Goal: Task Accomplishment & Management: Complete application form

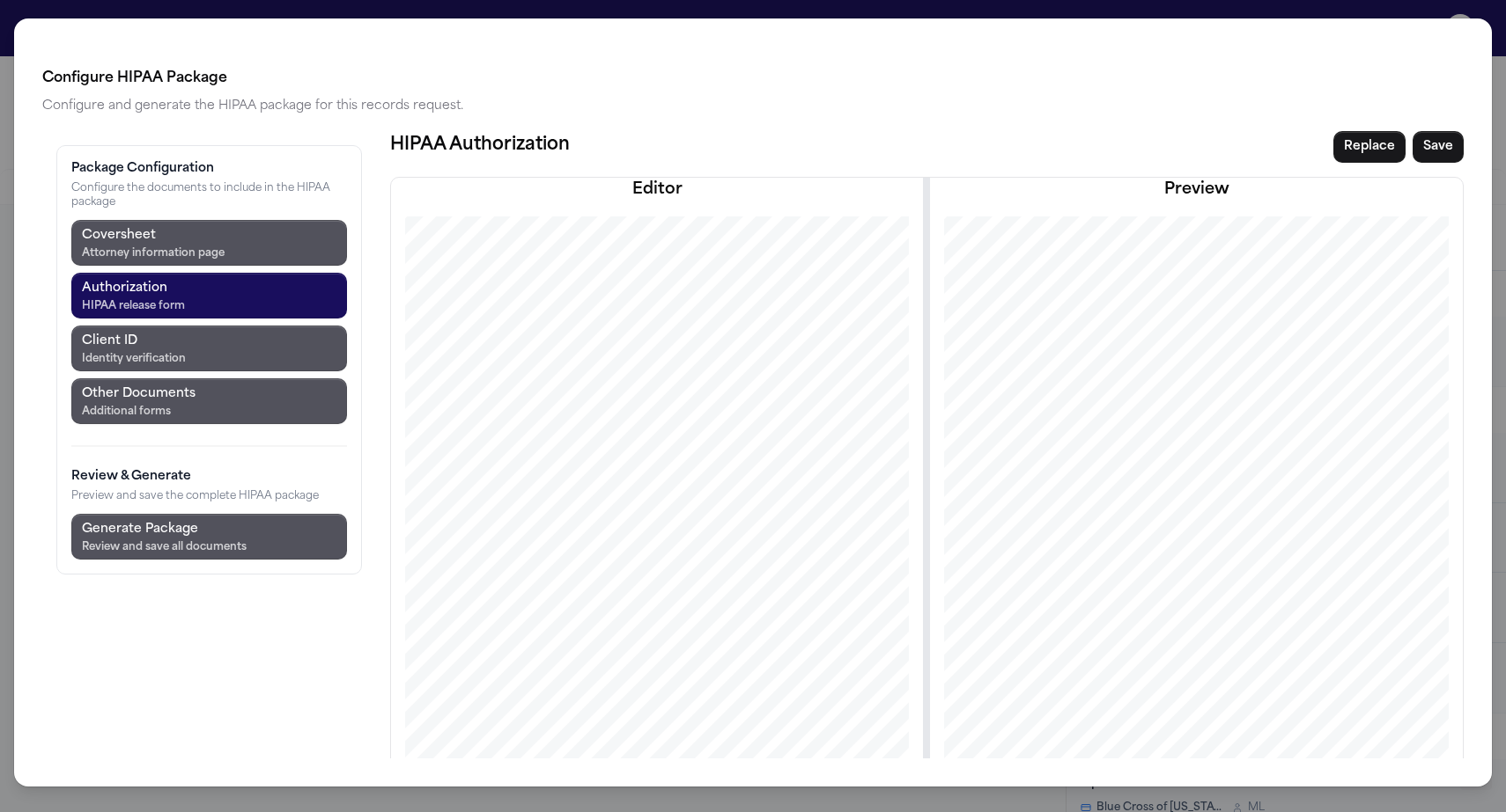
scroll to position [900, 0]
click at [139, 246] on div "Attorney information page" at bounding box center [153, 253] width 143 height 14
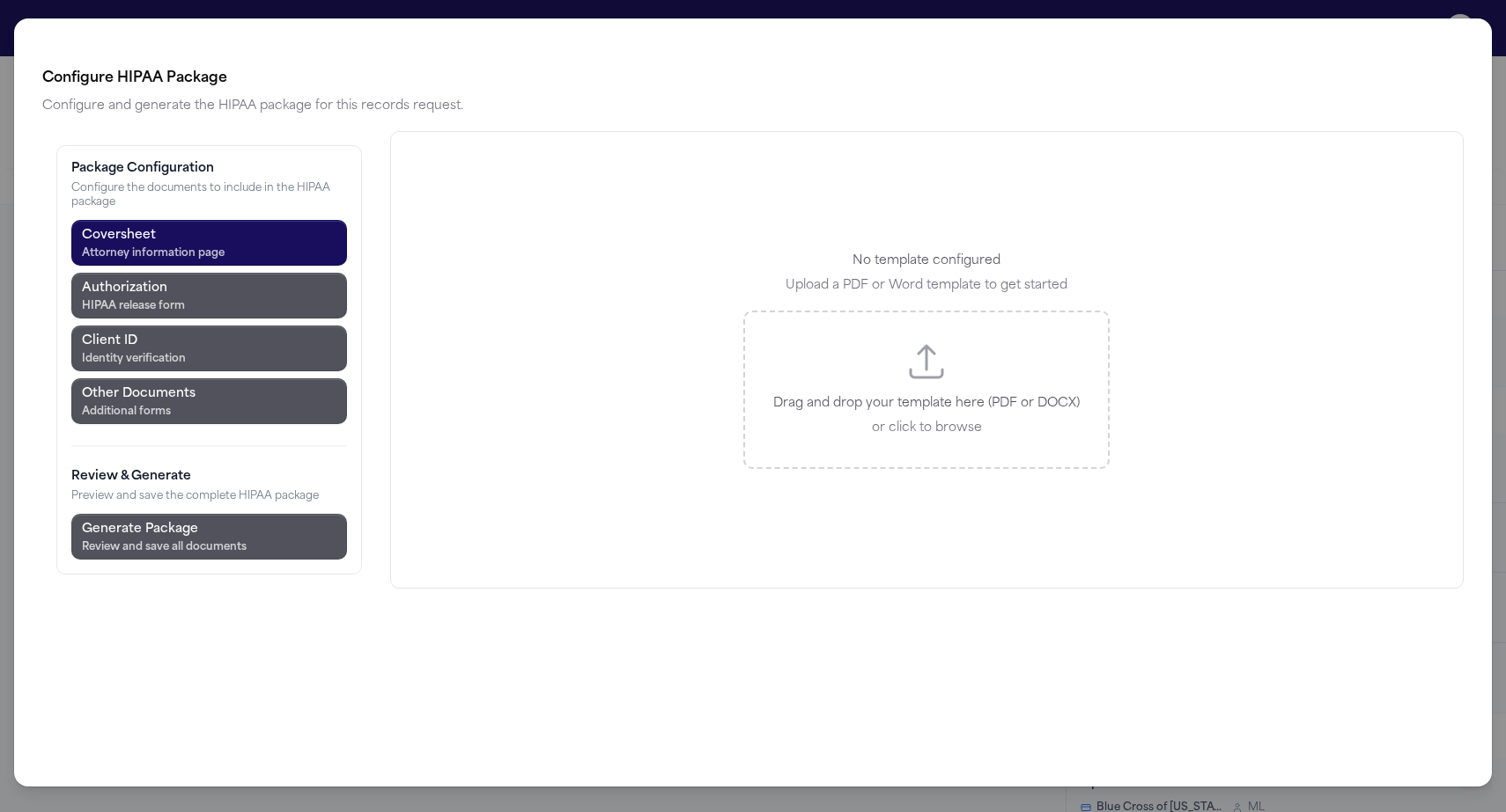
click at [812, 311] on div "Drag and drop your template here (PDF or DOCX) or click to browse" at bounding box center [926, 390] width 366 height 159
click at [783, 427] on div "Configure HIPAA Package Configure and generate the HIPAA package for this recor…" at bounding box center [753, 414] width 1421 height 691
click at [463, 772] on div "Configure HIPAA Package Configure and generate the HIPAA package for this recor…" at bounding box center [753, 406] width 1506 height 812
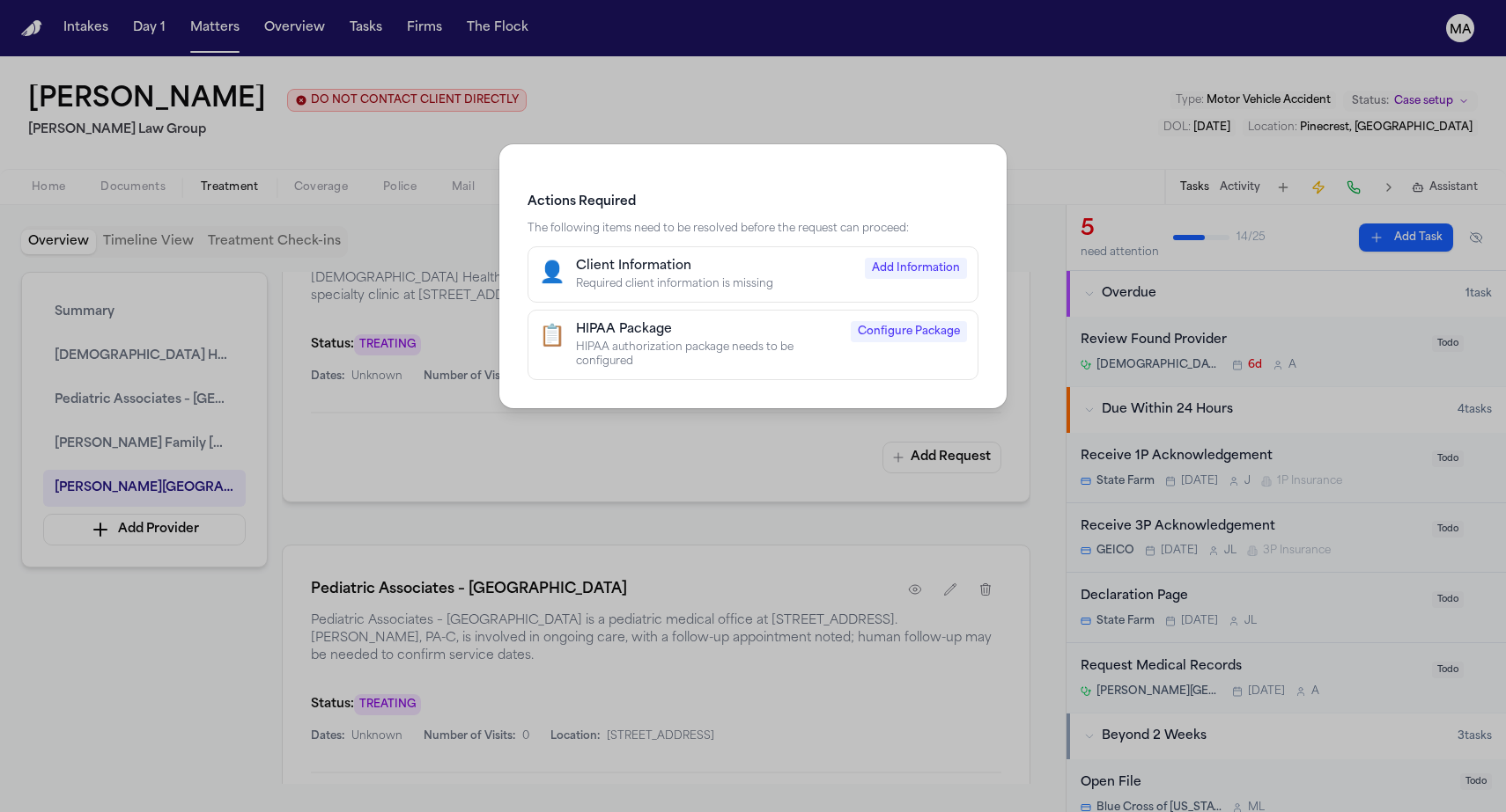
click at [702, 322] on div "HIPAA Package" at bounding box center [708, 330] width 264 height 18
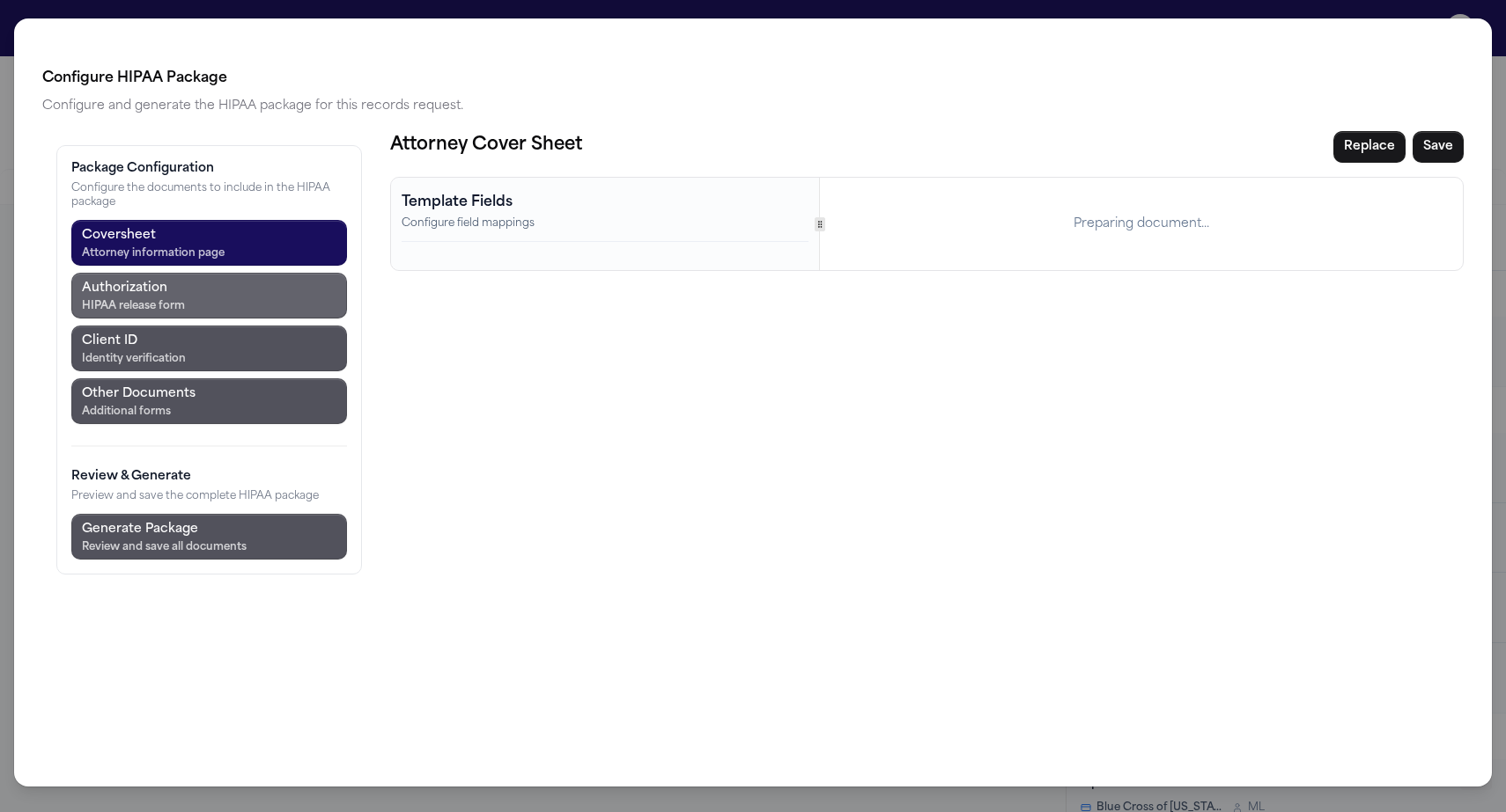
click at [106, 300] on div "HIPAA release form" at bounding box center [134, 306] width 103 height 14
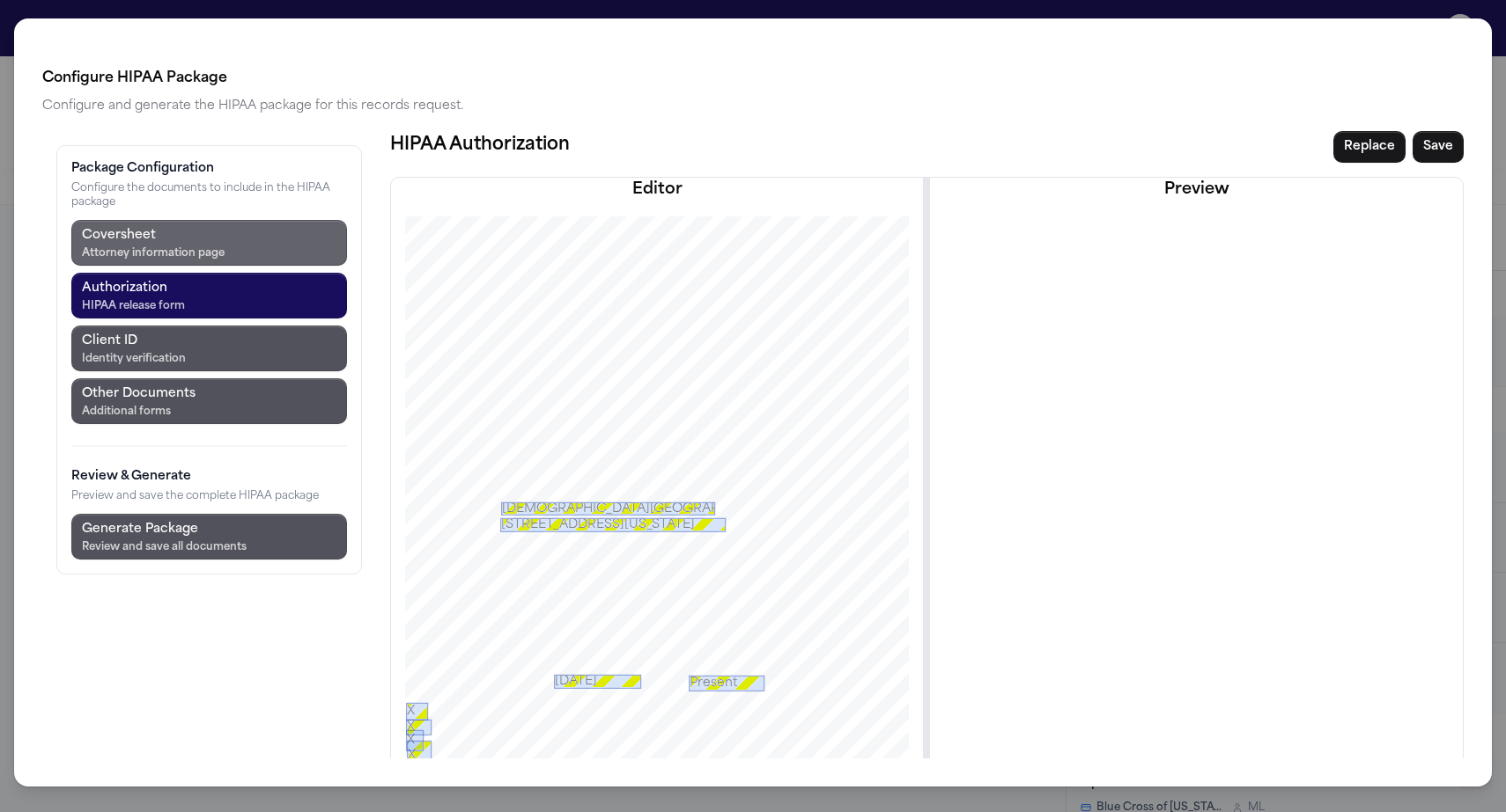
click at [110, 246] on div "Attorney information page" at bounding box center [153, 253] width 143 height 14
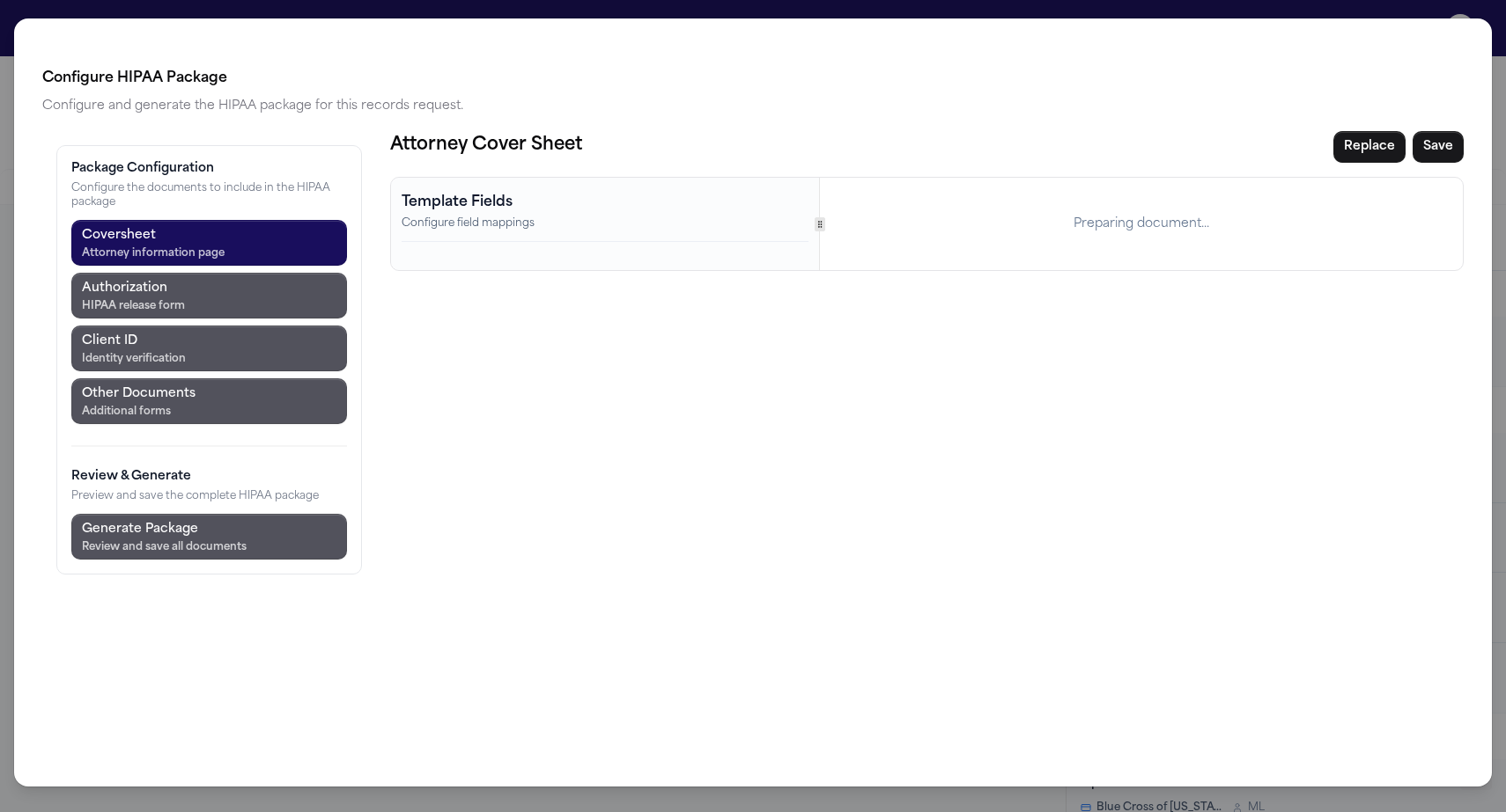
click at [401, 217] on p "Configure field mappings" at bounding box center [605, 223] width 408 height 14
click at [1405, 131] on button "Replace" at bounding box center [1370, 147] width 72 height 31
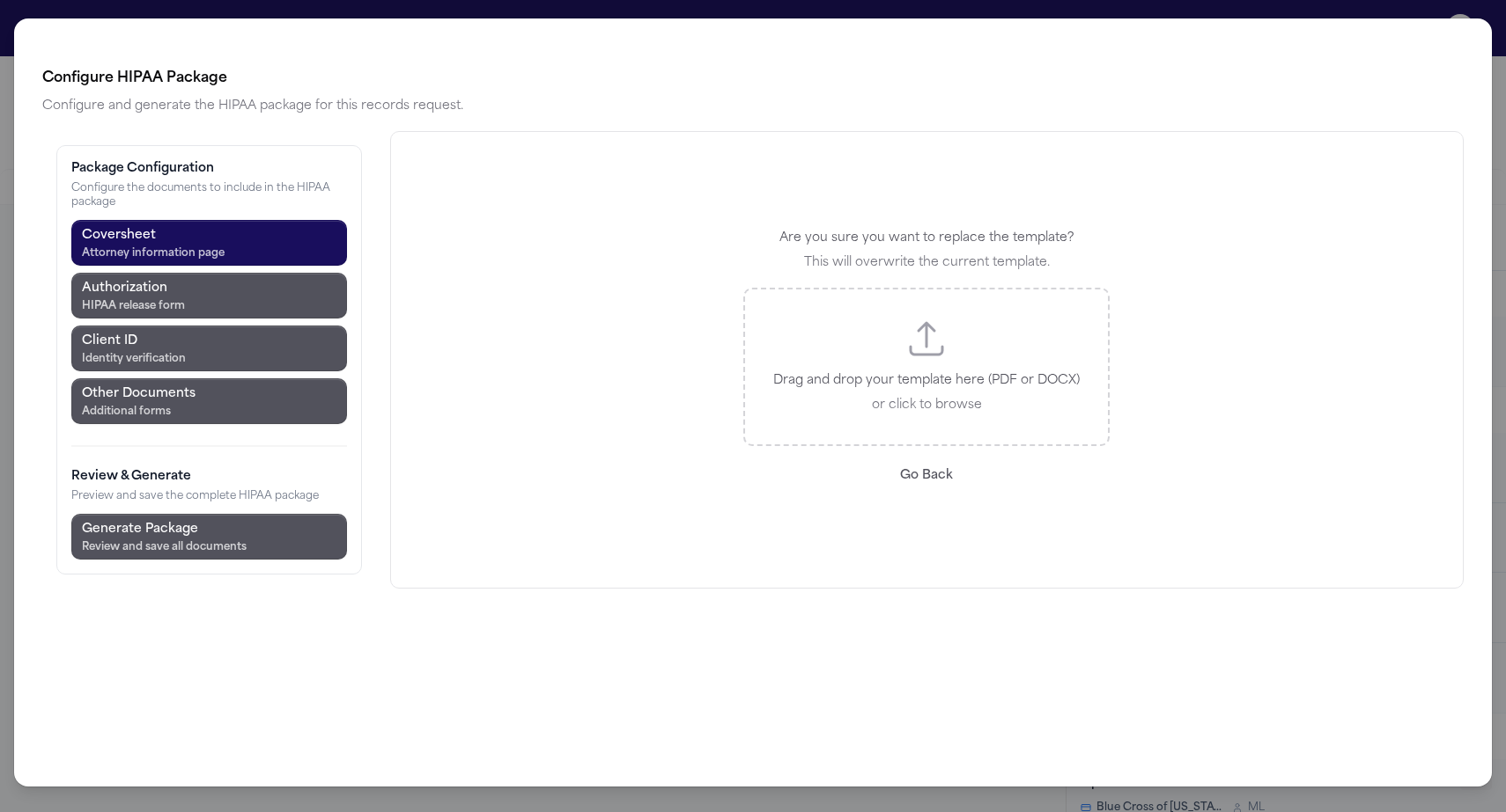
click at [836, 371] on p "Drag and drop your template here (PDF or DOCX)" at bounding box center [926, 381] width 306 height 21
click at [906, 318] on icon "Upload template file" at bounding box center [927, 339] width 42 height 42
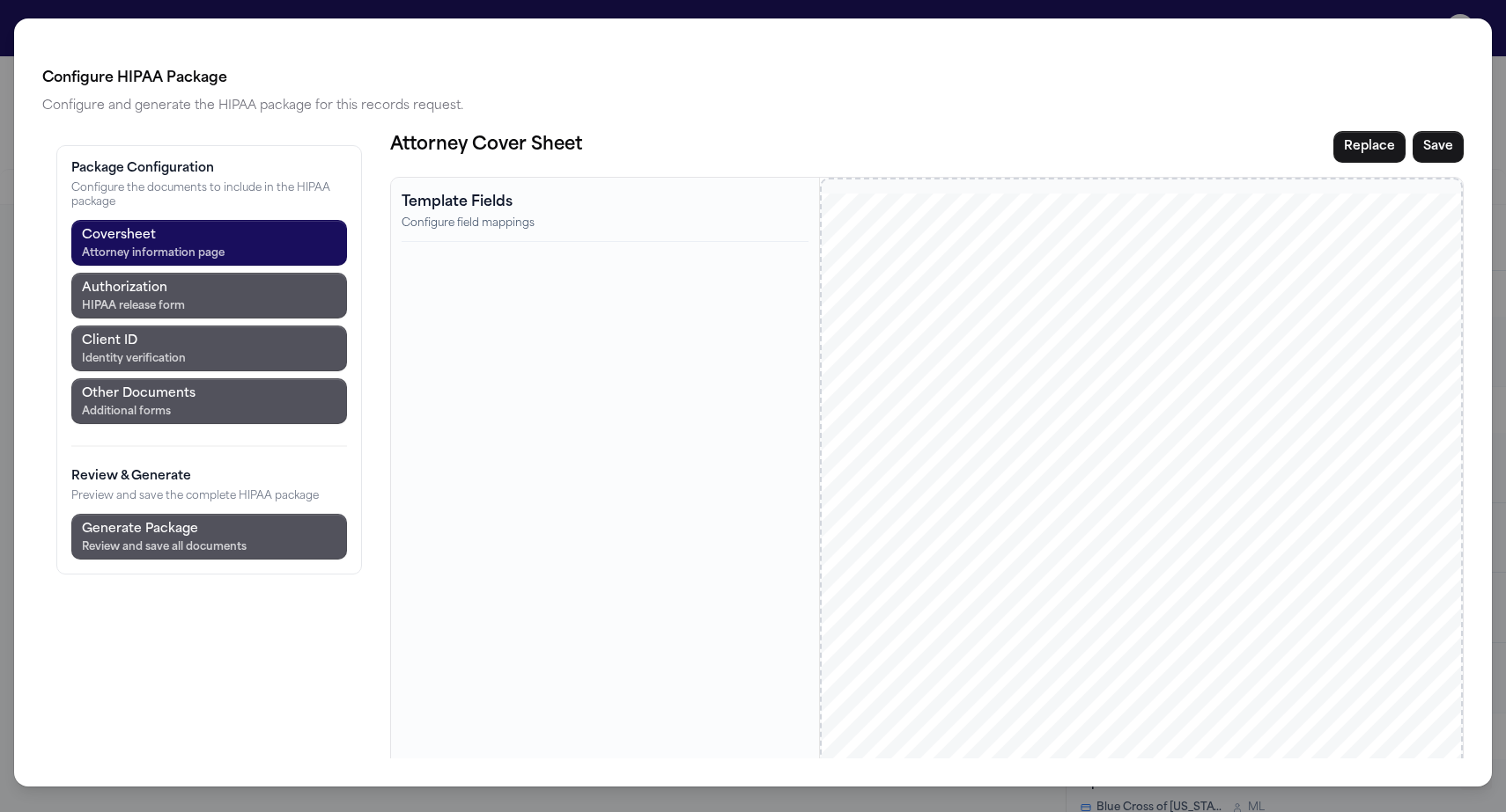
scroll to position [0, 0]
drag, startPoint x: 967, startPoint y: 431, endPoint x: 1020, endPoint y: 484, distance: 75.0
click at [1020, 484] on div "[DATE] SENT VIA EMAIL/FAX: Medical Provider Mailing Address ***NOTICE OF REPRES…" at bounding box center [1142, 672] width 740 height 958
click at [1405, 131] on button "Replace" at bounding box center [1370, 147] width 72 height 31
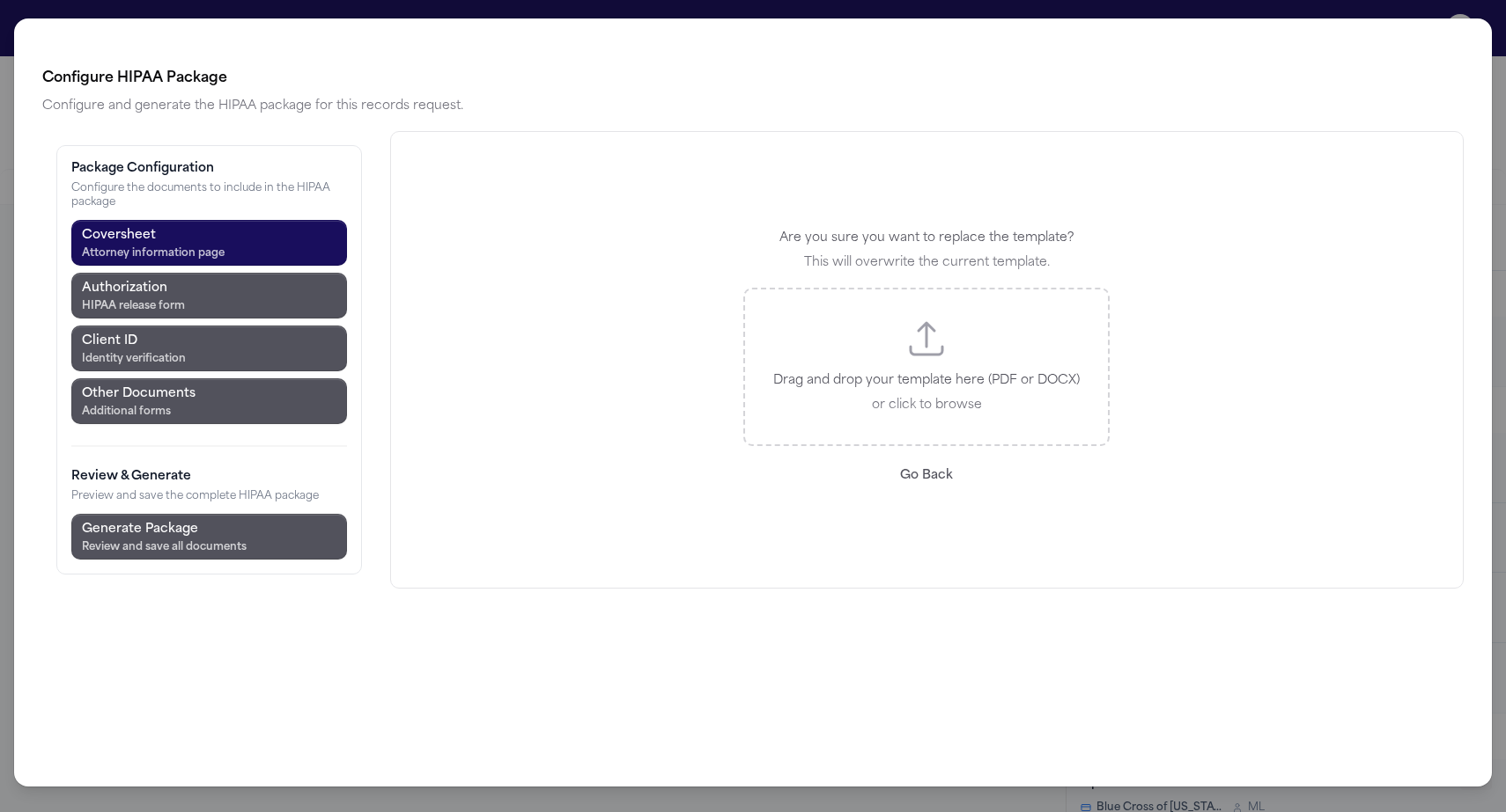
click at [812, 371] on p "Drag and drop your template here (PDF or DOCX)" at bounding box center [926, 381] width 306 height 21
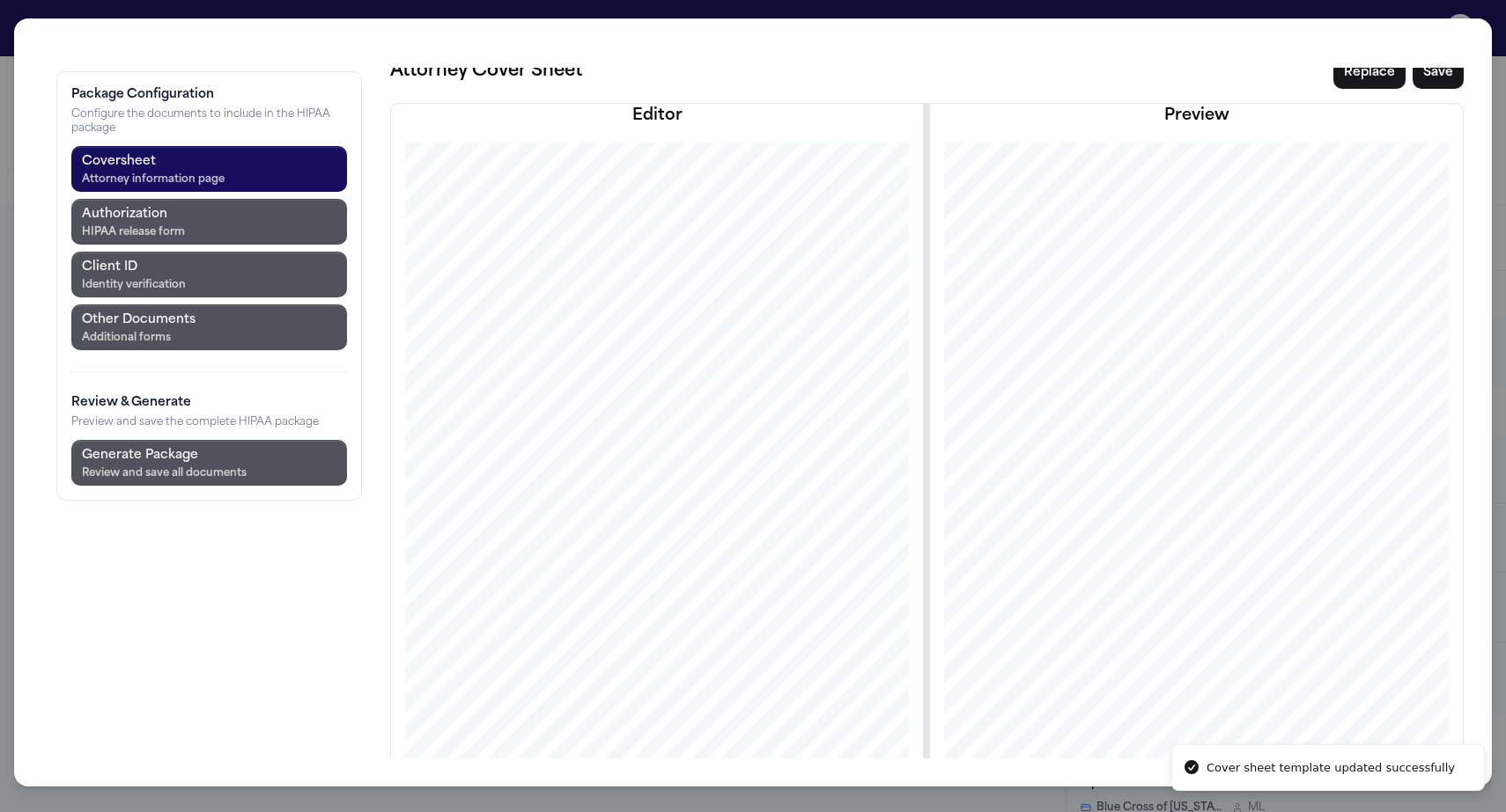
scroll to position [97, 0]
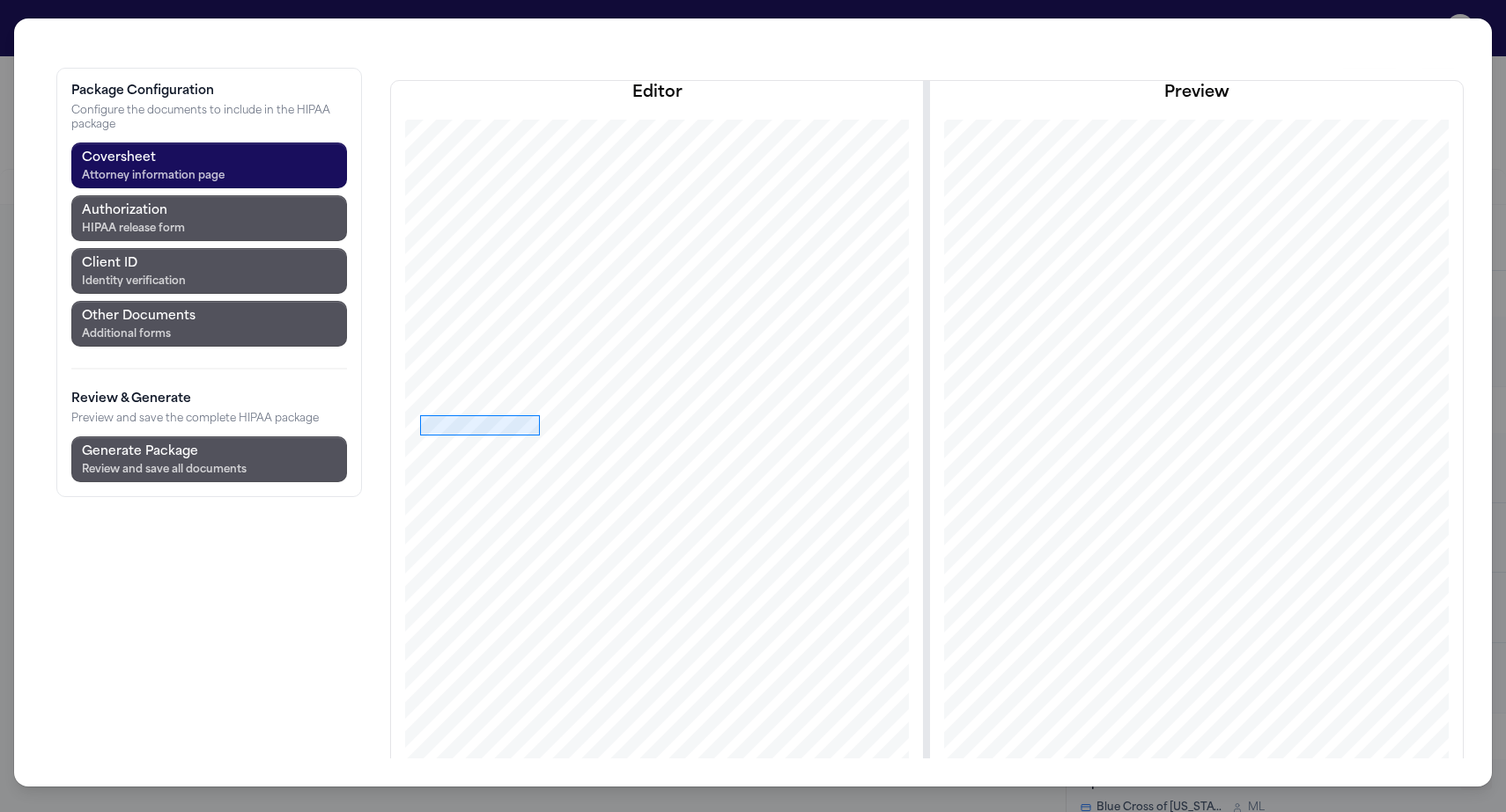
drag, startPoint x: 317, startPoint y: 322, endPoint x: 437, endPoint y: 342, distance: 121.7
click at [437, 342] on div at bounding box center [657, 518] width 616 height 797
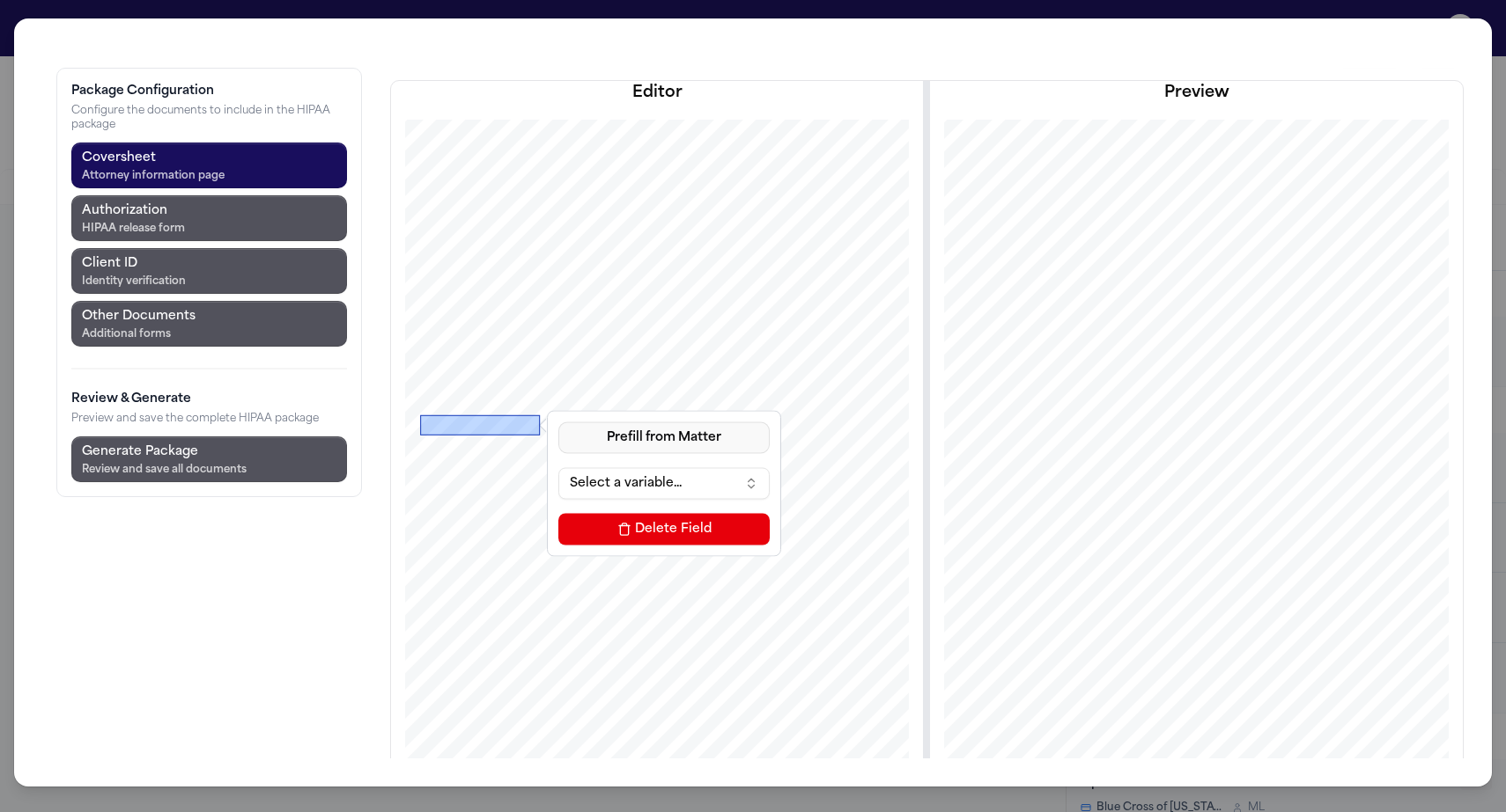
click at [558, 421] on button "Prefill from Matter" at bounding box center [663, 437] width 211 height 31
click at [508, 376] on button "Custom Text" at bounding box center [543, 392] width 161 height 31
click at [558, 467] on input at bounding box center [663, 483] width 211 height 31
paste input "**********"
type input "**********"
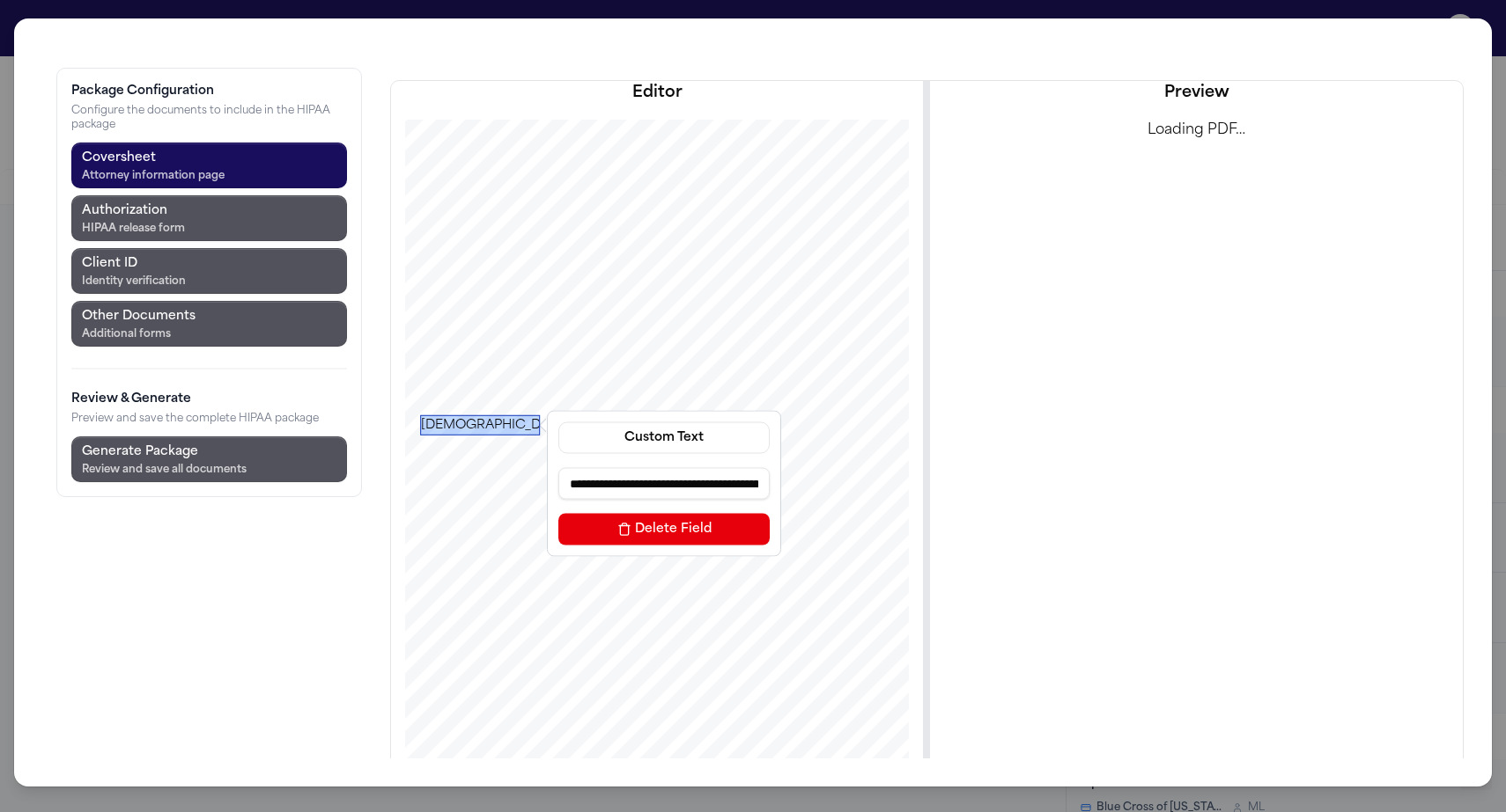
click at [421, 415] on div "[DEMOGRAPHIC_DATA][GEOGRAPHIC_DATA][PERSON_NAME]" at bounding box center [480, 425] width 120 height 20
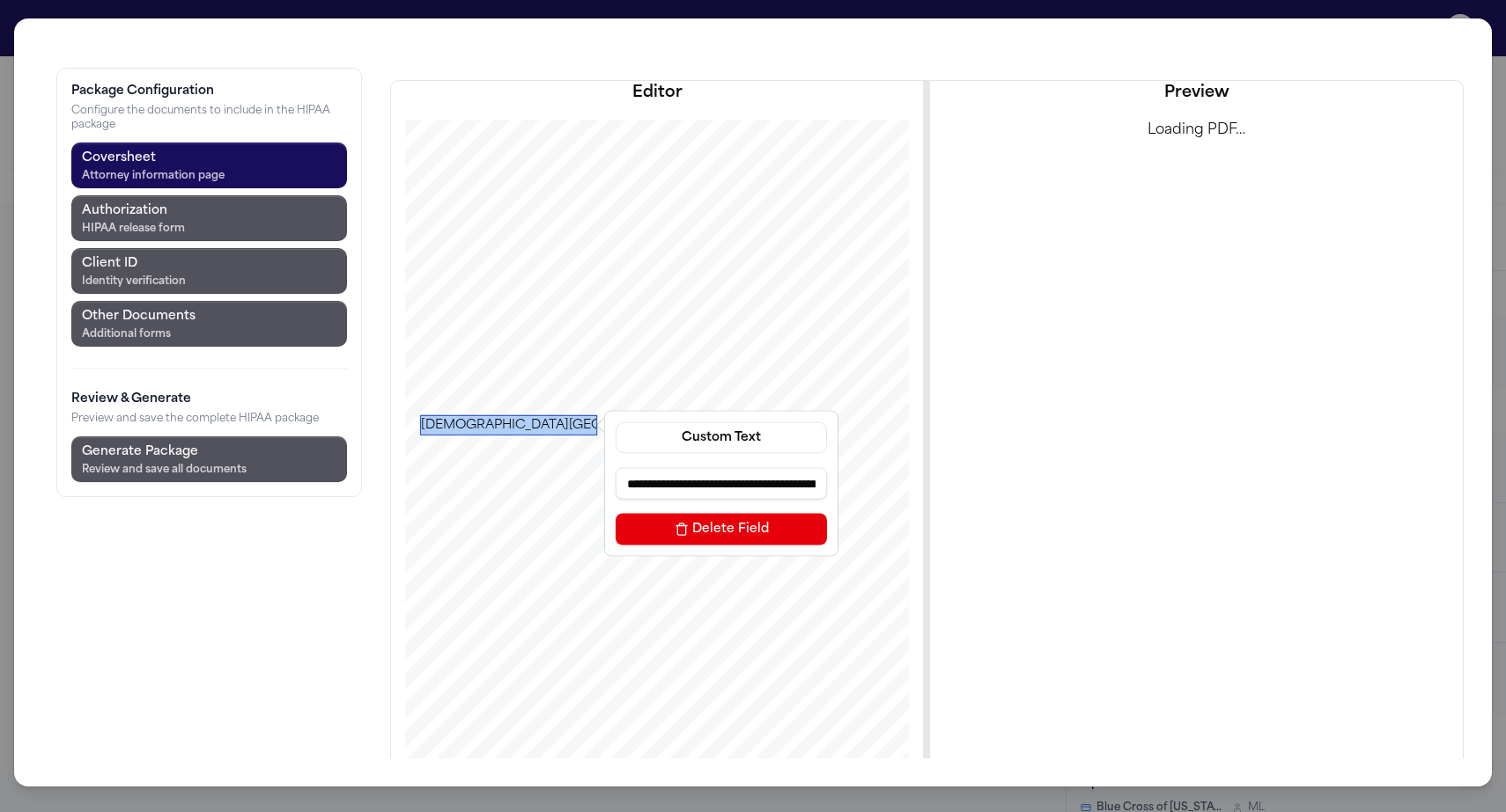
drag, startPoint x: 434, startPoint y: 332, endPoint x: 490, endPoint y: 344, distance: 57.3
click at [490, 435] on div at bounding box center [509, 435] width 177 height 0
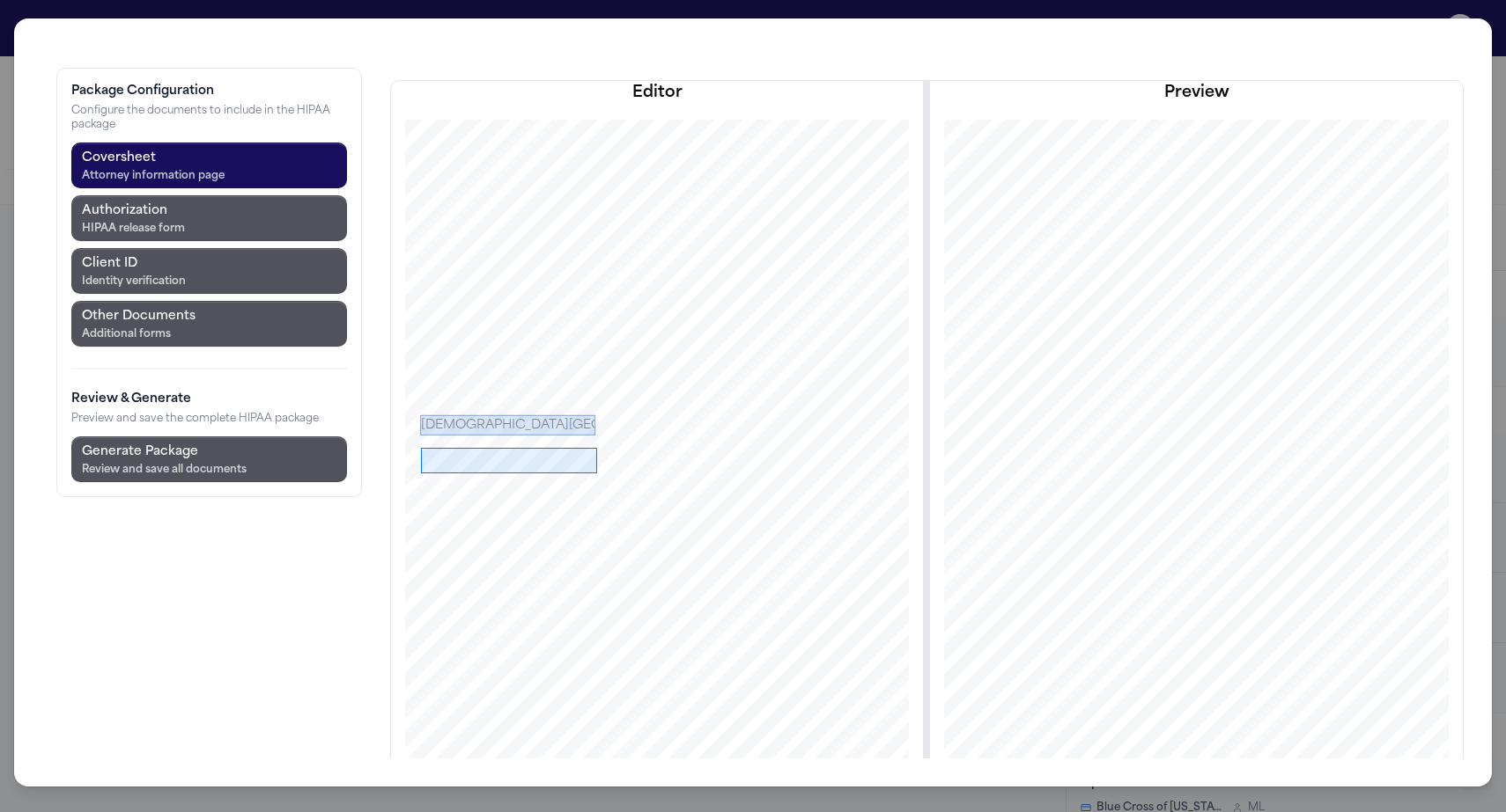
drag, startPoint x: 318, startPoint y: 354, endPoint x: 494, endPoint y: 380, distance: 177.9
click at [494, 380] on div at bounding box center [657, 518] width 616 height 797
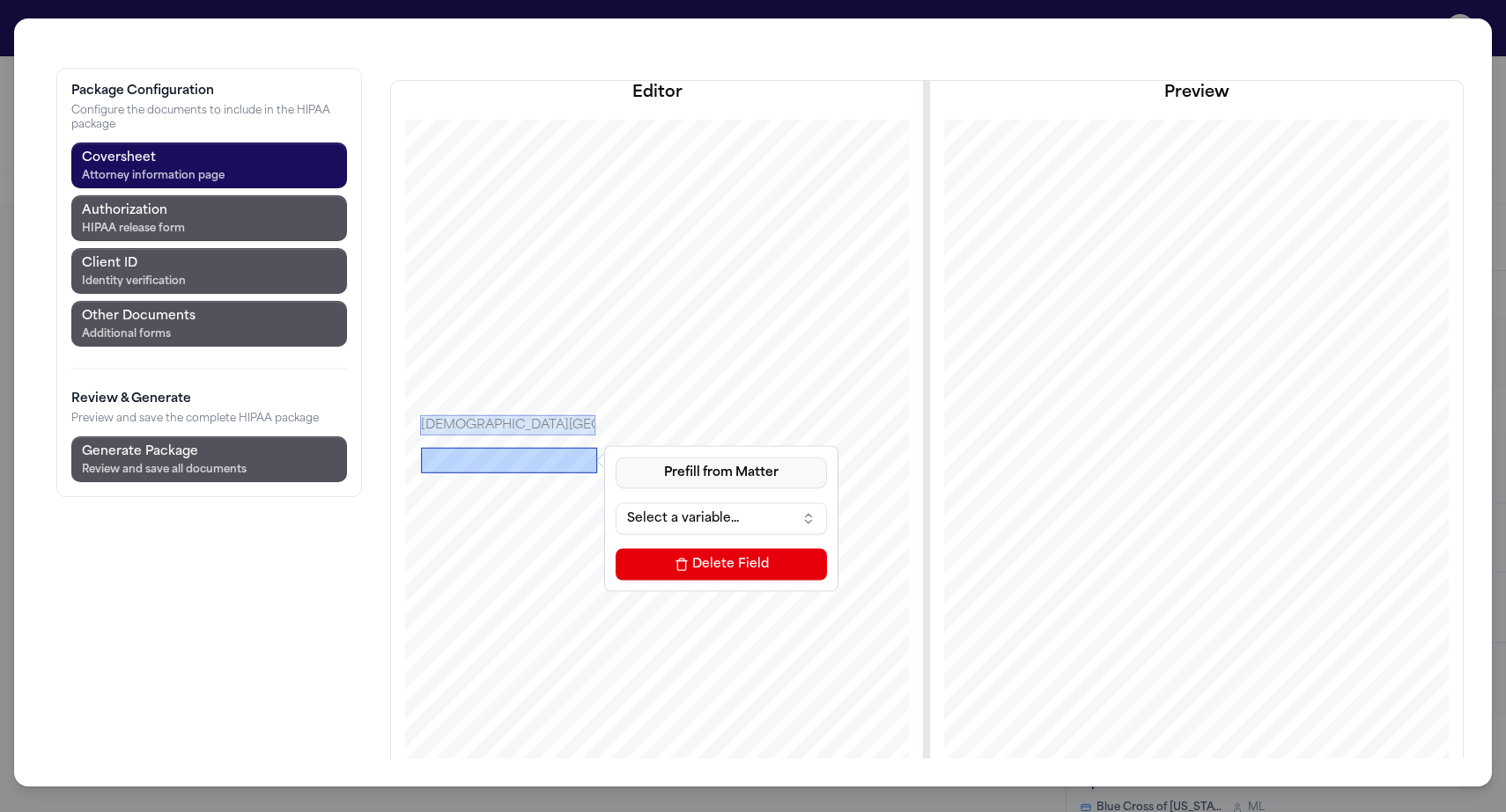
click at [616, 457] on button "Prefill from Matter" at bounding box center [721, 473] width 211 height 31
click at [559, 411] on button "Custom Text" at bounding box center [600, 427] width 161 height 31
click at [616, 502] on input at bounding box center [721, 518] width 211 height 31
paste input "**********"
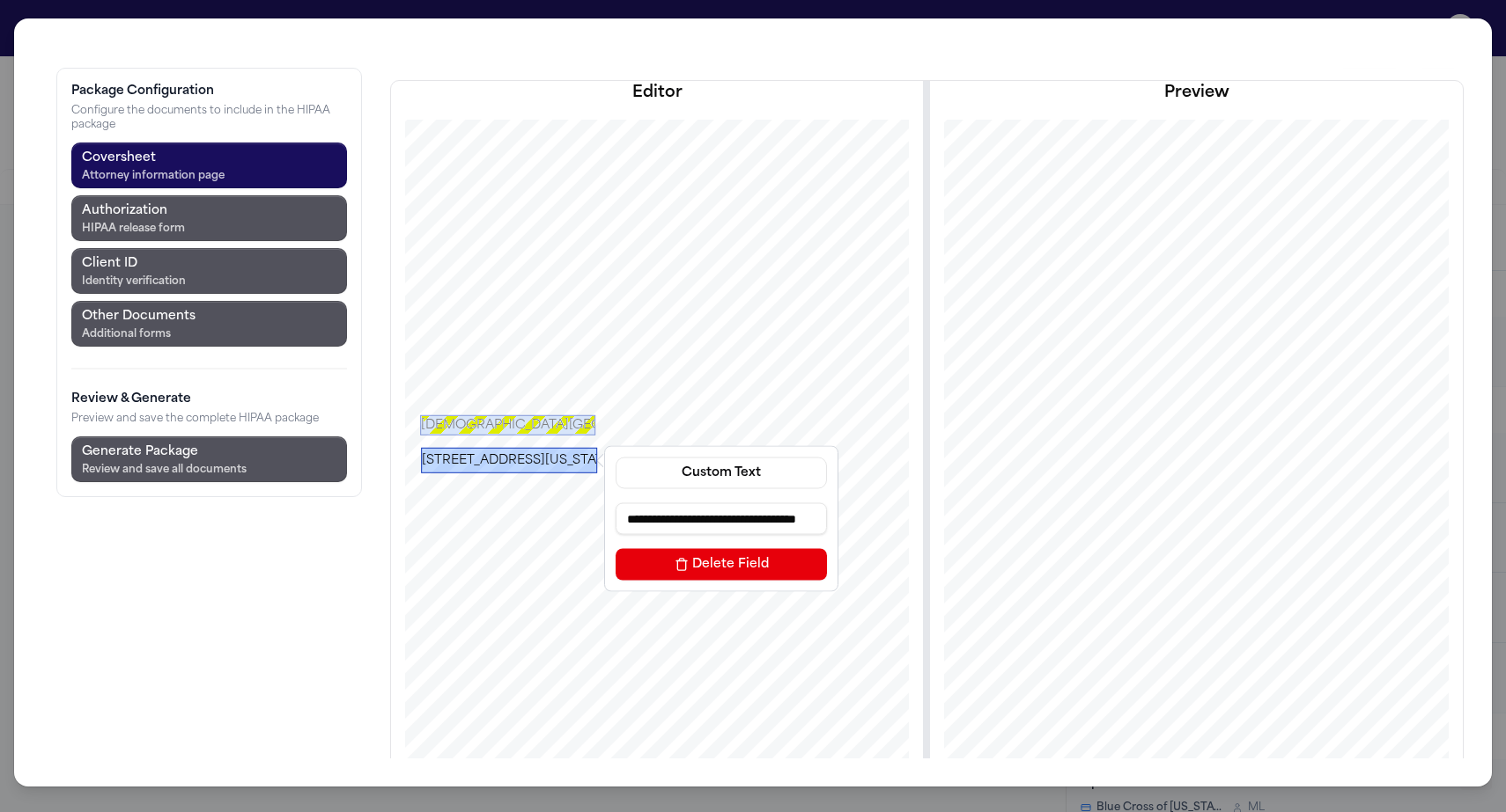
drag, startPoint x: 548, startPoint y: 392, endPoint x: 672, endPoint y: 398, distance: 124.1
click at [672, 398] on div "**********" at bounding box center [657, 518] width 616 height 797
type input "**********"
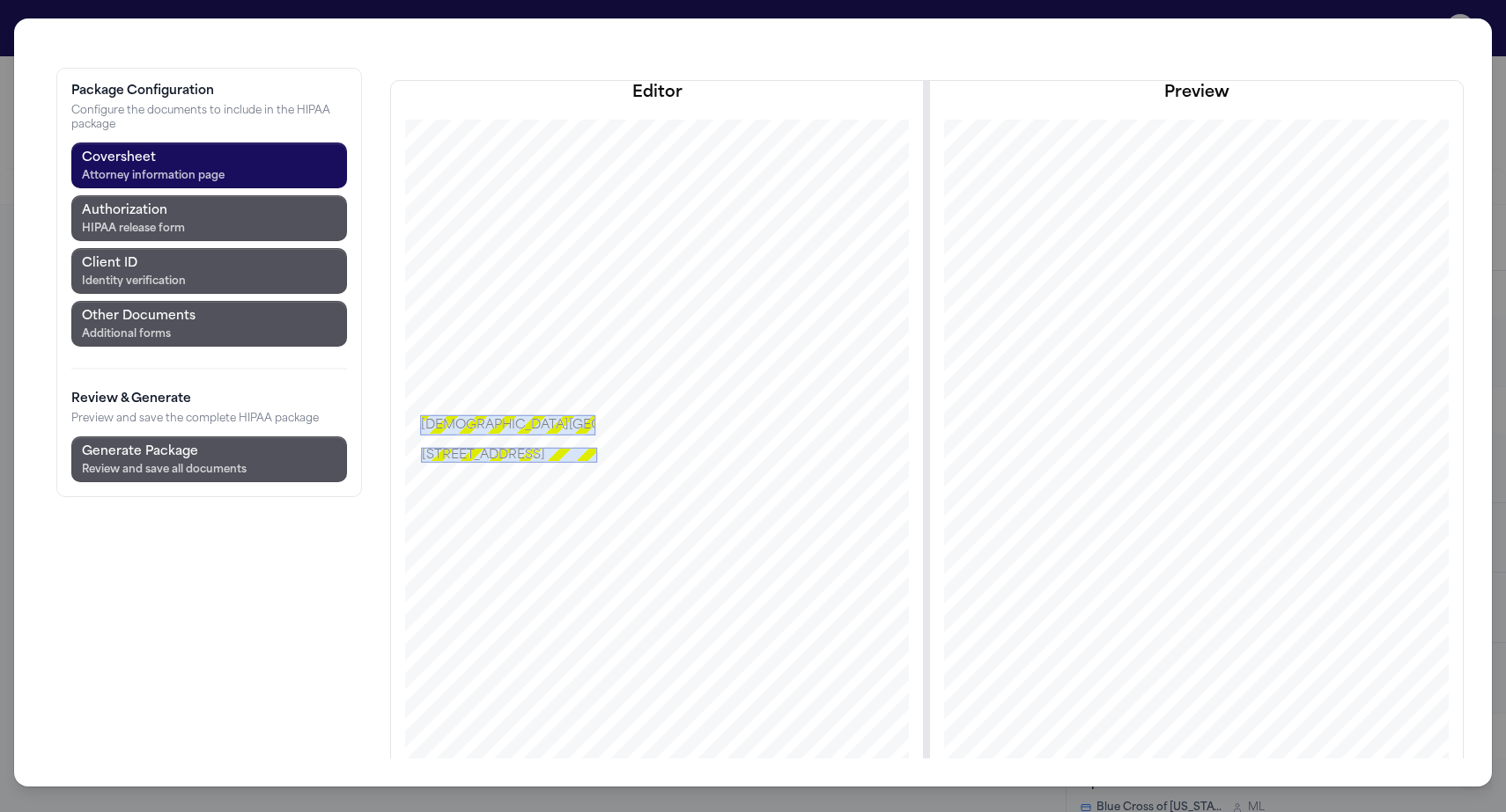
drag, startPoint x: 478, startPoint y: 381, endPoint x: 479, endPoint y: 371, distance: 10.0
click at [479, 458] on div at bounding box center [508, 463] width 176 height 9
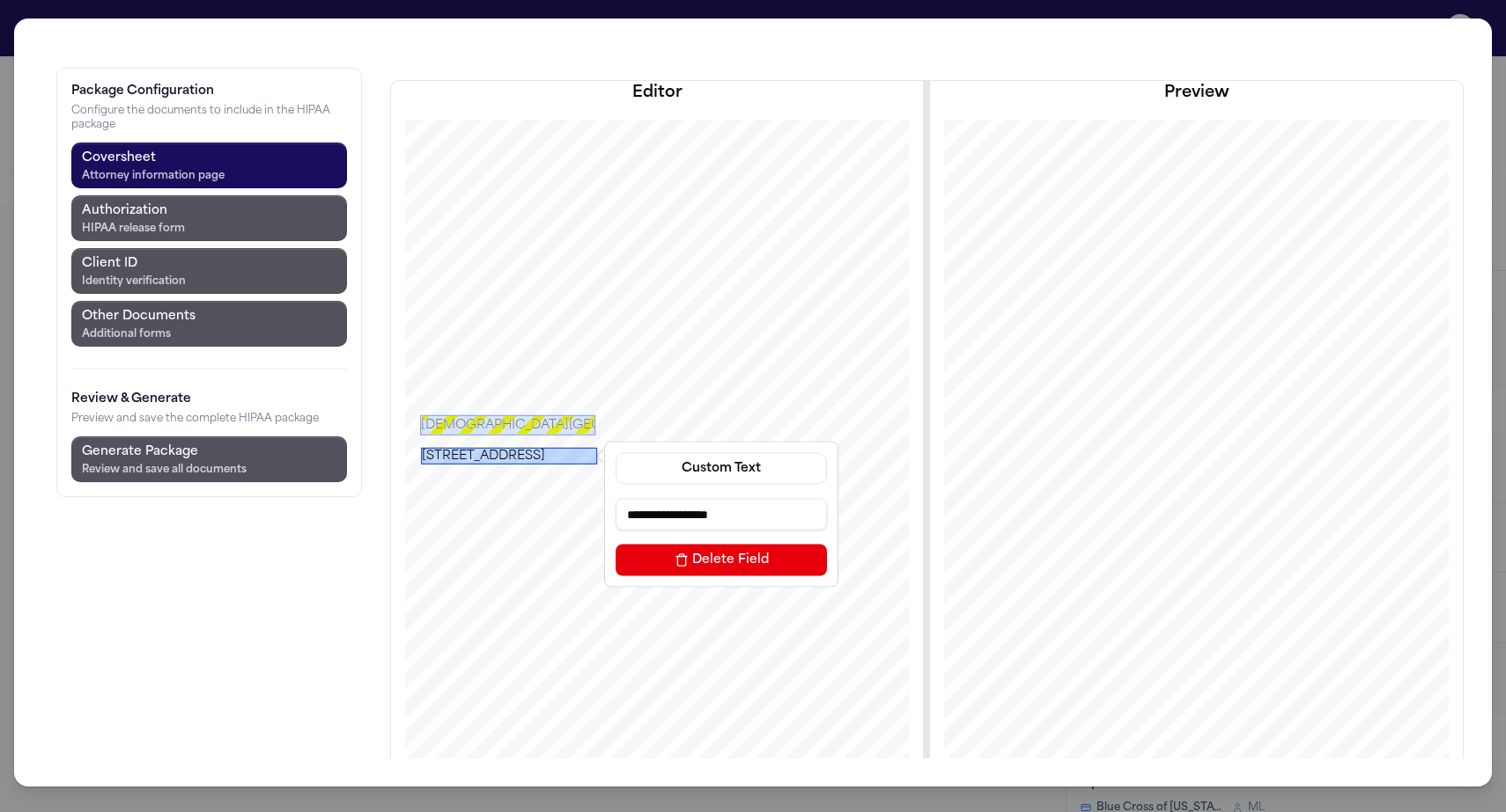
drag, startPoint x: 433, startPoint y: 360, endPoint x: 433, endPoint y: 351, distance: 9.0
click at [433, 447] on div "[STREET_ADDRESS]" at bounding box center [508, 455] width 176 height 17
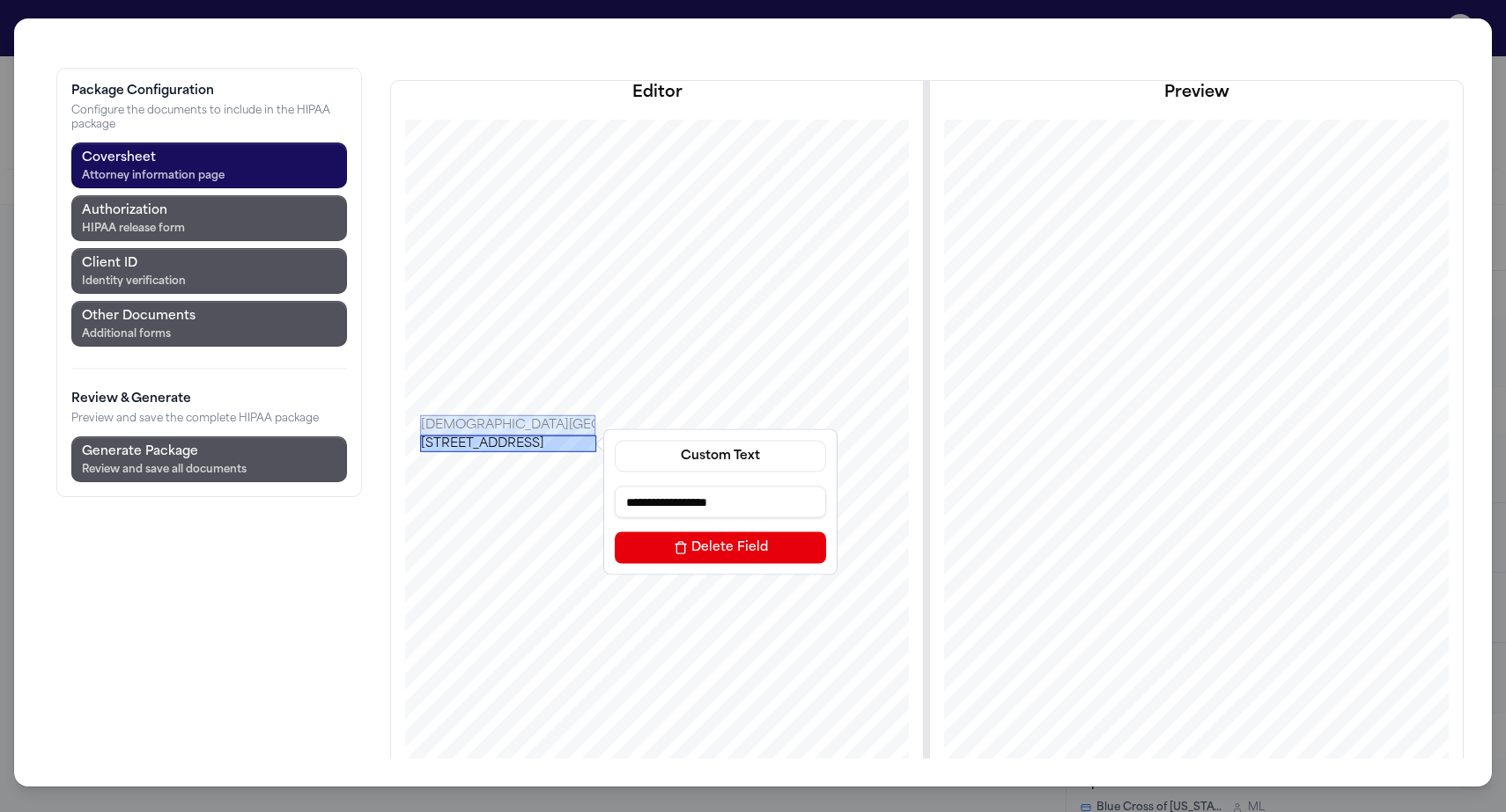
drag, startPoint x: 429, startPoint y: 361, endPoint x: 428, endPoint y: 348, distance: 13.0
click at [428, 435] on div "[STREET_ADDRESS]" at bounding box center [508, 443] width 176 height 17
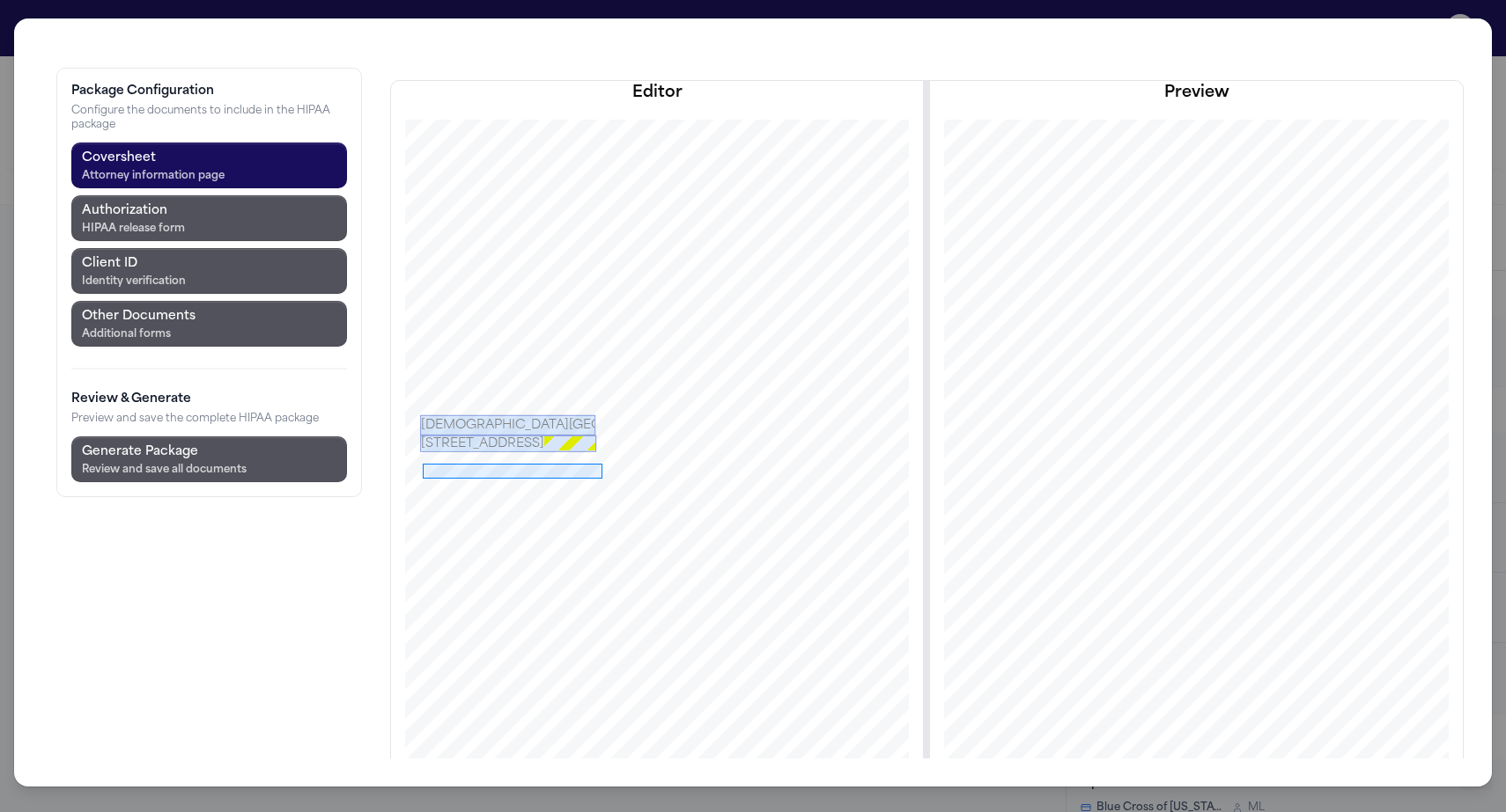
drag, startPoint x: 320, startPoint y: 370, endPoint x: 499, endPoint y: 384, distance: 179.5
click at [499, 384] on div at bounding box center [657, 518] width 616 height 797
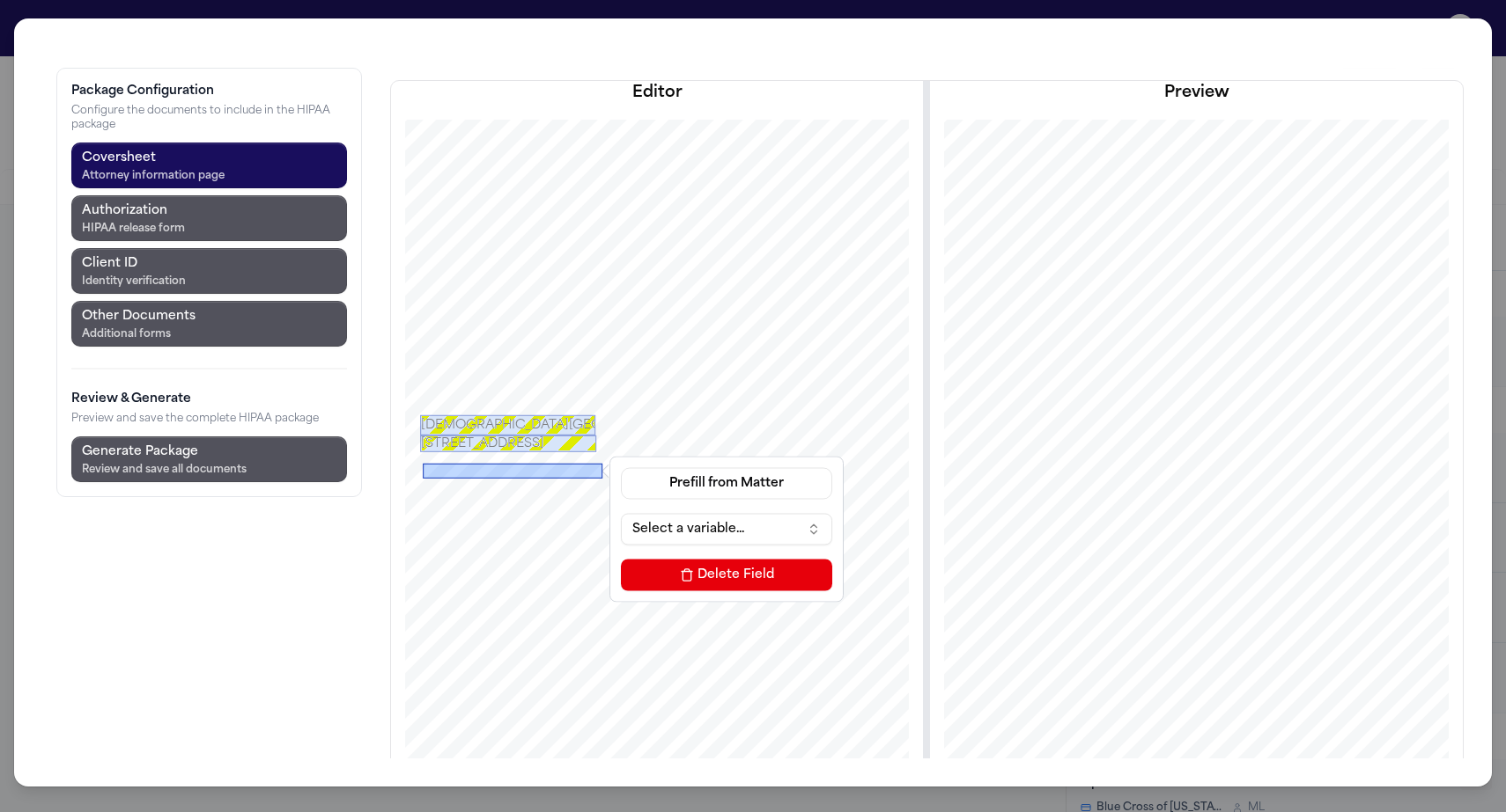
click at [614, 460] on div "Prefill from Matter Select a variable... [GEOGRAPHIC_DATA]" at bounding box center [727, 528] width 225 height 137
click at [621, 467] on button "Prefill from Matter" at bounding box center [726, 483] width 211 height 31
click at [577, 421] on button "Custom Text" at bounding box center [606, 437] width 161 height 31
click at [621, 513] on input at bounding box center [726, 529] width 211 height 31
paste input "**********"
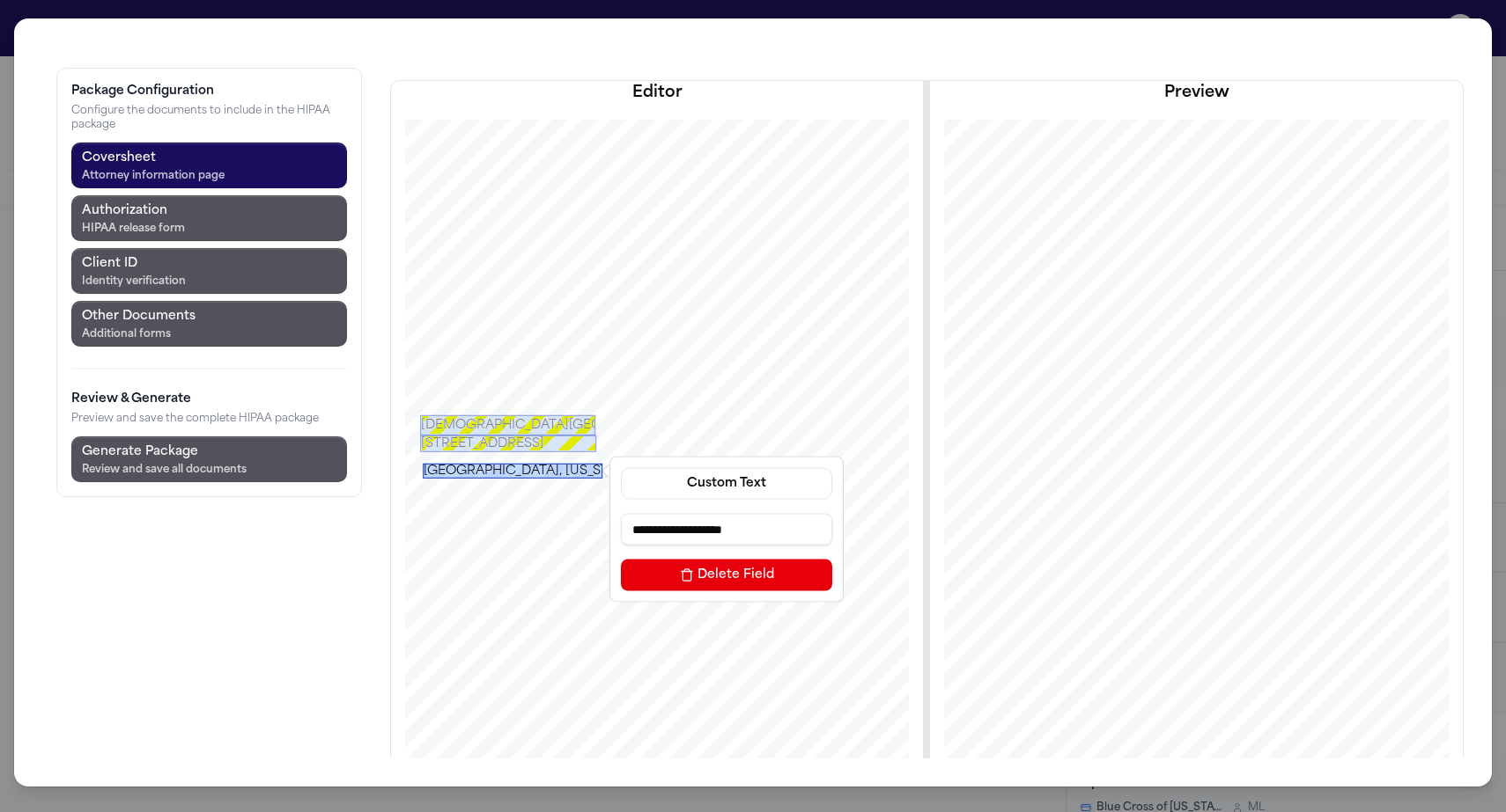
type input "**********"
click at [422, 463] on div "[GEOGRAPHIC_DATA], [US_STATE] 33196" at bounding box center [512, 470] width 180 height 15
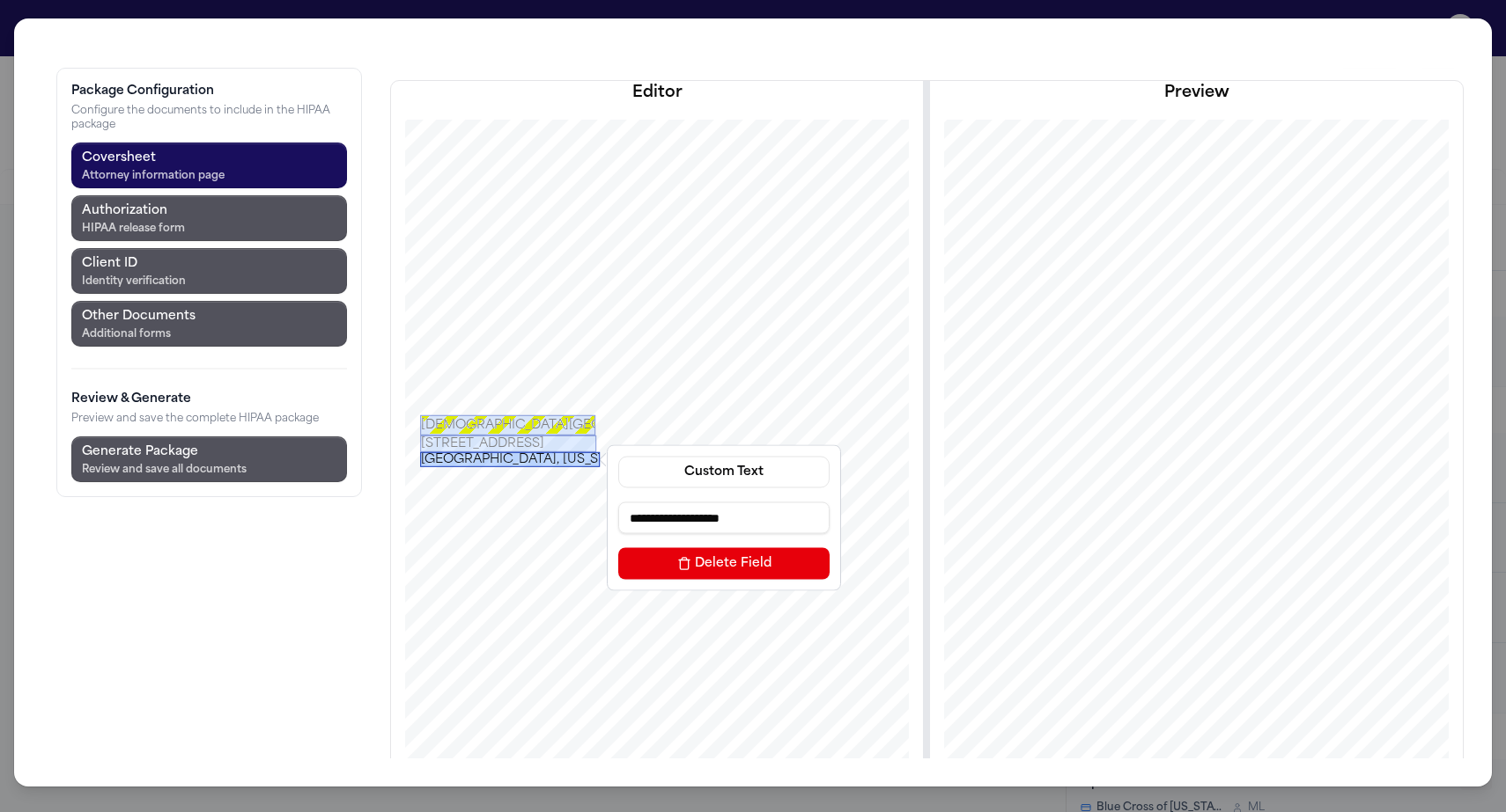
drag, startPoint x: 414, startPoint y: 374, endPoint x: 411, endPoint y: 362, distance: 12.4
click at [471, 452] on div "[GEOGRAPHIC_DATA], [US_STATE] 33196" at bounding box center [510, 460] width 180 height 18
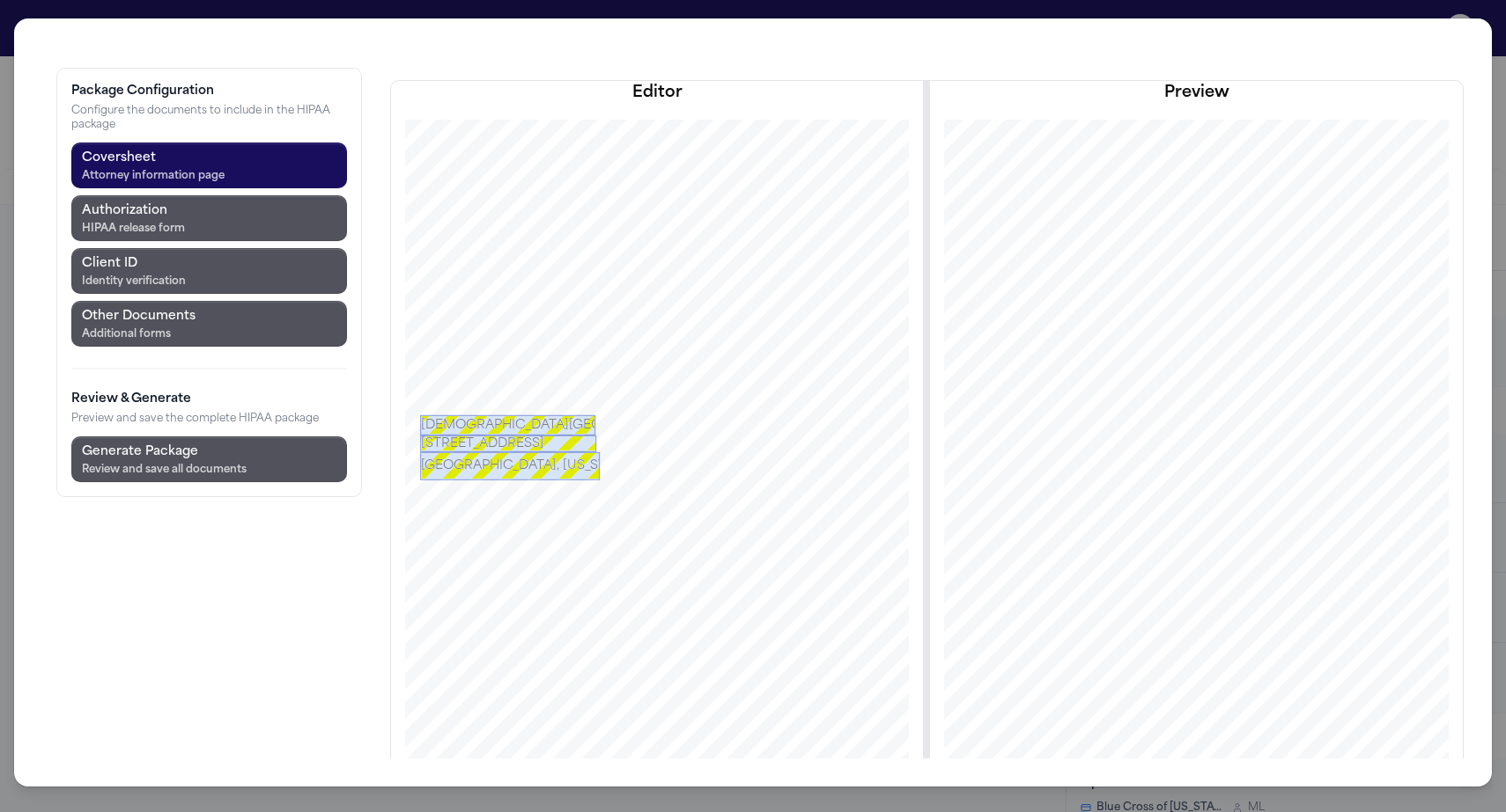
drag, startPoint x: 465, startPoint y: 372, endPoint x: 464, endPoint y: 383, distance: 11.0
drag, startPoint x: 437, startPoint y: 388, endPoint x: 437, endPoint y: 376, distance: 12.0
click at [437, 464] on div at bounding box center [508, 468] width 176 height 9
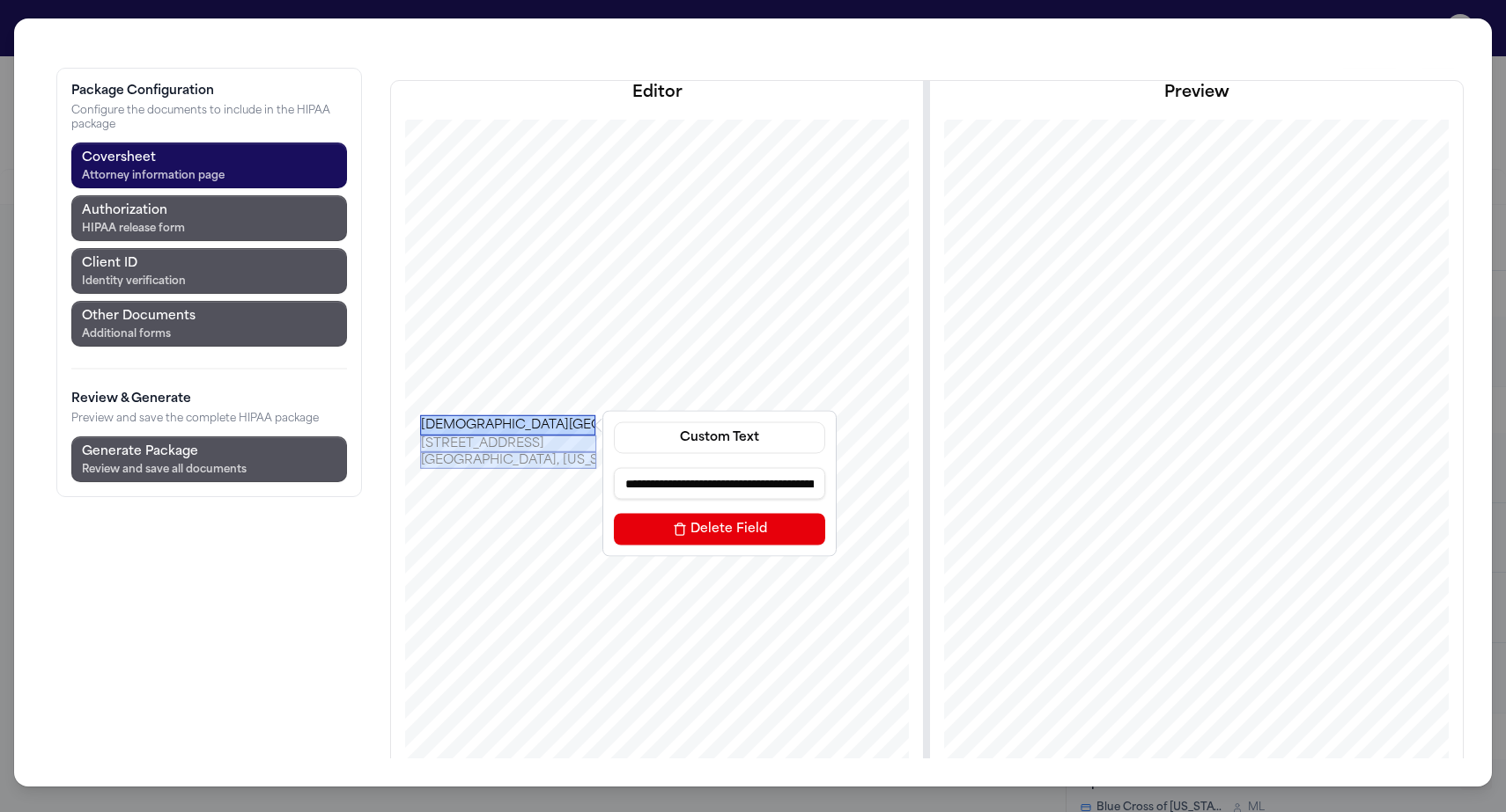
click at [449, 415] on div "[DEMOGRAPHIC_DATA][GEOGRAPHIC_DATA][PERSON_NAME]" at bounding box center [508, 425] width 175 height 20
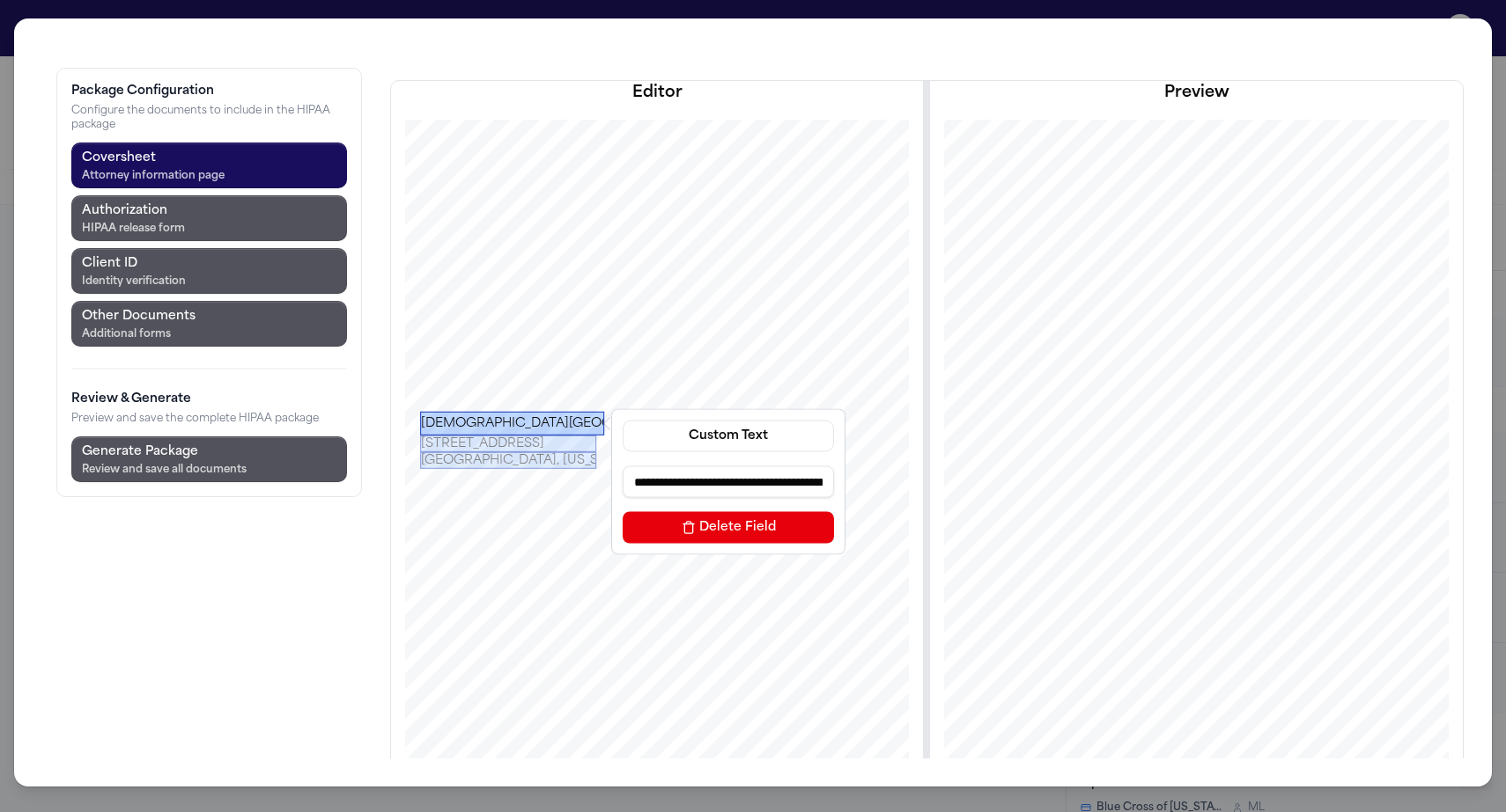
drag, startPoint x: 485, startPoint y: 324, endPoint x: 494, endPoint y: 322, distance: 9.2
drag, startPoint x: 499, startPoint y: 330, endPoint x: 520, endPoint y: 330, distance: 21.0
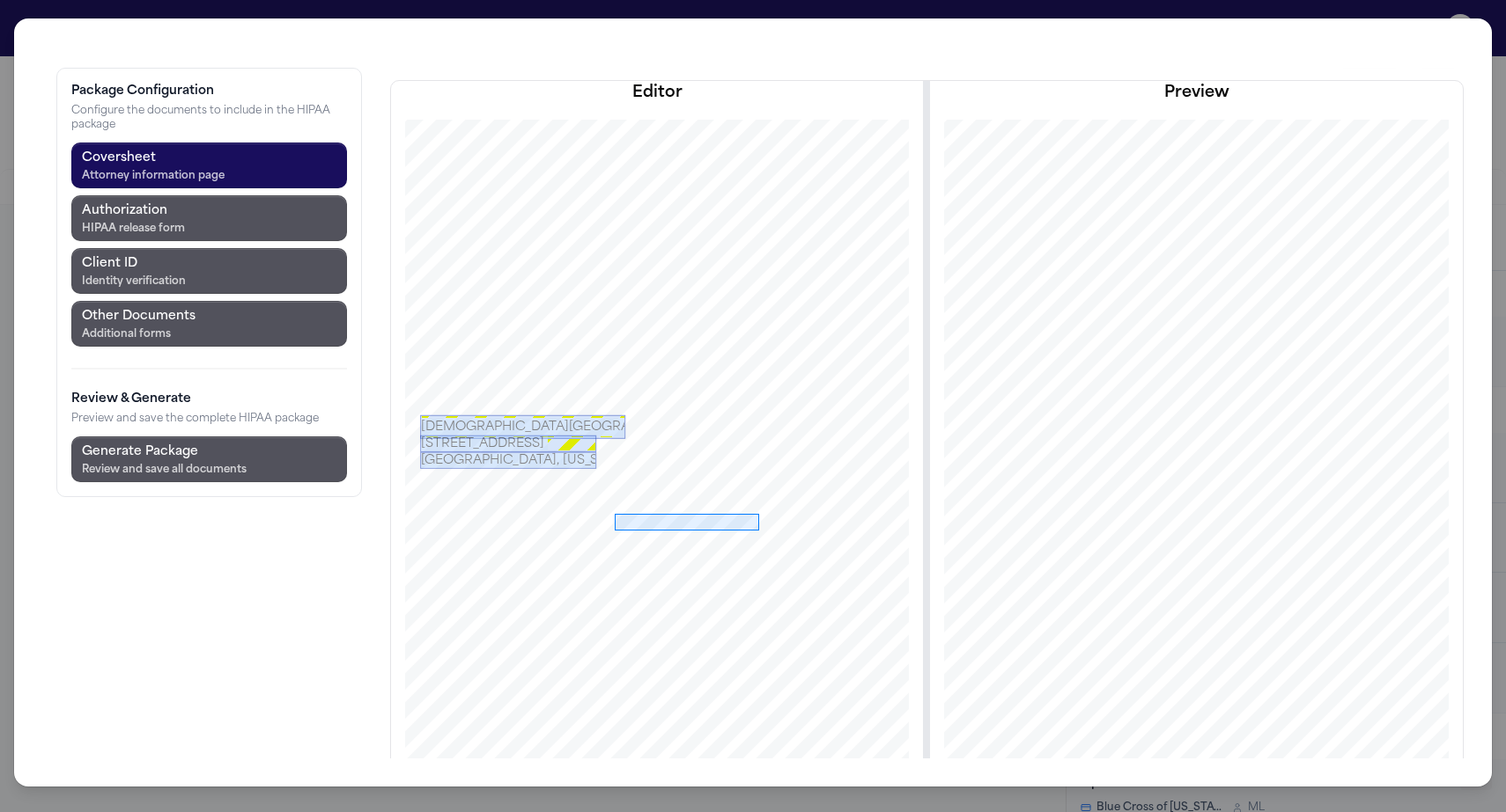
drag, startPoint x: 512, startPoint y: 420, endPoint x: 656, endPoint y: 436, distance: 144.9
click at [656, 436] on div at bounding box center [657, 518] width 616 height 797
click at [777, 518] on button "Prefill from Matter" at bounding box center [883, 534] width 211 height 31
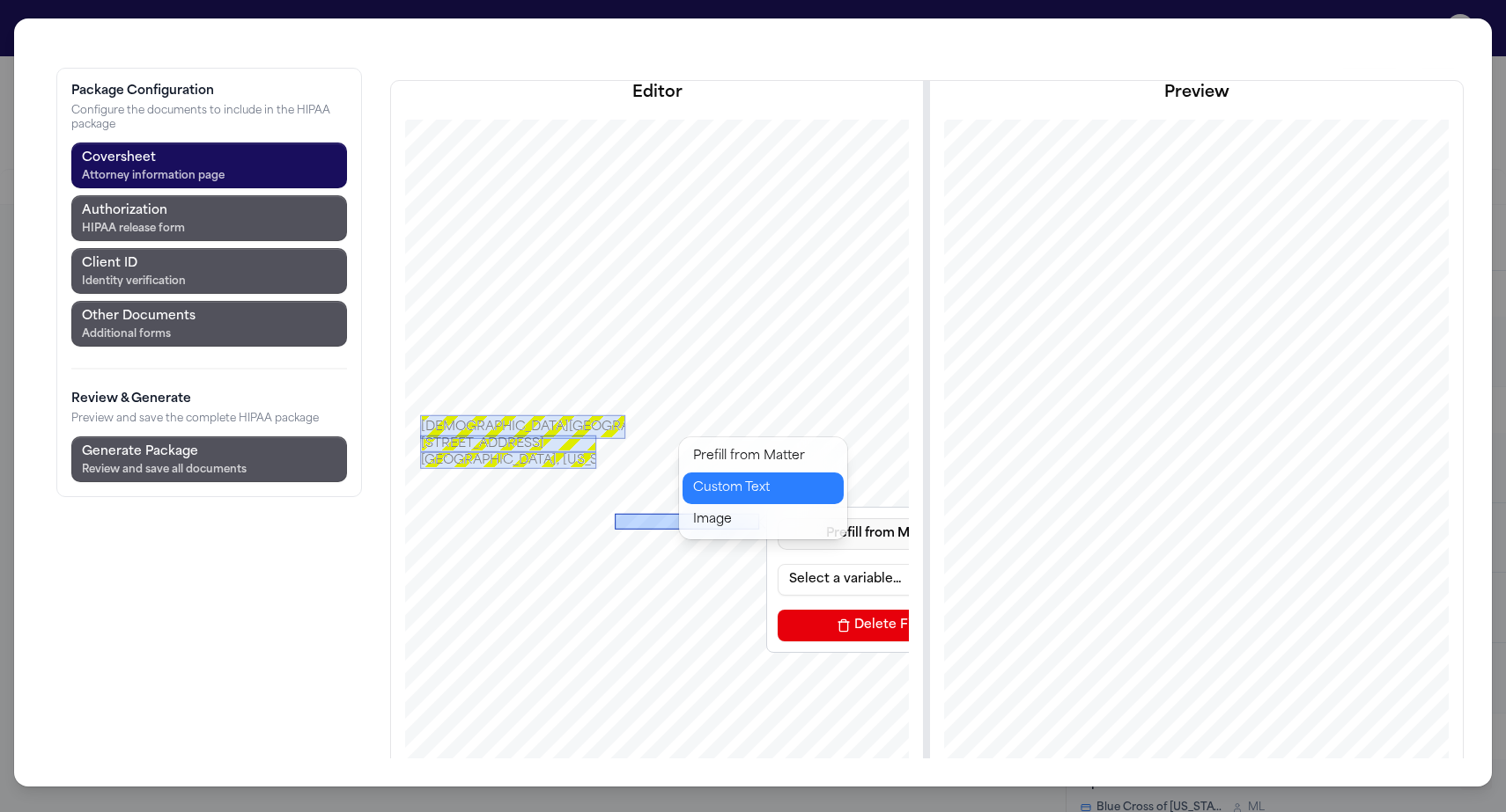
click at [725, 473] on button "Custom Text" at bounding box center [763, 488] width 161 height 31
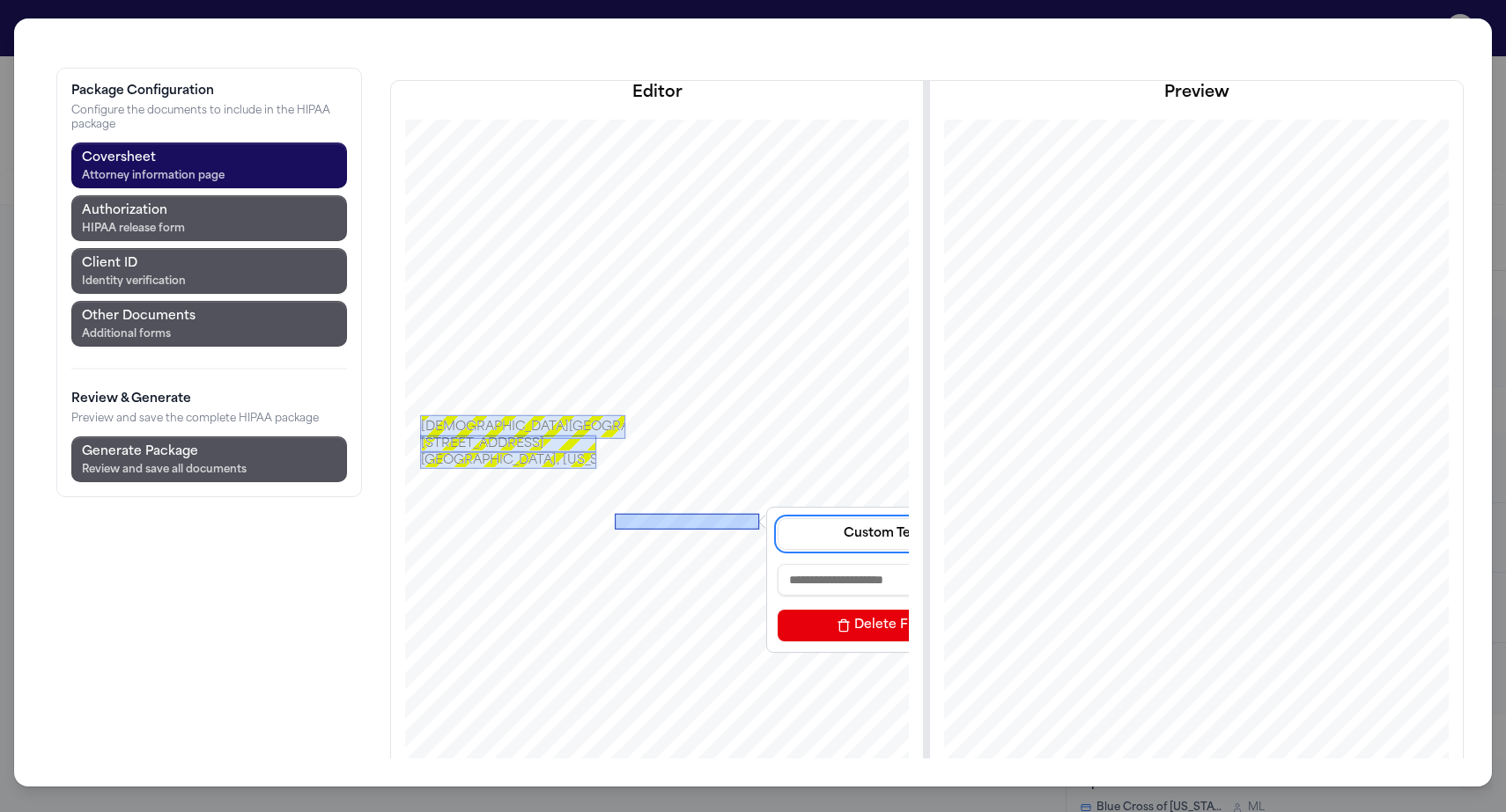
click at [777, 564] on input at bounding box center [883, 580] width 211 height 31
paste input "**********"
type input "**********"
drag, startPoint x: 607, startPoint y: 429, endPoint x: 599, endPoint y: 420, distance: 12.0
click at [615, 513] on div "[PERSON_NAME]" at bounding box center [687, 521] width 145 height 16
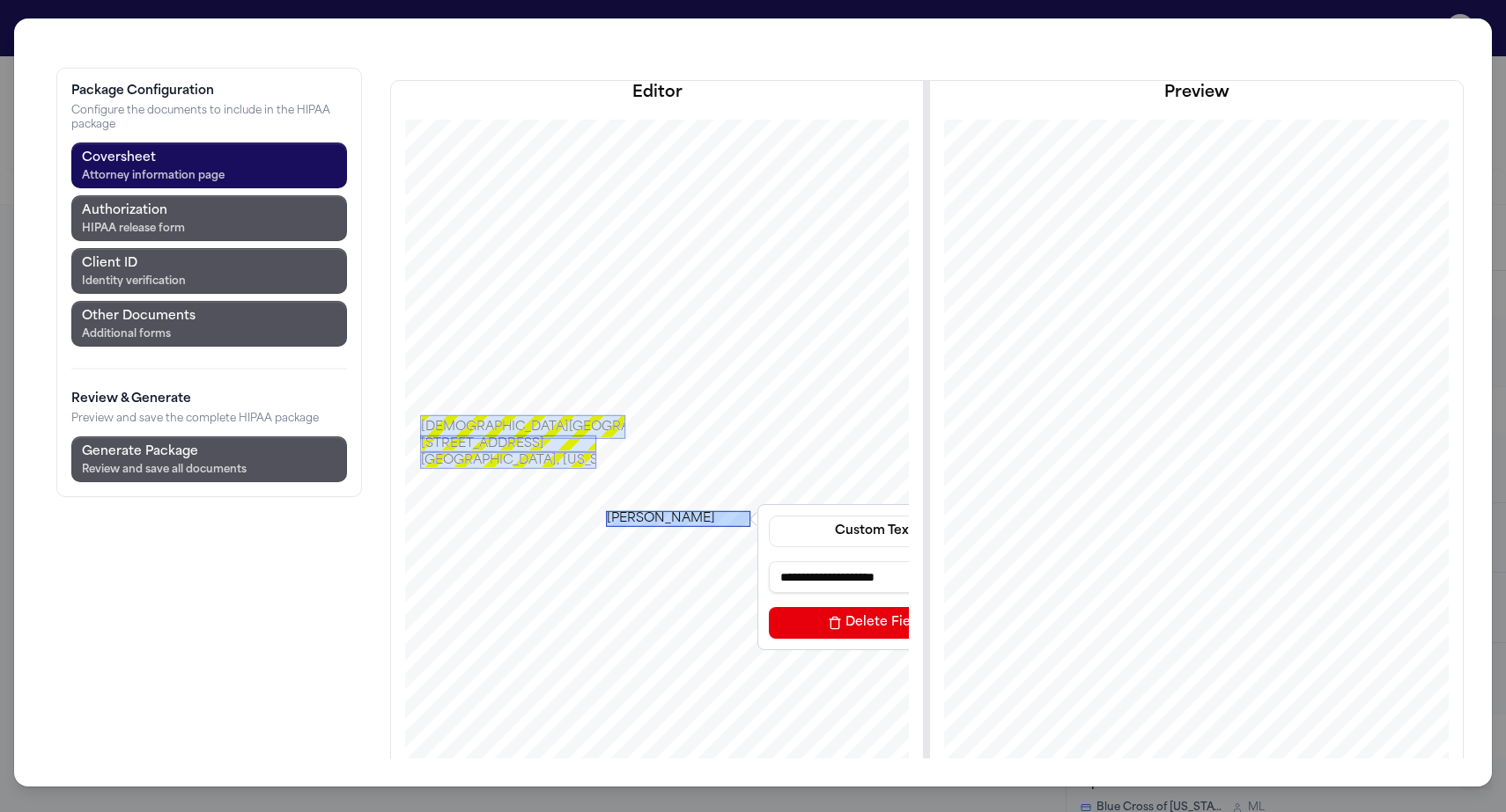
drag, startPoint x: 613, startPoint y: 427, endPoint x: 604, endPoint y: 424, distance: 9.5
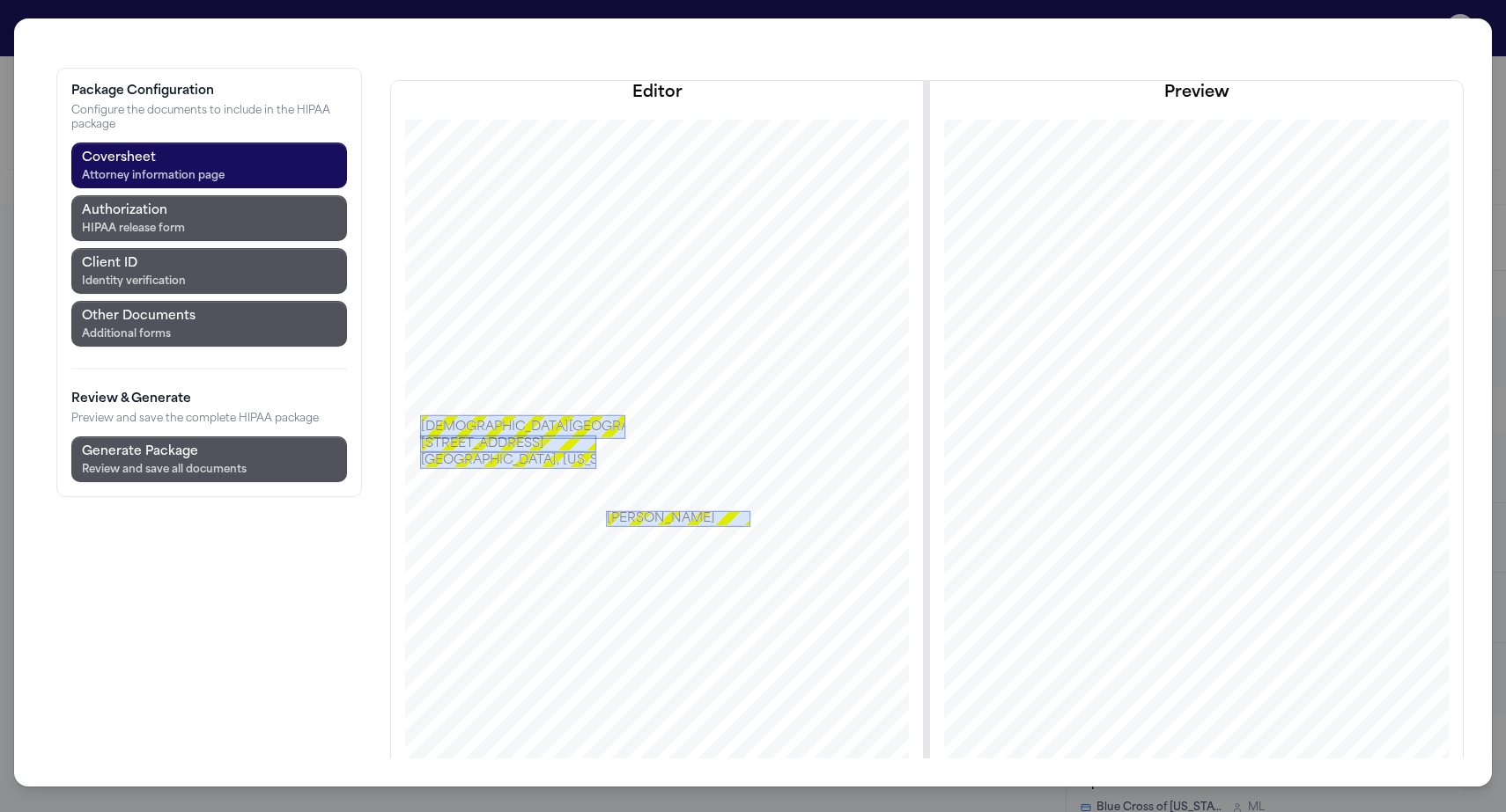
click at [606, 511] on div "[PERSON_NAME]" at bounding box center [678, 518] width 145 height 16
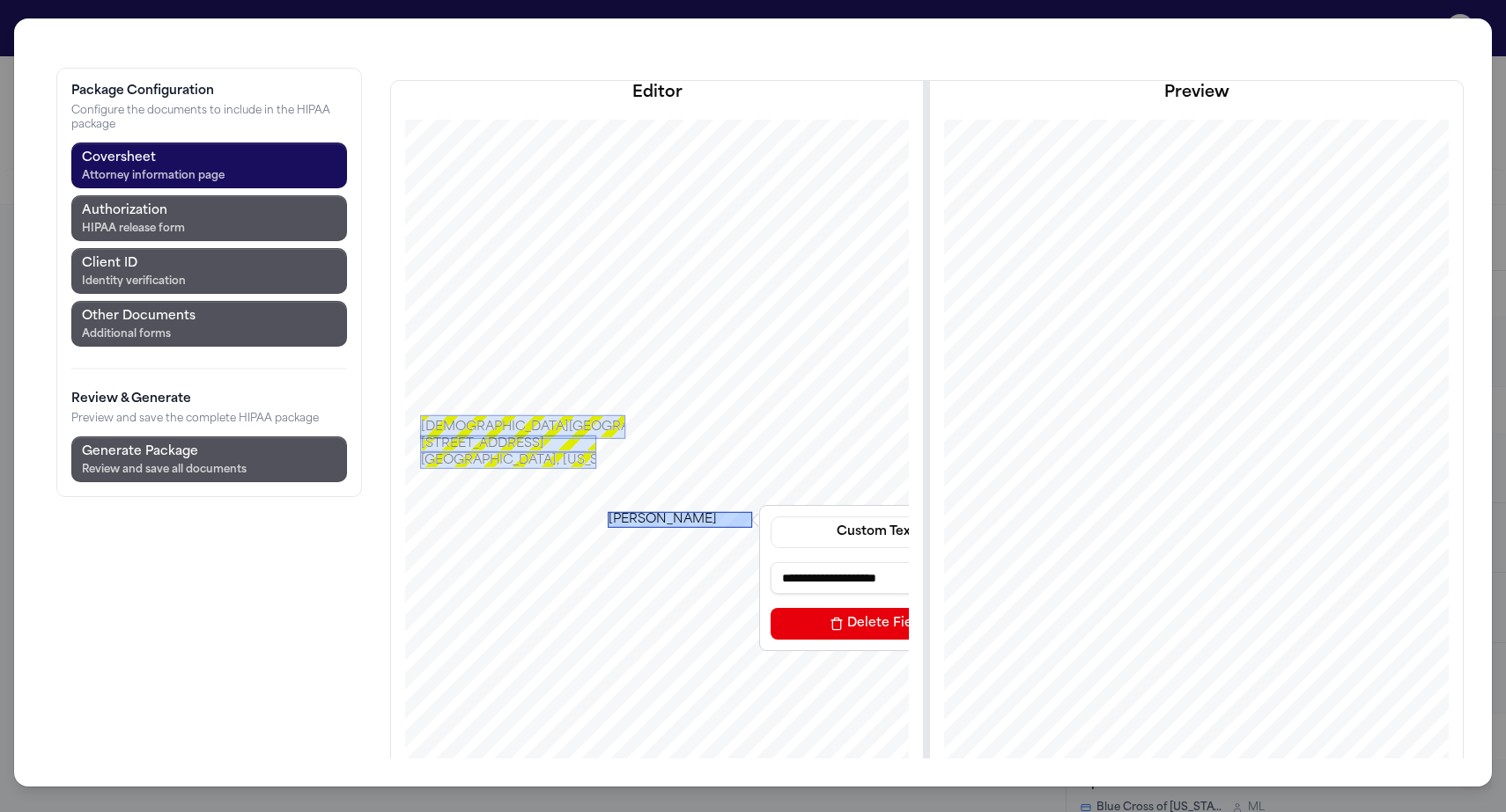
click at [608, 512] on div "[PERSON_NAME]" at bounding box center [680, 519] width 145 height 16
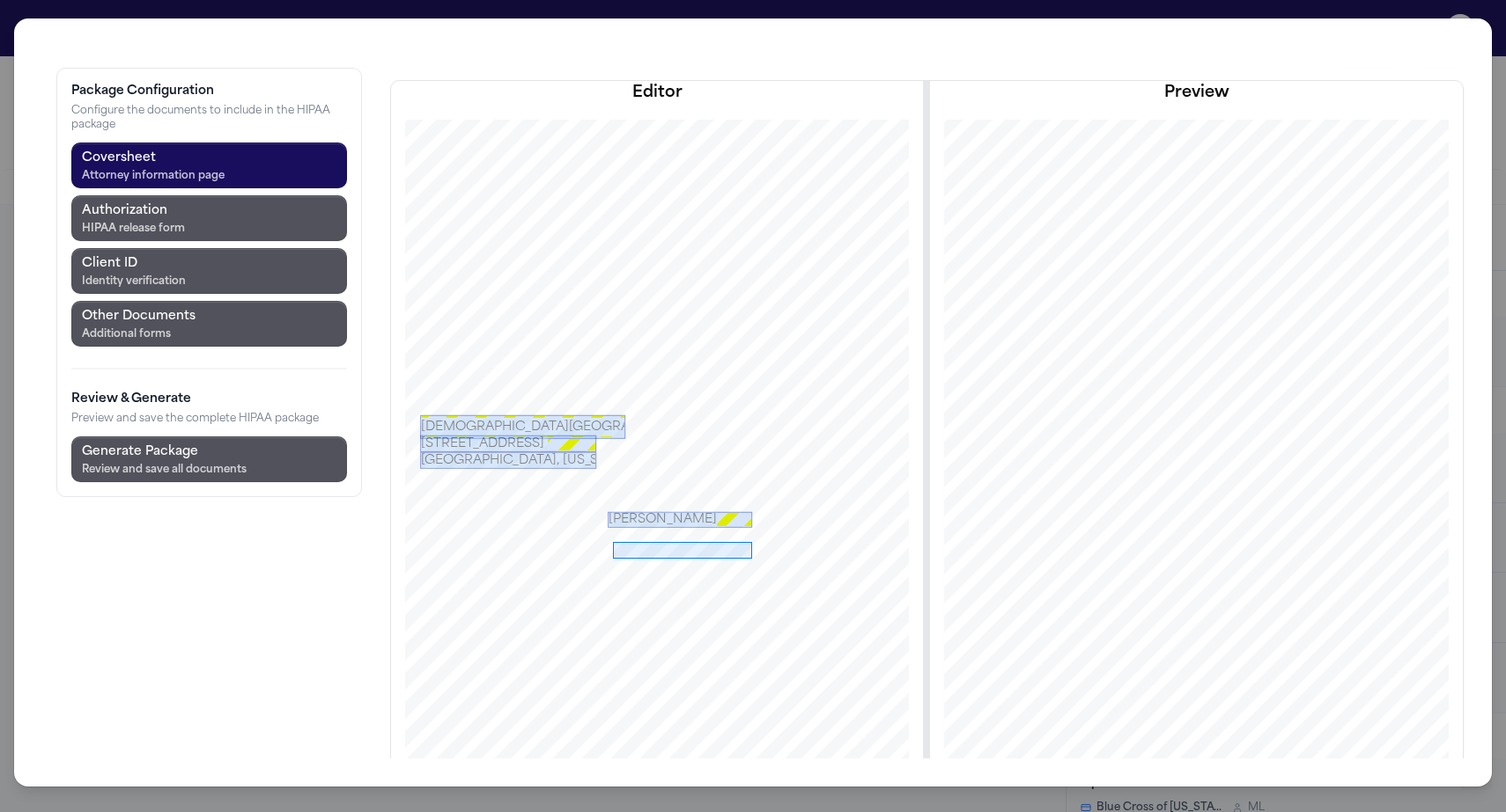
drag, startPoint x: 510, startPoint y: 448, endPoint x: 649, endPoint y: 465, distance: 140.0
click at [649, 465] on div at bounding box center [657, 518] width 616 height 797
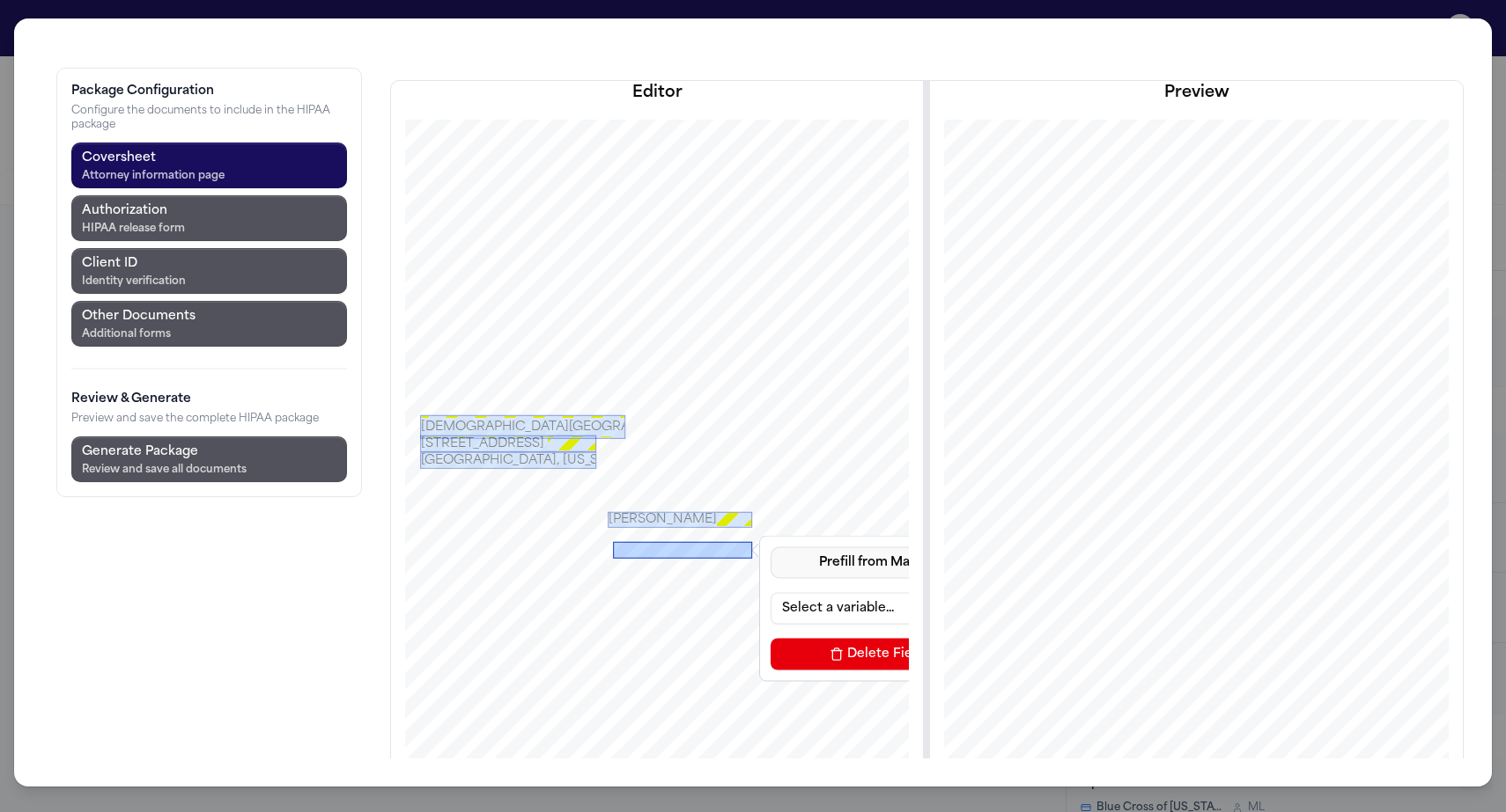
click at [771, 547] on button "Prefill from Matter" at bounding box center [876, 562] width 211 height 31
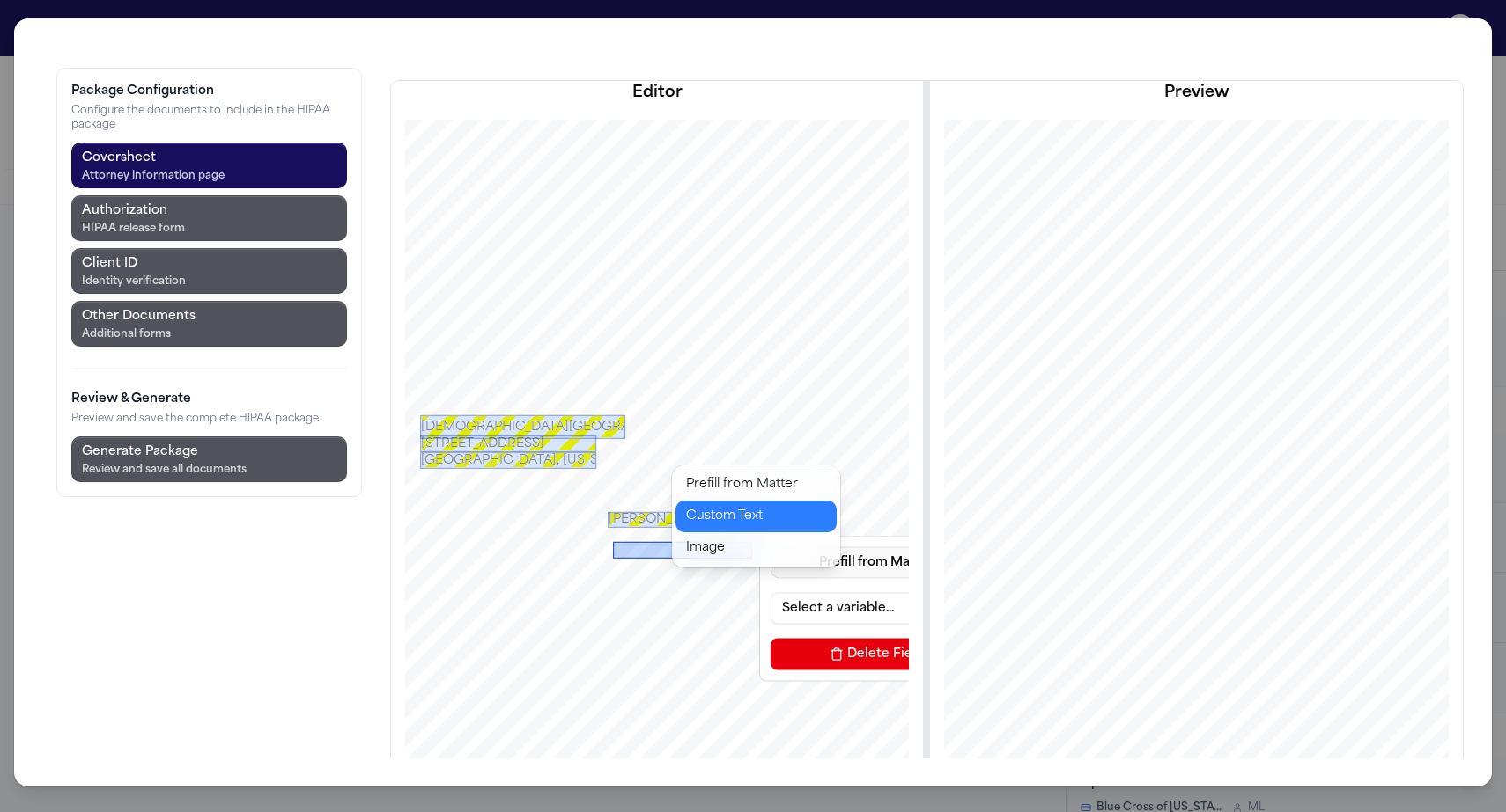
click at [710, 500] on button "Custom Text" at bounding box center [755, 516] width 161 height 31
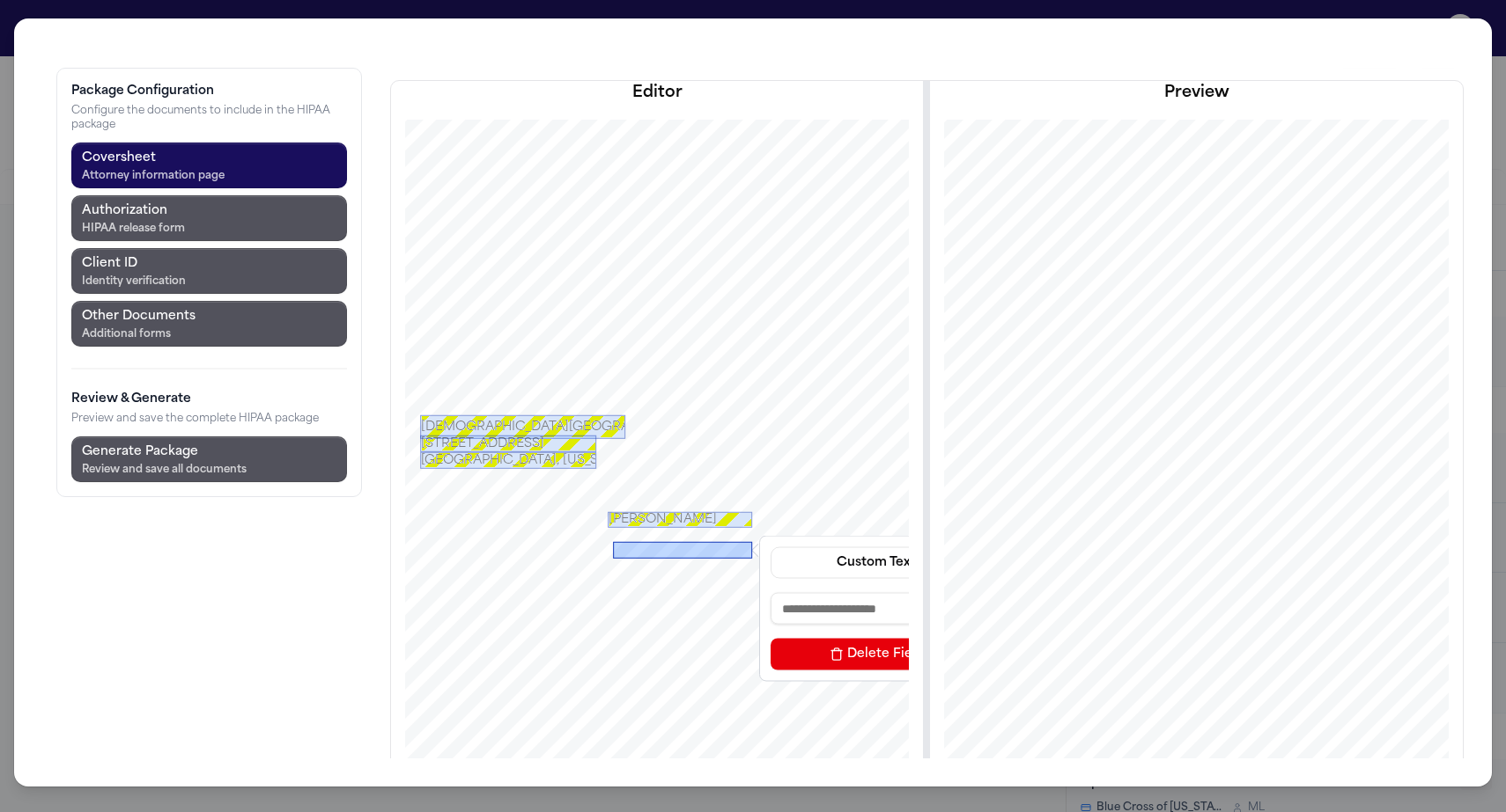
click at [771, 593] on input at bounding box center [876, 608] width 211 height 31
paste input "**********"
type input "**********"
click at [613, 541] on div "[DATE]" at bounding box center [682, 549] width 139 height 17
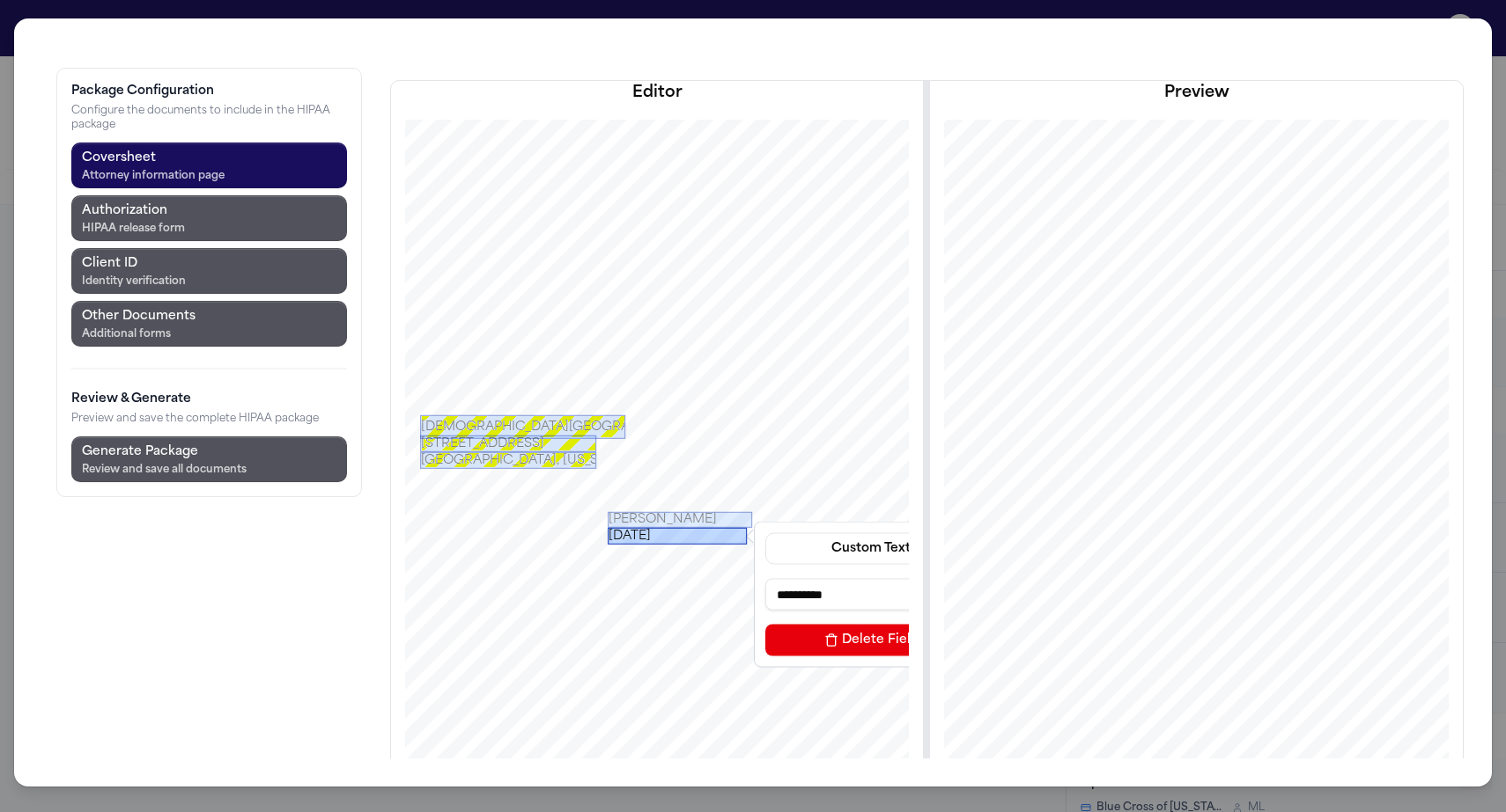
drag, startPoint x: 568, startPoint y: 453, endPoint x: 563, endPoint y: 439, distance: 14.9
click at [608, 527] on div "[DATE]" at bounding box center [677, 535] width 139 height 17
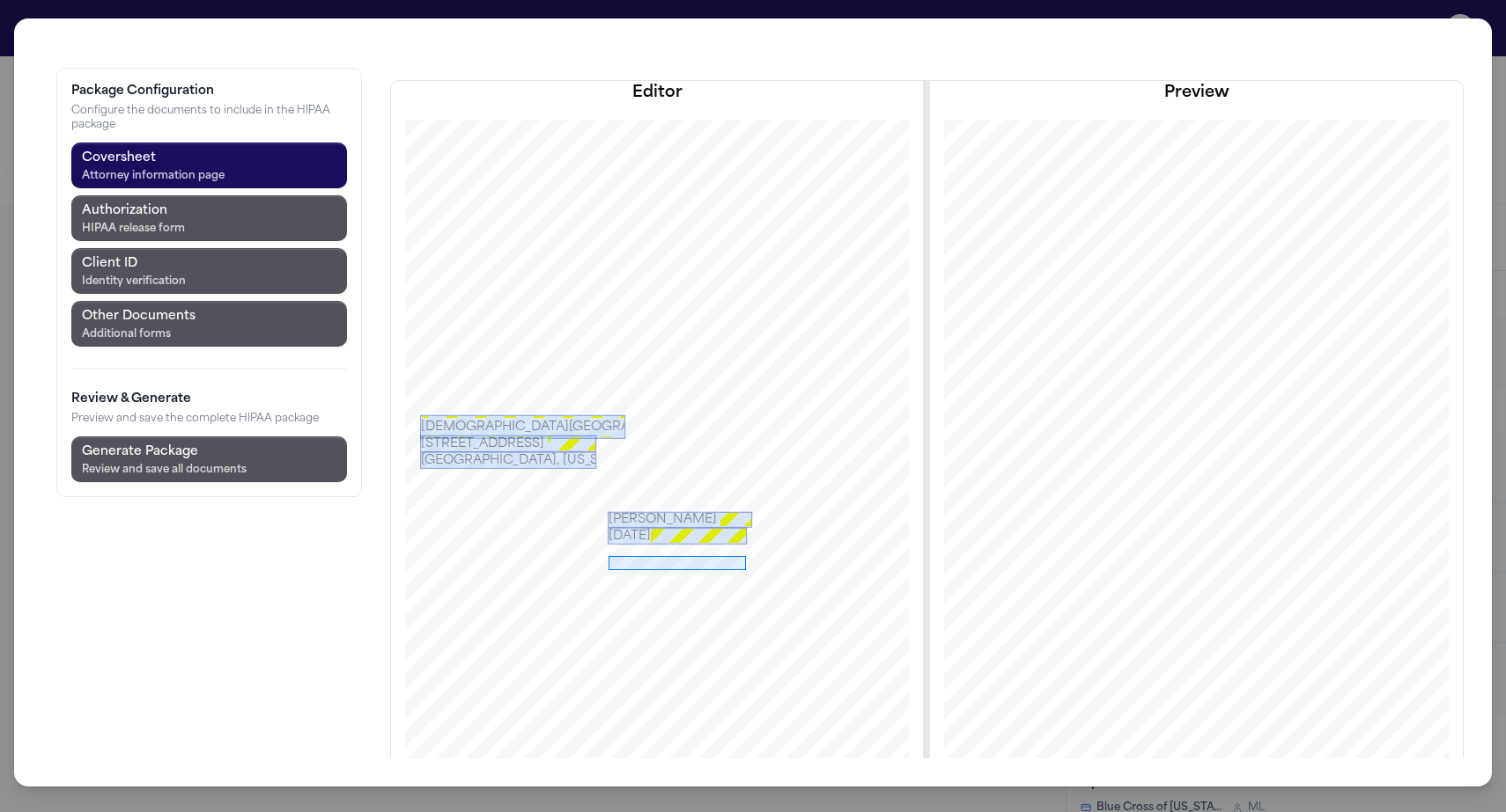
drag, startPoint x: 505, startPoint y: 462, endPoint x: 643, endPoint y: 477, distance: 138.8
click at [643, 477] on div at bounding box center [657, 518] width 616 height 797
click at [765, 559] on button "Prefill from Matter" at bounding box center [870, 575] width 211 height 31
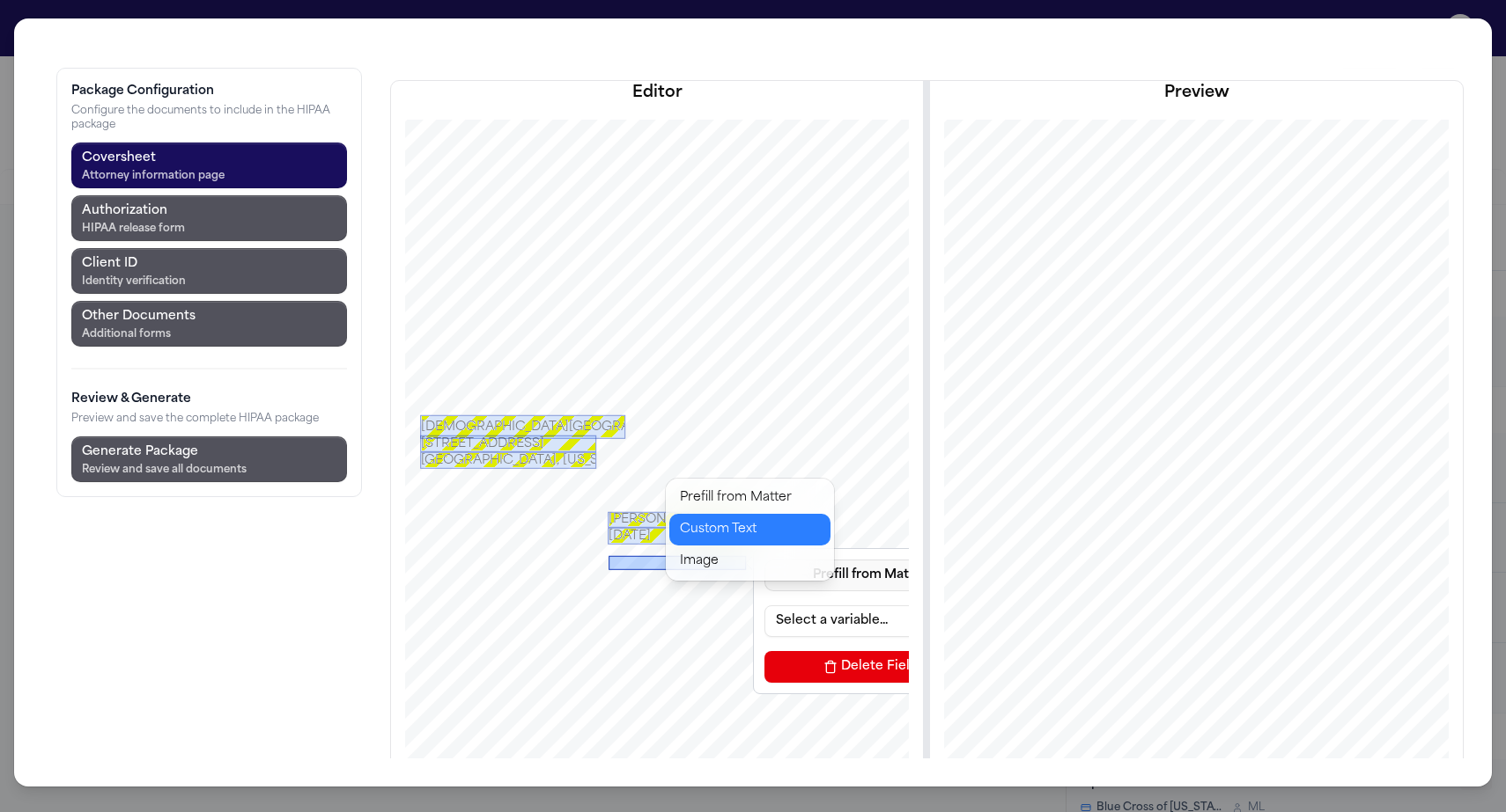
click at [722, 514] on button "Custom Text" at bounding box center [750, 530] width 161 height 31
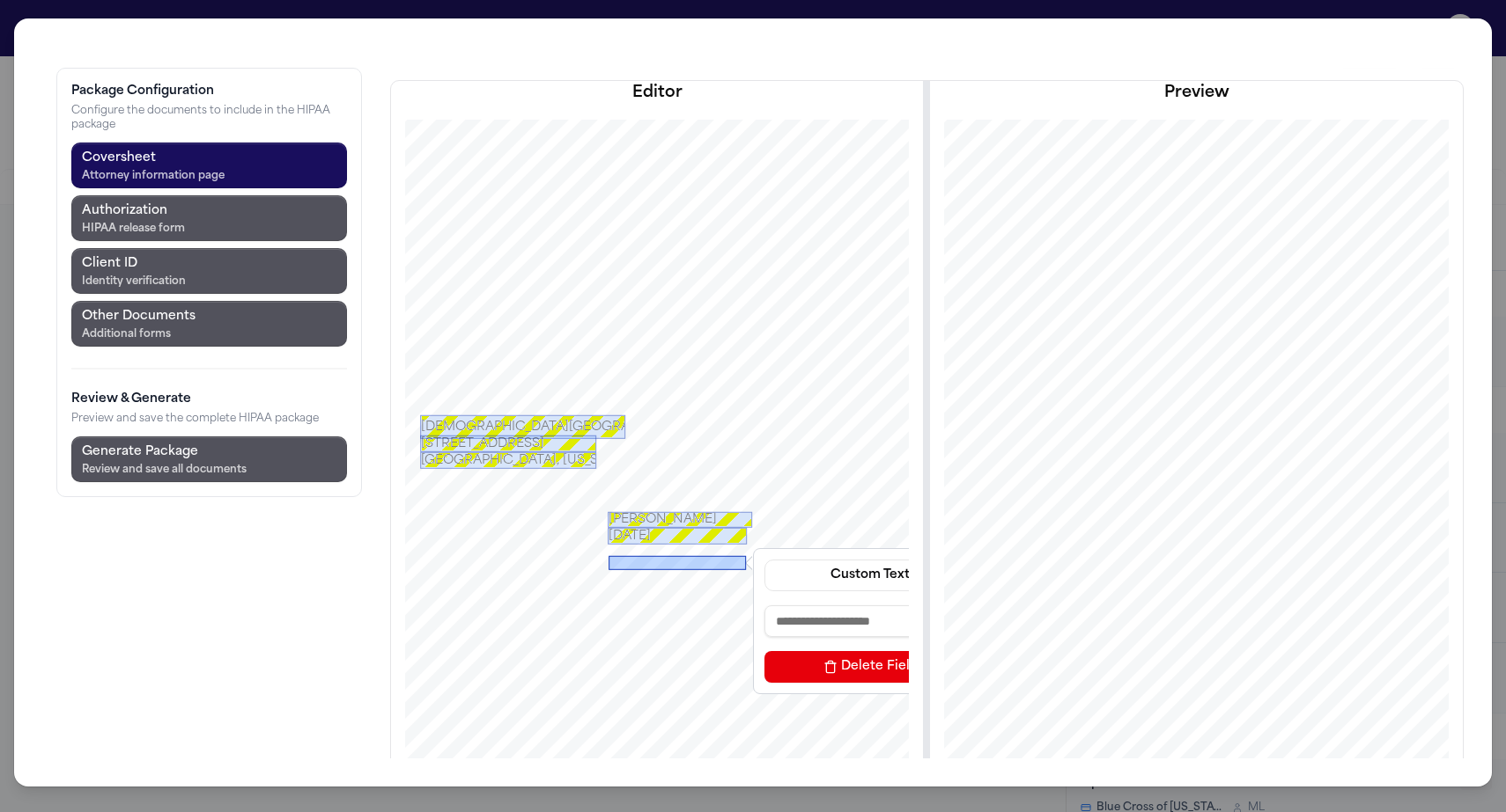
click at [765, 606] on input at bounding box center [870, 621] width 211 height 31
click at [609, 556] on div "[DATE]" at bounding box center [677, 562] width 137 height 14
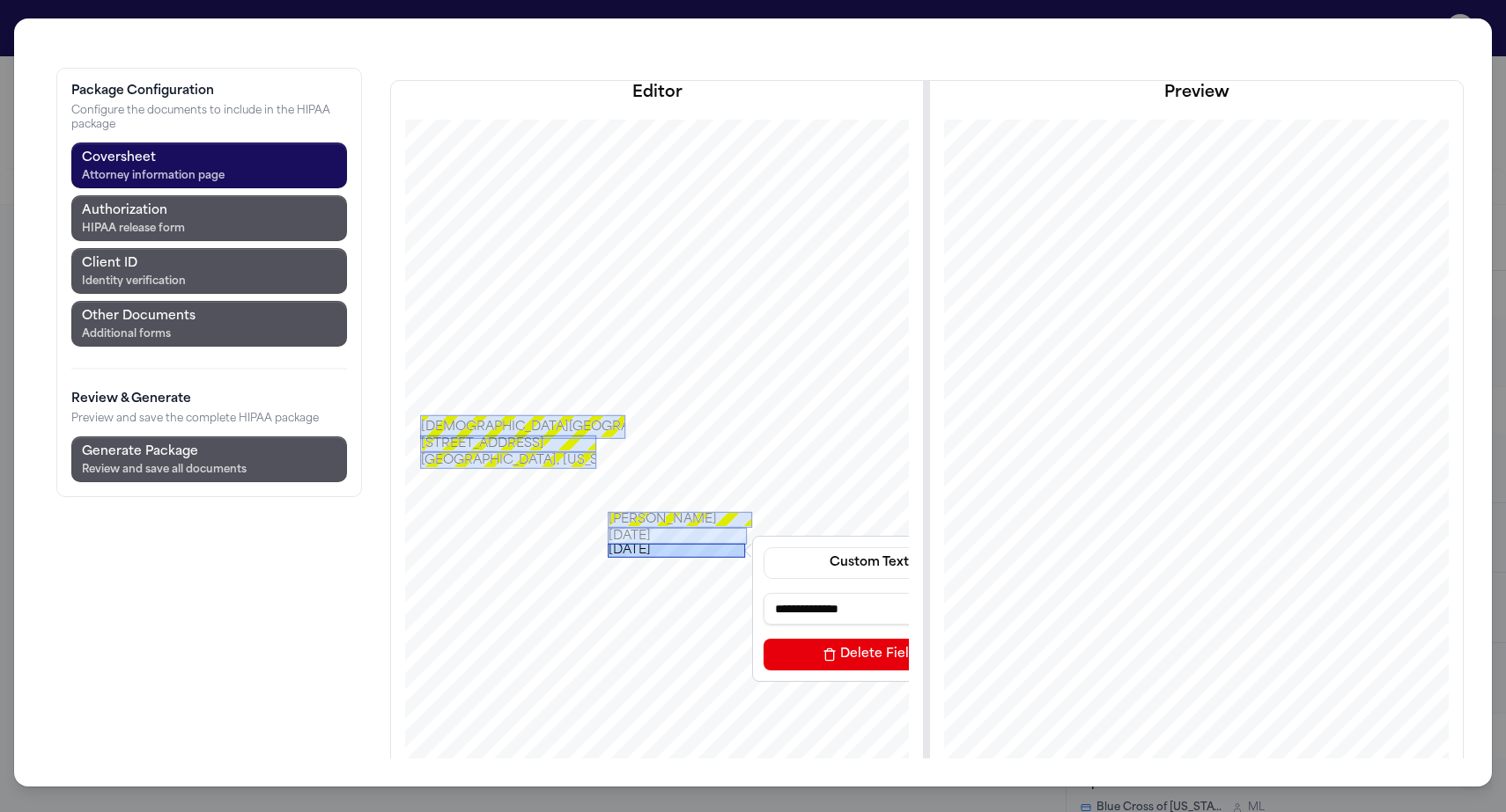
drag, startPoint x: 584, startPoint y: 468, endPoint x: 583, endPoint y: 456, distance: 12.0
click at [608, 543] on div "[DATE]" at bounding box center [676, 549] width 137 height 14
click at [608, 512] on div "[PERSON_NAME]" at bounding box center [680, 519] width 145 height 16
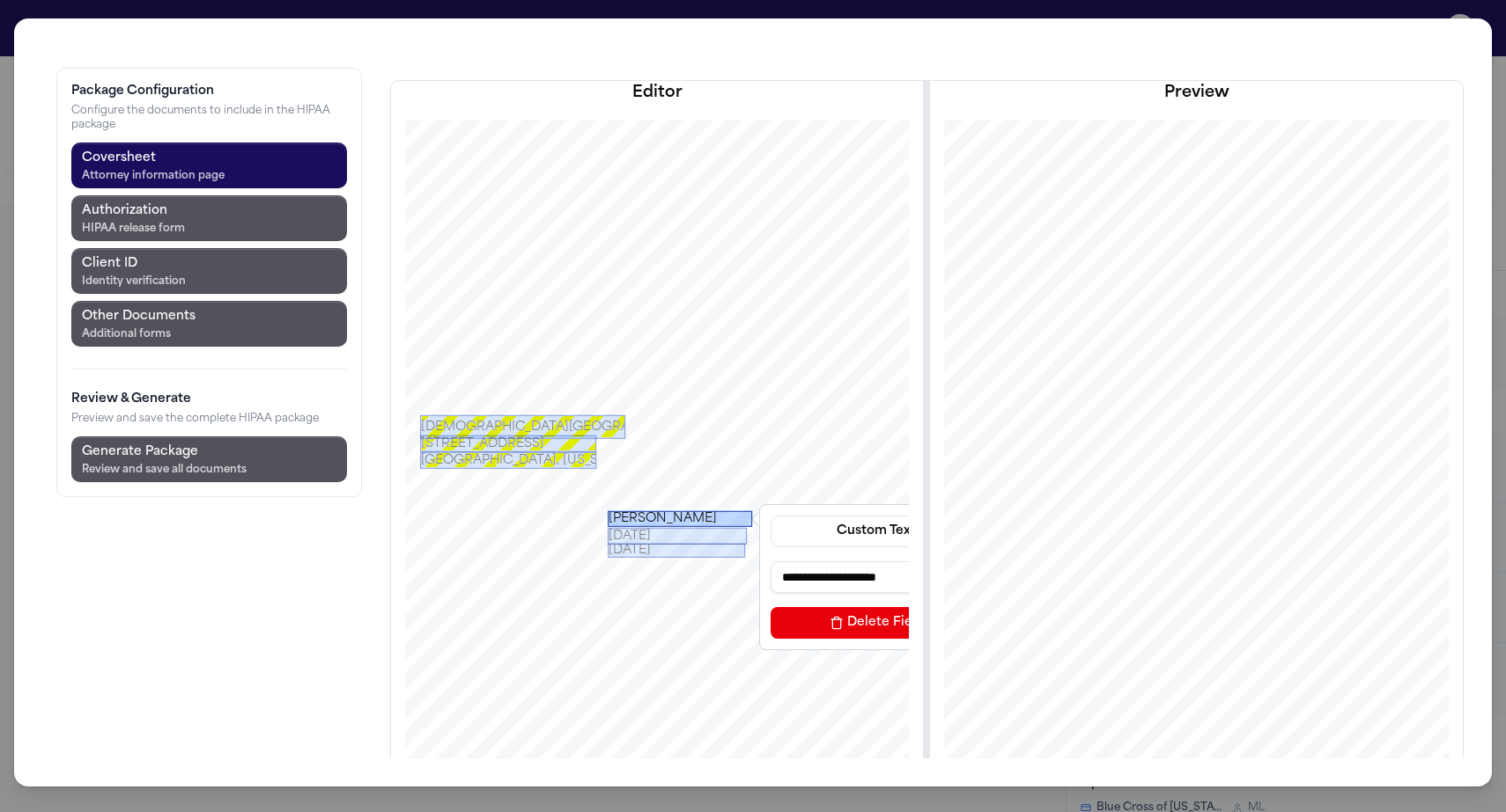
click at [608, 511] on div "[PERSON_NAME]" at bounding box center [680, 518] width 145 height 16
click at [611, 511] on div "[PERSON_NAME]" at bounding box center [680, 518] width 145 height 16
click at [611, 512] on div "[PERSON_NAME]" at bounding box center [680, 519] width 145 height 16
click at [608, 543] on div "[DATE]" at bounding box center [676, 549] width 137 height 14
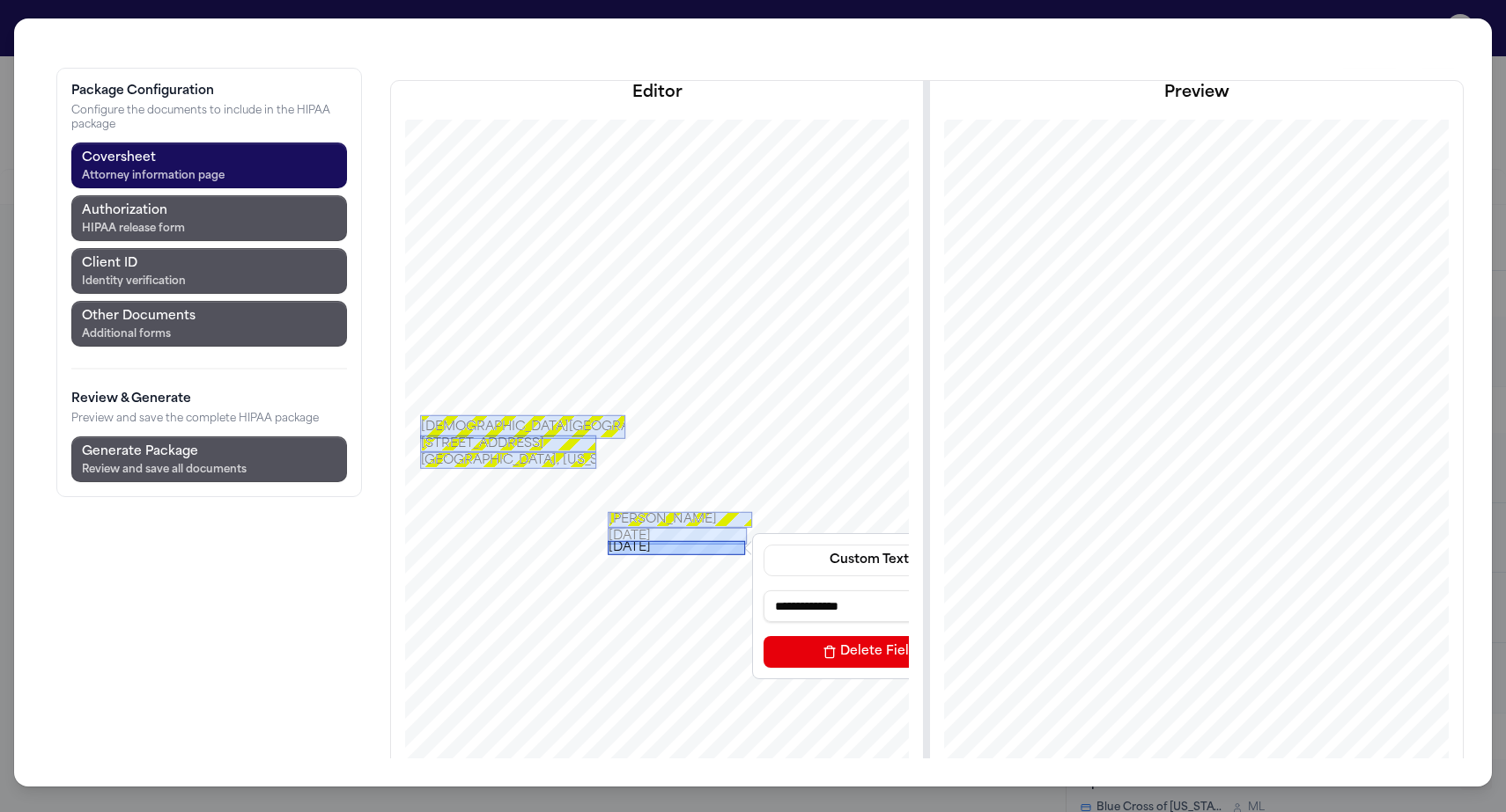
click at [608, 540] on div "[DATE]" at bounding box center [676, 547] width 137 height 14
click at [608, 527] on div "[DATE]" at bounding box center [677, 535] width 139 height 17
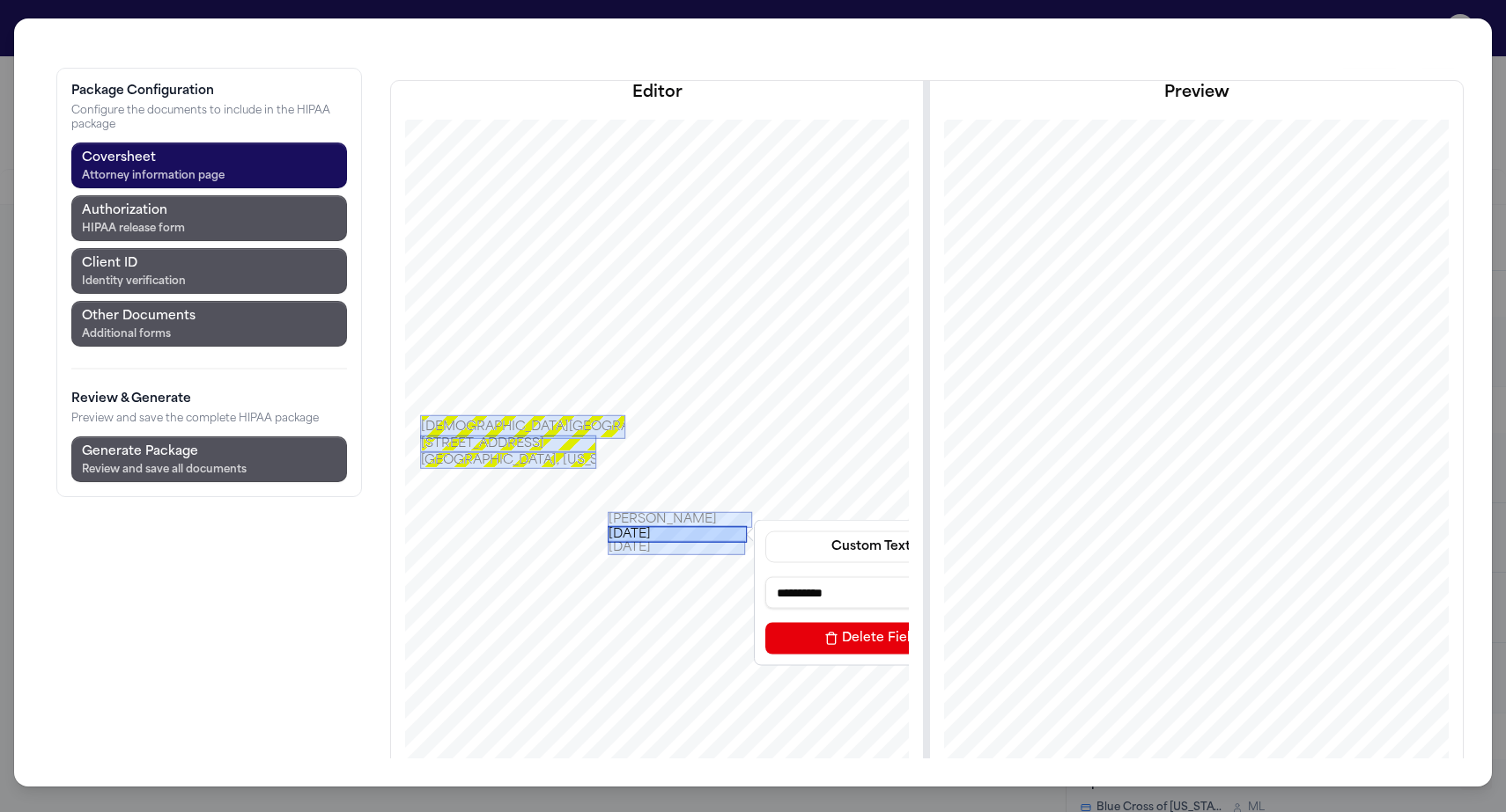
click at [608, 525] on div "[DATE]" at bounding box center [677, 534] width 139 height 17
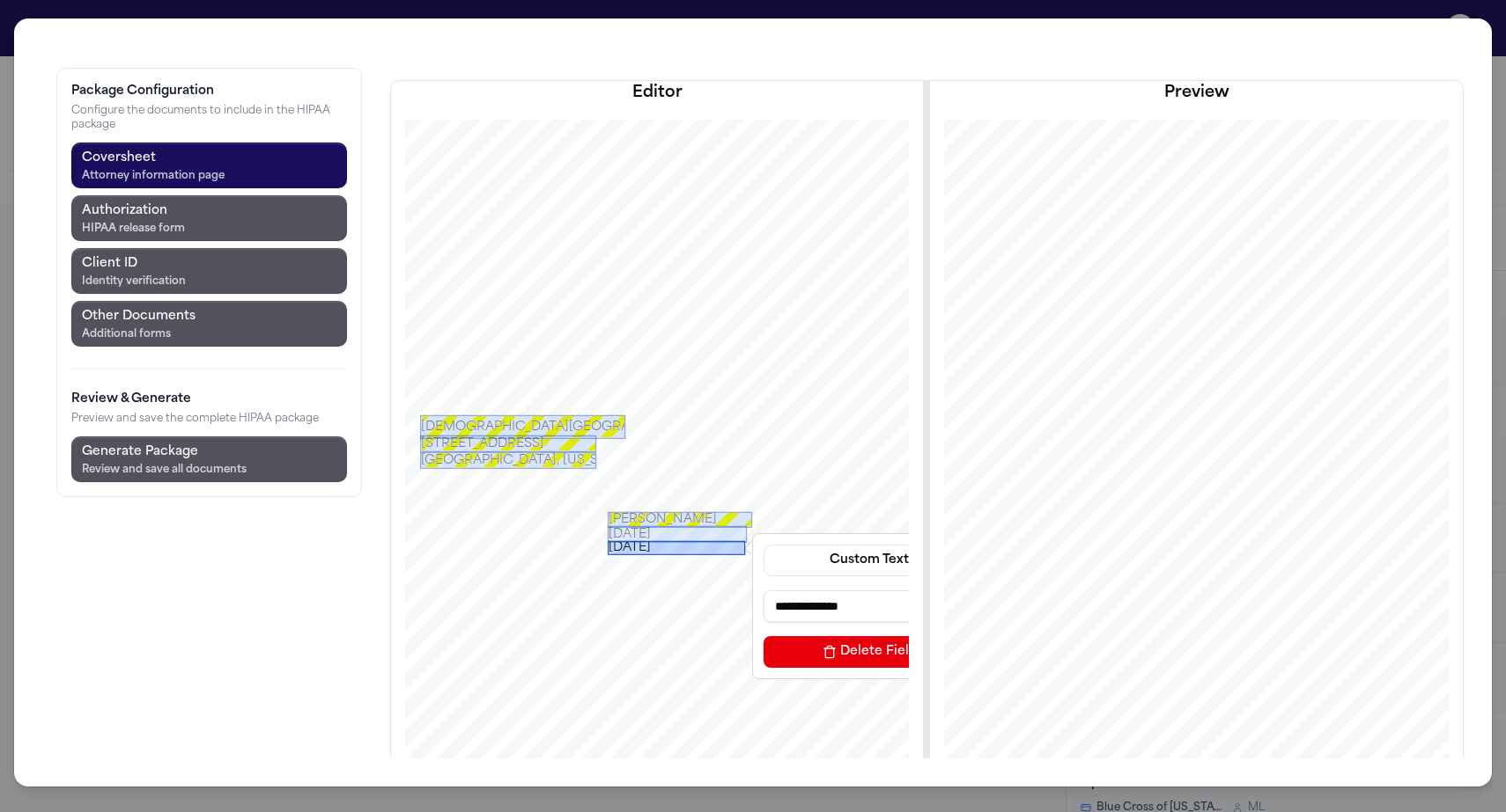
click at [608, 540] on div "[DATE]" at bounding box center [676, 547] width 137 height 14
drag, startPoint x: 739, startPoint y: 480, endPoint x: 642, endPoint y: 487, distance: 97.3
click at [642, 487] on div "**********" at bounding box center [657, 518] width 616 height 797
drag, startPoint x: 738, startPoint y: 478, endPoint x: 661, endPoint y: 479, distance: 77.0
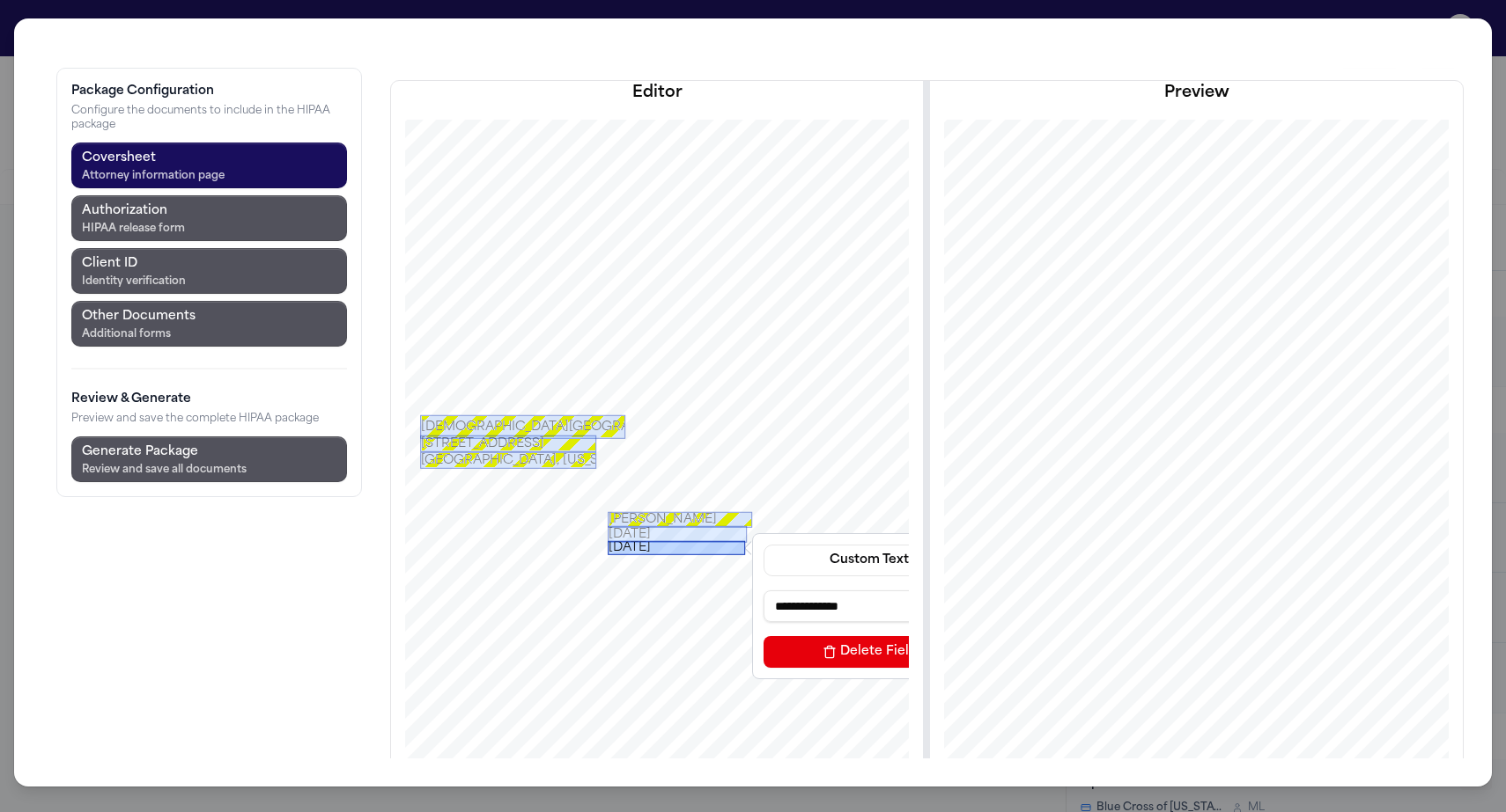
click at [764, 591] on input "**********" at bounding box center [869, 606] width 211 height 31
type input "**********"
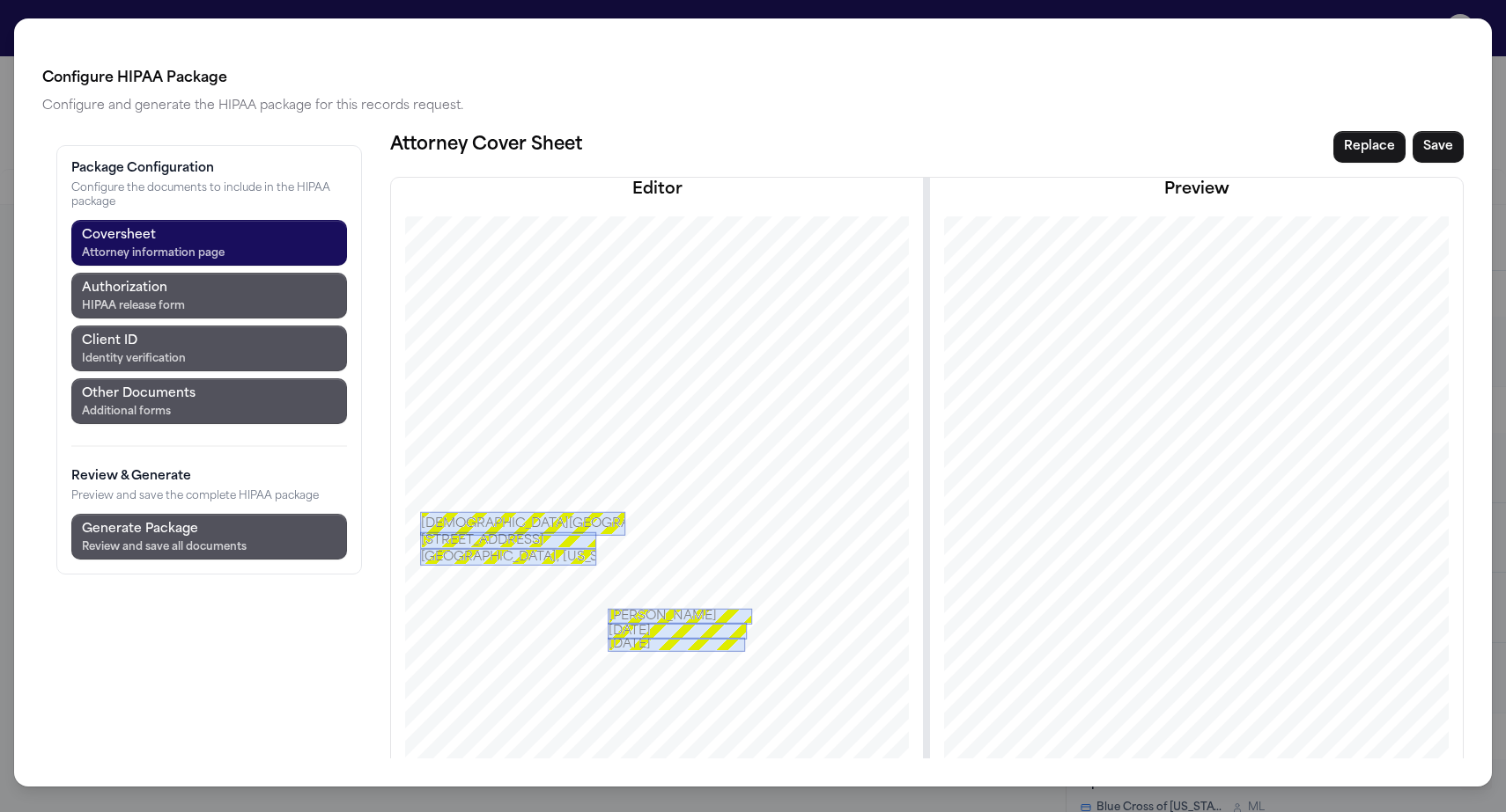
scroll to position [0, 0]
click at [109, 352] on div "Identity verification" at bounding box center [134, 359] width 104 height 14
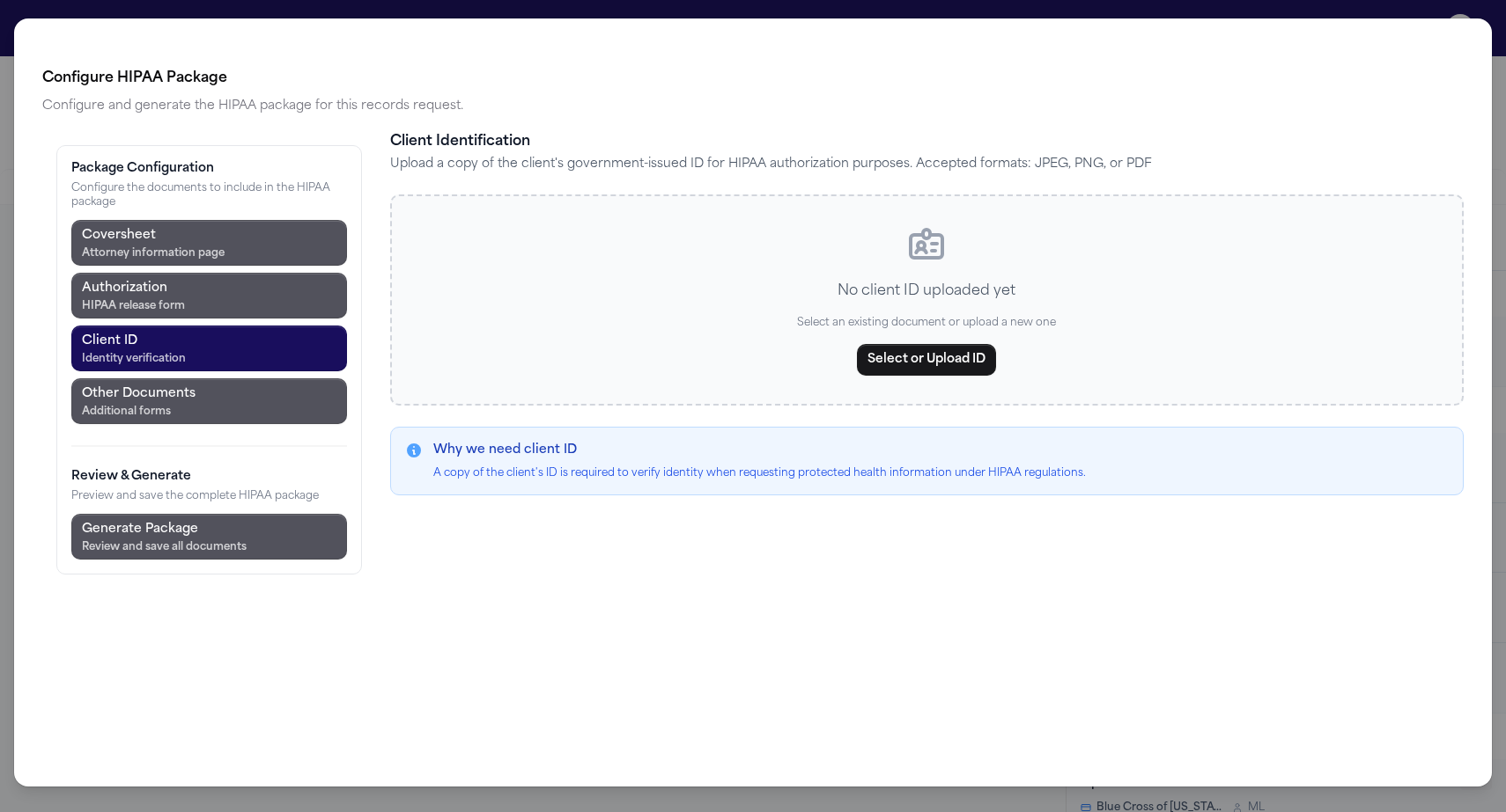
click at [733, 194] on div "No client ID uploaded yet Select an existing document or upload a new one Selec…" at bounding box center [927, 300] width 1073 height 211
click at [857, 344] on button "Select or Upload ID" at bounding box center [926, 359] width 139 height 31
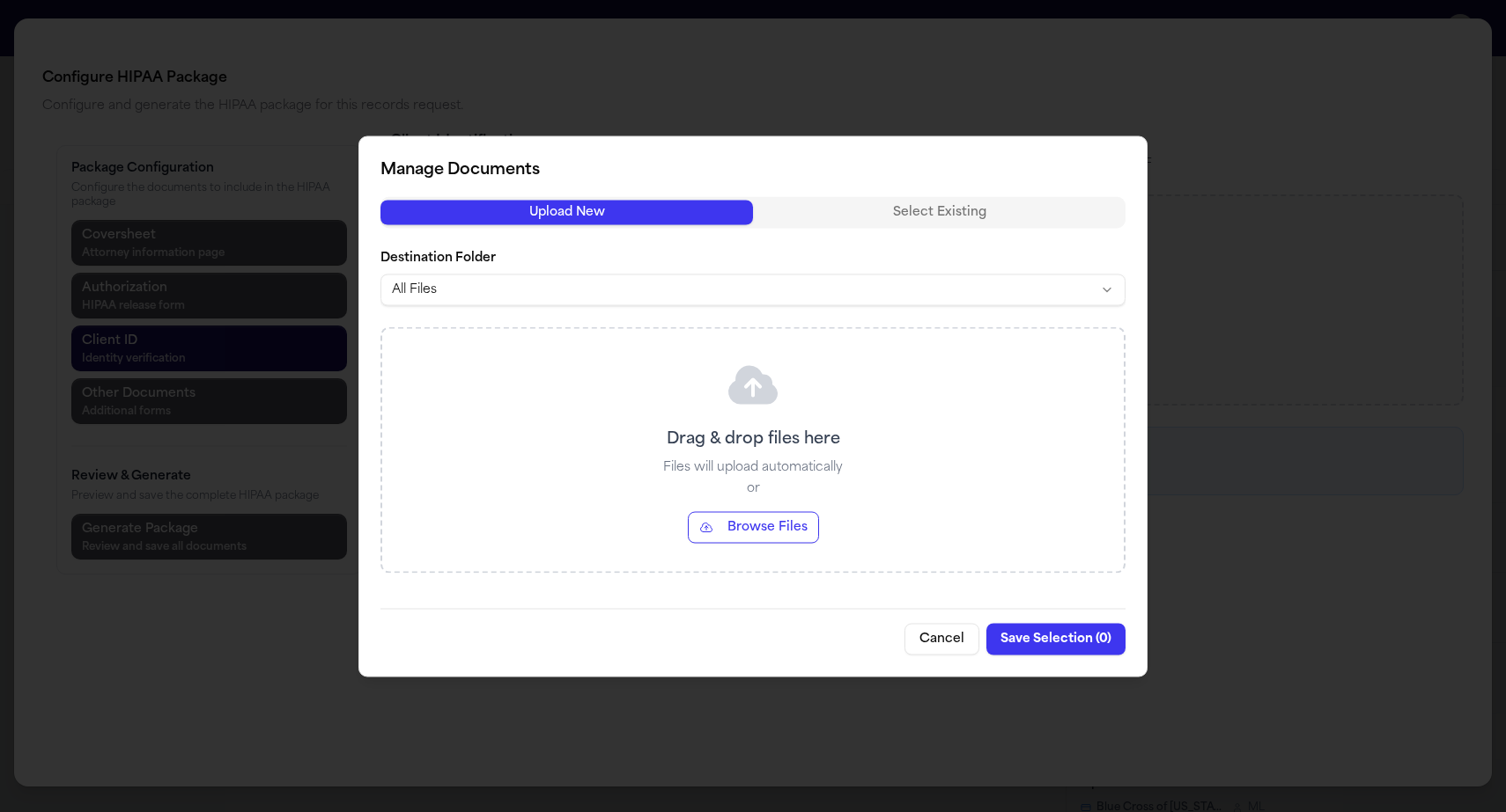
click at [742, 512] on button "Browse Files" at bounding box center [753, 527] width 131 height 31
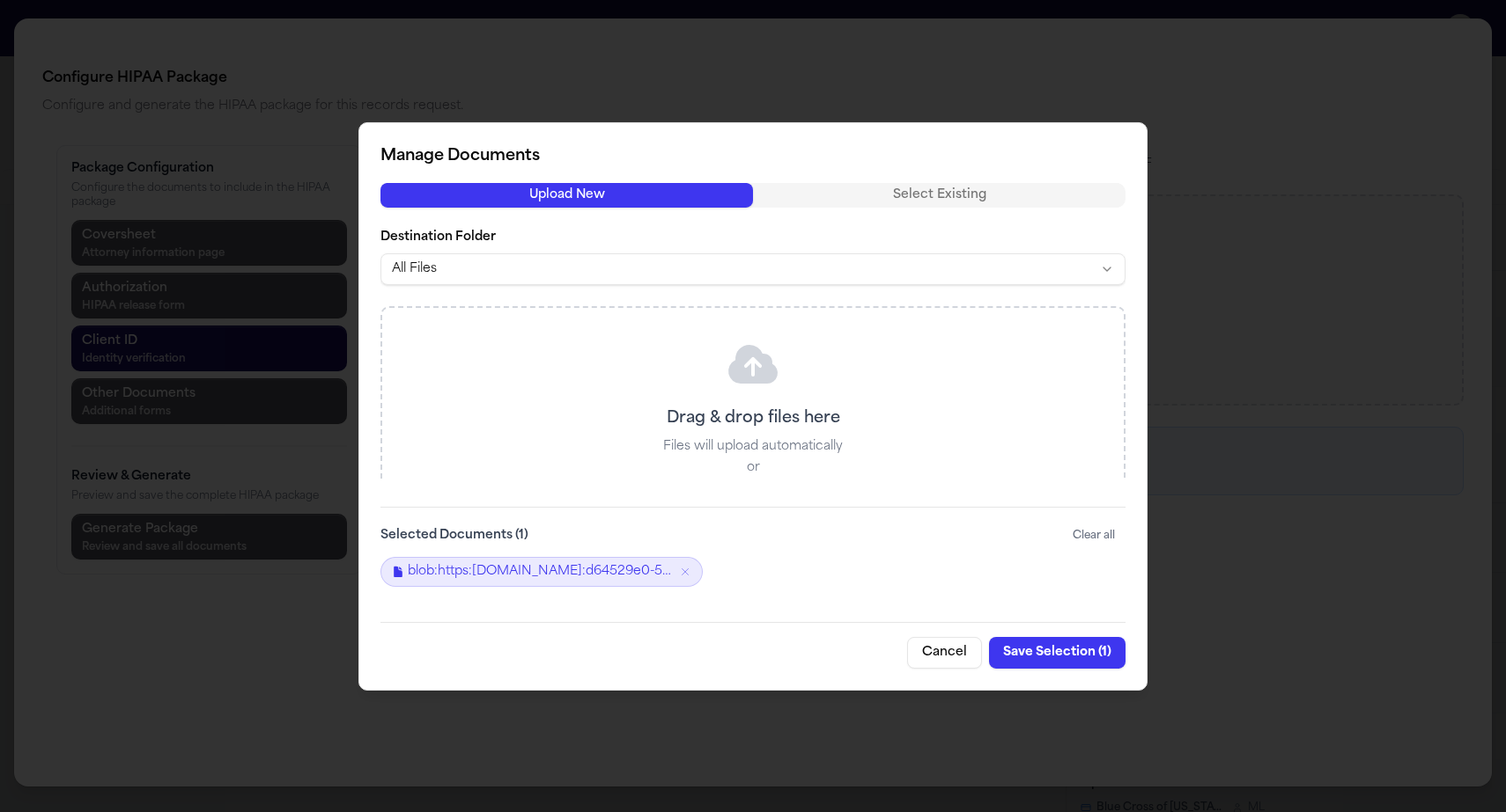
click at [927, 606] on div at bounding box center [753, 406] width 1506 height 812
click at [989, 637] on button "Save Selection ( 1 )" at bounding box center [1057, 653] width 136 height 31
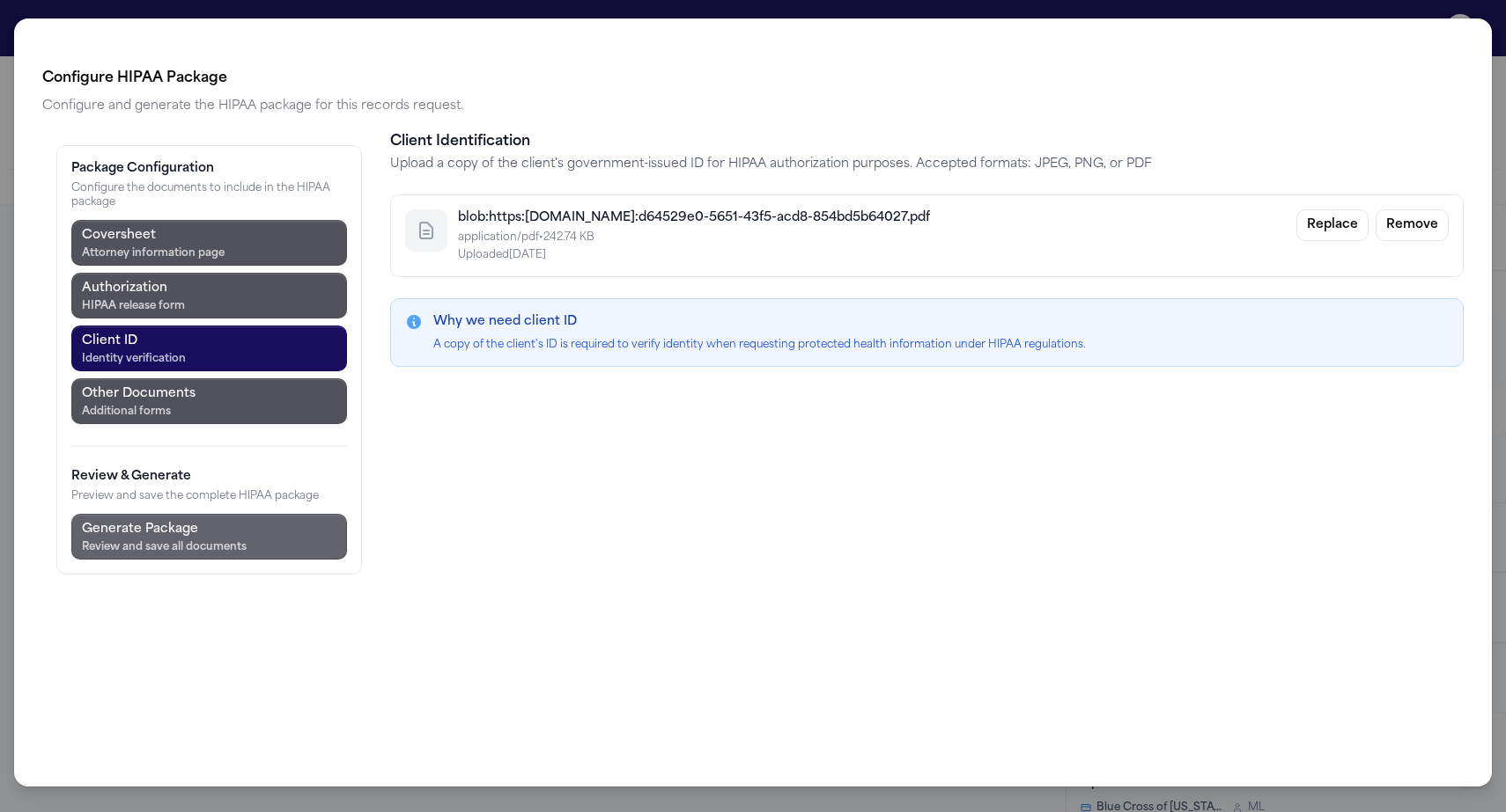
click at [134, 540] on div "Review and save all documents" at bounding box center [164, 547] width 165 height 14
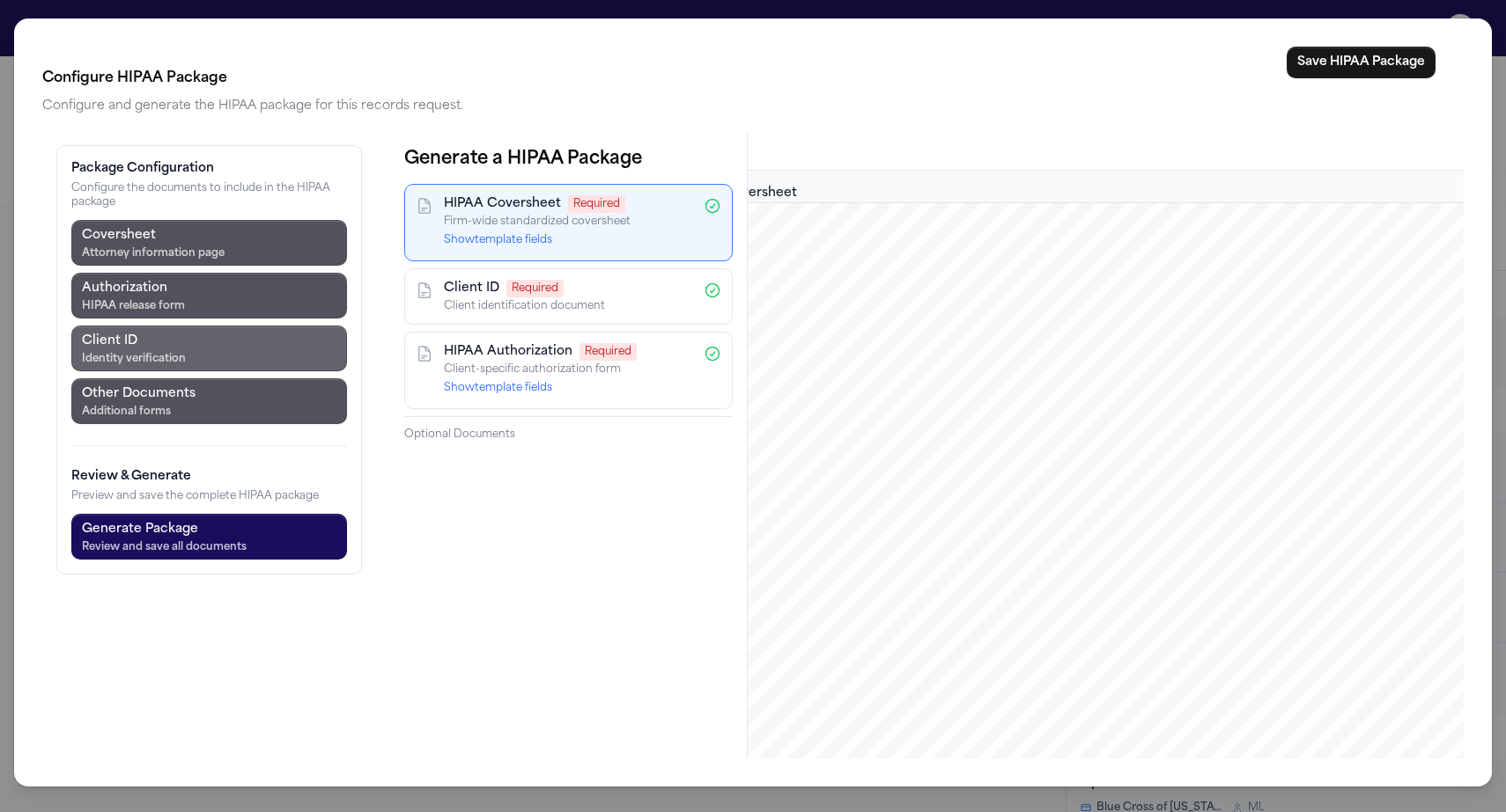
click at [124, 352] on div "Identity verification" at bounding box center [134, 359] width 104 height 14
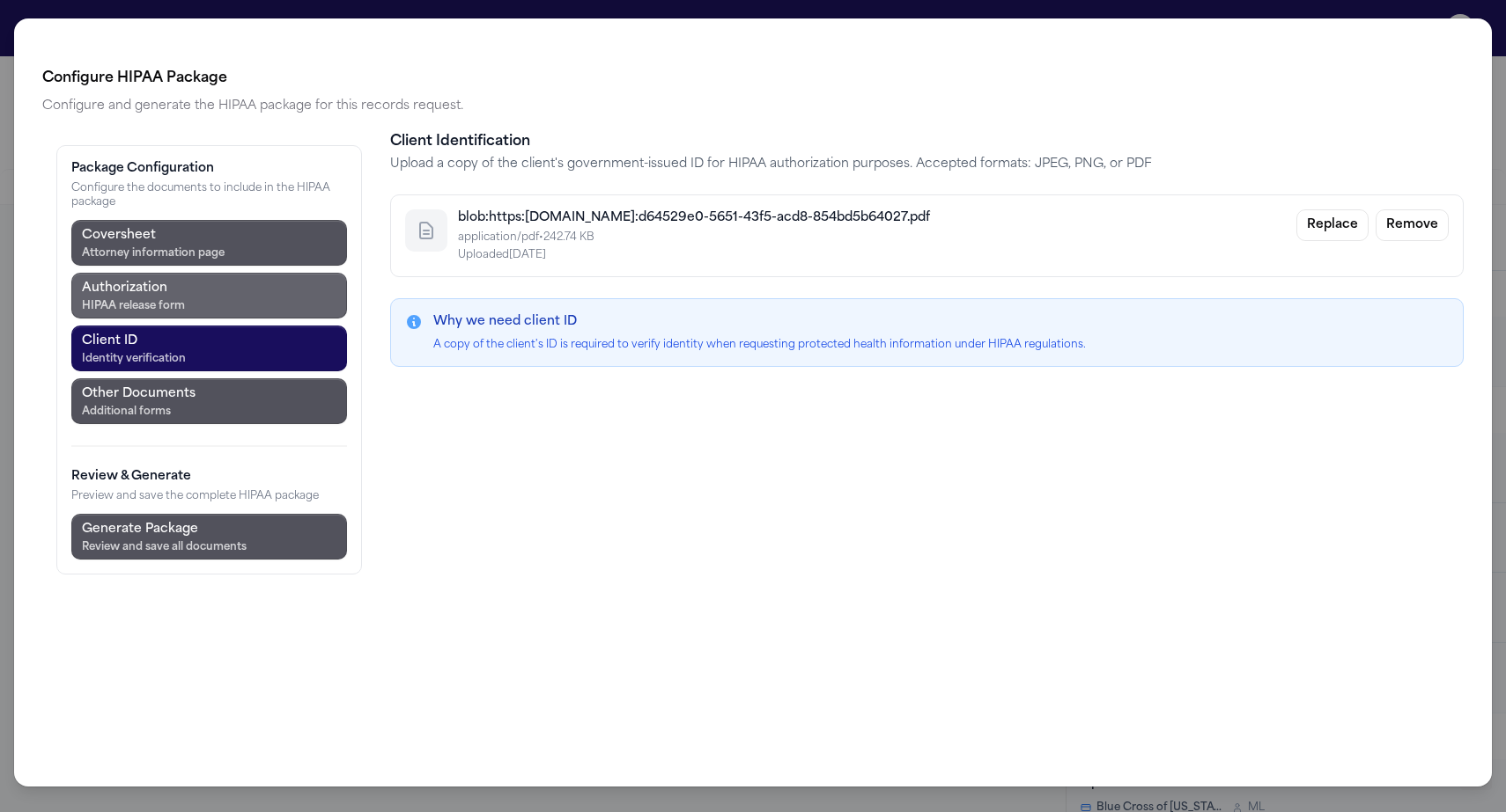
click at [130, 273] on button "Authorization HIPAA release form" at bounding box center [208, 296] width 276 height 46
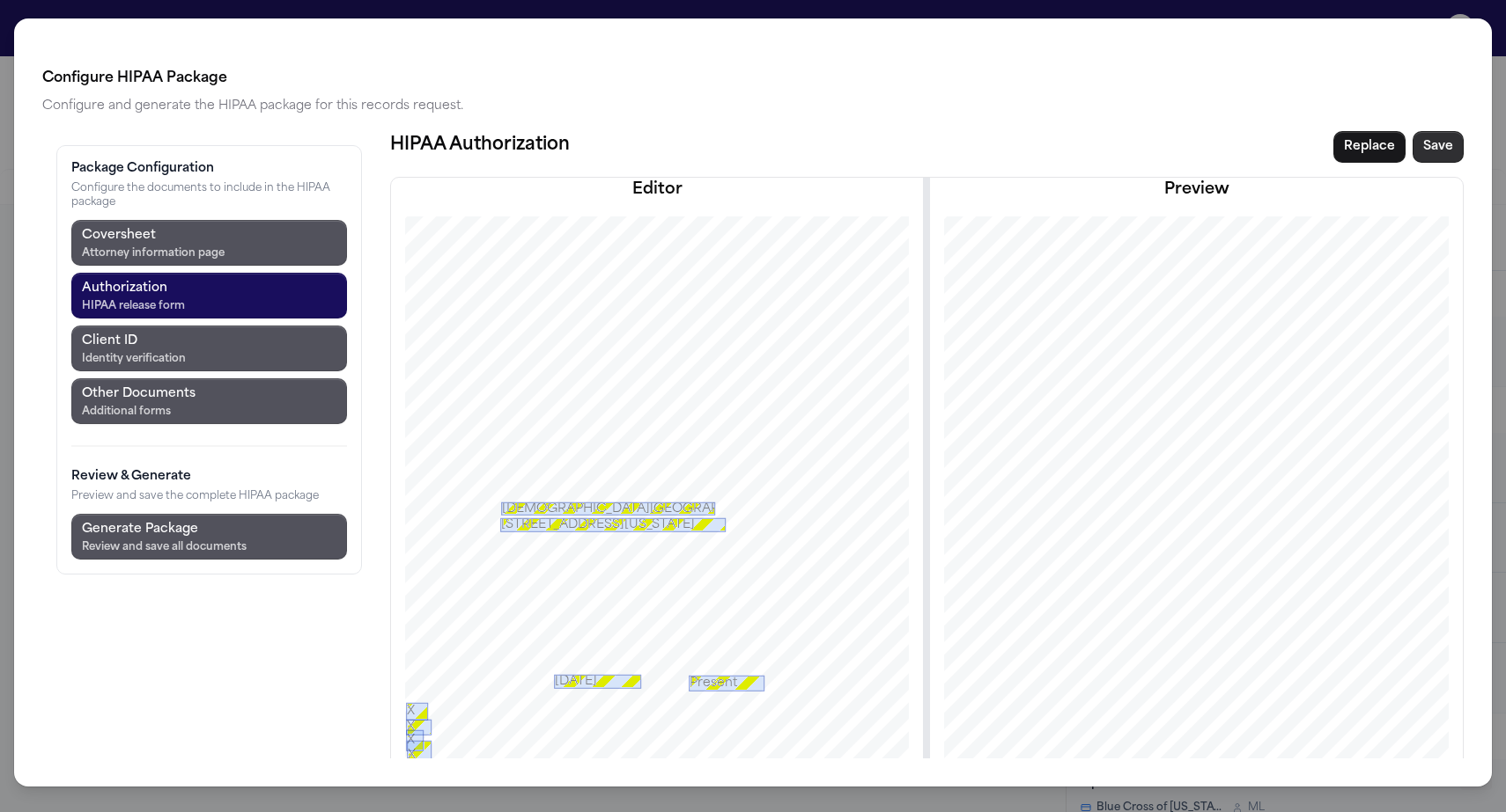
click at [1464, 131] on button "Save" at bounding box center [1438, 147] width 51 height 31
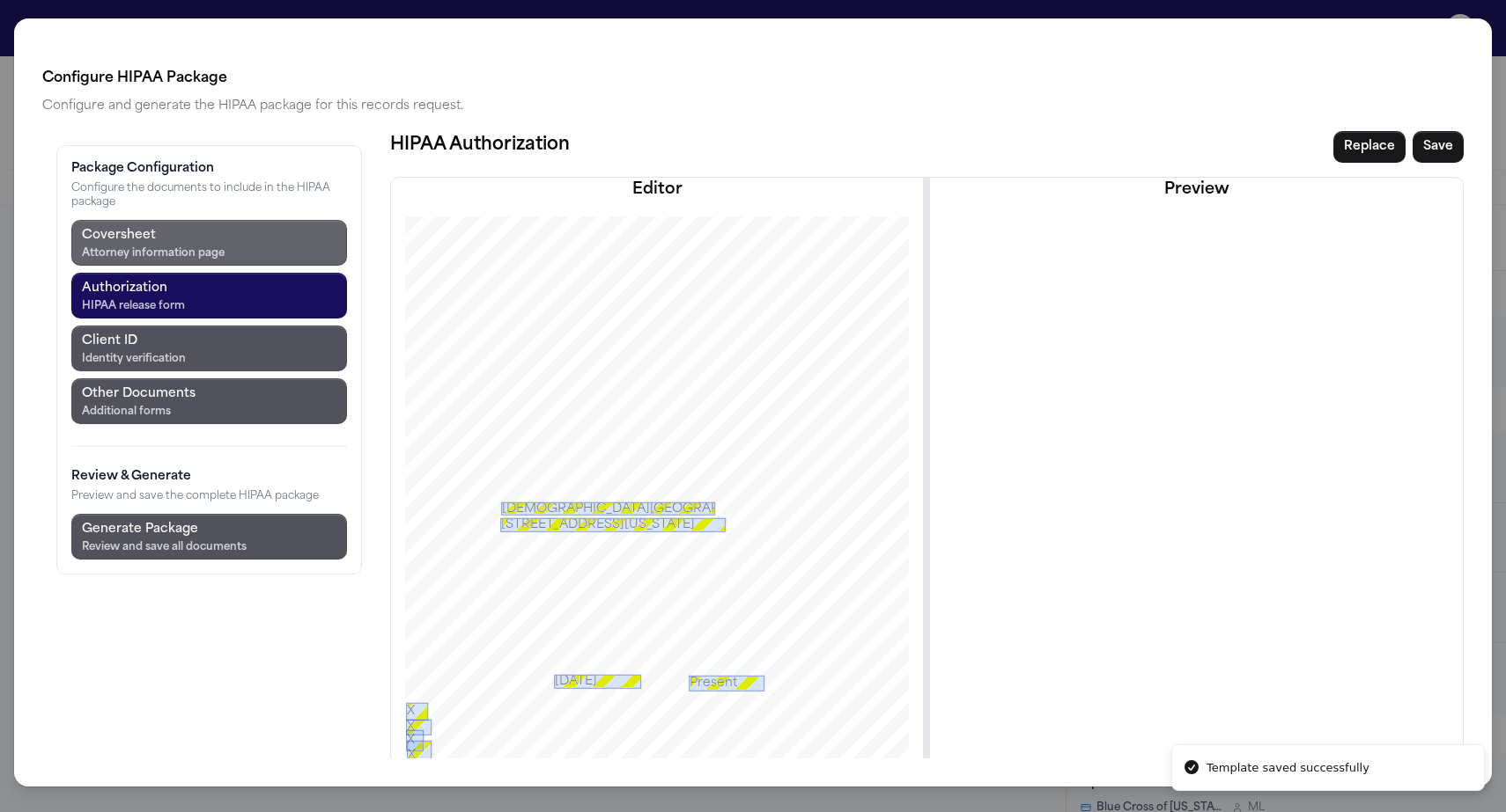
click at [132, 246] on div "Attorney information page" at bounding box center [153, 253] width 143 height 14
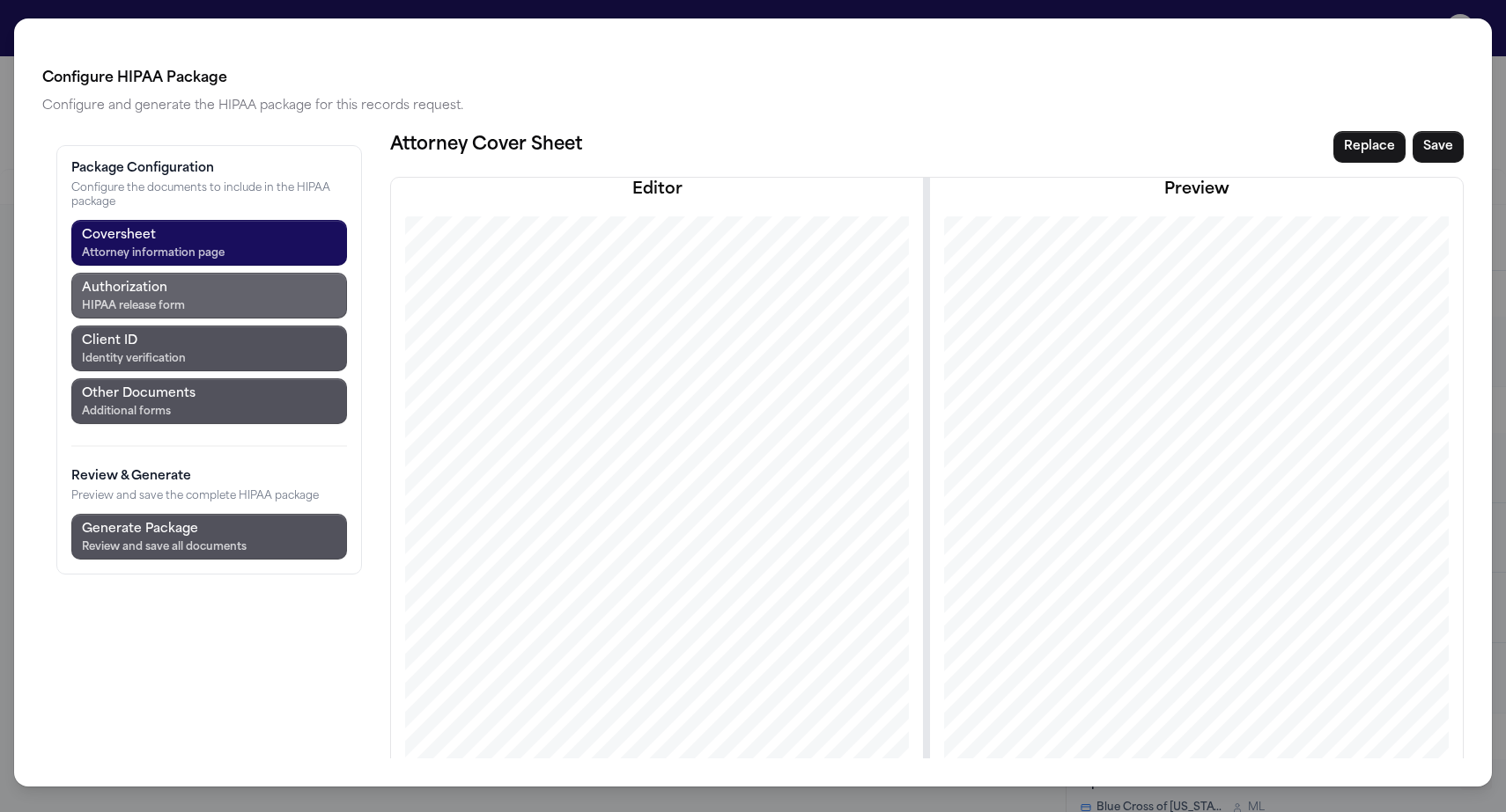
click at [135, 273] on button "Authorization HIPAA release form" at bounding box center [208, 296] width 276 height 46
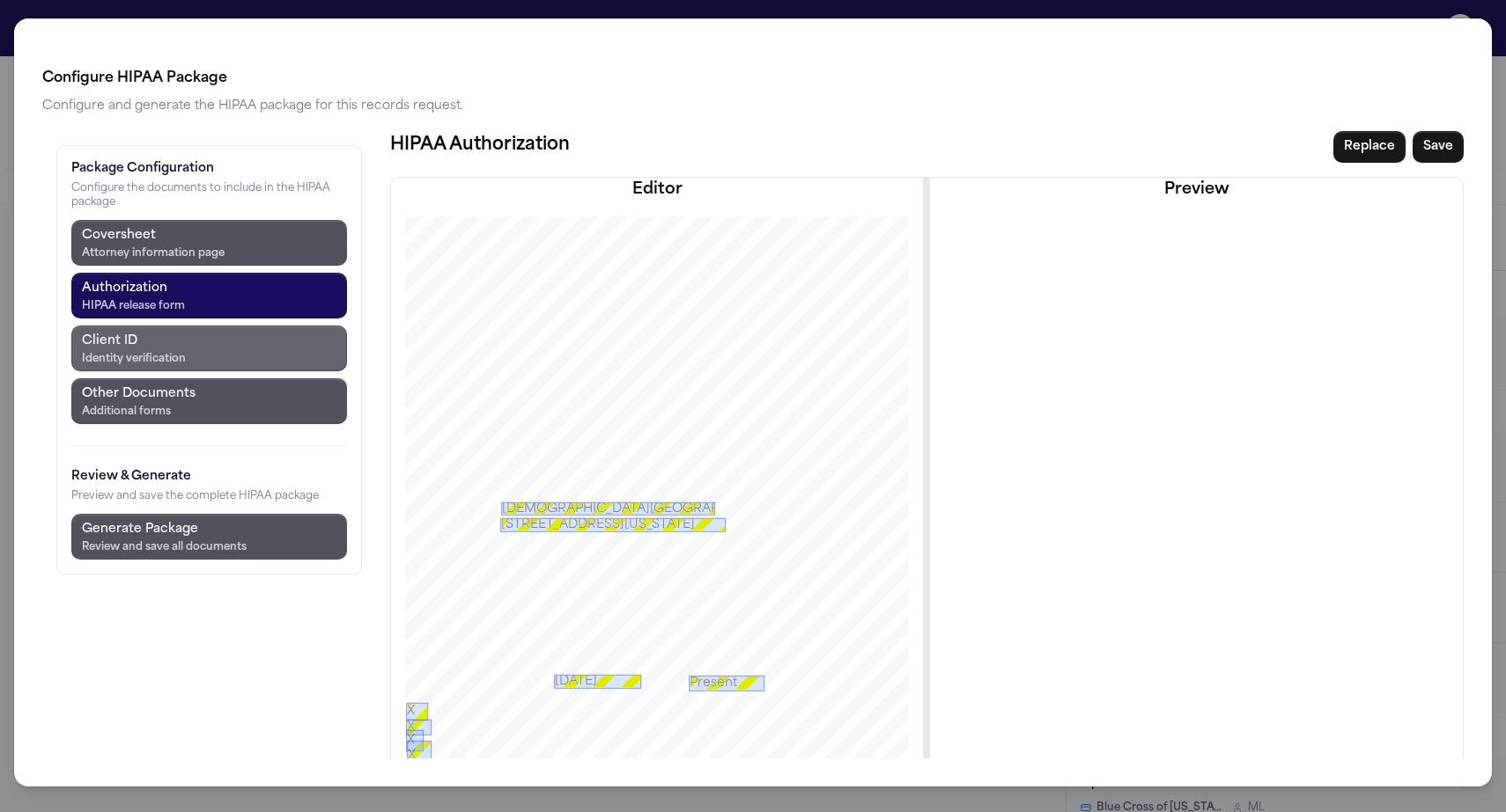
click at [122, 352] on div "Identity verification" at bounding box center [134, 359] width 104 height 14
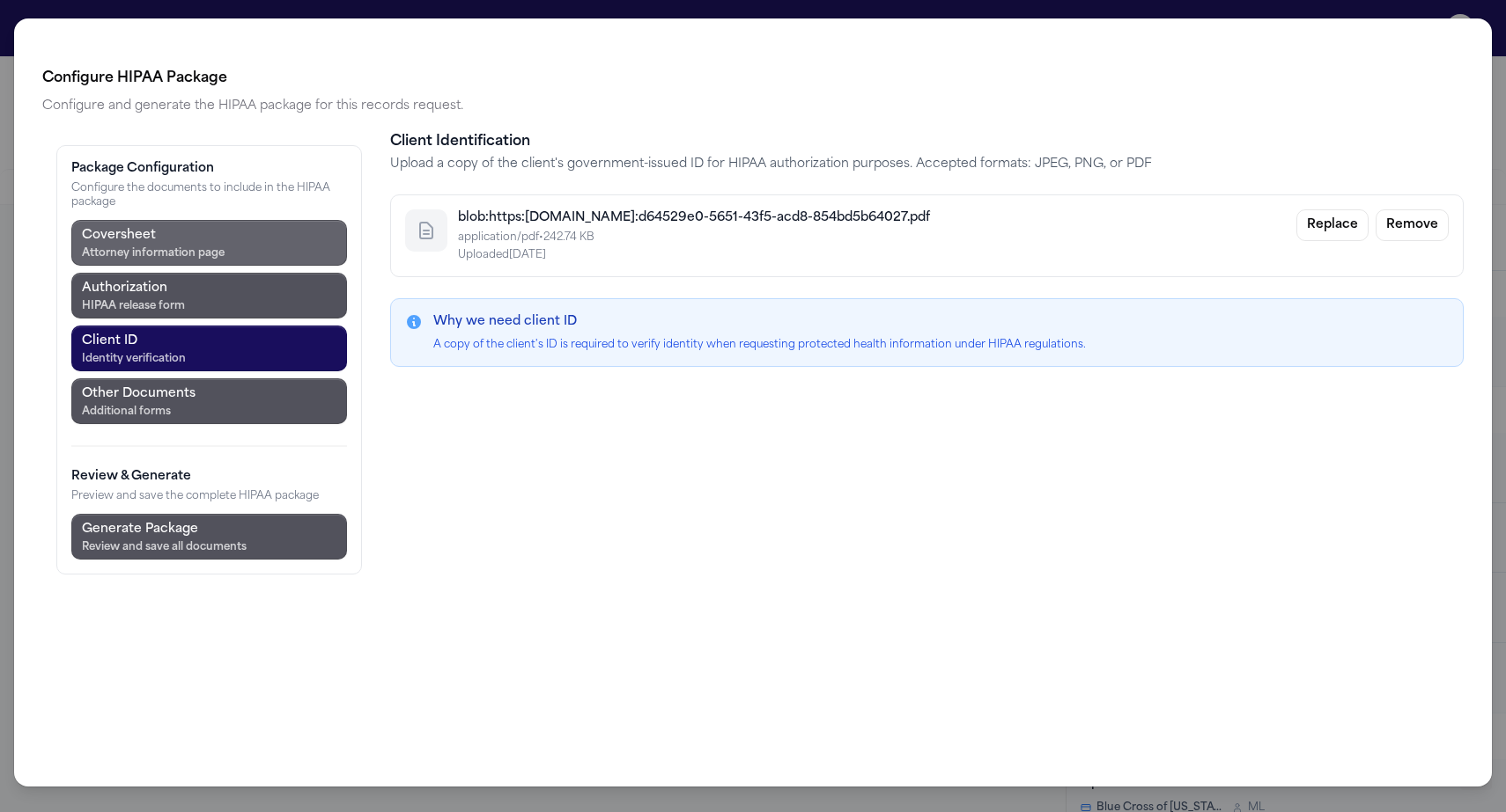
click at [139, 246] on div "Attorney information page" at bounding box center [153, 253] width 143 height 14
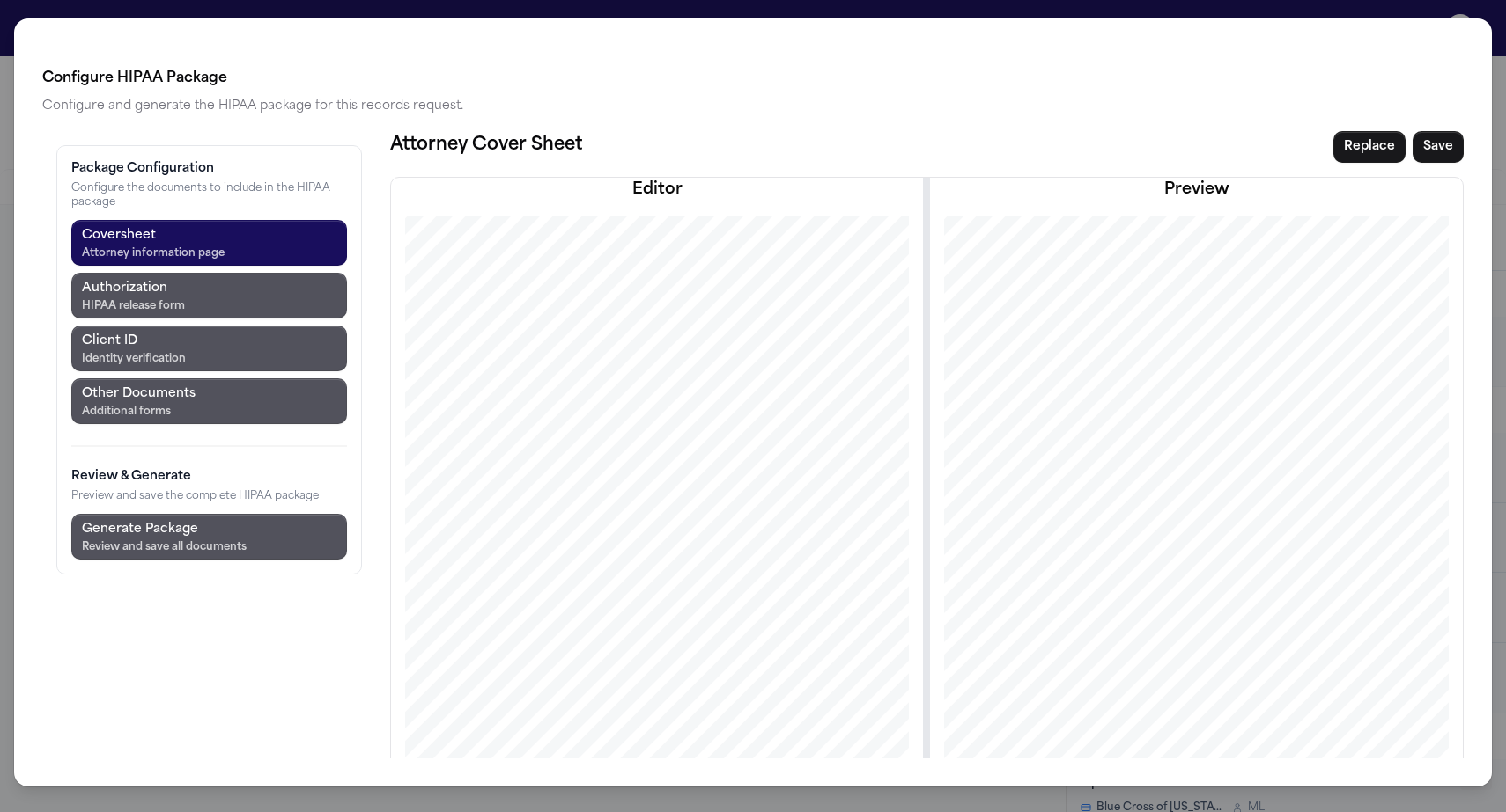
click at [567, 18] on div "Configure HIPAA Package Configure and generate the HIPAA package for this recor…" at bounding box center [753, 406] width 1506 height 812
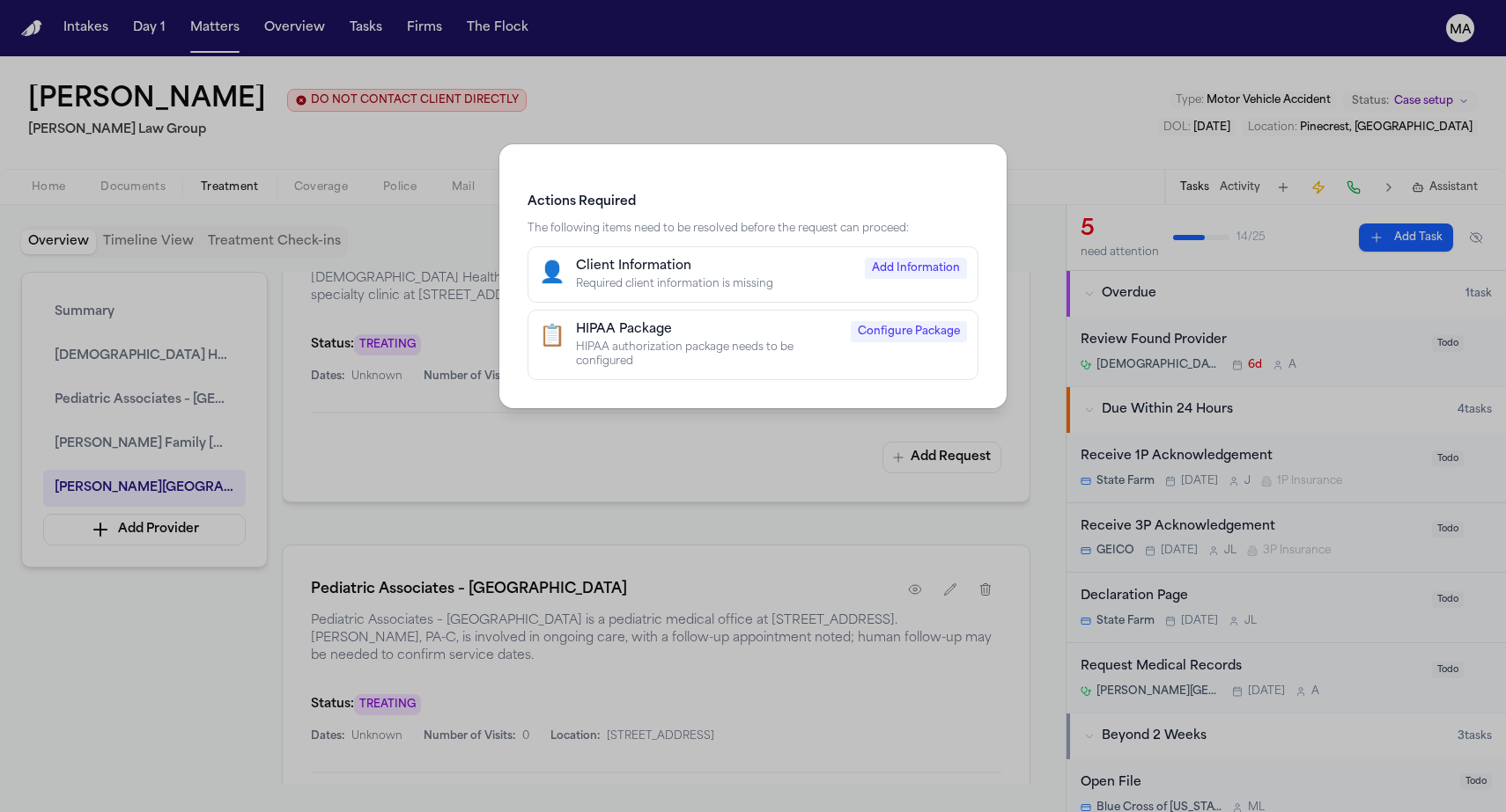
click at [733, 341] on div "HIPAA authorization package needs to be configured" at bounding box center [708, 355] width 264 height 29
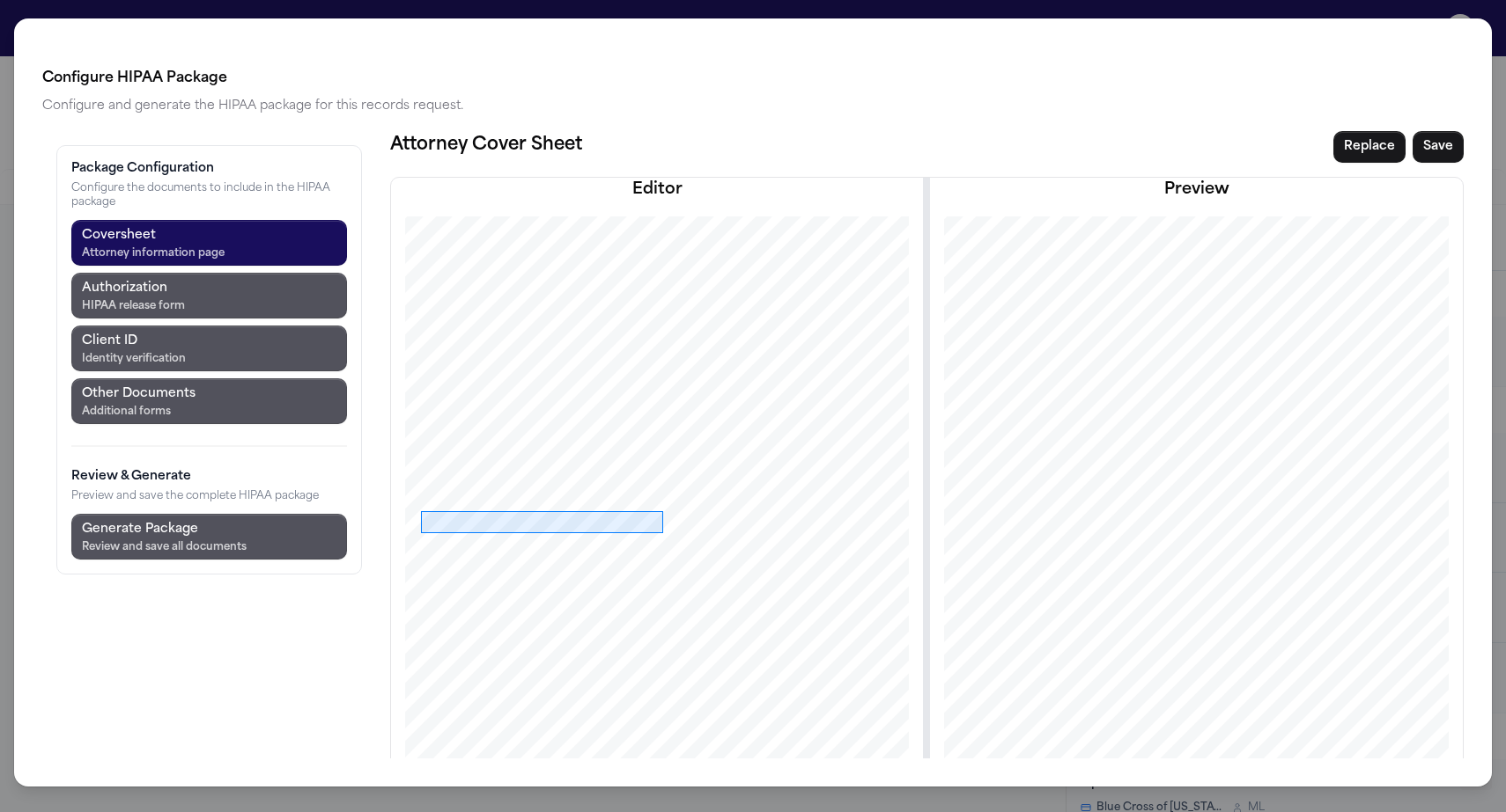
drag, startPoint x: 318, startPoint y: 418, endPoint x: 560, endPoint y: 440, distance: 243.0
click at [560, 440] on div at bounding box center [657, 615] width 616 height 797
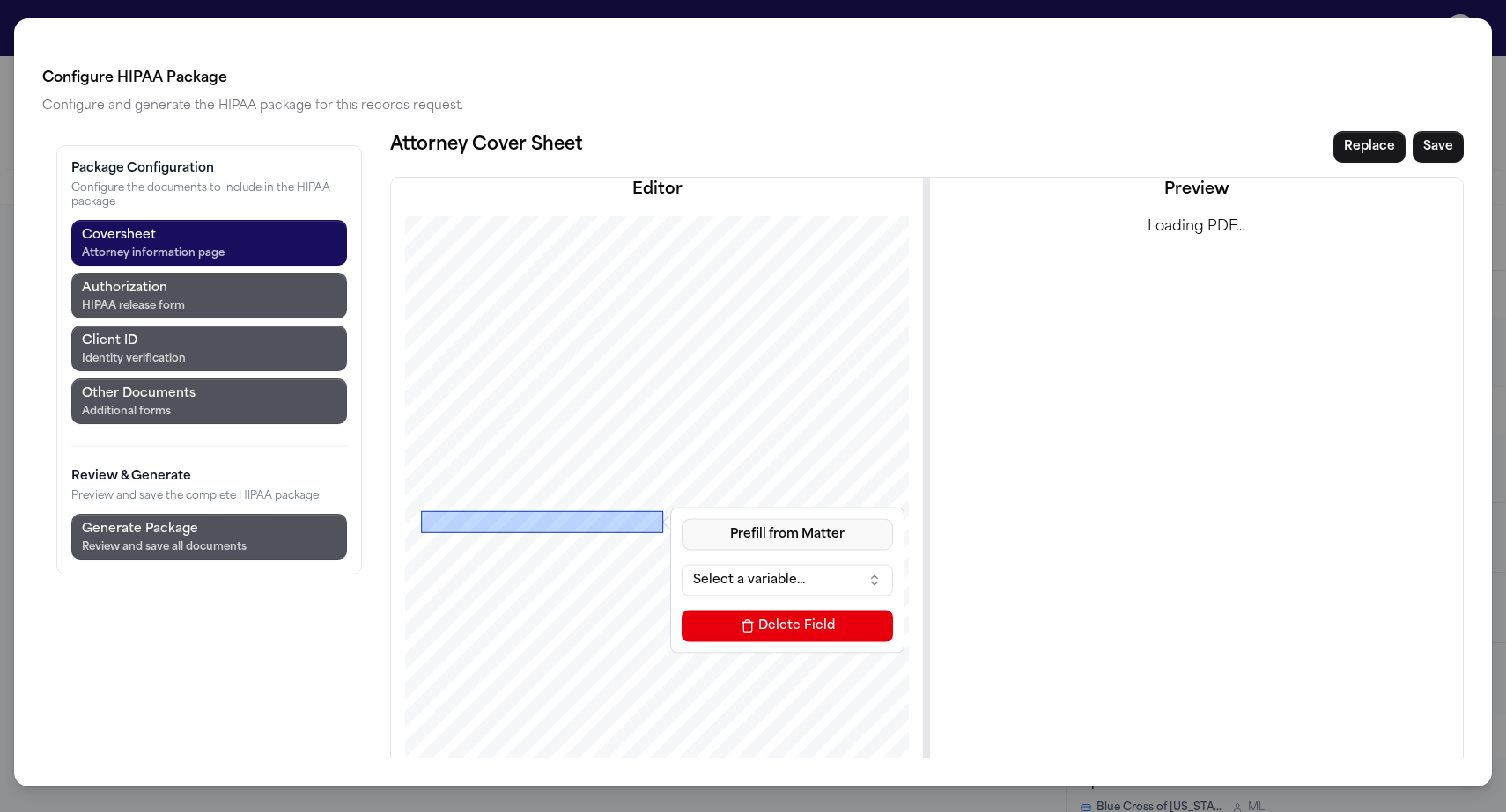
click at [682, 518] on button "Prefill from Matter" at bounding box center [787, 534] width 211 height 31
click at [628, 473] on button "Custom Text" at bounding box center [667, 488] width 161 height 31
click at [682, 564] on input at bounding box center [787, 580] width 211 height 31
paste input "**********"
type input "**********"
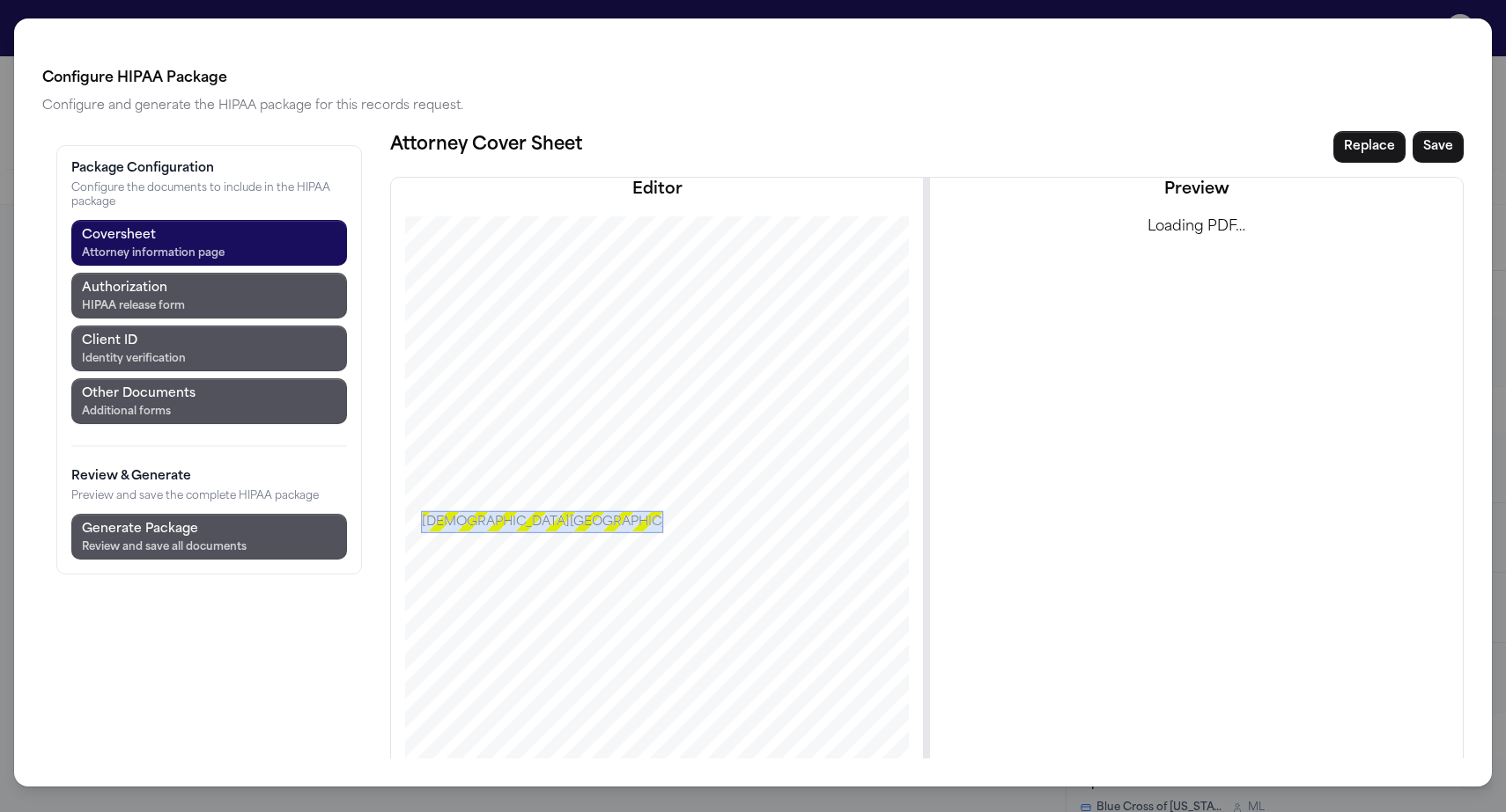
click at [538, 511] on div "[DEMOGRAPHIC_DATA][GEOGRAPHIC_DATA][PERSON_NAME]" at bounding box center [541, 522] width 243 height 22
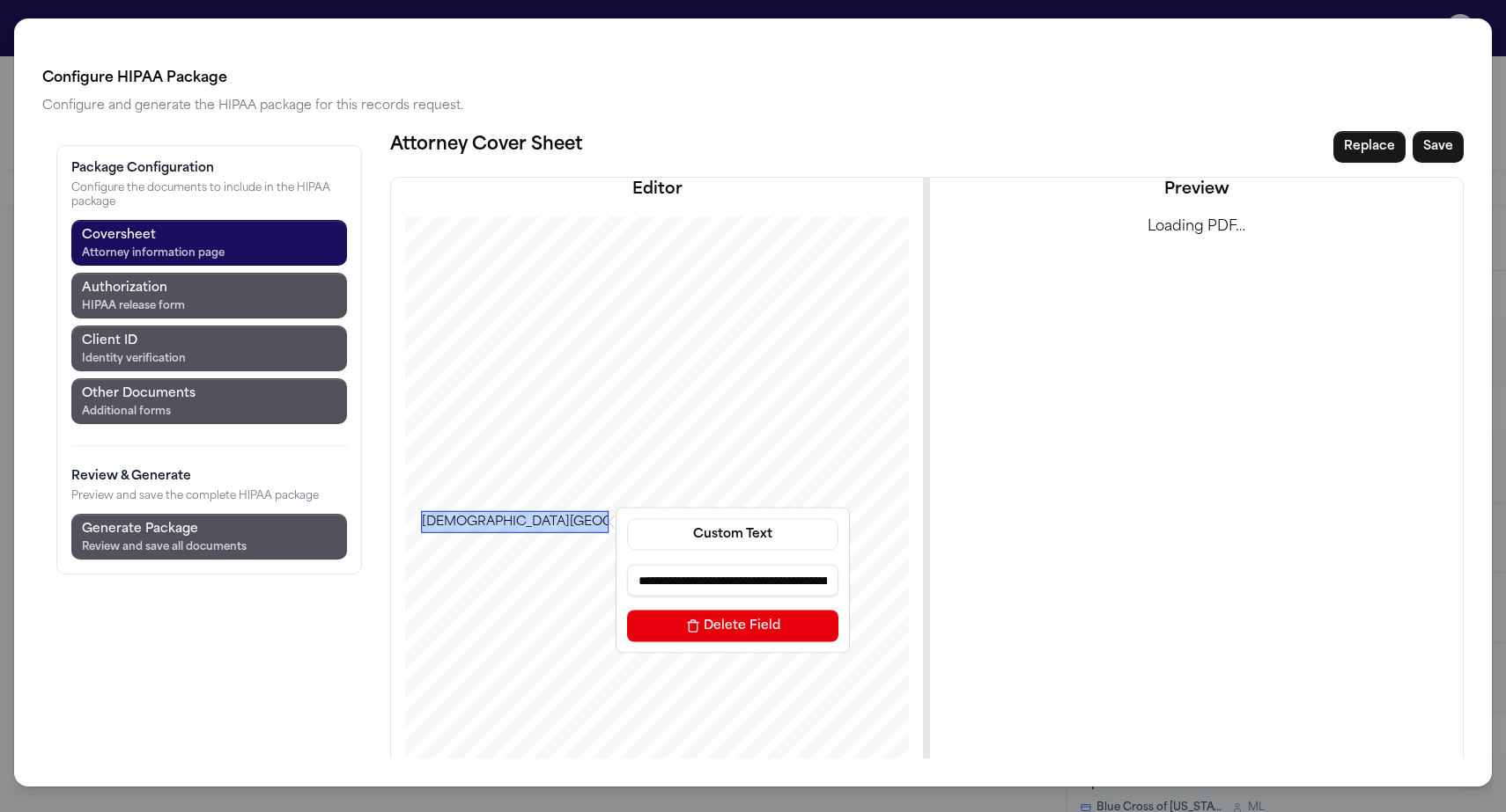
drag, startPoint x: 557, startPoint y: 429, endPoint x: 500, endPoint y: 430, distance: 57.0
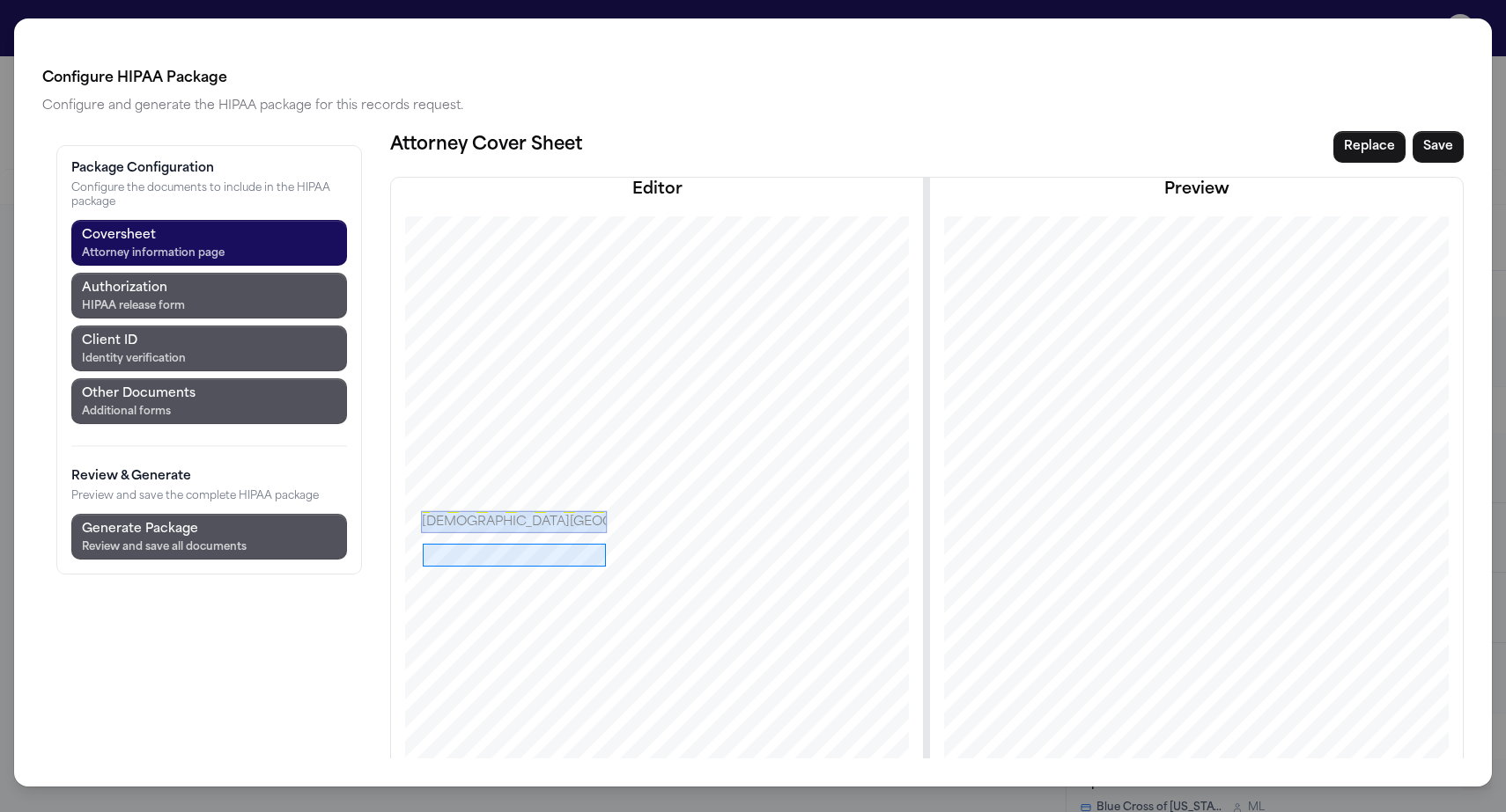
drag, startPoint x: 320, startPoint y: 450, endPoint x: 503, endPoint y: 473, distance: 184.4
click at [503, 473] on div at bounding box center [657, 615] width 616 height 797
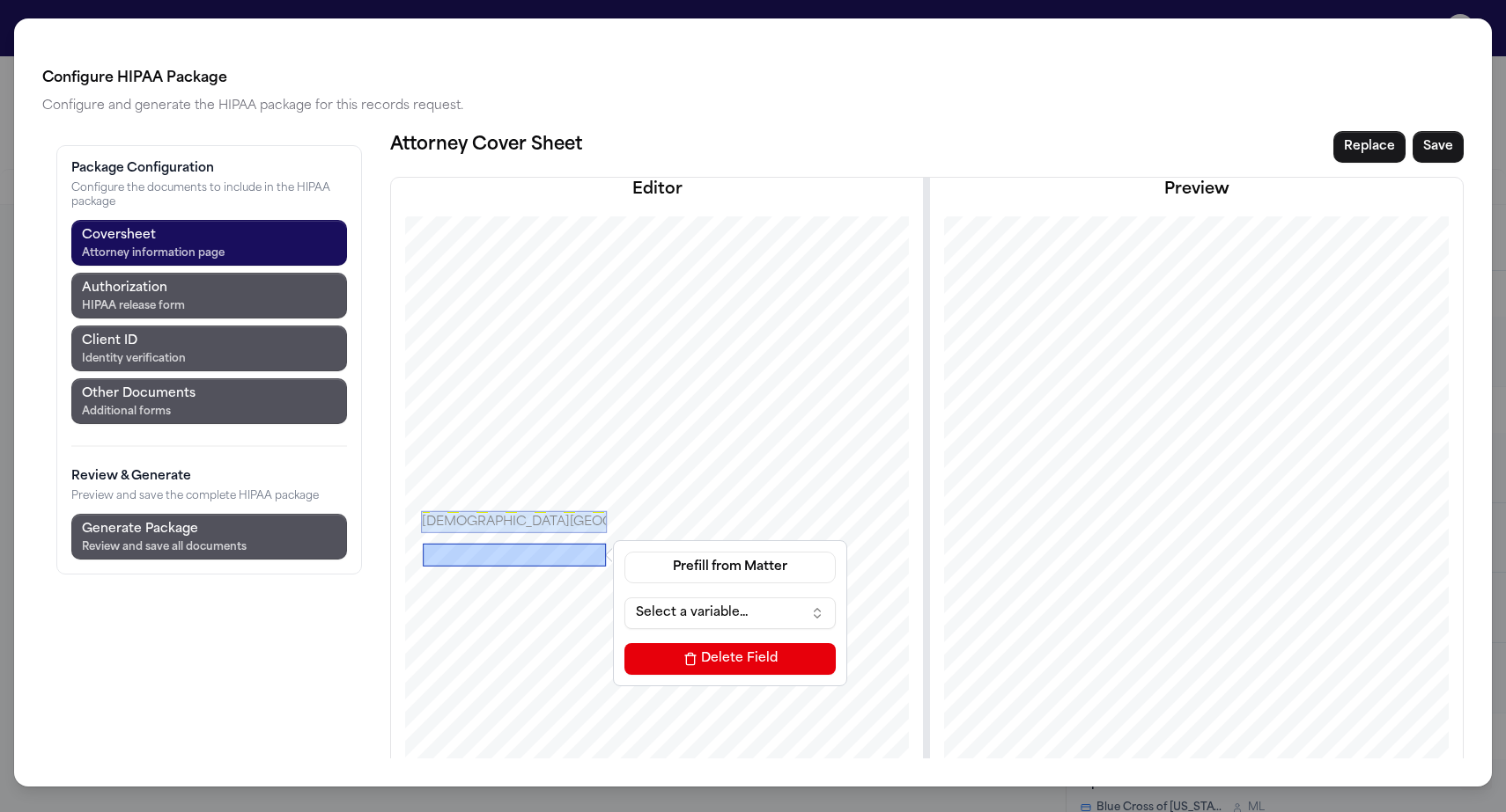
click at [624, 597] on button "Select a variable..." at bounding box center [729, 613] width 211 height 31
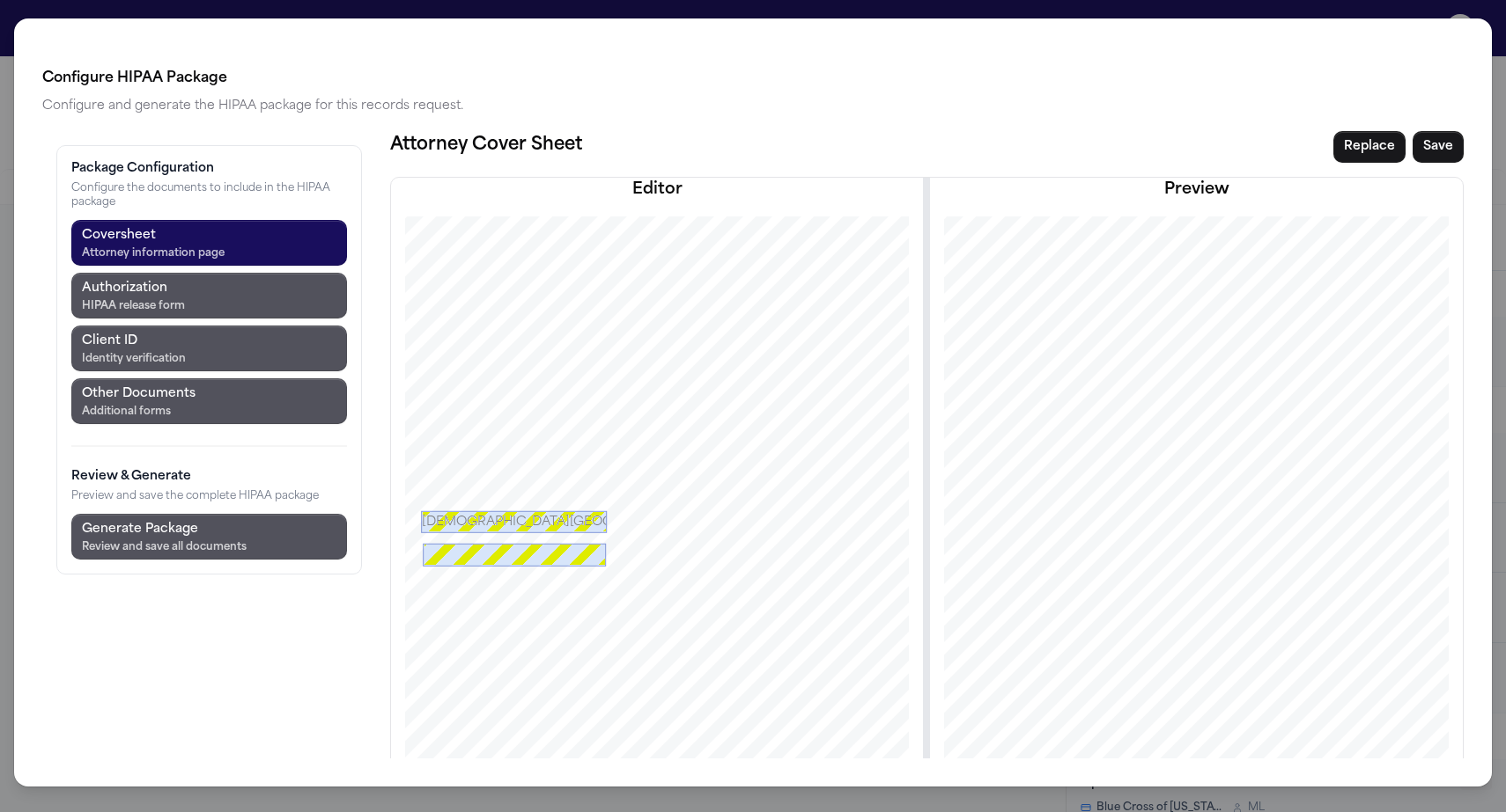
click at [466, 543] on div at bounding box center [514, 554] width 184 height 23
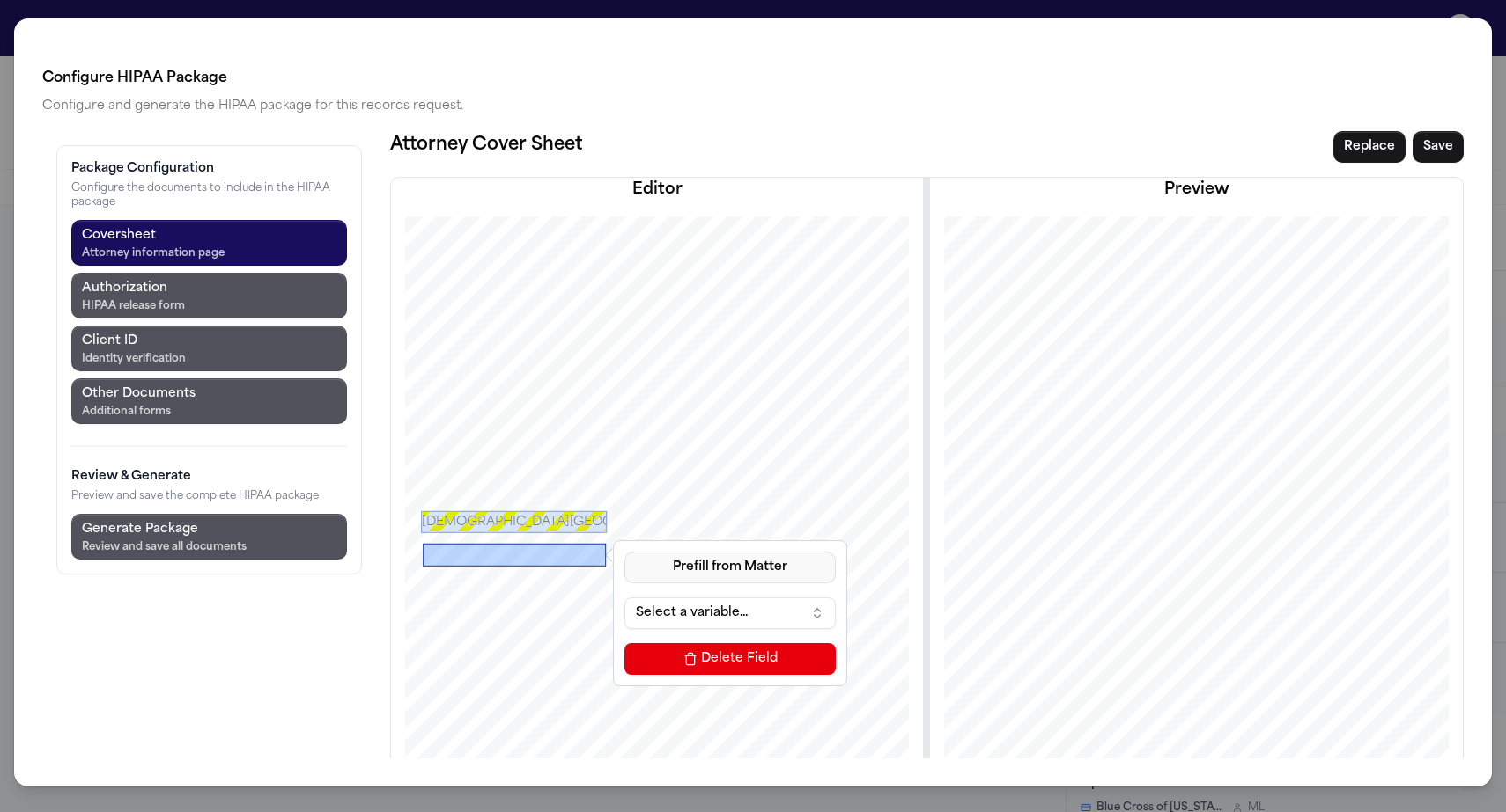
click at [624, 552] on button "Prefill from Matter" at bounding box center [729, 568] width 211 height 31
click at [577, 506] on button "Custom Text" at bounding box center [610, 522] width 161 height 31
click at [624, 597] on input at bounding box center [729, 613] width 211 height 31
paste input "**********"
drag, startPoint x: 642, startPoint y: 488, endPoint x: 557, endPoint y: 487, distance: 85.0
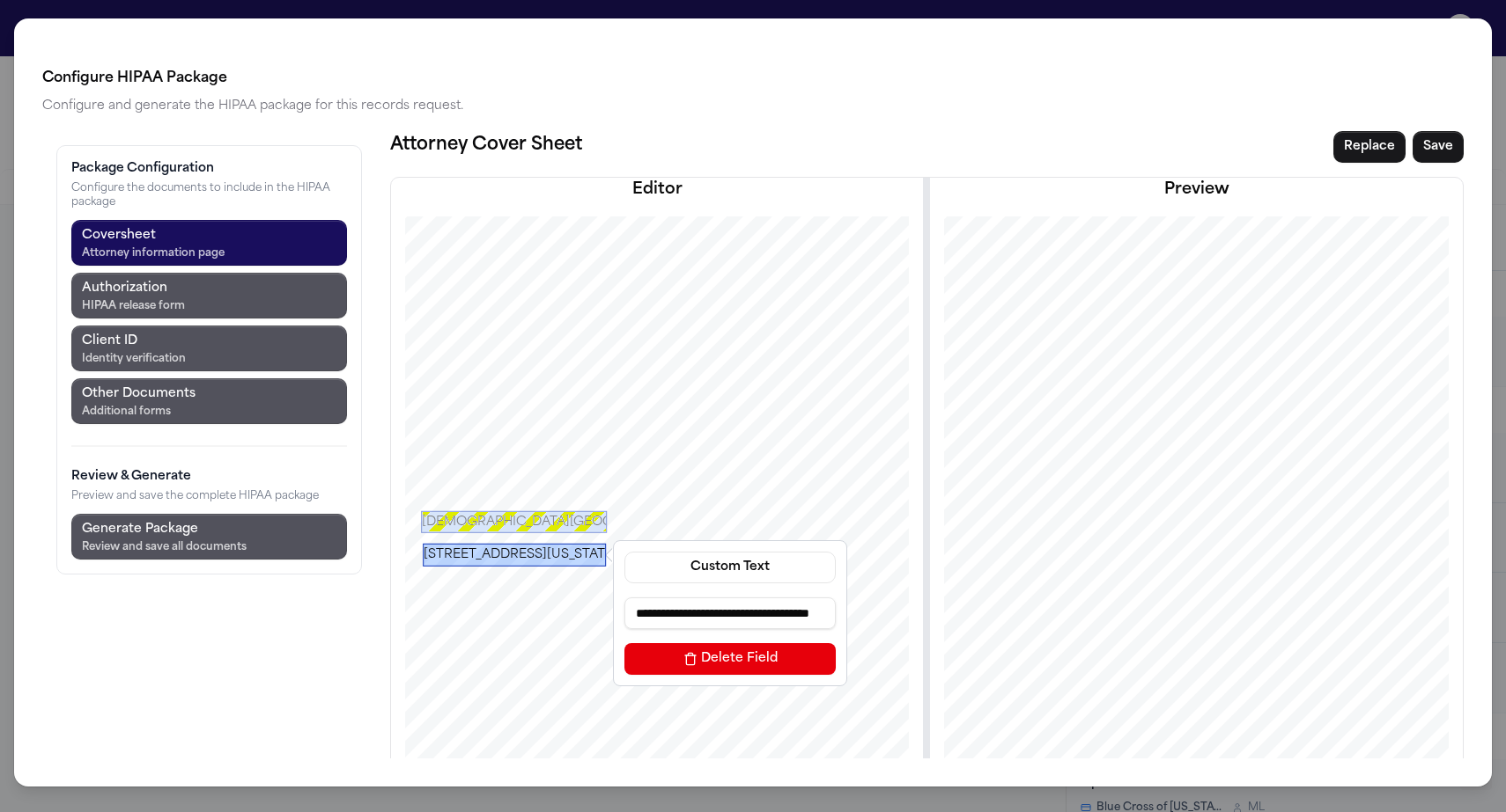
click at [624, 597] on input "**********" at bounding box center [729, 613] width 211 height 31
type input "**********"
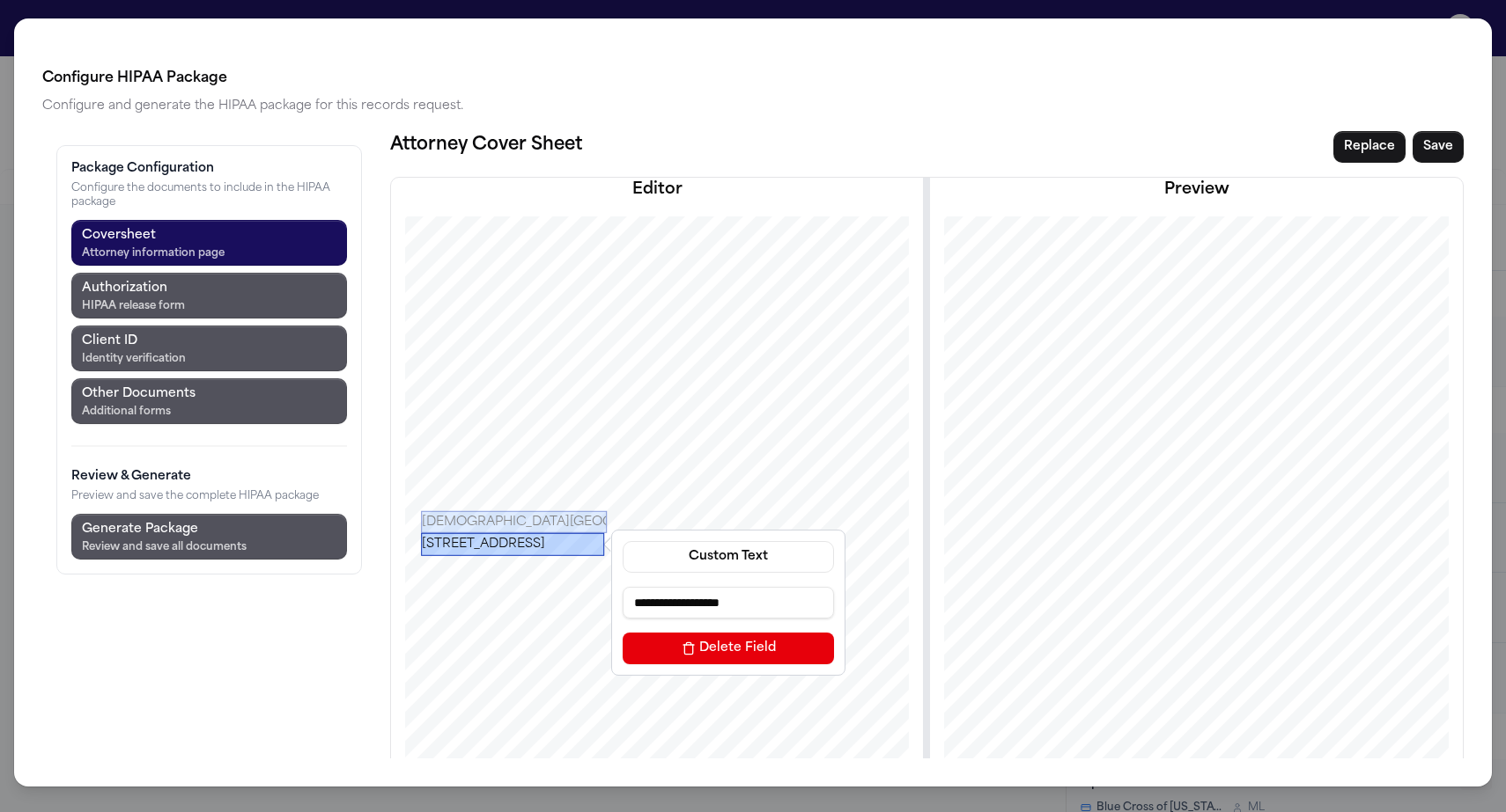
drag, startPoint x: 412, startPoint y: 461, endPoint x: 410, endPoint y: 451, distance: 10.2
click at [421, 533] on div "[STREET_ADDRESS]" at bounding box center [512, 544] width 184 height 23
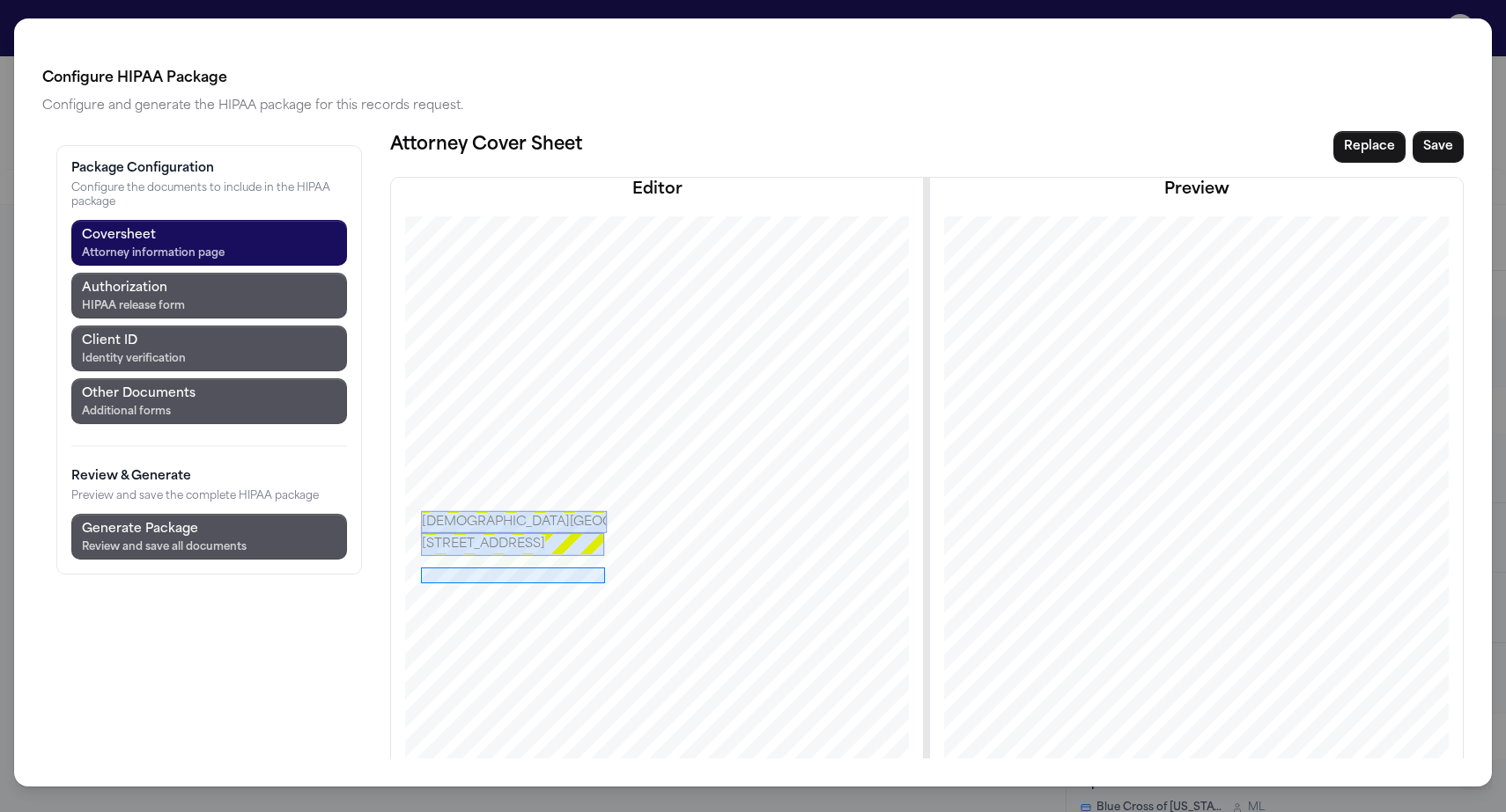
drag, startPoint x: 318, startPoint y: 474, endPoint x: 502, endPoint y: 489, distance: 184.6
click at [502, 489] on div at bounding box center [657, 615] width 616 height 797
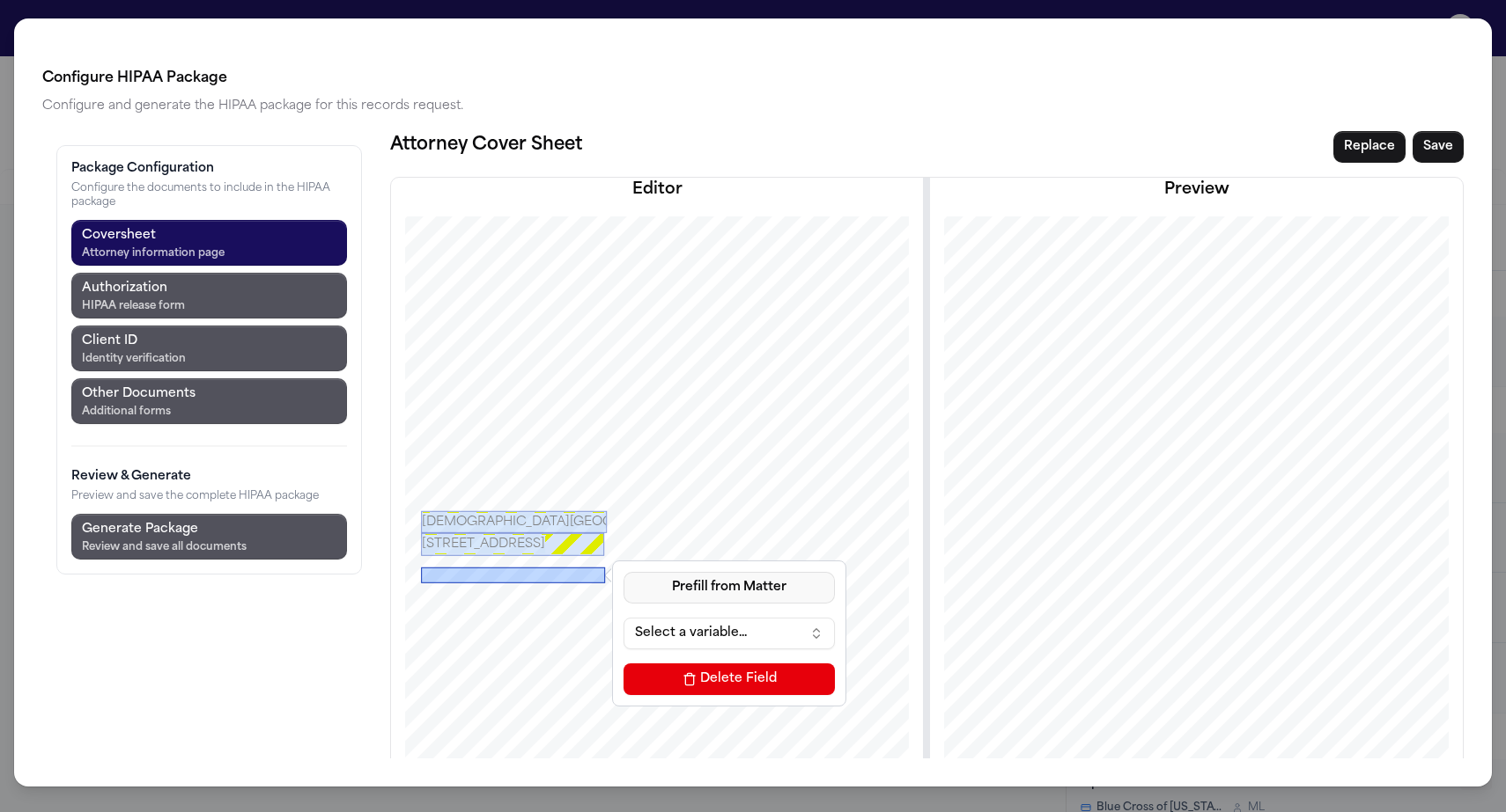
click at [623, 572] on button "Prefill from Matter" at bounding box center [729, 588] width 211 height 31
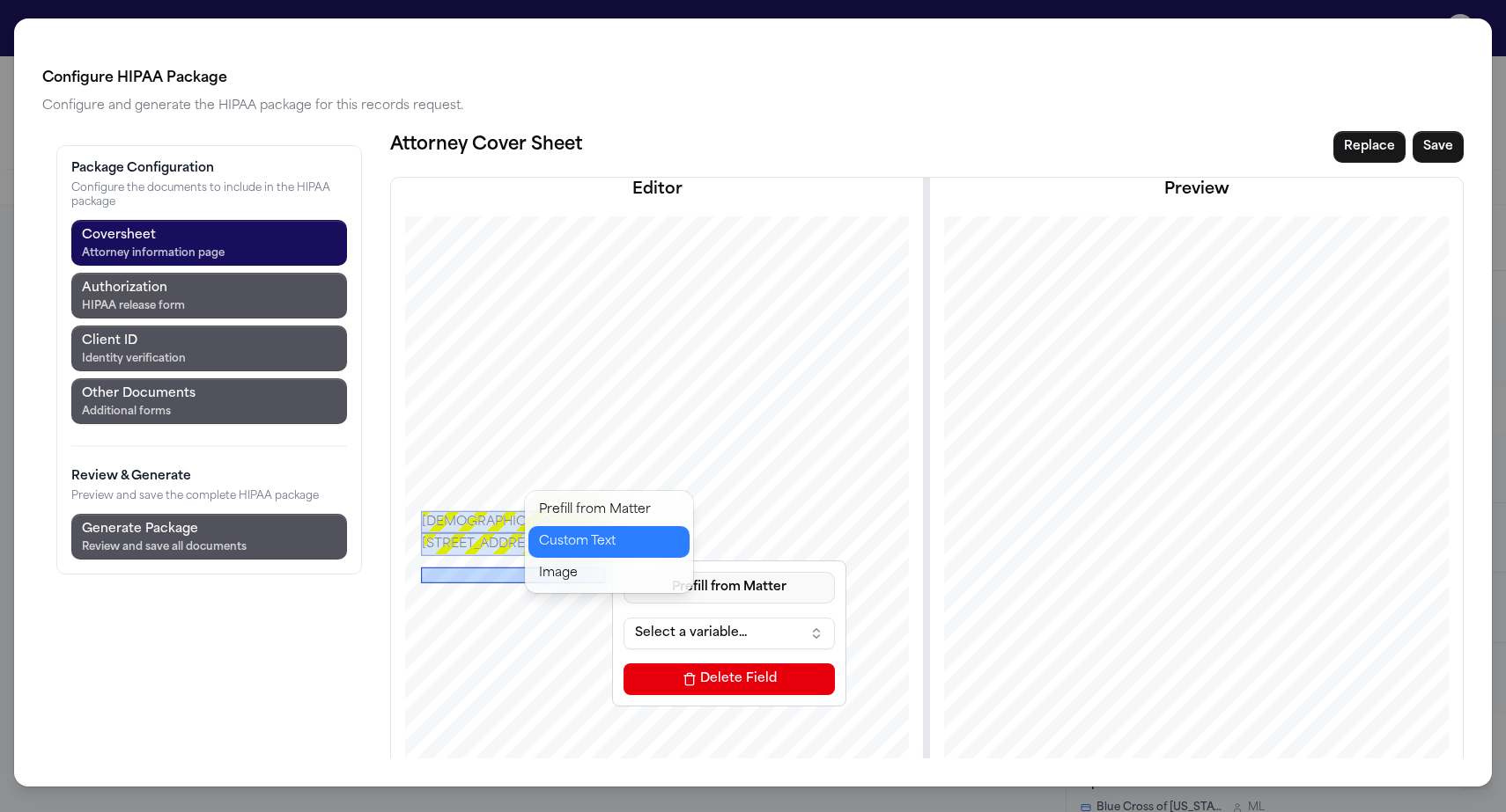
click at [560, 526] on button "Custom Text" at bounding box center [609, 542] width 161 height 31
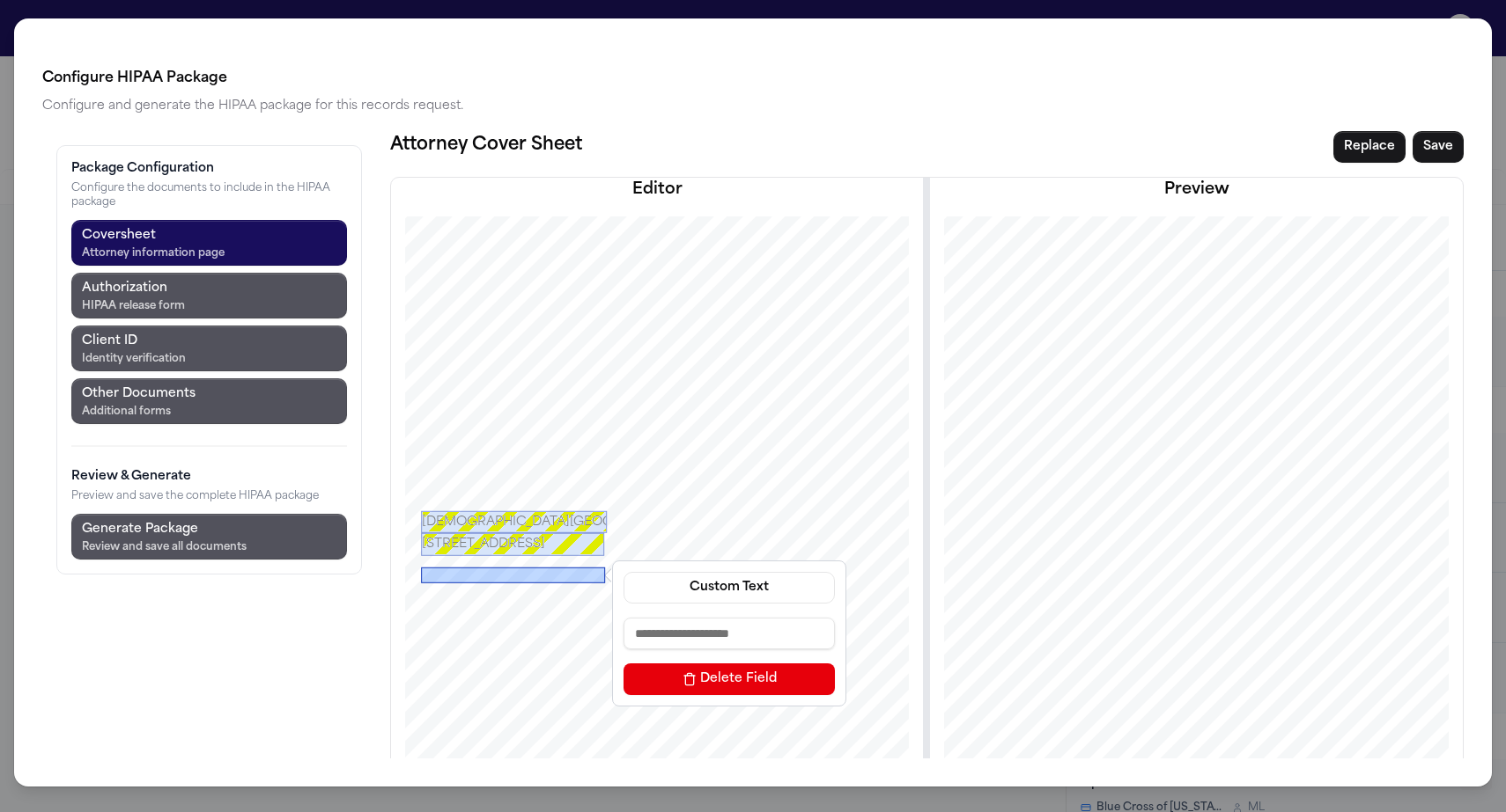
click at [623, 618] on input at bounding box center [729, 633] width 211 height 31
paste input "**********"
type input "**********"
drag, startPoint x: 429, startPoint y: 480, endPoint x: 430, endPoint y: 469, distance: 11.0
click at [430, 468] on div "**********" at bounding box center [657, 615] width 616 height 797
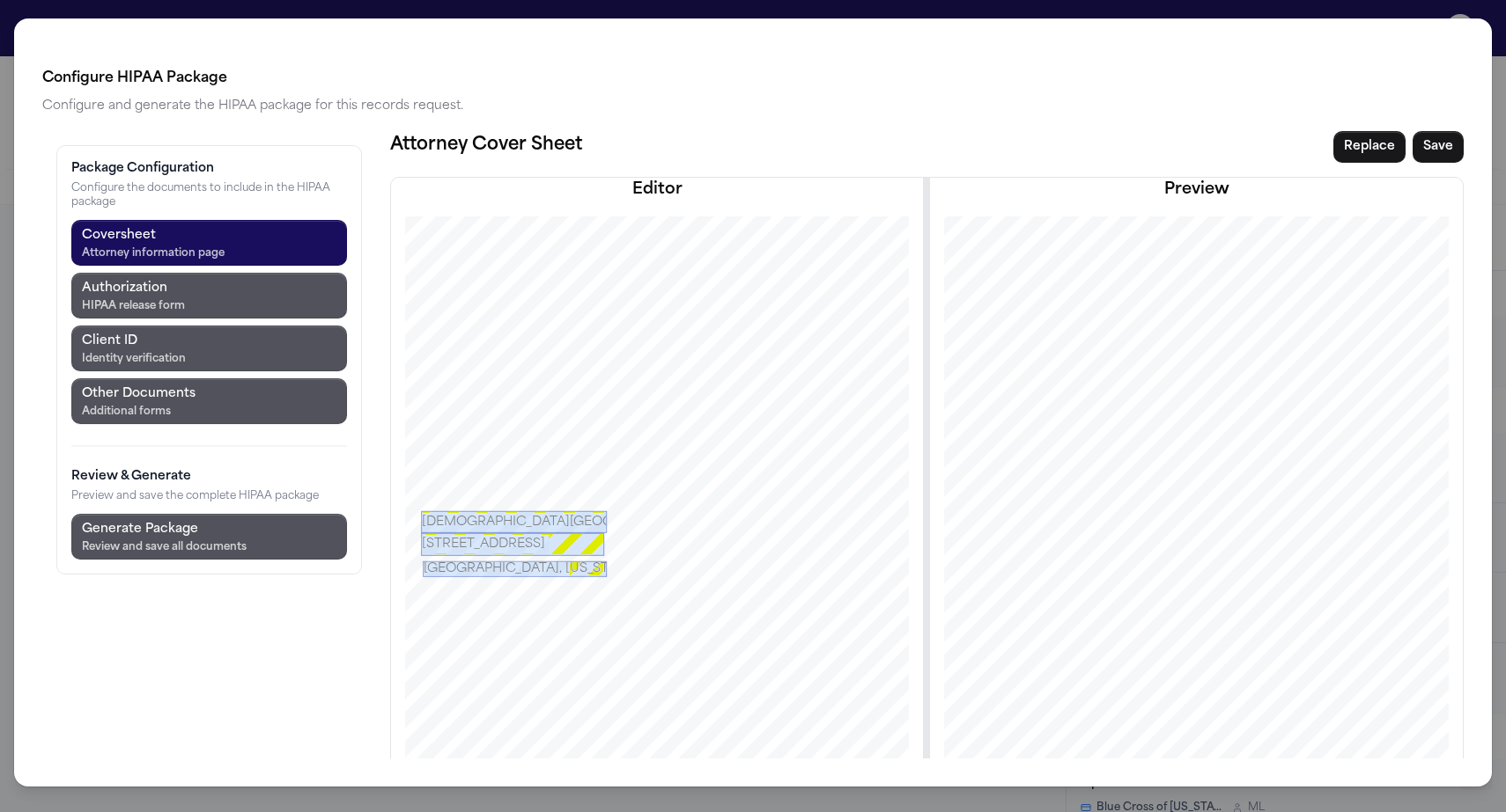
click at [405, 501] on div at bounding box center [657, 615] width 616 height 797
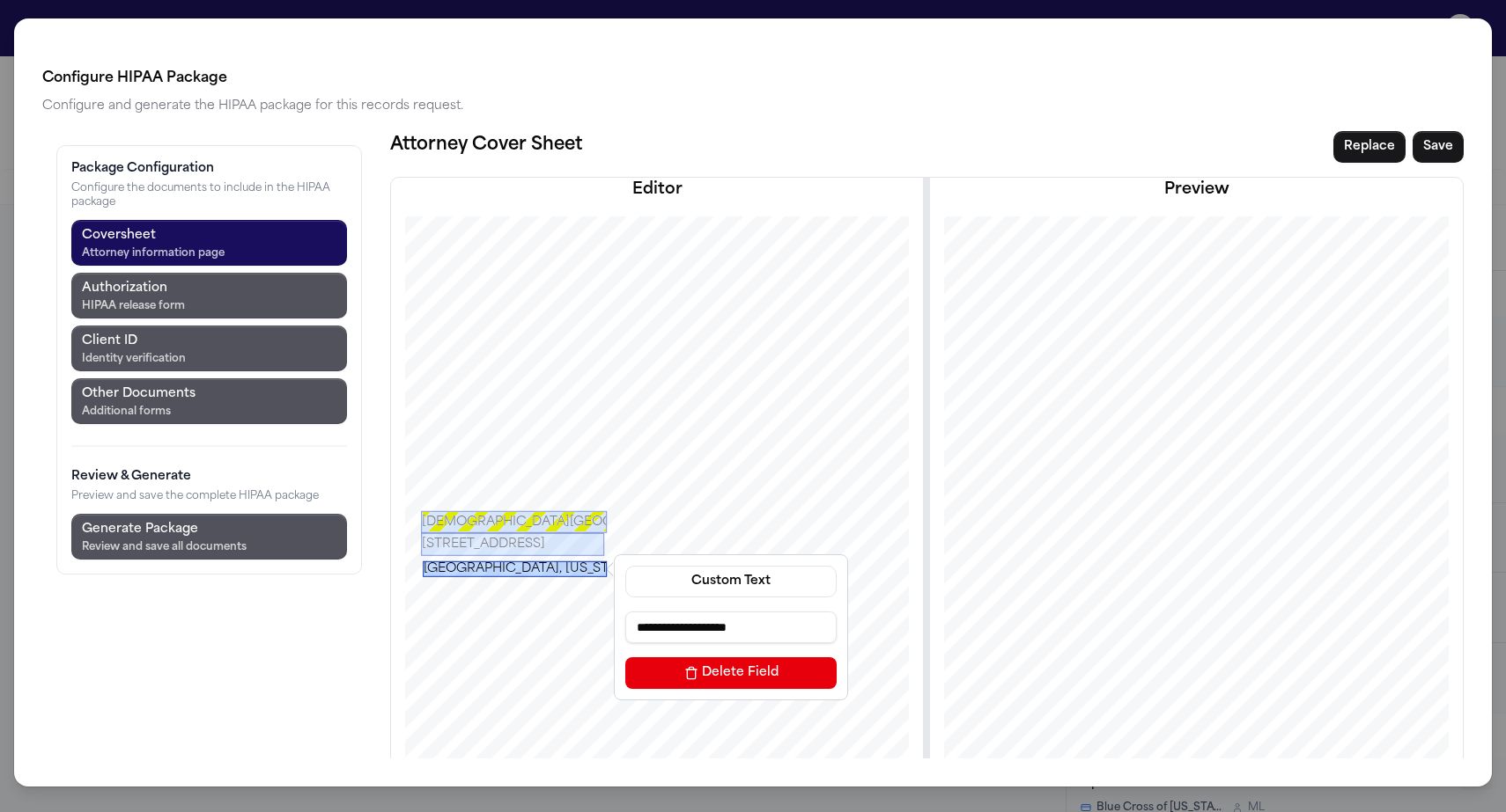
click at [422, 560] on div "[GEOGRAPHIC_DATA], [US_STATE] 33196" at bounding box center [515, 568] width 184 height 16
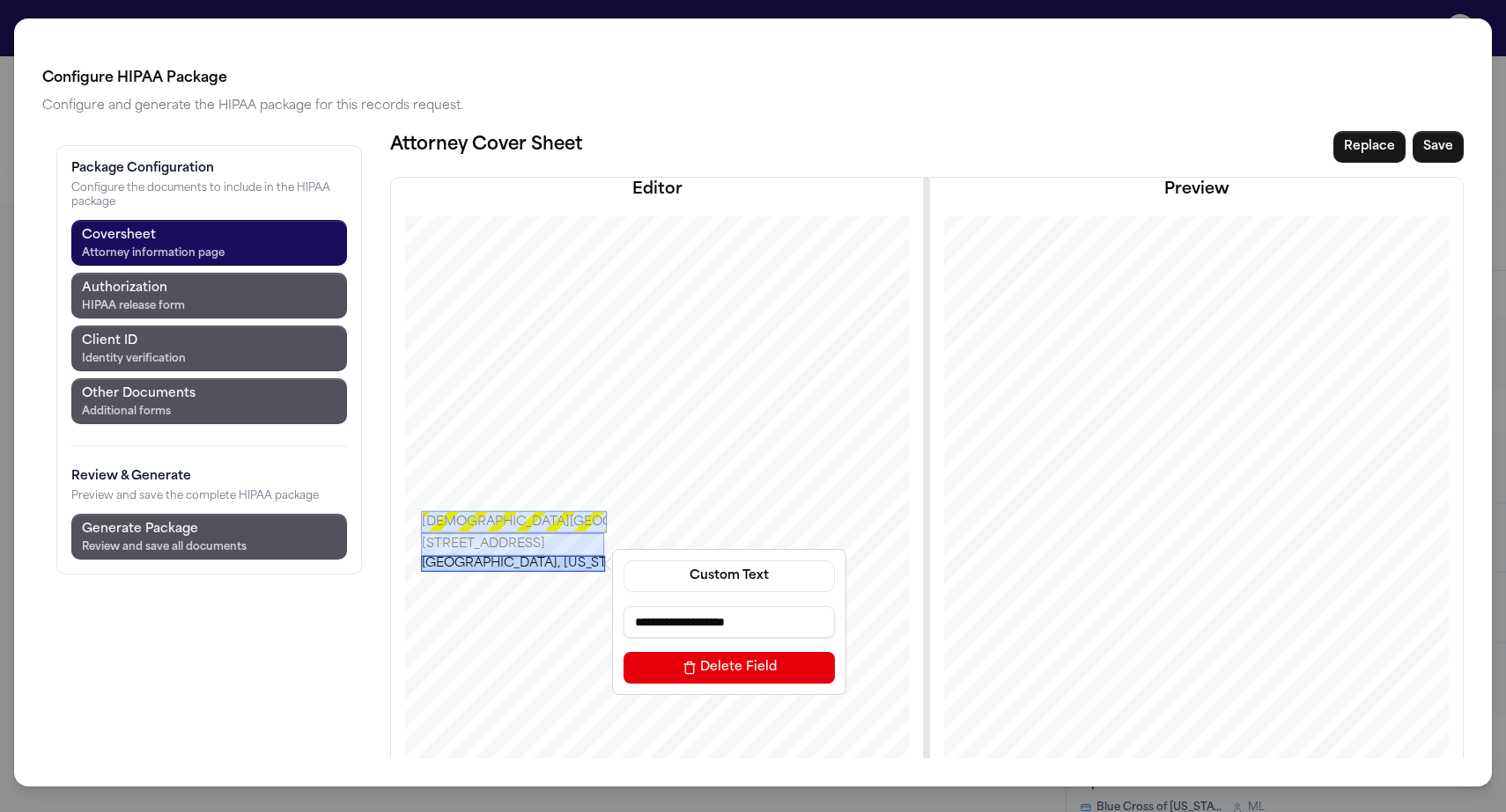
click at [421, 556] on div "[GEOGRAPHIC_DATA], [US_STATE] 33196" at bounding box center [513, 563] width 184 height 16
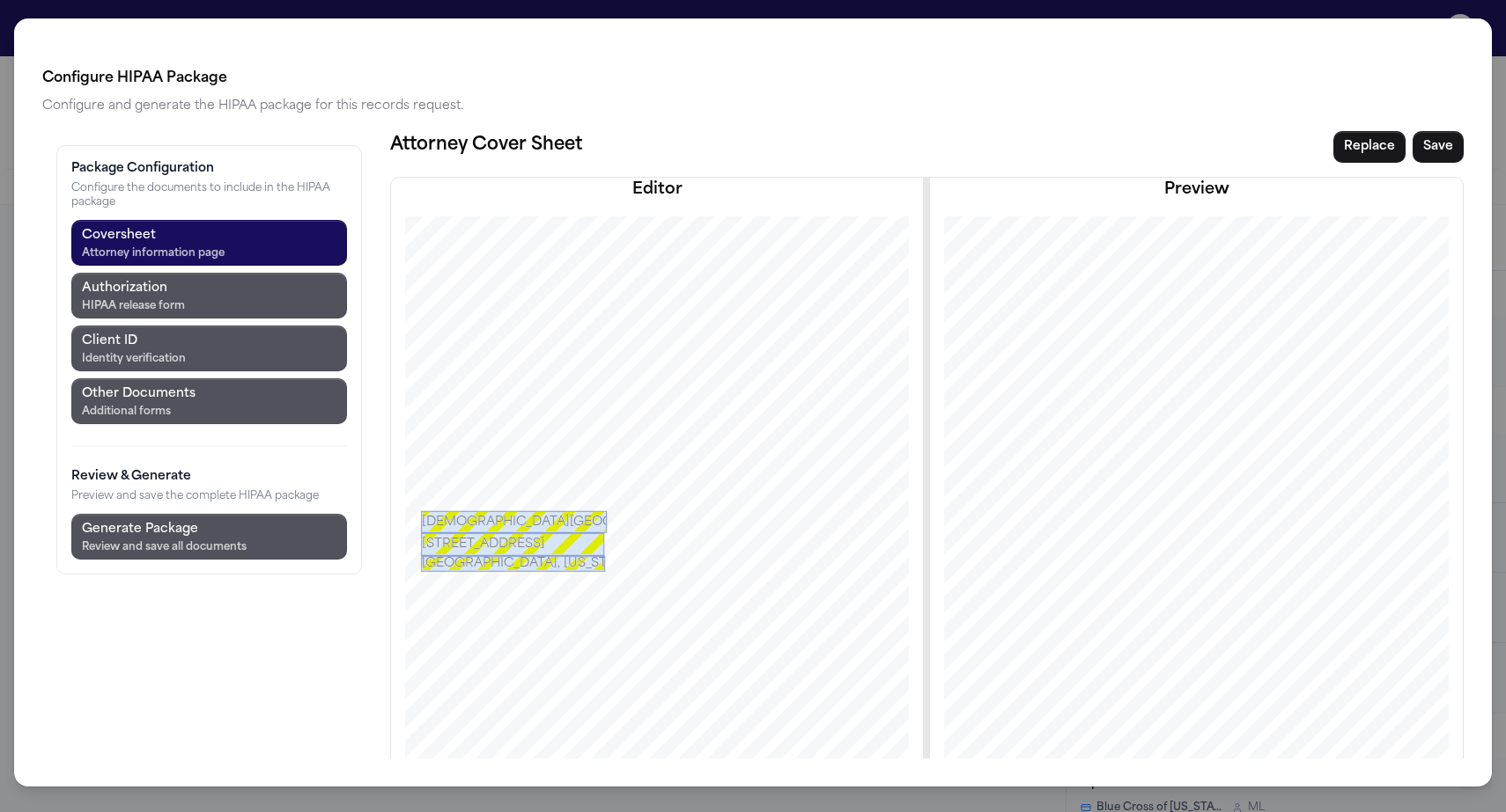
click at [421, 533] on div "[STREET_ADDRESS]" at bounding box center [512, 544] width 184 height 23
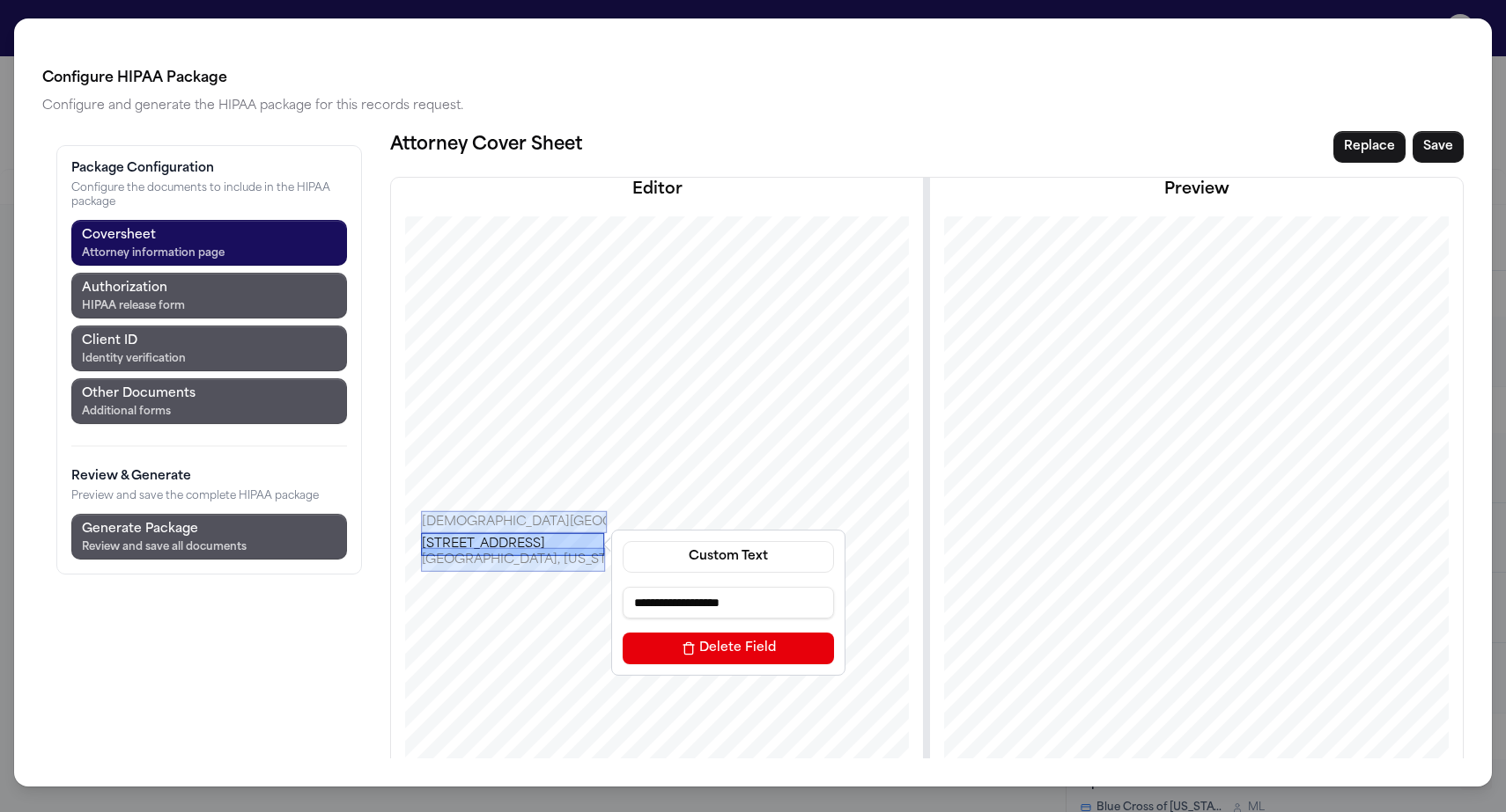
drag, startPoint x: 397, startPoint y: 459, endPoint x: 398, endPoint y: 451, distance: 8.1
click at [421, 543] on div at bounding box center [513, 547] width 184 height 9
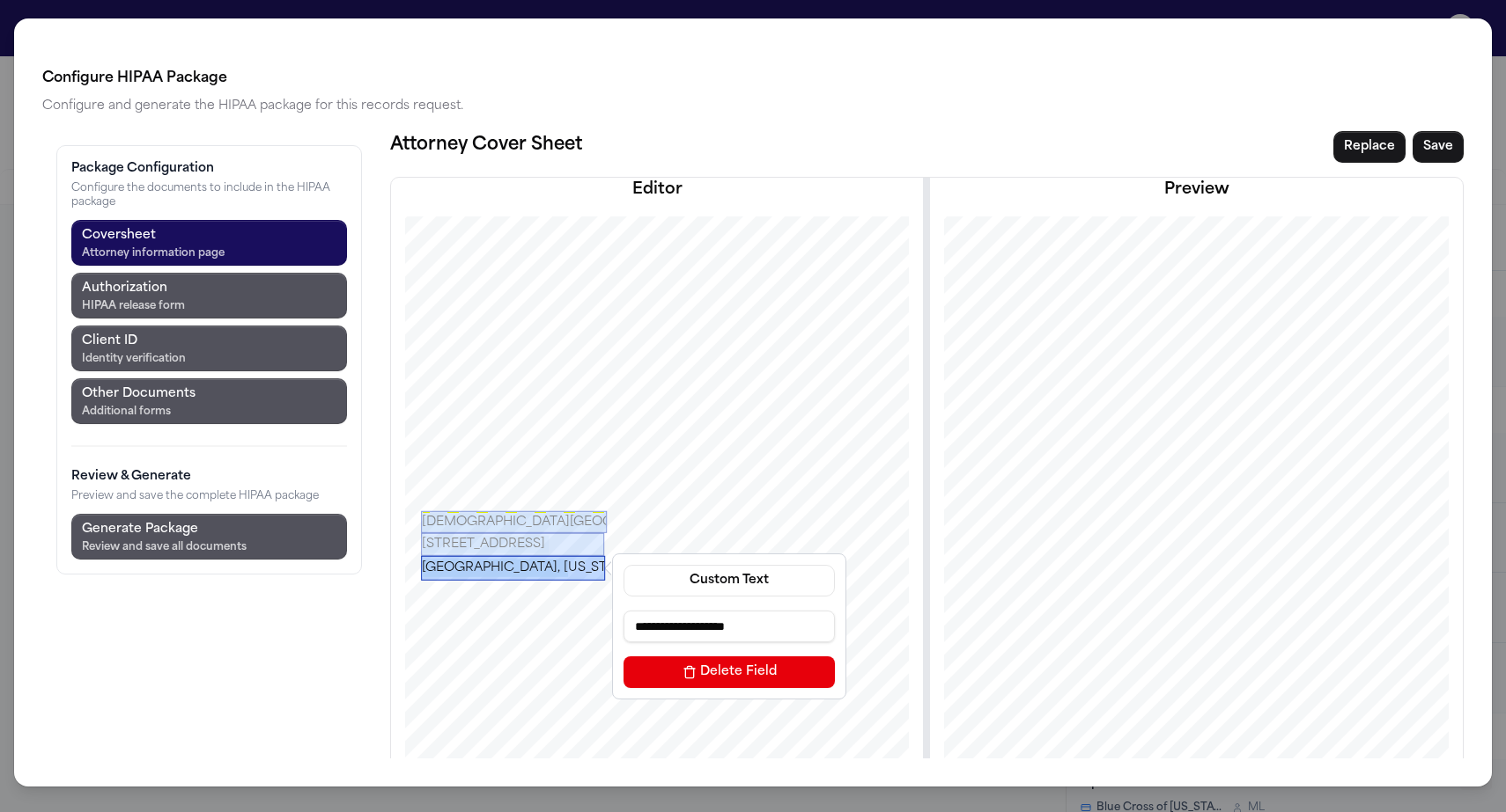
drag, startPoint x: 417, startPoint y: 478, endPoint x: 417, endPoint y: 491, distance: 13.0
click at [417, 491] on div "**********" at bounding box center [657, 615] width 616 height 797
click at [423, 556] on div "[GEOGRAPHIC_DATA], [US_STATE] 33196" at bounding box center [513, 568] width 184 height 25
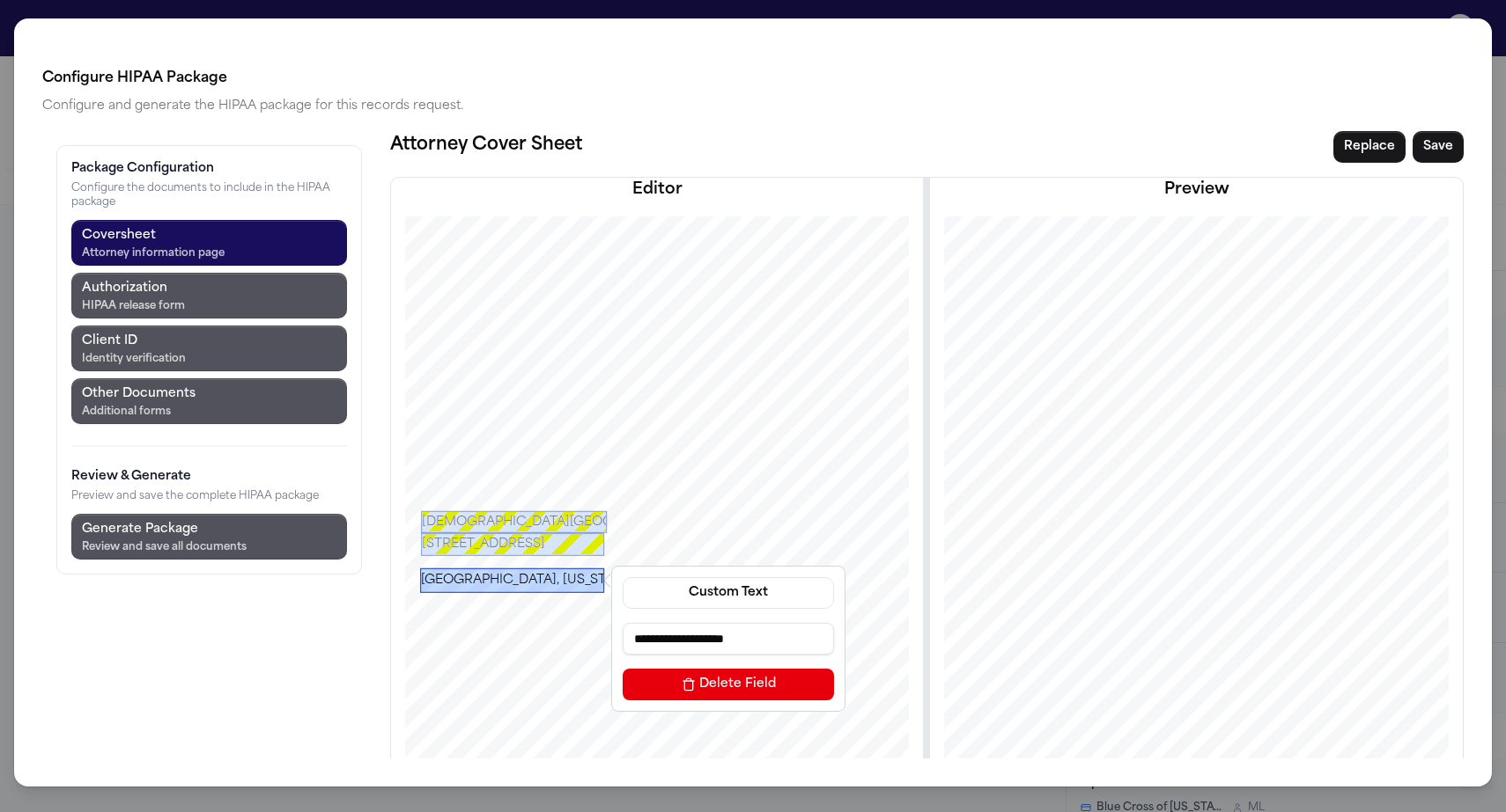
drag, startPoint x: 423, startPoint y: 463, endPoint x: 421, endPoint y: 479, distance: 16.1
click at [421, 568] on div "[GEOGRAPHIC_DATA], [US_STATE] 33196" at bounding box center [513, 580] width 184 height 25
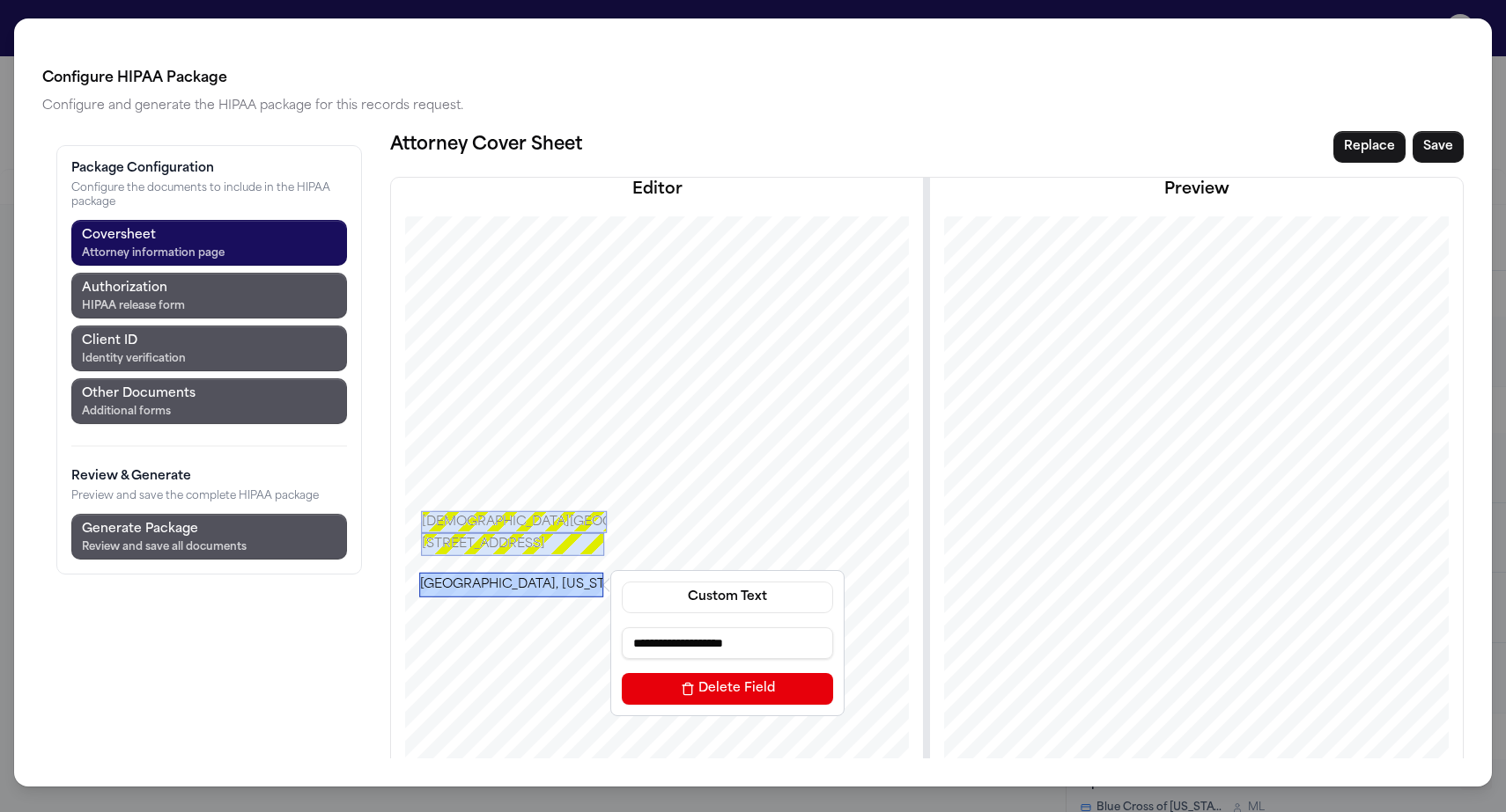
click at [432, 533] on div "[STREET_ADDRESS]" at bounding box center [512, 544] width 184 height 23
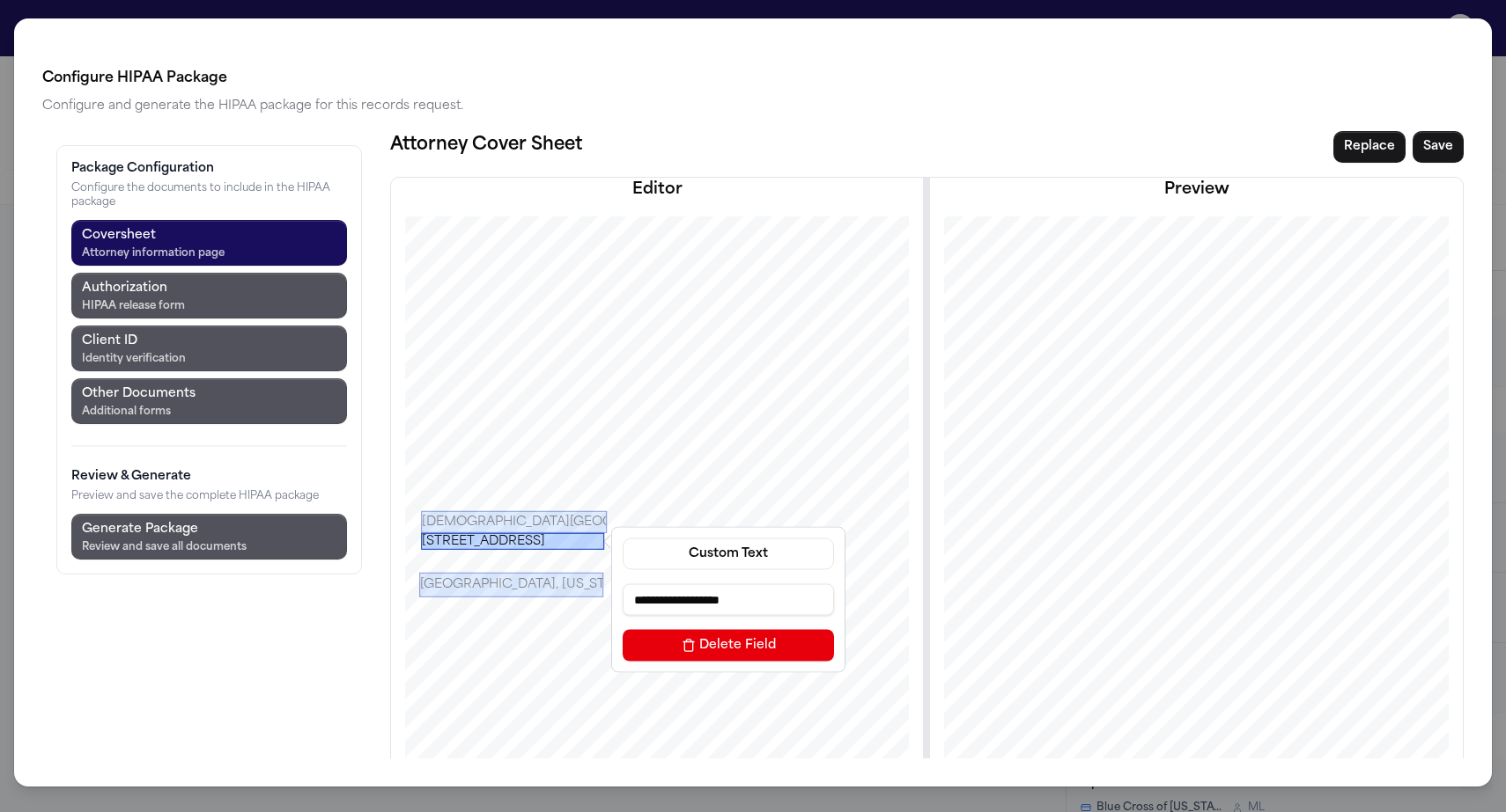
click at [420, 572] on div "[GEOGRAPHIC_DATA], [US_STATE] 33196" at bounding box center [512, 584] width 184 height 25
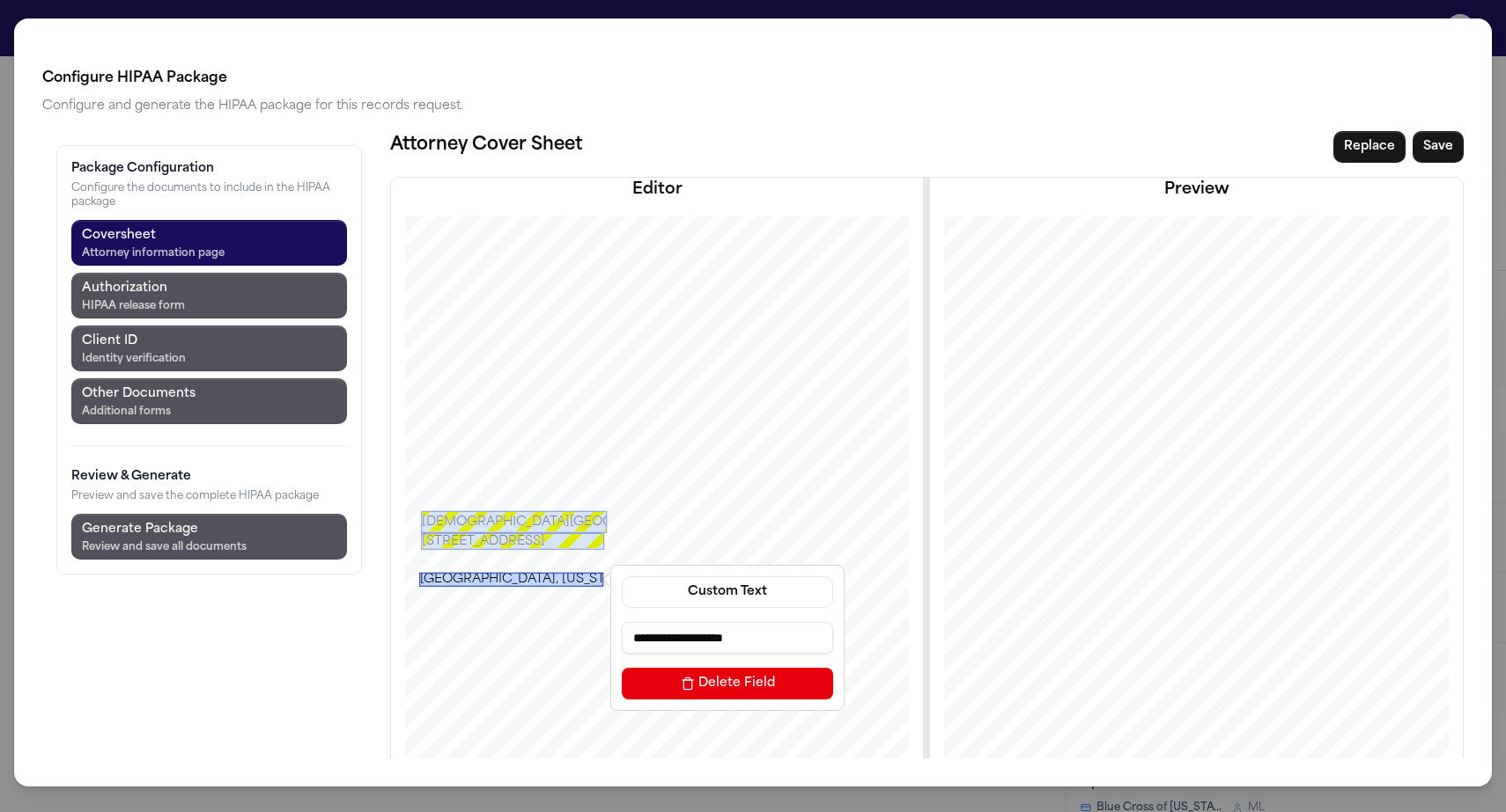
drag, startPoint x: 410, startPoint y: 502, endPoint x: 412, endPoint y: 492, distance: 10.2
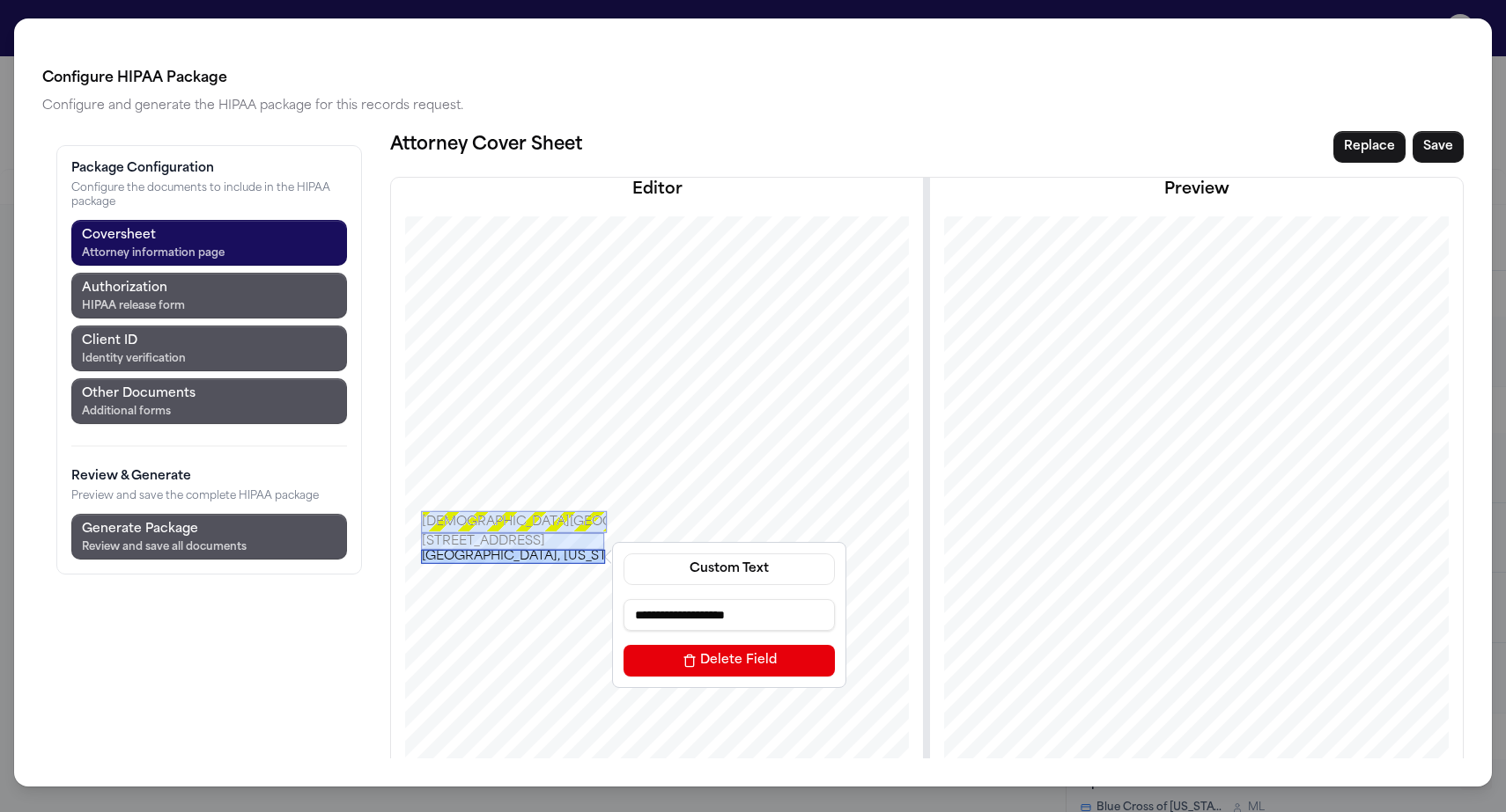
drag, startPoint x: 412, startPoint y: 484, endPoint x: 414, endPoint y: 461, distance: 23.1
click at [421, 549] on div "[GEOGRAPHIC_DATA], [US_STATE] 33196" at bounding box center [513, 556] width 184 height 14
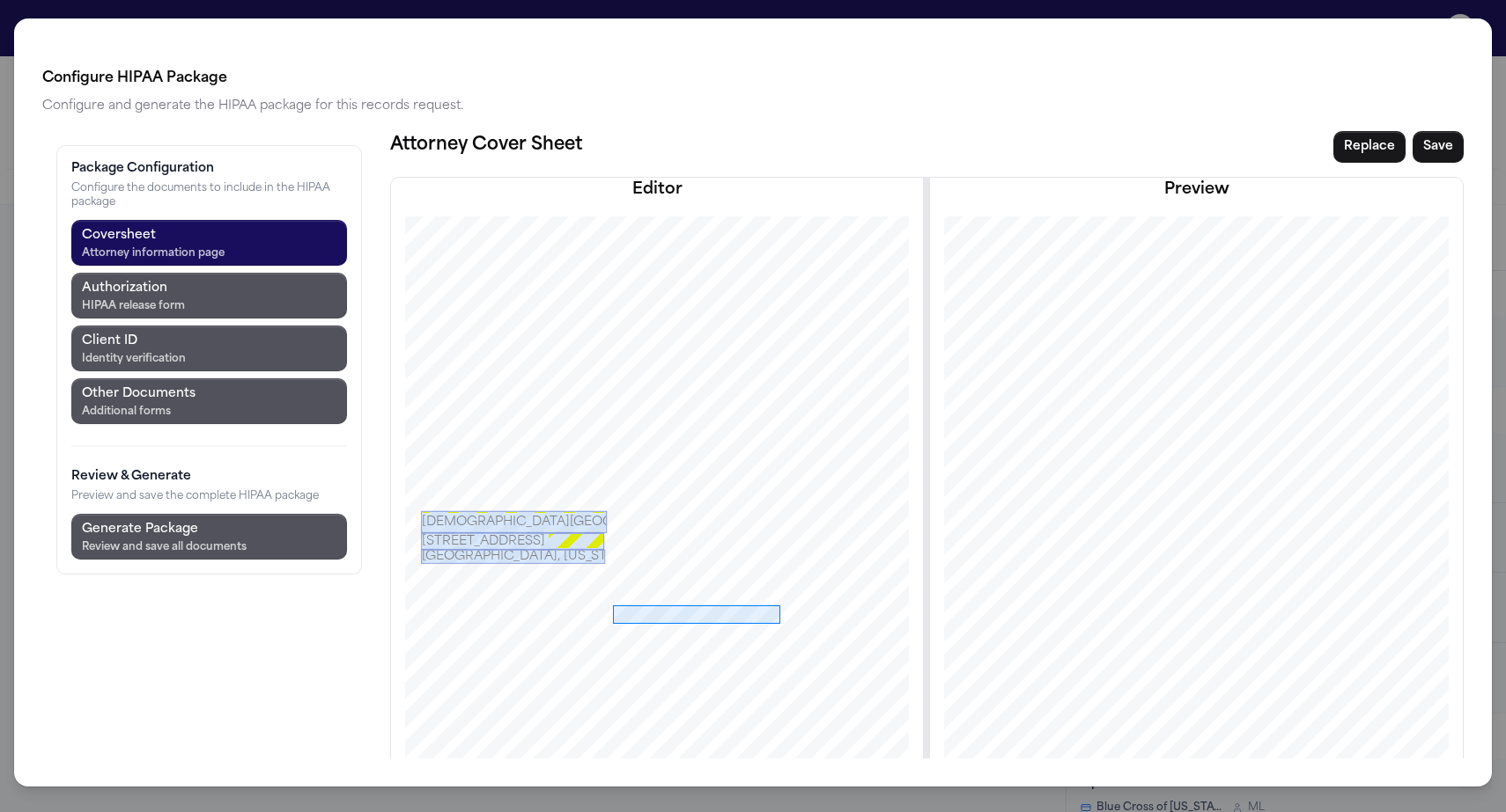
drag, startPoint x: 510, startPoint y: 512, endPoint x: 677, endPoint y: 530, distance: 168.0
click at [677, 530] on div at bounding box center [657, 615] width 616 height 797
click at [799, 611] on button "Prefill from Matter" at bounding box center [904, 627] width 211 height 31
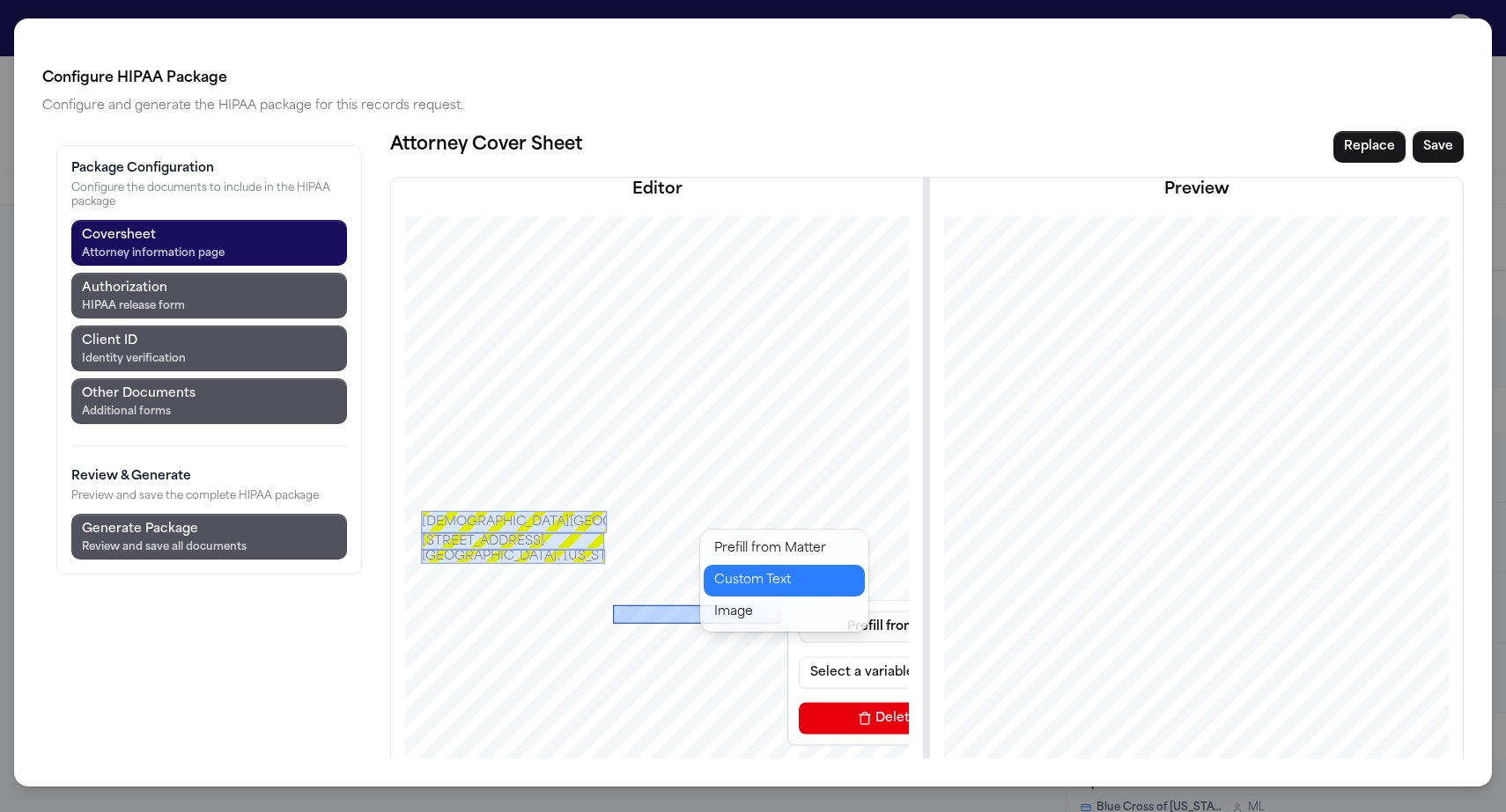
click at [747, 565] on button "Custom Text" at bounding box center [784, 581] width 161 height 31
click at [799, 656] on input at bounding box center [904, 672] width 211 height 31
paste input "**********"
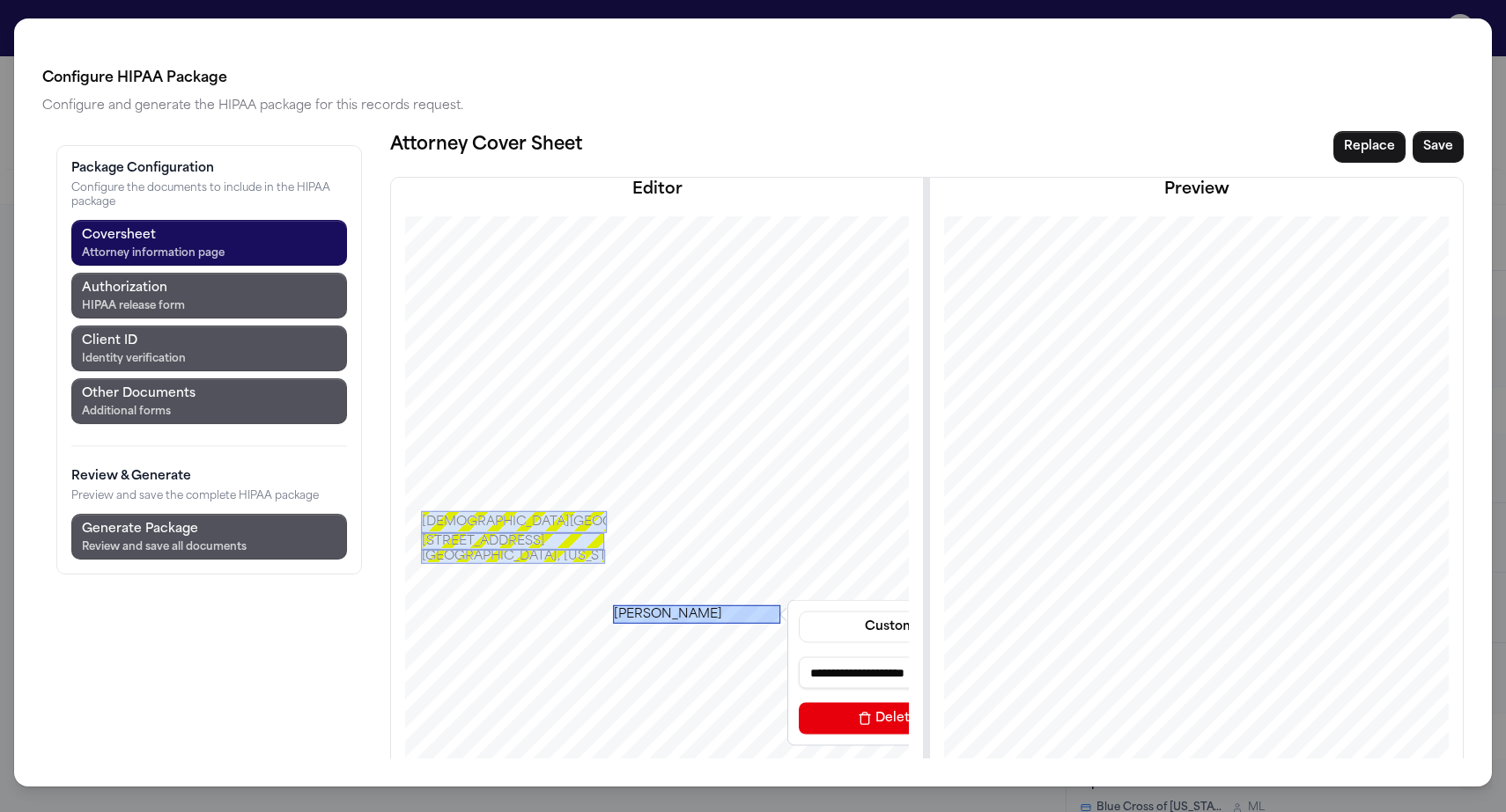
type input "**********"
click at [618, 605] on div "[PERSON_NAME]" at bounding box center [696, 614] width 167 height 18
click at [610, 606] on div "[PERSON_NAME]" at bounding box center [689, 615] width 167 height 18
click at [611, 606] on div "[PERSON_NAME]" at bounding box center [691, 615] width 167 height 18
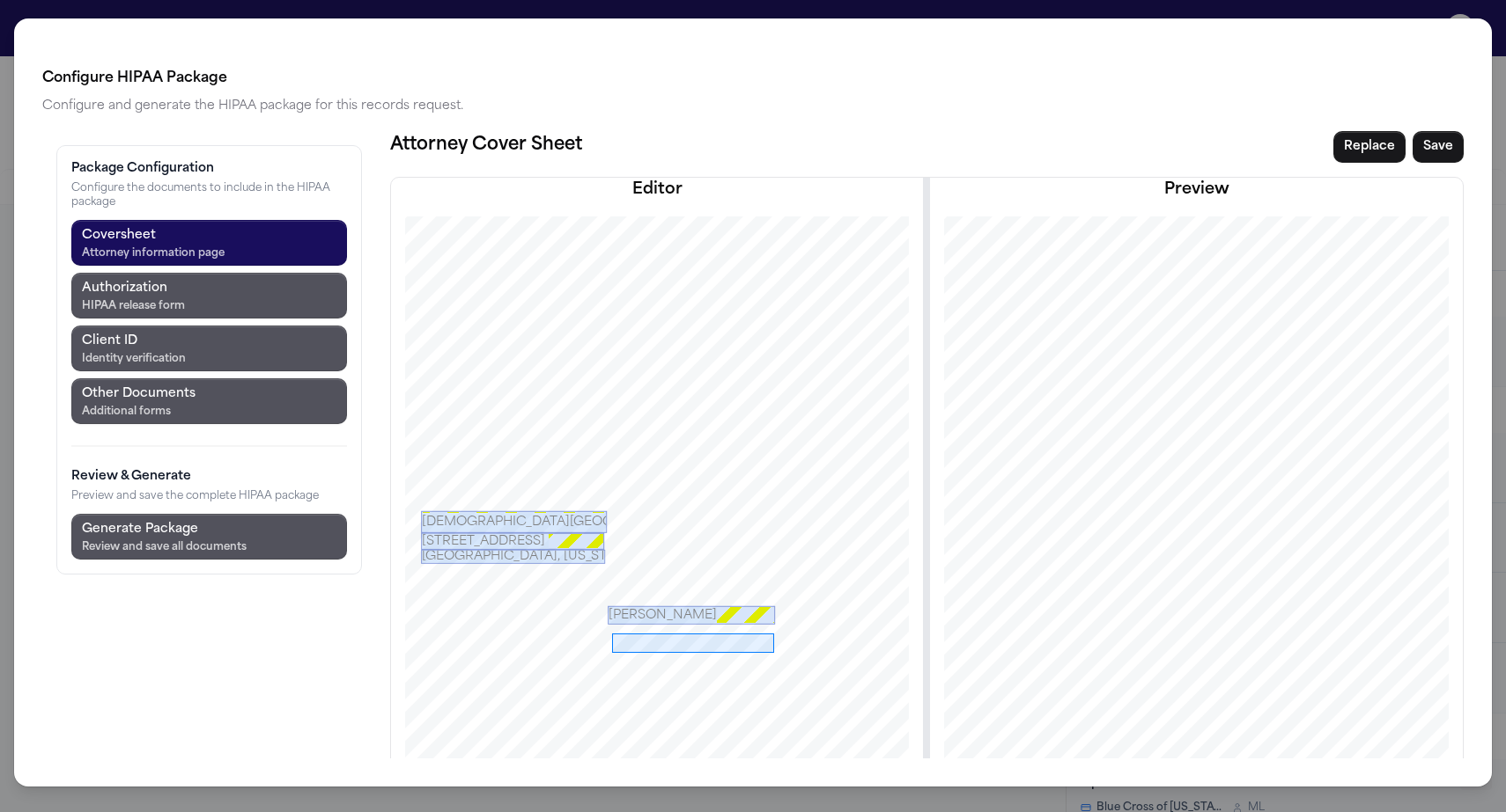
drag, startPoint x: 509, startPoint y: 539, endPoint x: 672, endPoint y: 559, distance: 164.2
click at [672, 559] on div at bounding box center [657, 615] width 616 height 797
click at [793, 686] on button "Select a variable..." at bounding box center [898, 701] width 211 height 31
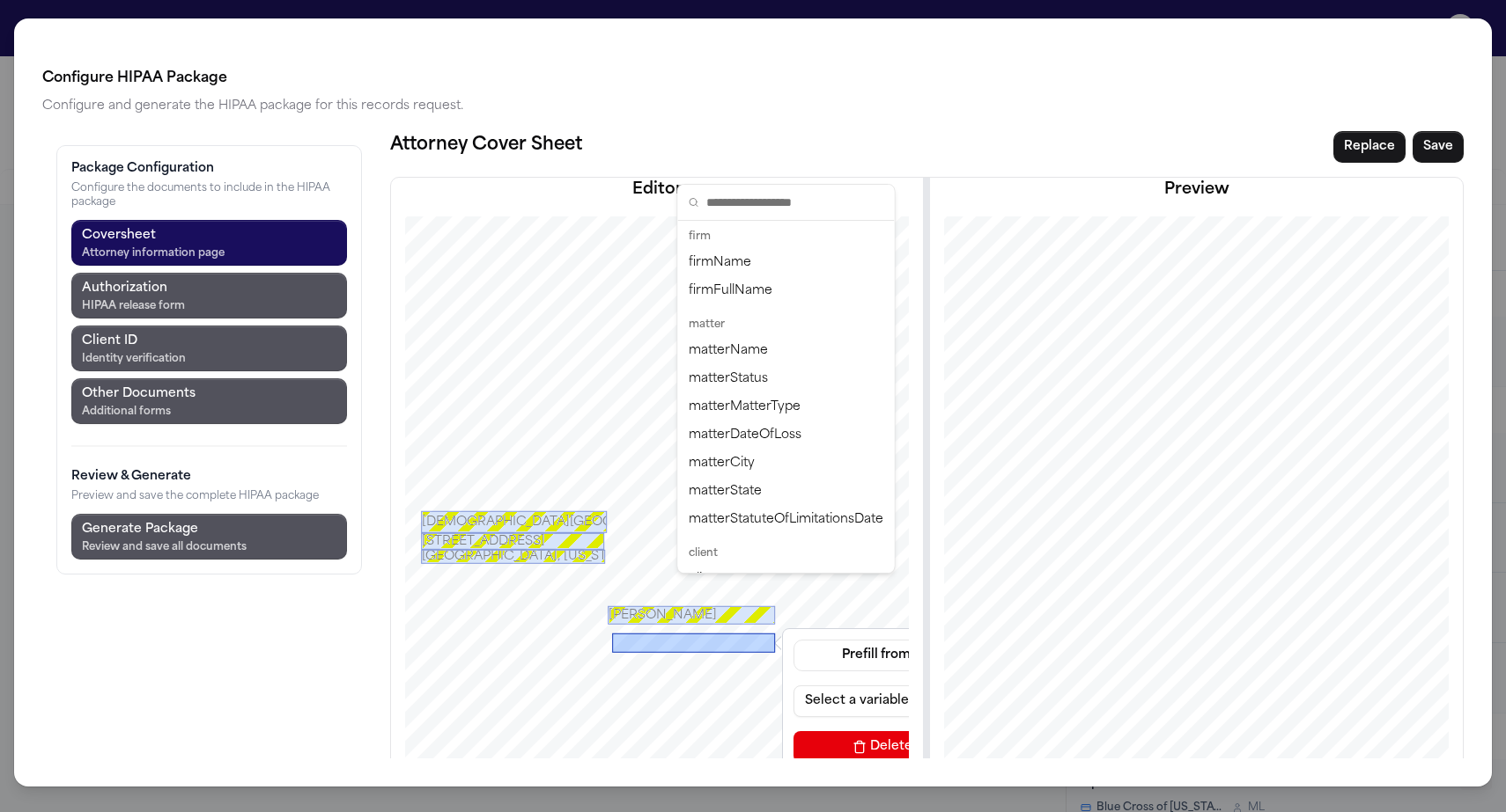
click at [793, 686] on button "Select a variable..." at bounding box center [898, 701] width 211 height 31
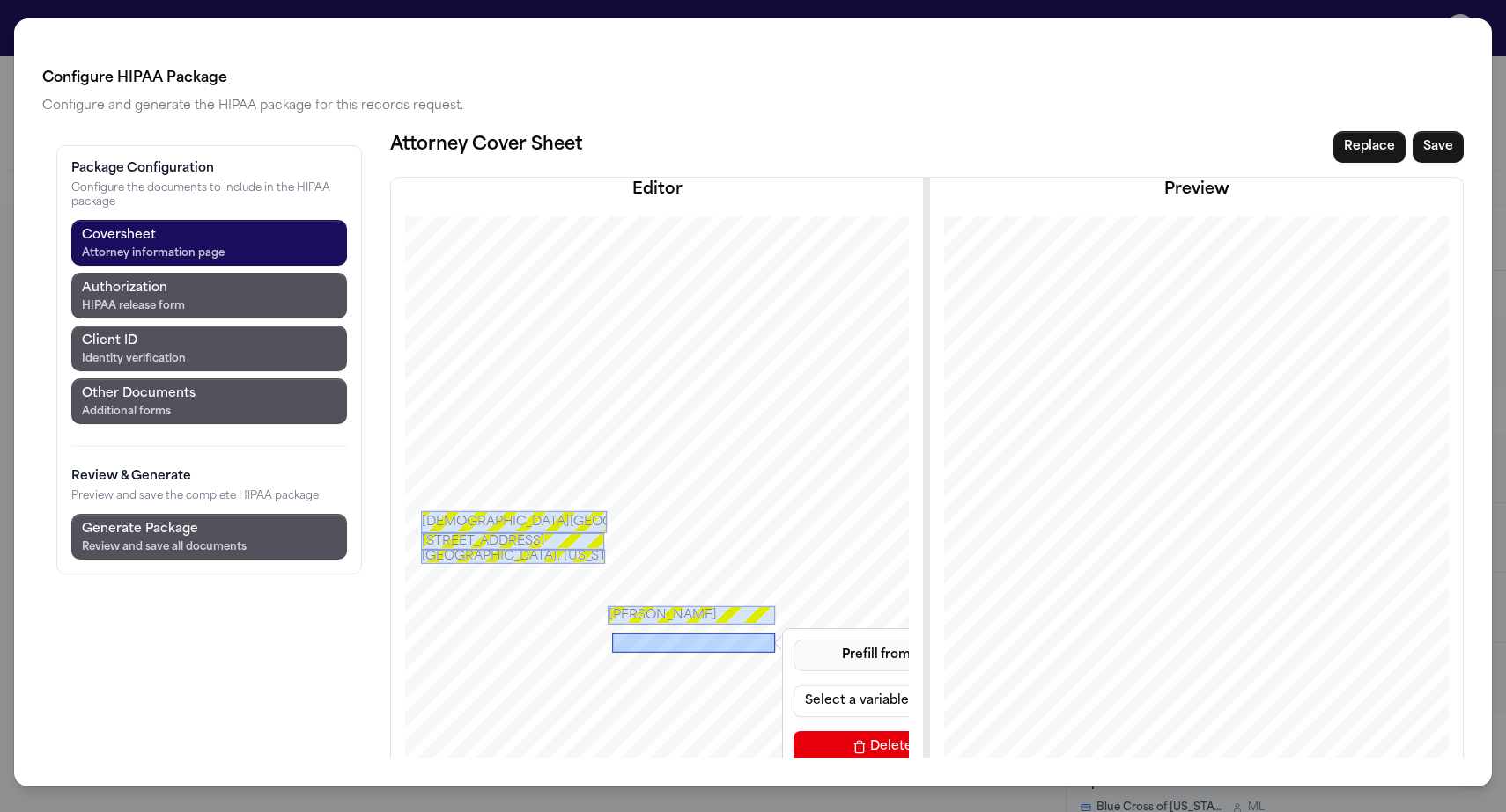
click at [793, 640] on button "Prefill from Matter" at bounding box center [898, 655] width 211 height 31
click at [733, 594] on button "Custom Text" at bounding box center [778, 610] width 161 height 31
click at [793, 686] on input at bounding box center [898, 701] width 211 height 31
type input "*"
type input "**********"
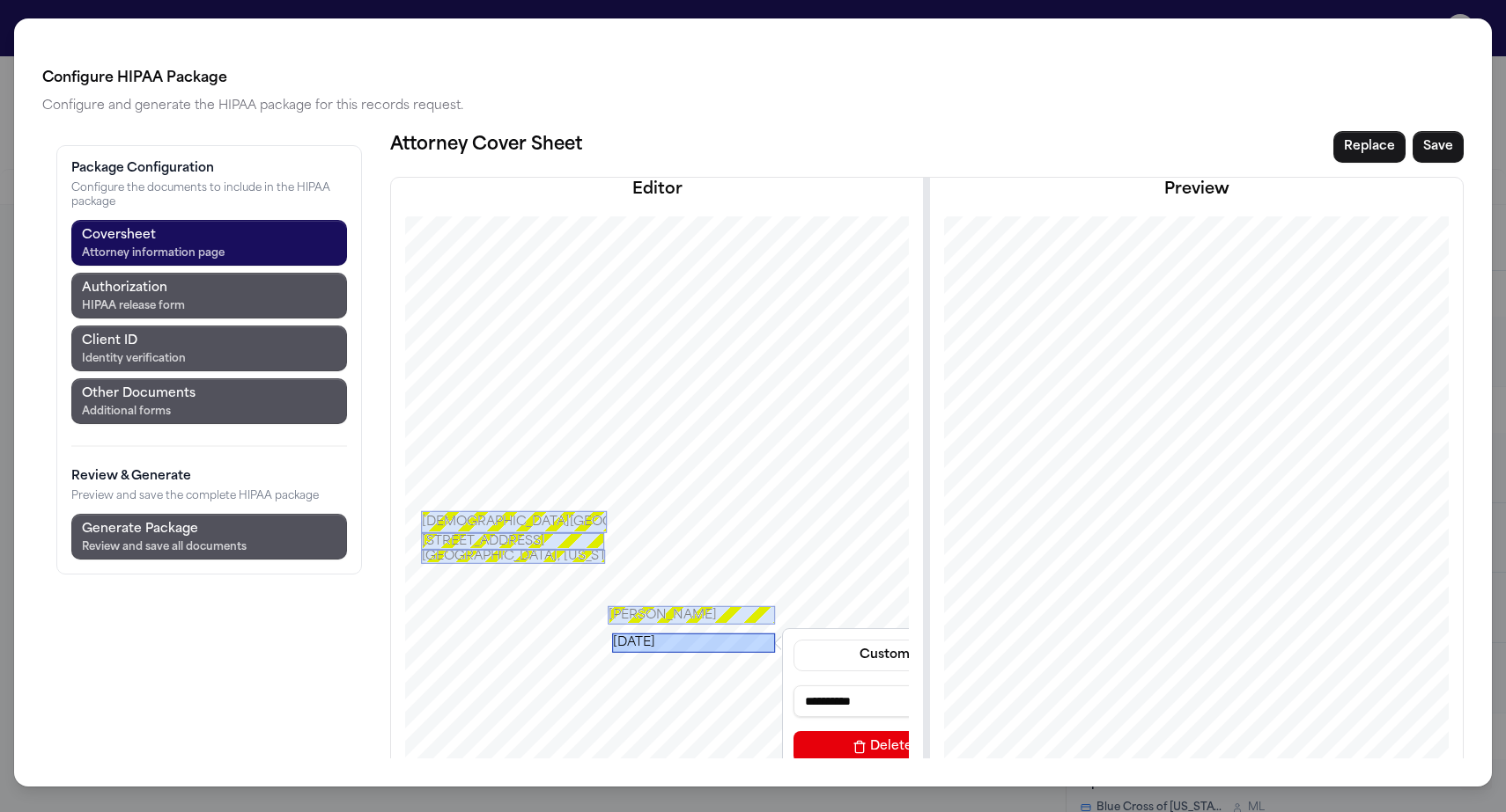
click at [612, 633] on div "[DATE]" at bounding box center [694, 642] width 163 height 19
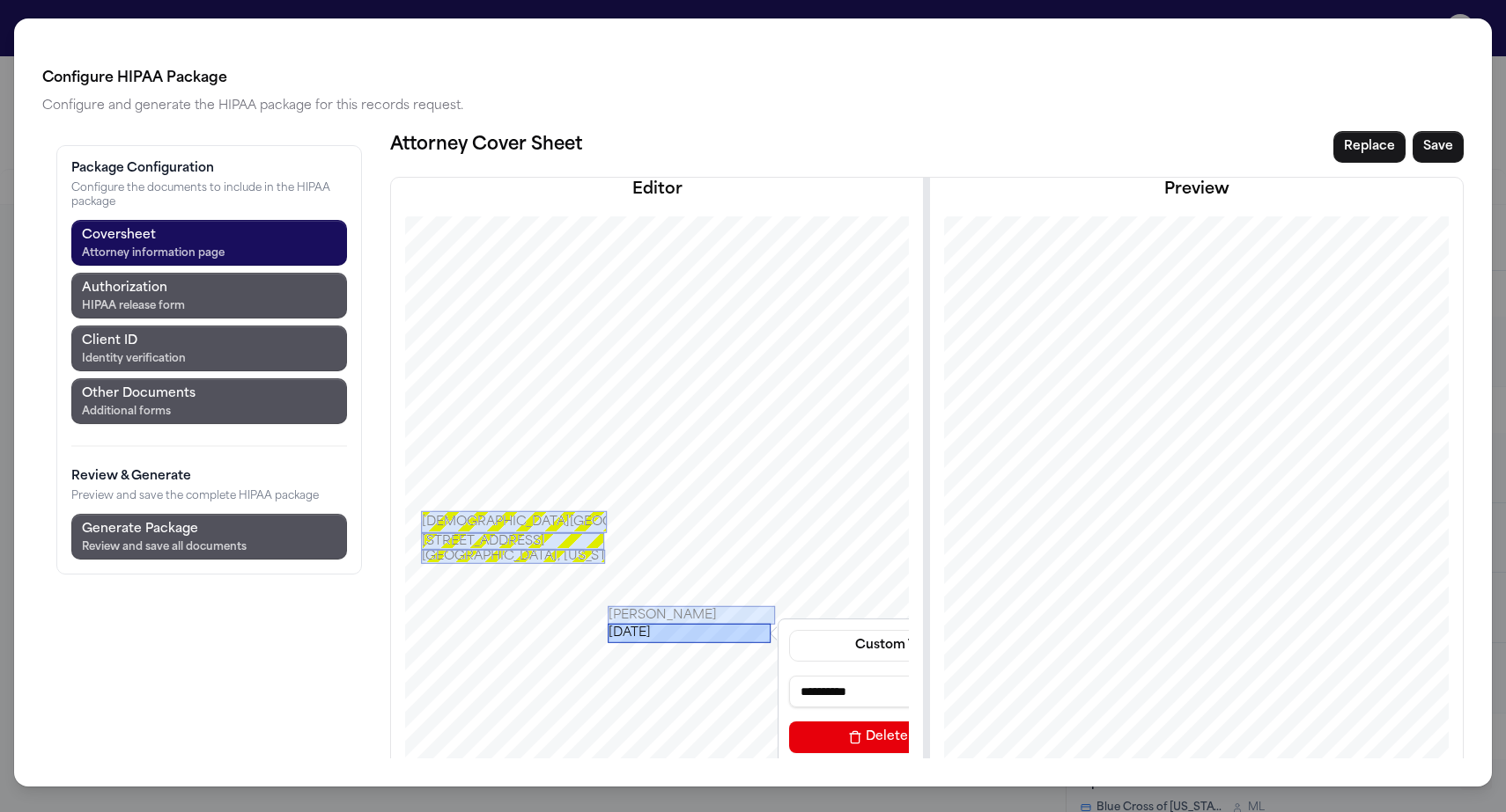
drag, startPoint x: 593, startPoint y: 552, endPoint x: 588, endPoint y: 542, distance: 11.2
click at [608, 623] on div "[DATE]" at bounding box center [689, 632] width 163 height 19
click at [608, 625] on div "[DATE]" at bounding box center [689, 630] width 163 height 11
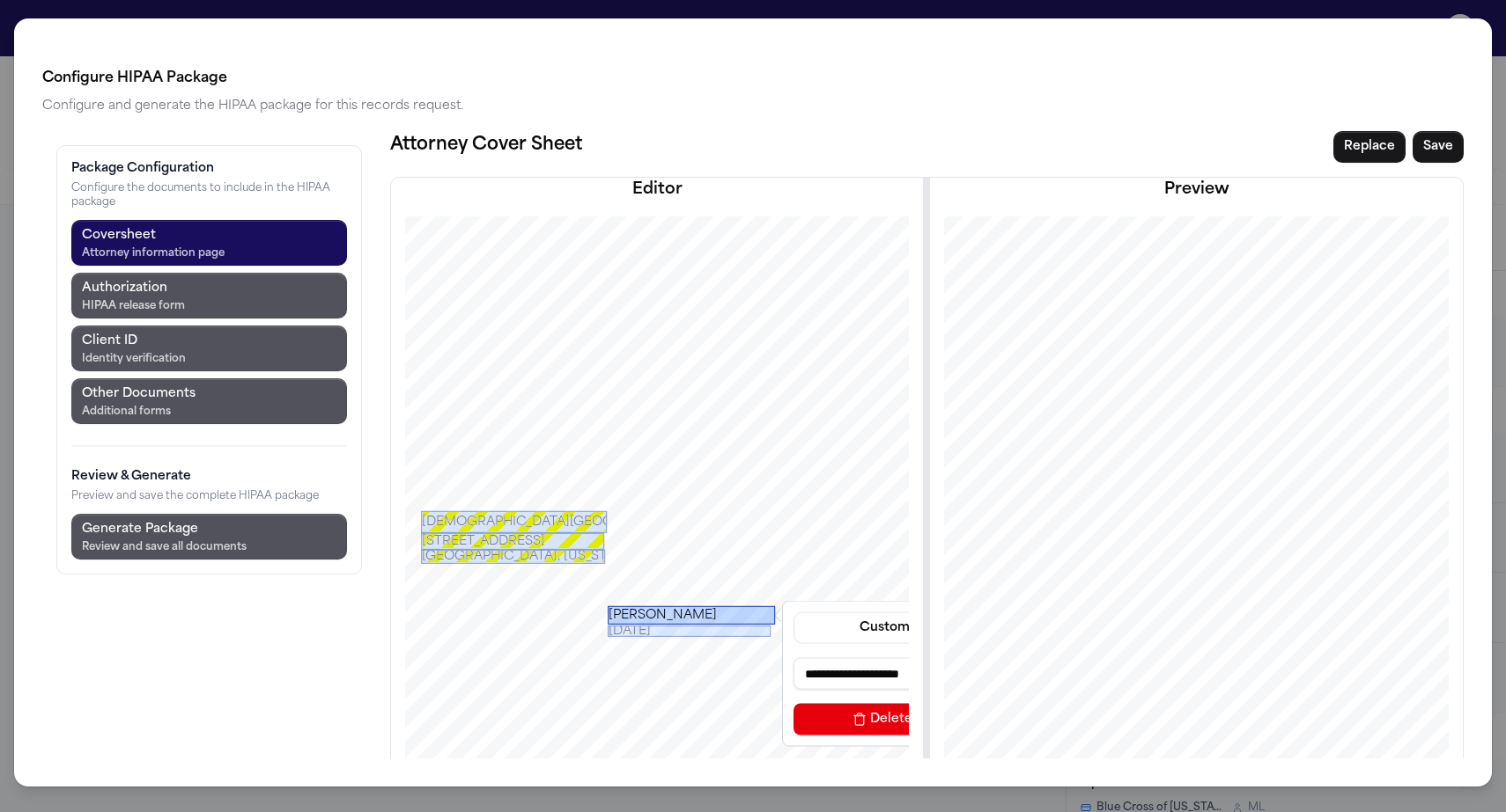
click at [608, 606] on div "[PERSON_NAME]" at bounding box center [691, 615] width 167 height 18
click at [608, 611] on div "[PERSON_NAME]" at bounding box center [691, 618] width 167 height 13
click at [608, 625] on div "[DATE]" at bounding box center [689, 630] width 163 height 11
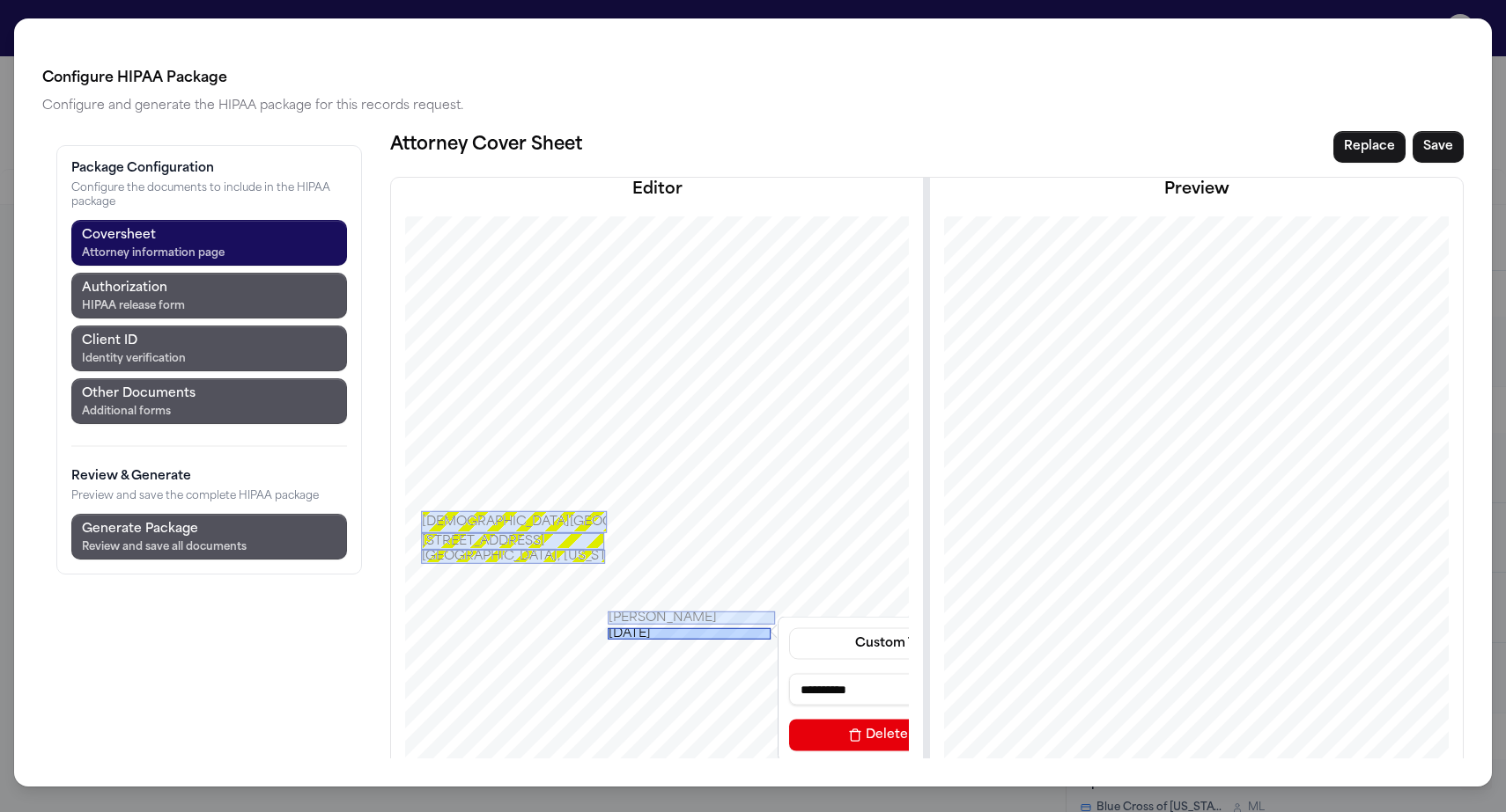
click at [608, 628] on div "[DATE]" at bounding box center [689, 633] width 163 height 11
click at [608, 625] on div "[DATE]" at bounding box center [689, 630] width 163 height 11
click at [608, 611] on div "[PERSON_NAME]" at bounding box center [691, 618] width 167 height 13
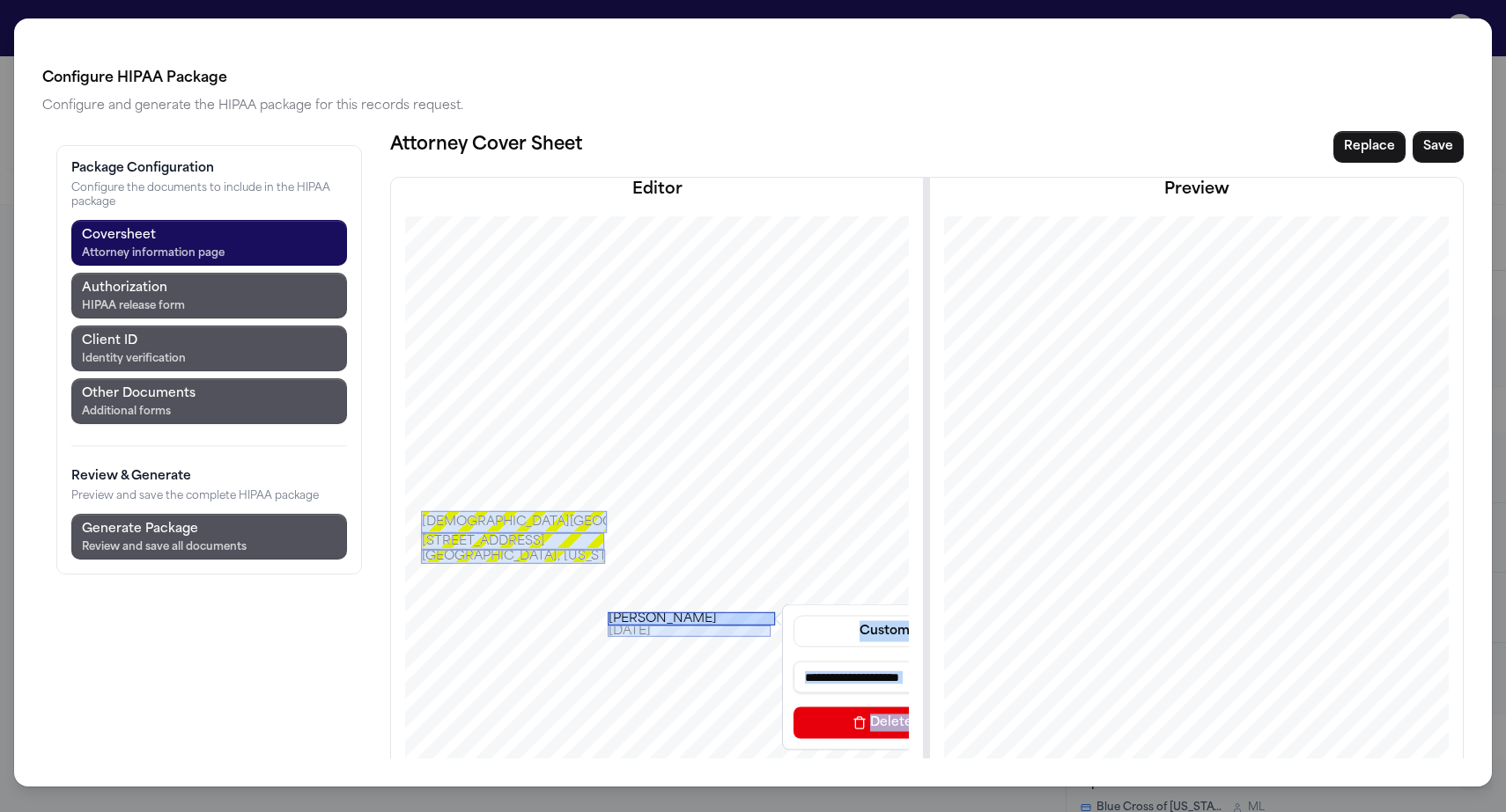
click at [604, 529] on div "**********" at bounding box center [657, 615] width 616 height 797
click at [608, 612] on div "[PERSON_NAME]" at bounding box center [691, 618] width 167 height 13
click at [608, 610] on div "[PERSON_NAME]" at bounding box center [691, 617] width 167 height 13
click at [608, 611] on div "[PERSON_NAME]" at bounding box center [691, 618] width 167 height 13
click at [608, 625] on div "[DATE]" at bounding box center [689, 630] width 163 height 11
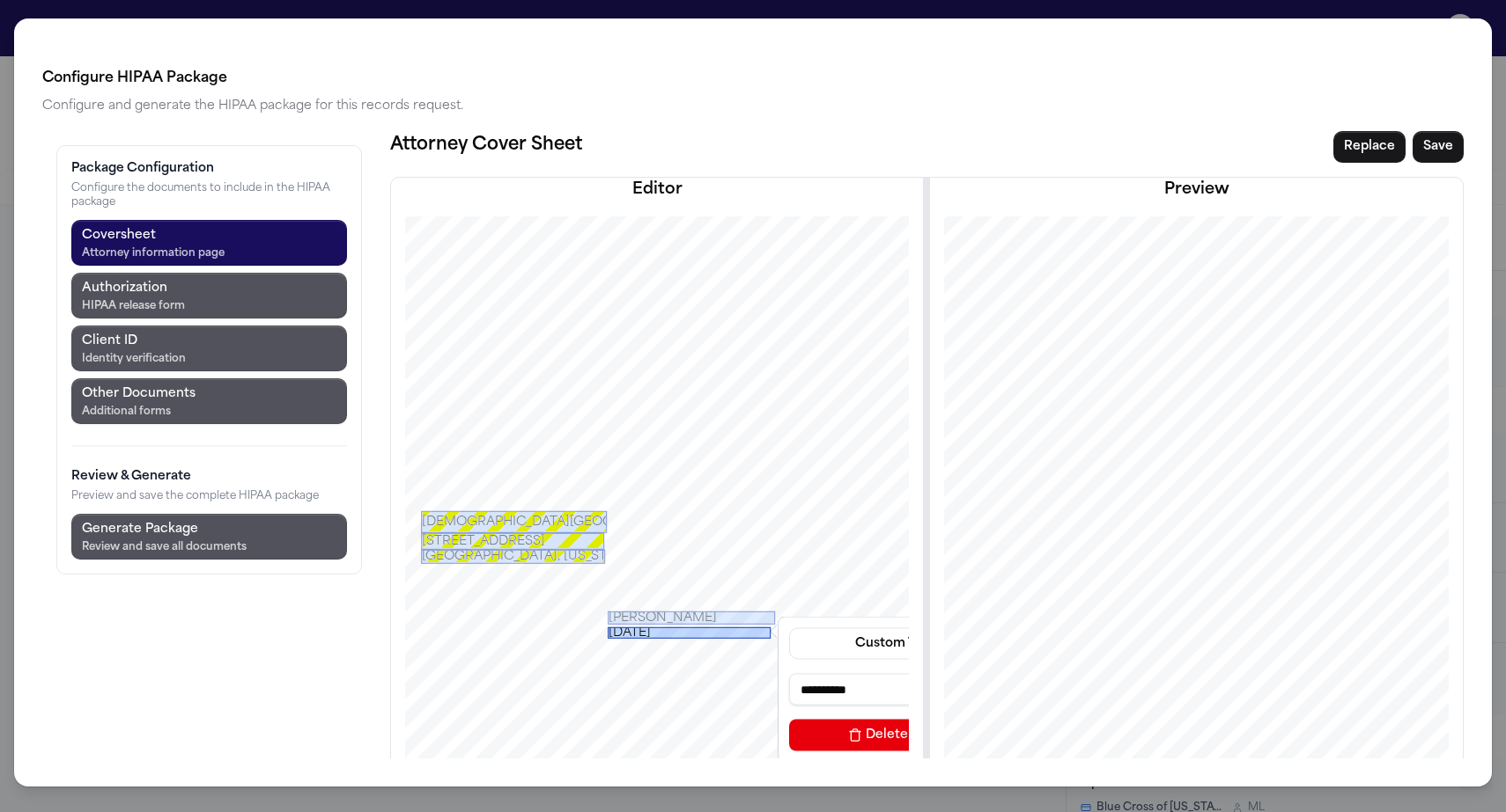
click at [608, 627] on div "[DATE]" at bounding box center [689, 632] width 163 height 11
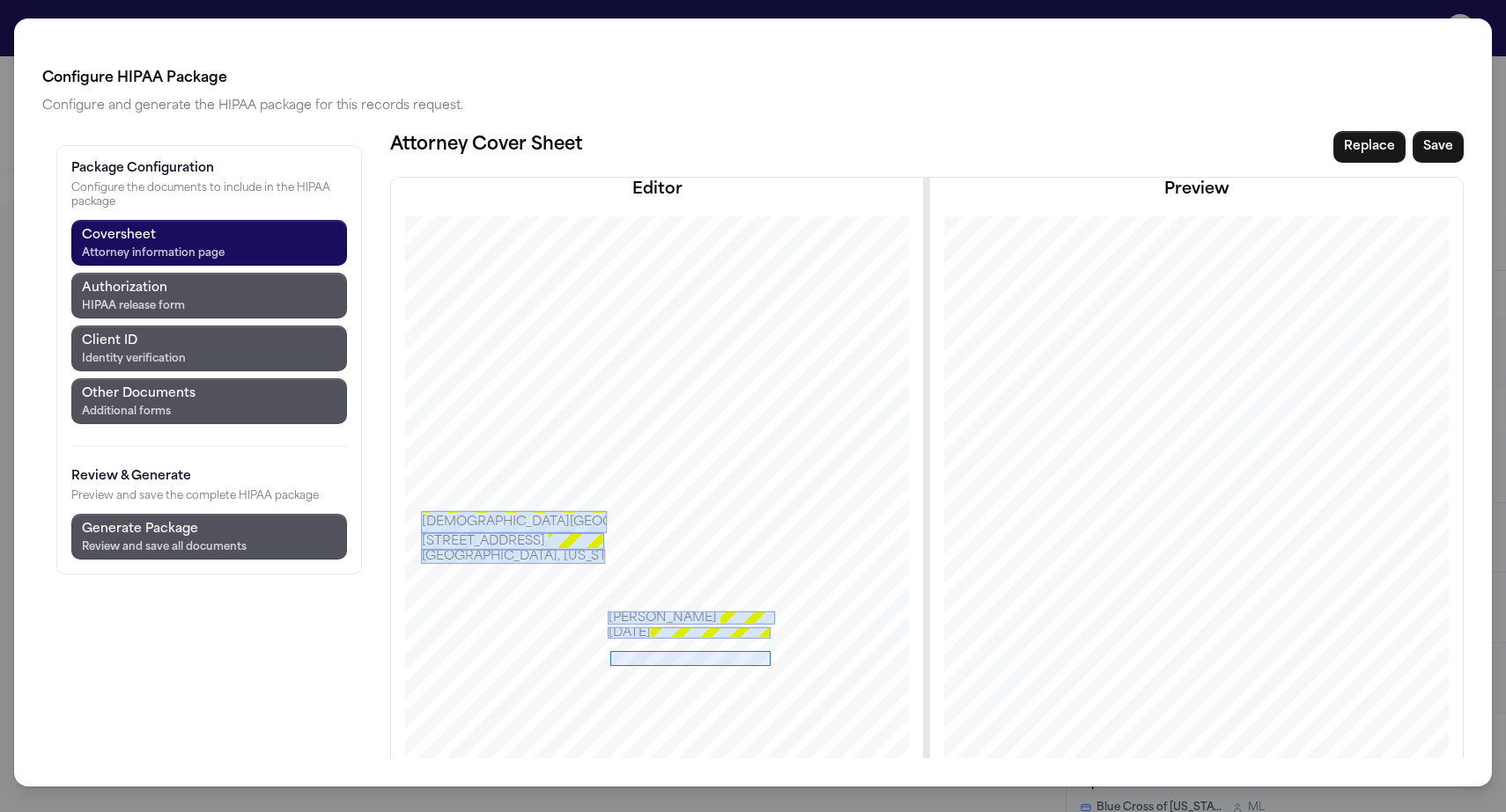
drag, startPoint x: 507, startPoint y: 557, endPoint x: 668, endPoint y: 572, distance: 161.7
click at [668, 572] on div at bounding box center [657, 615] width 616 height 797
click at [789, 654] on button "Prefill from Matter" at bounding box center [895, 670] width 211 height 31
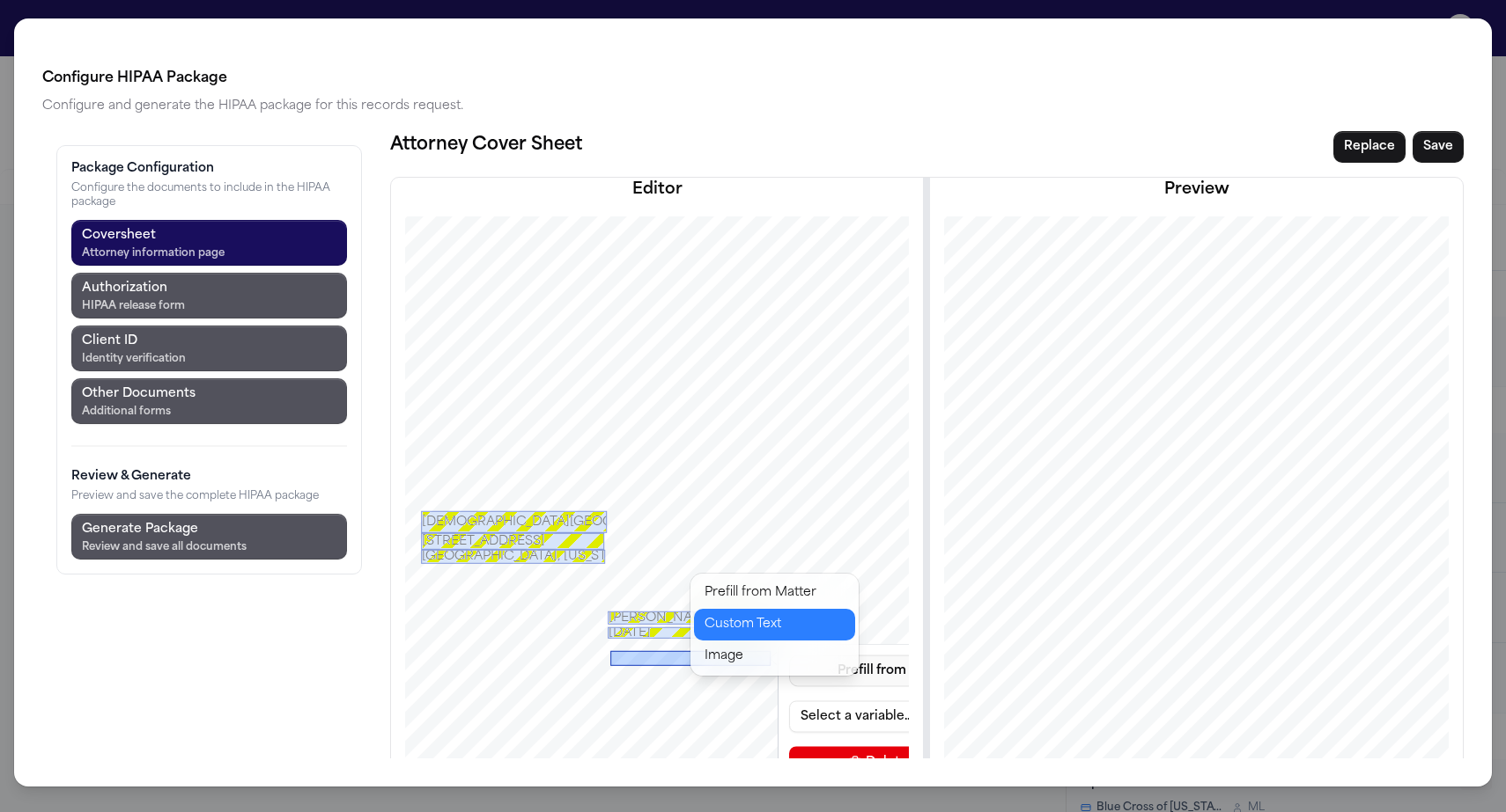
click at [748, 609] on button "Custom Text" at bounding box center [775, 625] width 161 height 31
click at [789, 700] on input at bounding box center [895, 716] width 211 height 31
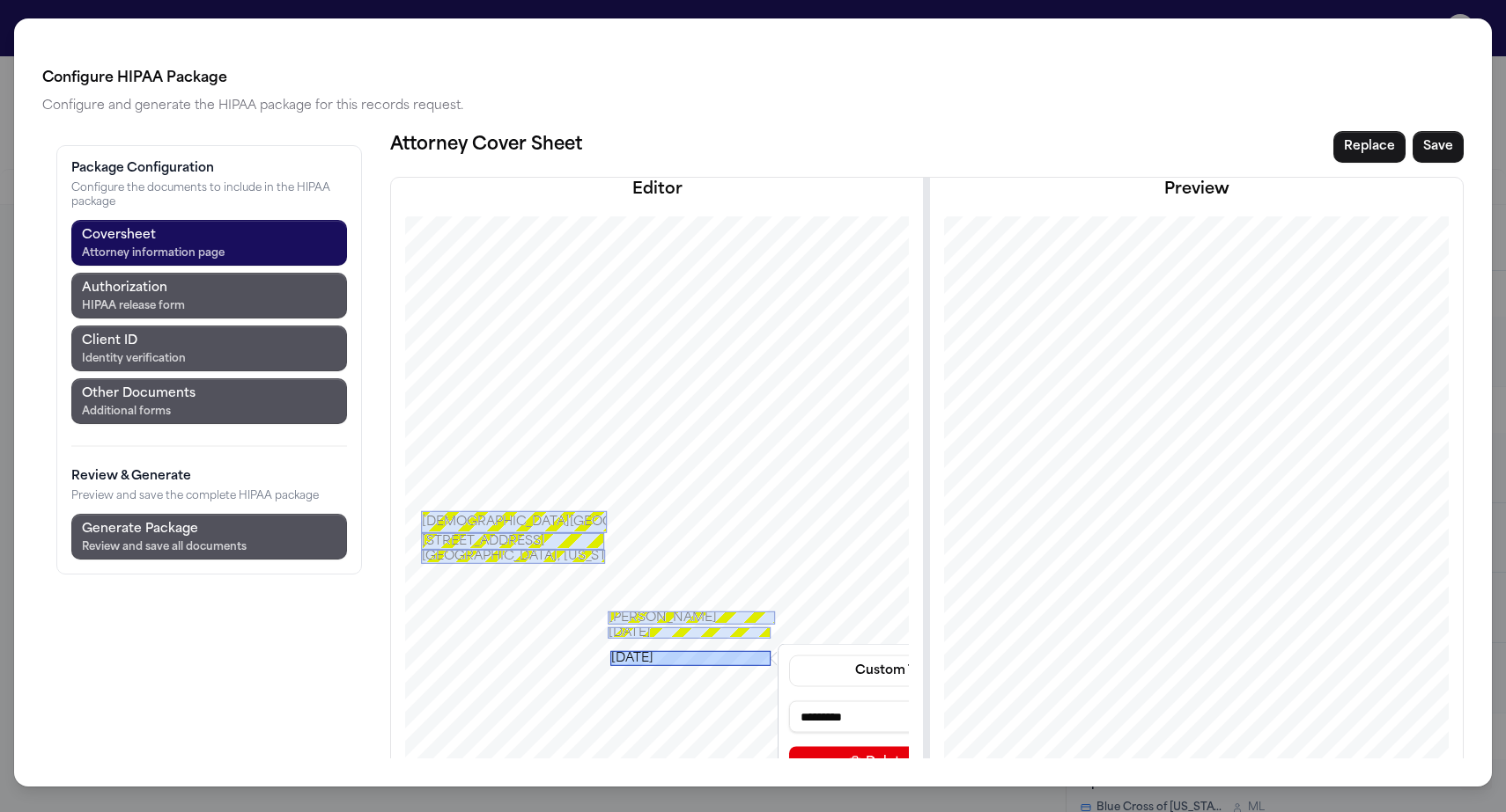
type input "**********"
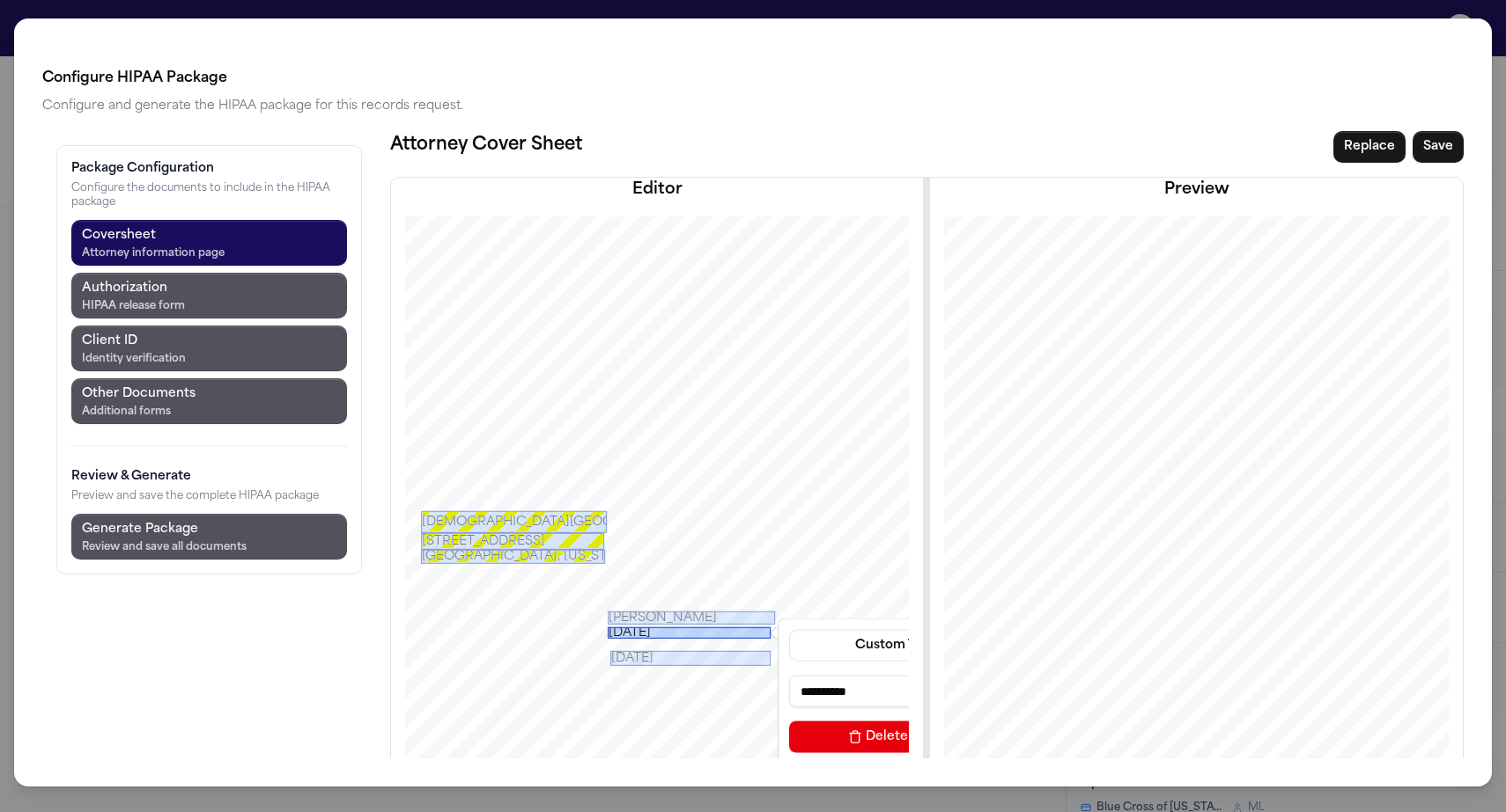
drag, startPoint x: 612, startPoint y: 539, endPoint x: 648, endPoint y: 552, distance: 38.3
click at [648, 552] on div "**********" at bounding box center [657, 615] width 616 height 797
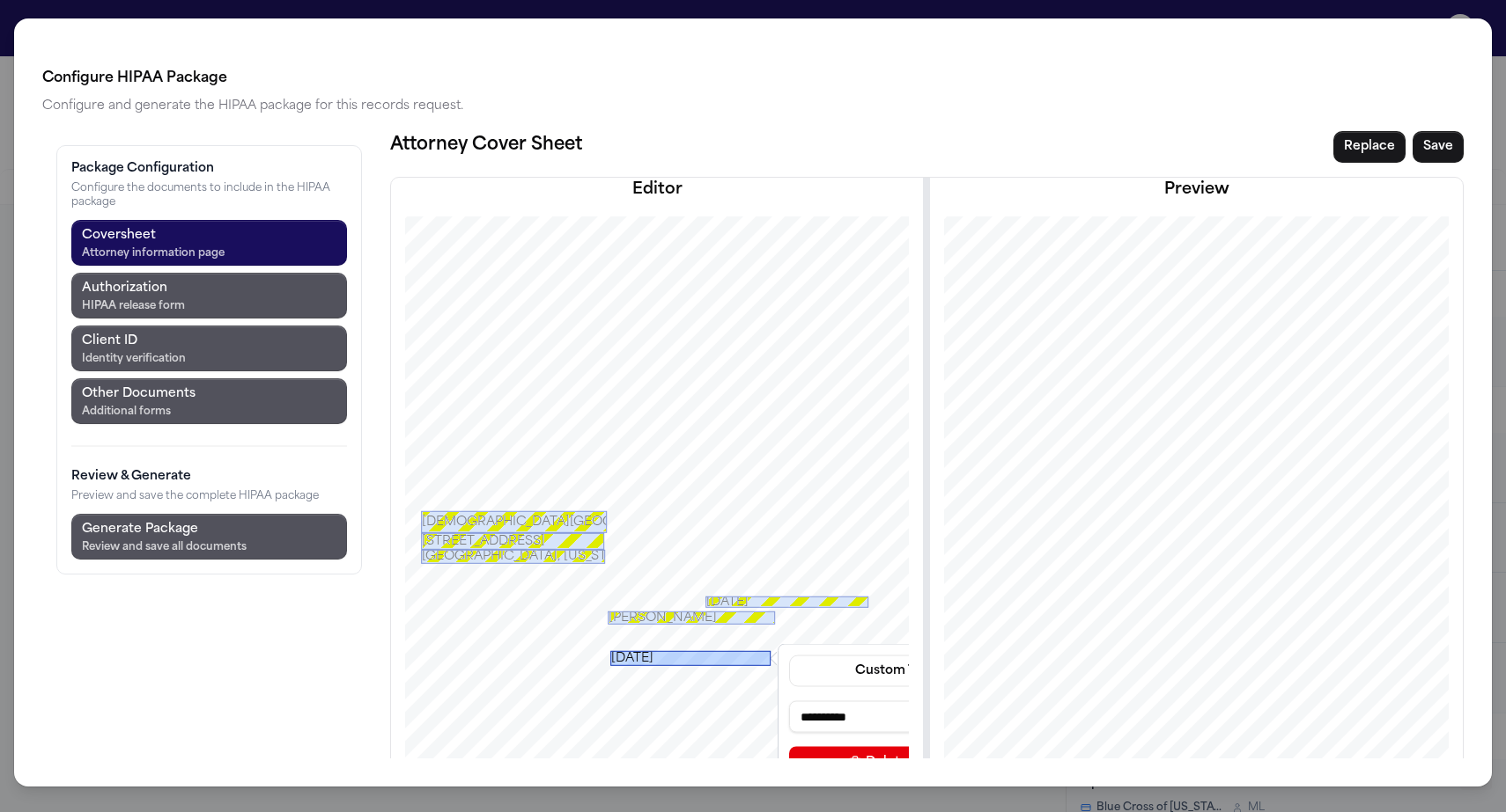
click at [611, 651] on div "[DATE]" at bounding box center [691, 658] width 160 height 15
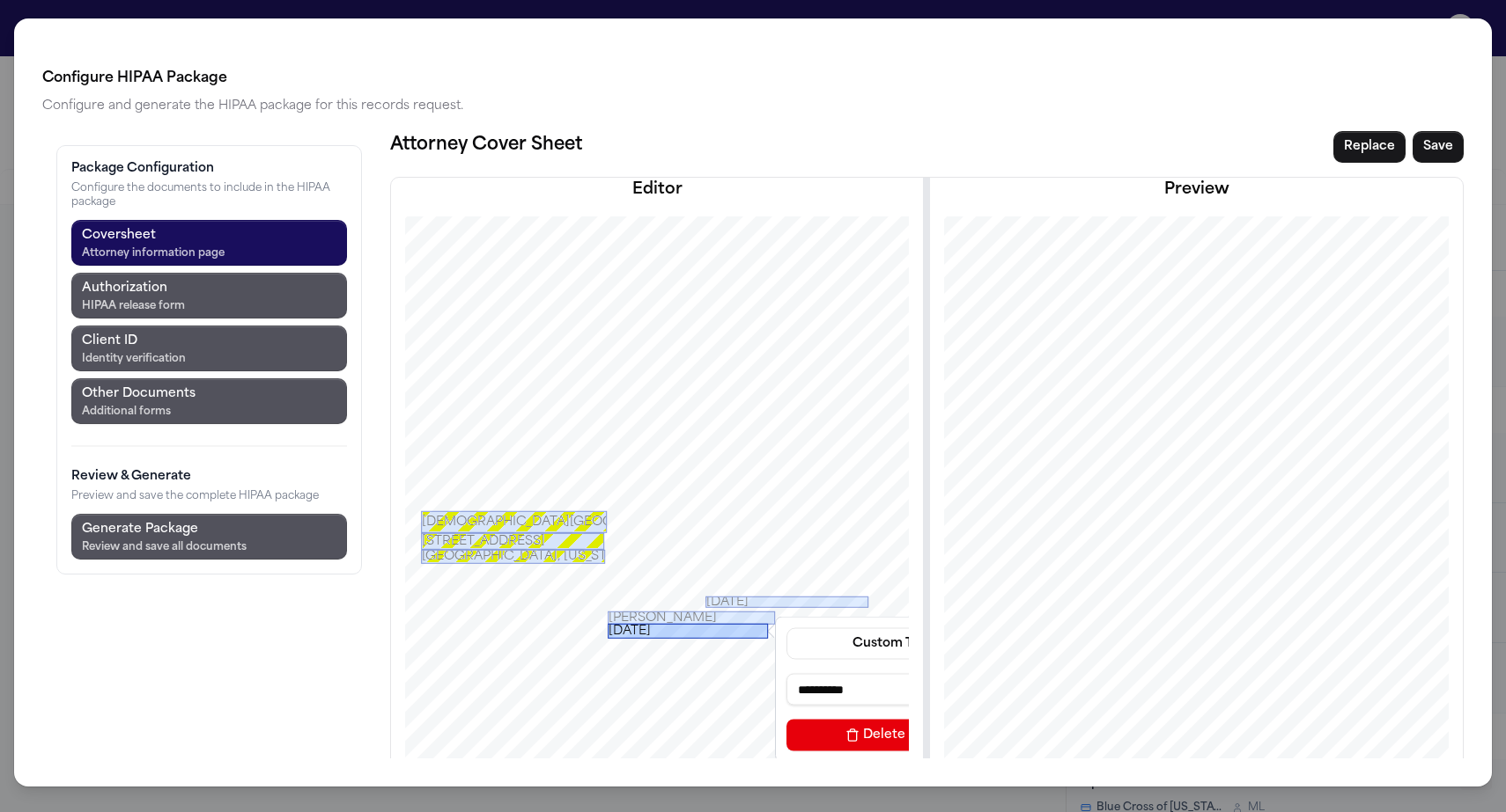
drag, startPoint x: 592, startPoint y: 564, endPoint x: 589, endPoint y: 537, distance: 27.2
click at [608, 623] on div "[DATE]" at bounding box center [688, 630] width 160 height 15
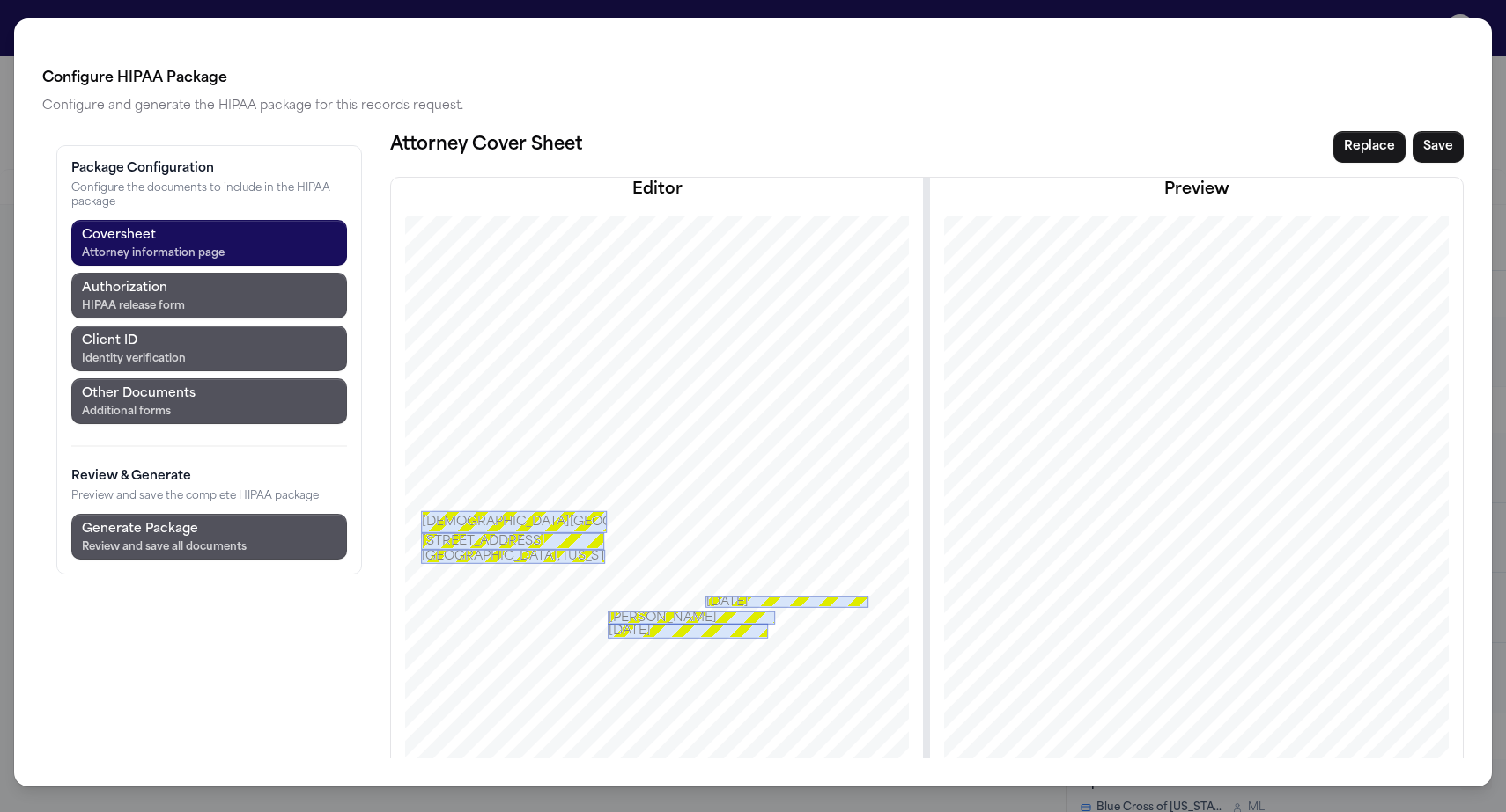
click at [706, 596] on div "[DATE]" at bounding box center [787, 602] width 163 height 11
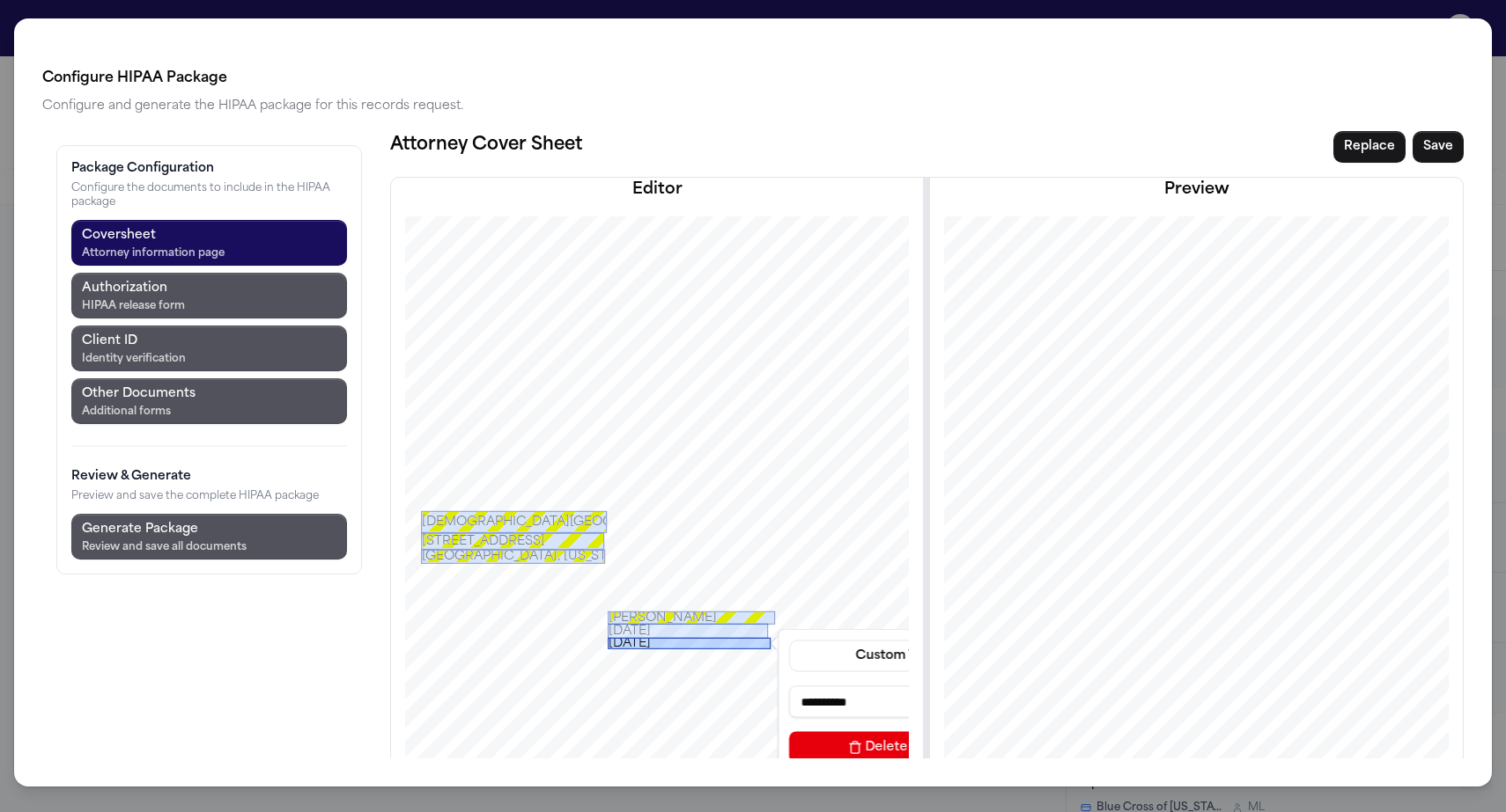
drag, startPoint x: 688, startPoint y: 507, endPoint x: 590, endPoint y: 548, distance: 106.2
click at [590, 548] on div "**********" at bounding box center [657, 615] width 616 height 797
drag, startPoint x: 743, startPoint y: 576, endPoint x: 686, endPoint y: 576, distance: 57.0
click at [789, 686] on input "**********" at bounding box center [895, 701] width 211 height 31
click at [608, 634] on div at bounding box center [688, 639] width 160 height 9
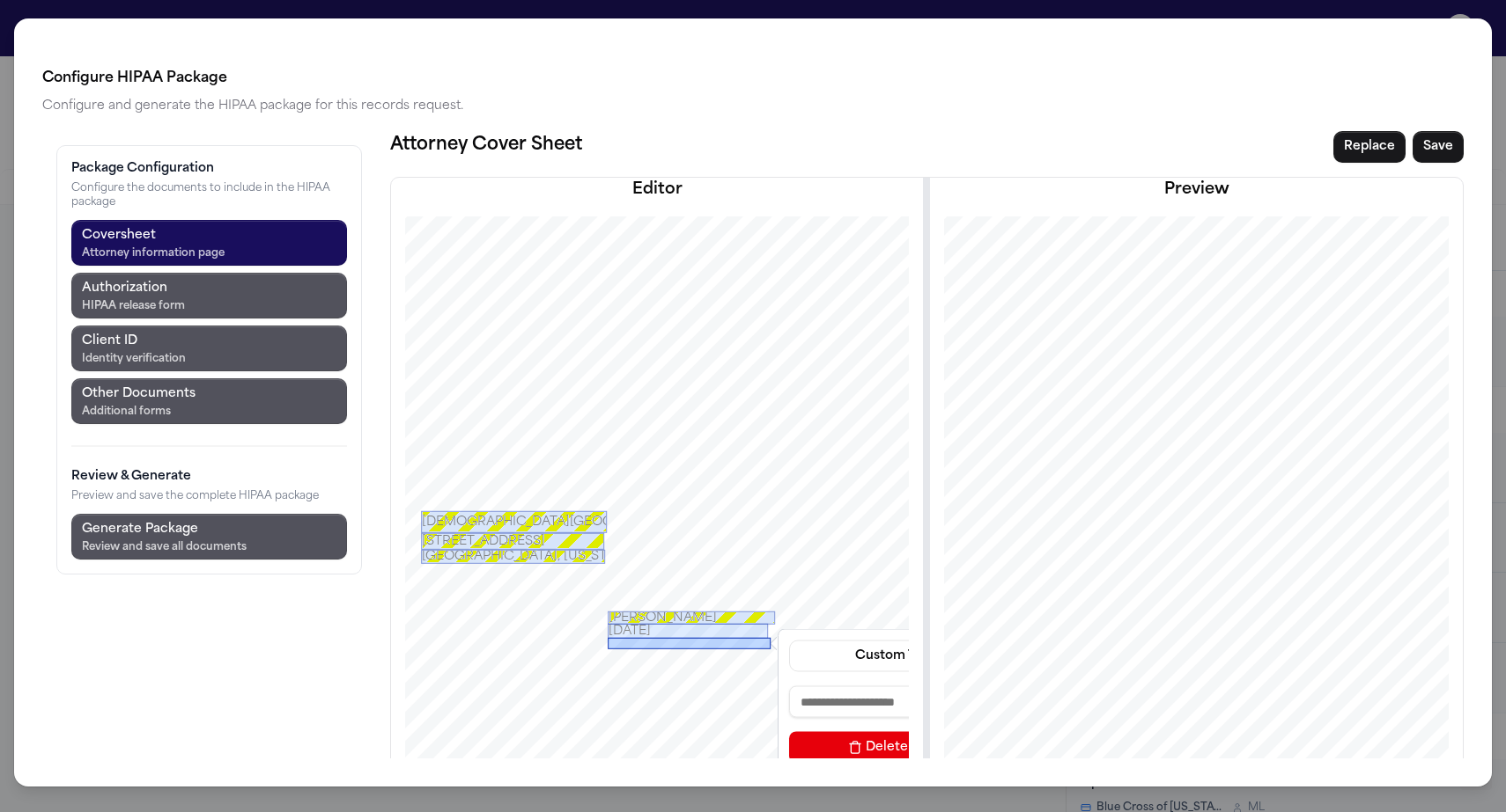
click at [608, 637] on div at bounding box center [689, 642] width 163 height 11
click at [789, 732] on button "Delete Field" at bounding box center [895, 747] width 211 height 31
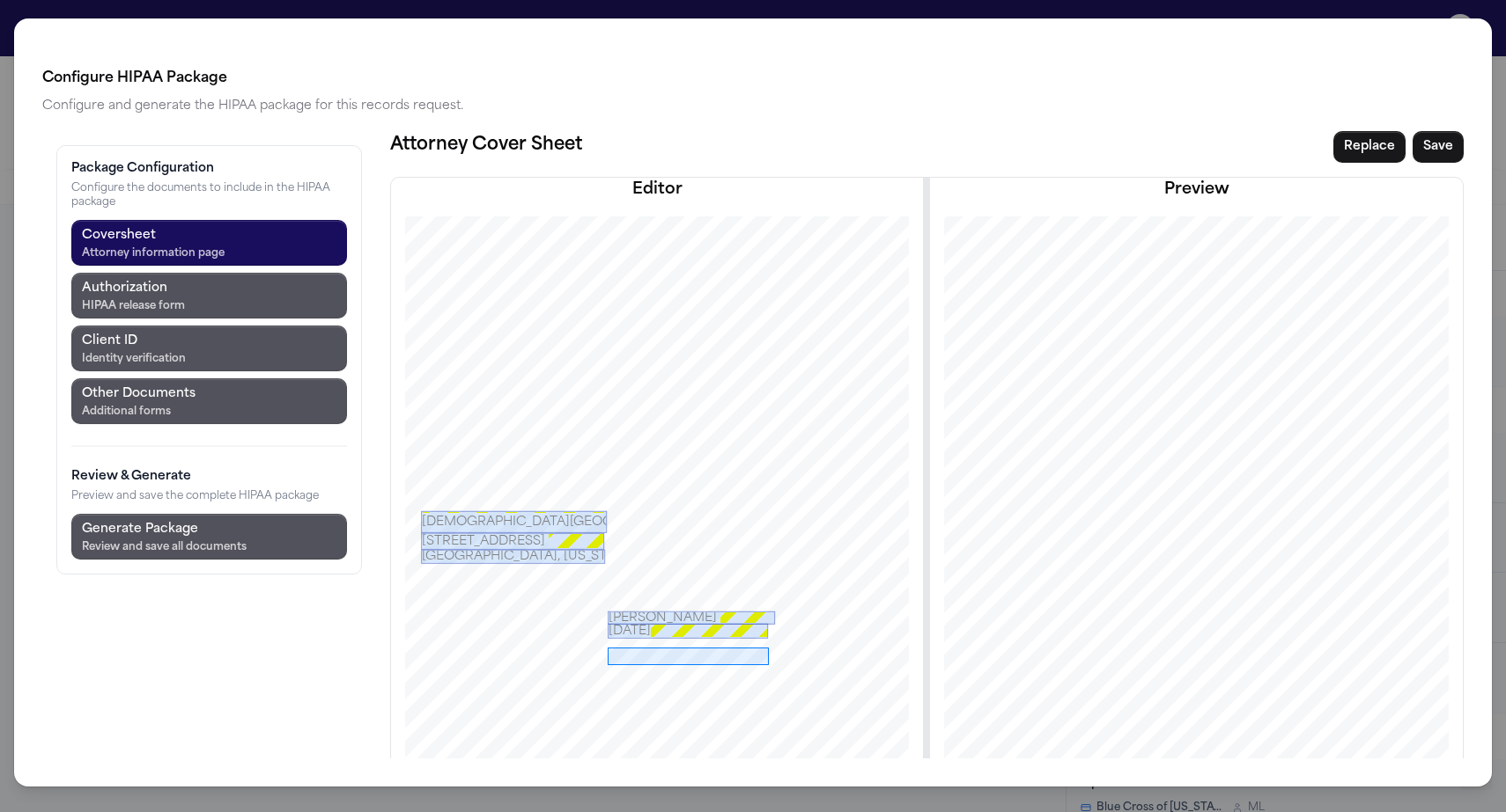
drag, startPoint x: 504, startPoint y: 554, endPoint x: 666, endPoint y: 571, distance: 162.9
click at [666, 571] on div at bounding box center [657, 615] width 616 height 797
click at [788, 653] on button "Prefill from Matter" at bounding box center [893, 669] width 211 height 31
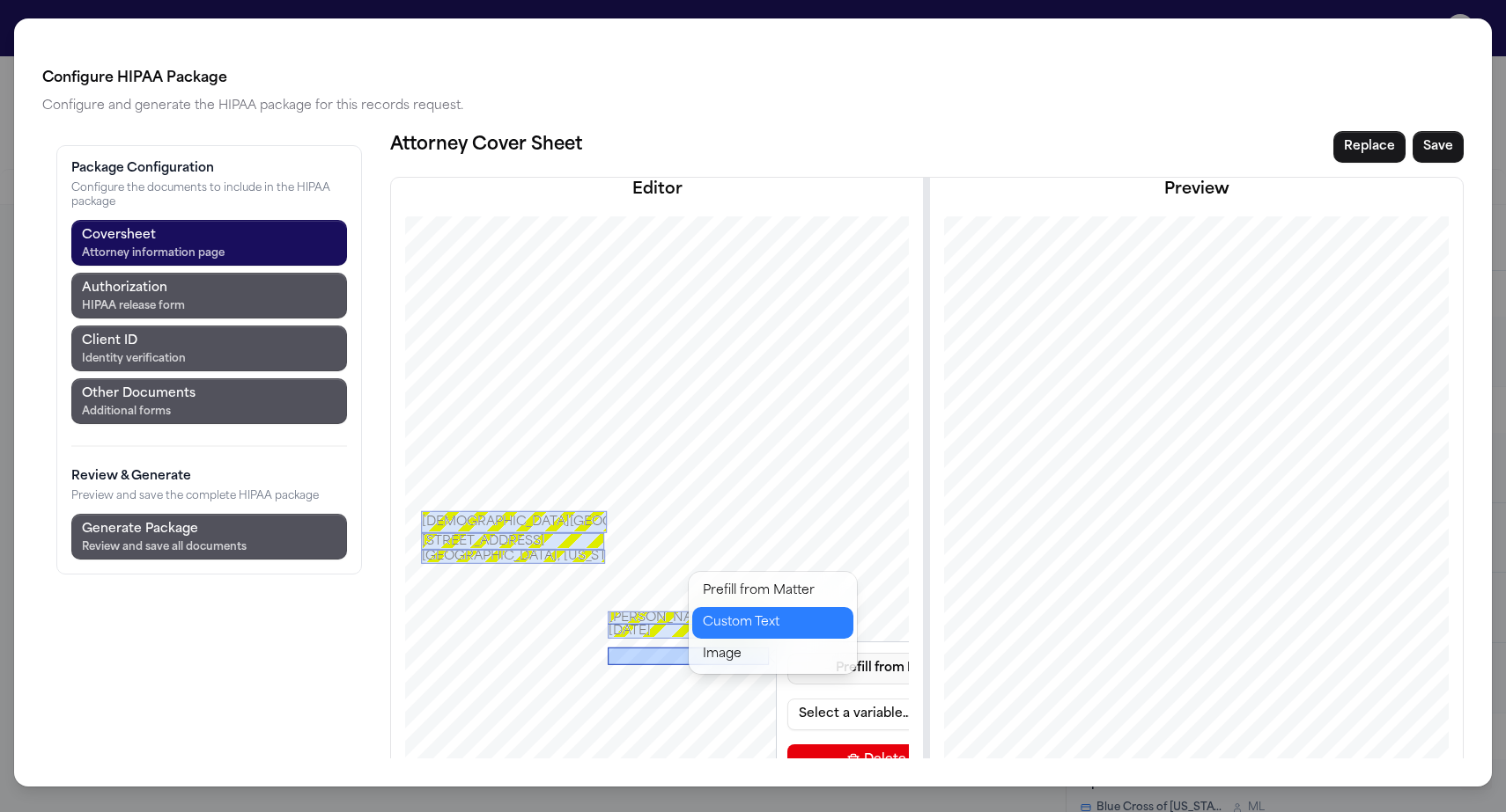
click at [737, 607] on button "Custom Text" at bounding box center [773, 623] width 161 height 31
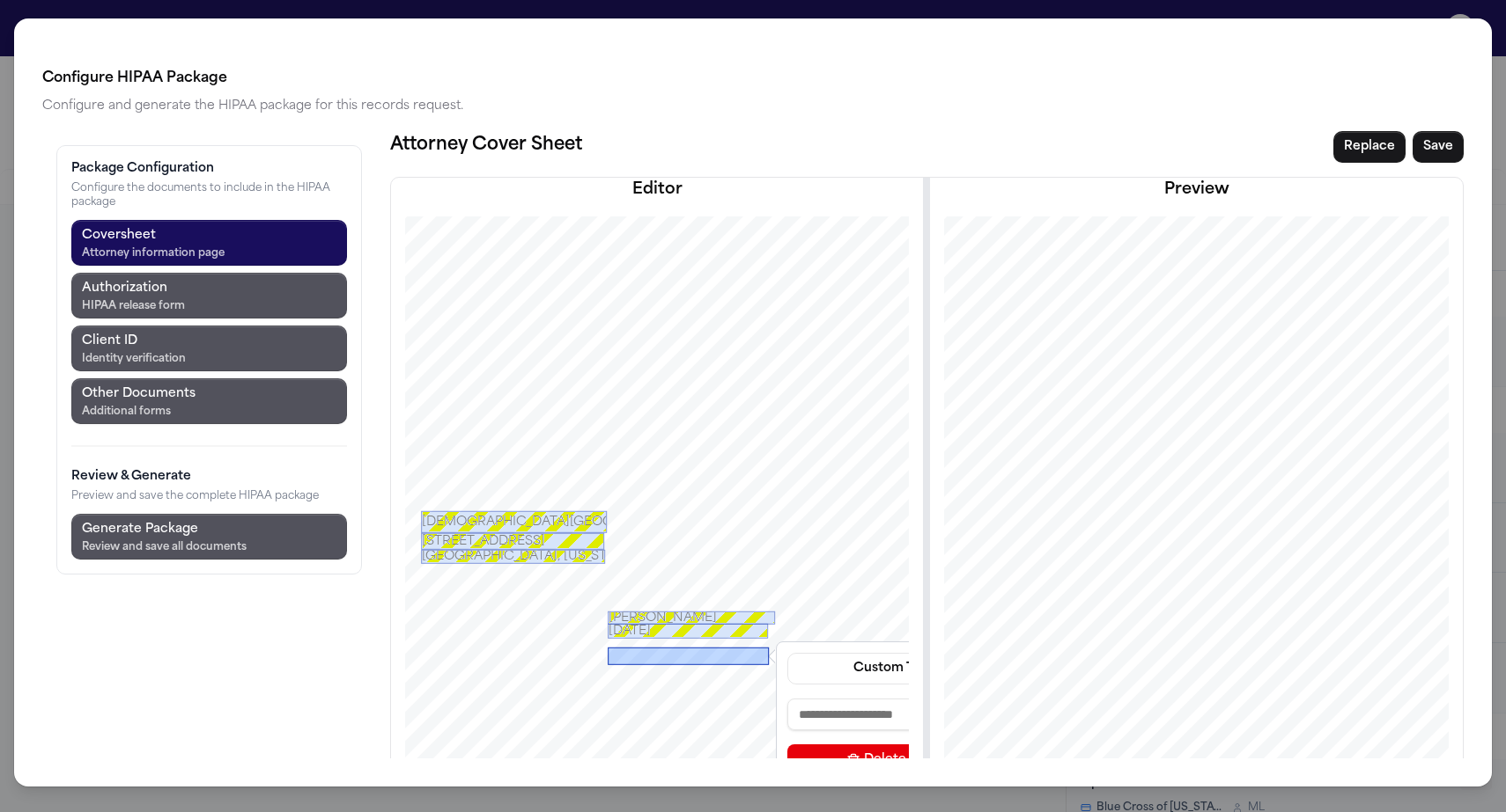
click at [788, 699] on input at bounding box center [893, 714] width 211 height 31
paste input "**********"
type input "**********"
click at [608, 647] on div "[DATE]" at bounding box center [688, 655] width 161 height 18
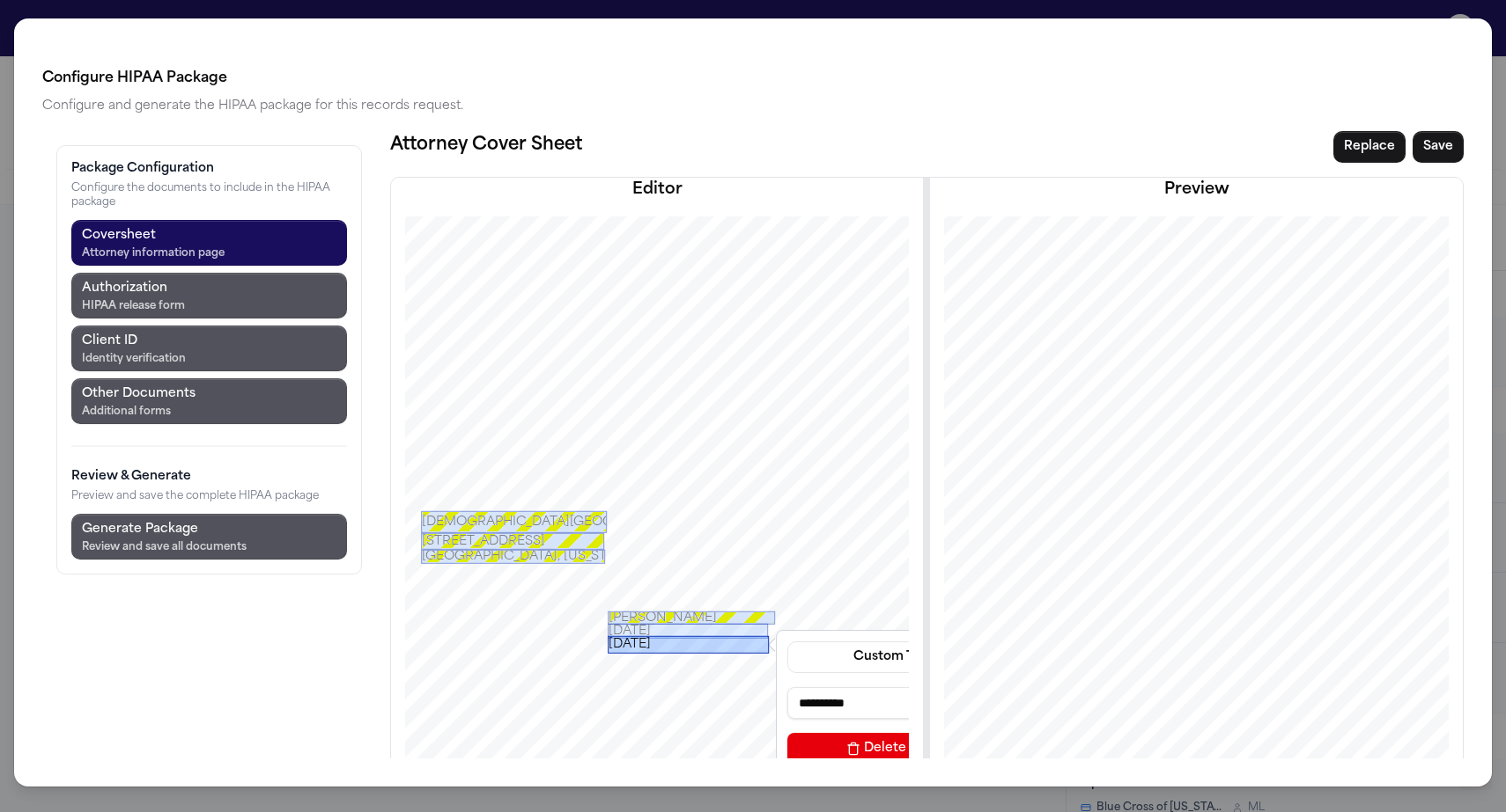
drag, startPoint x: 576, startPoint y: 563, endPoint x: 576, endPoint y: 552, distance: 11.0
click at [608, 635] on div "[DATE]" at bounding box center [688, 643] width 161 height 18
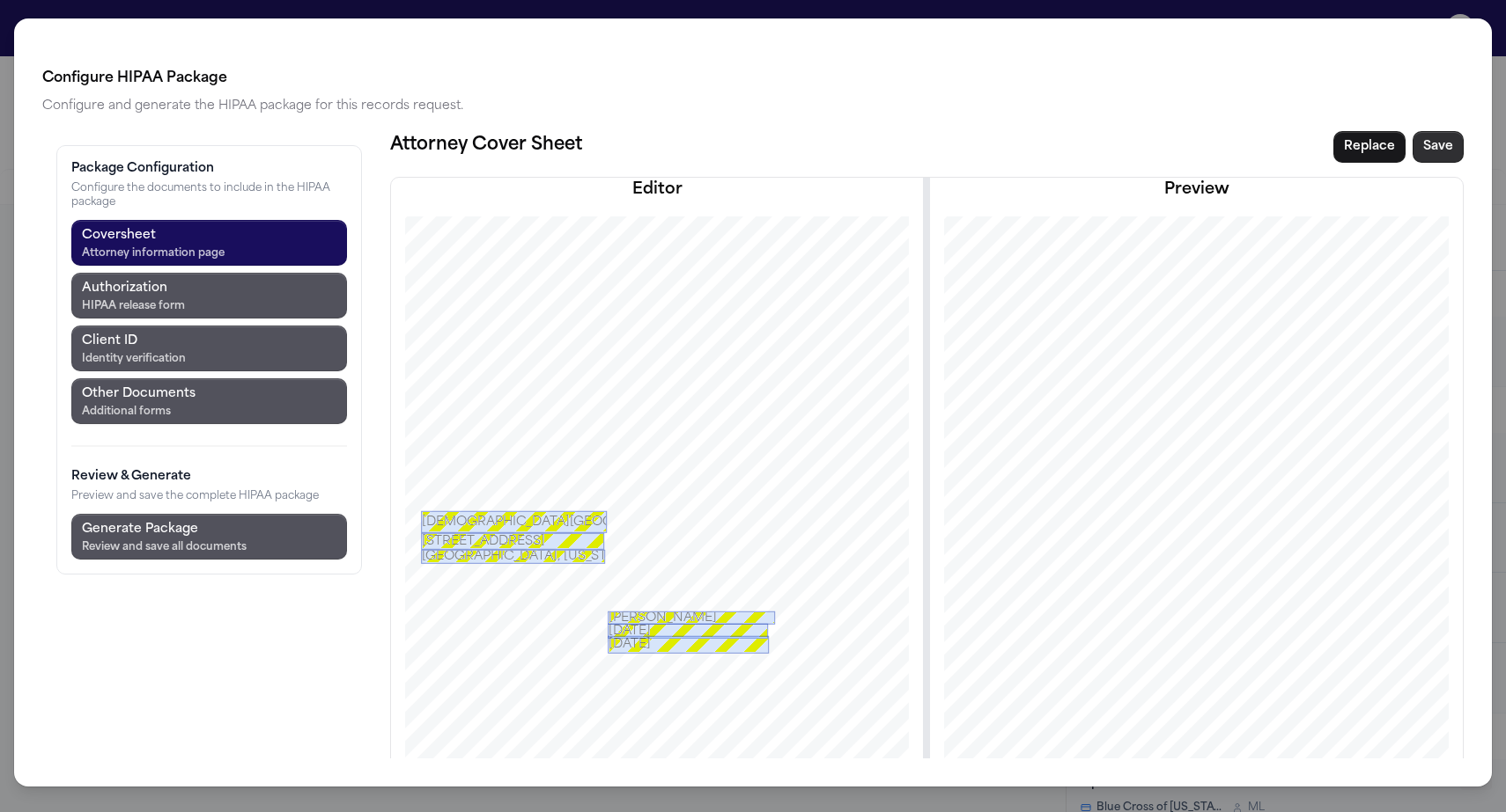
click at [1458, 131] on button "Save" at bounding box center [1438, 147] width 51 height 31
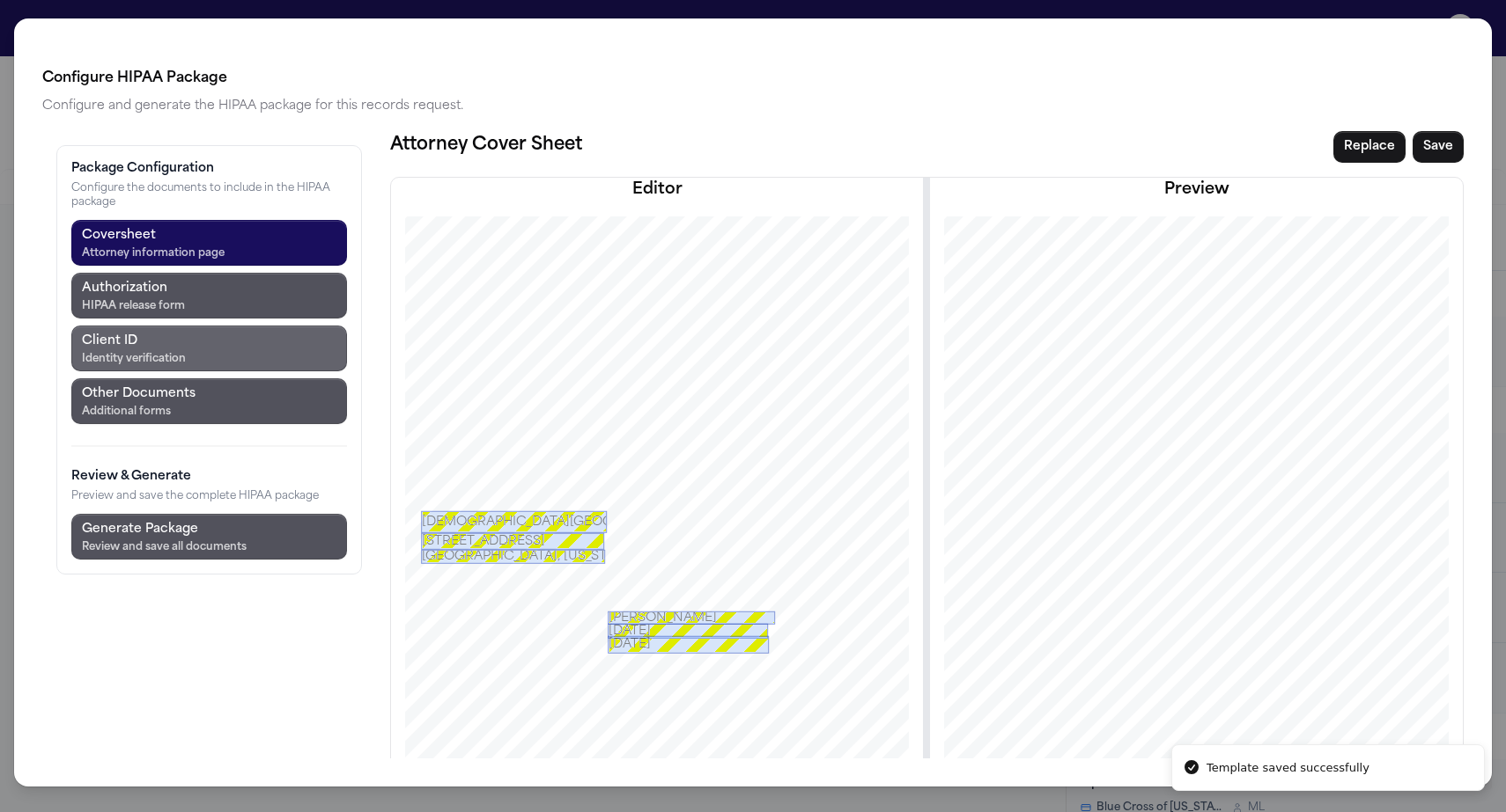
click at [101, 352] on div "Identity verification" at bounding box center [134, 359] width 104 height 14
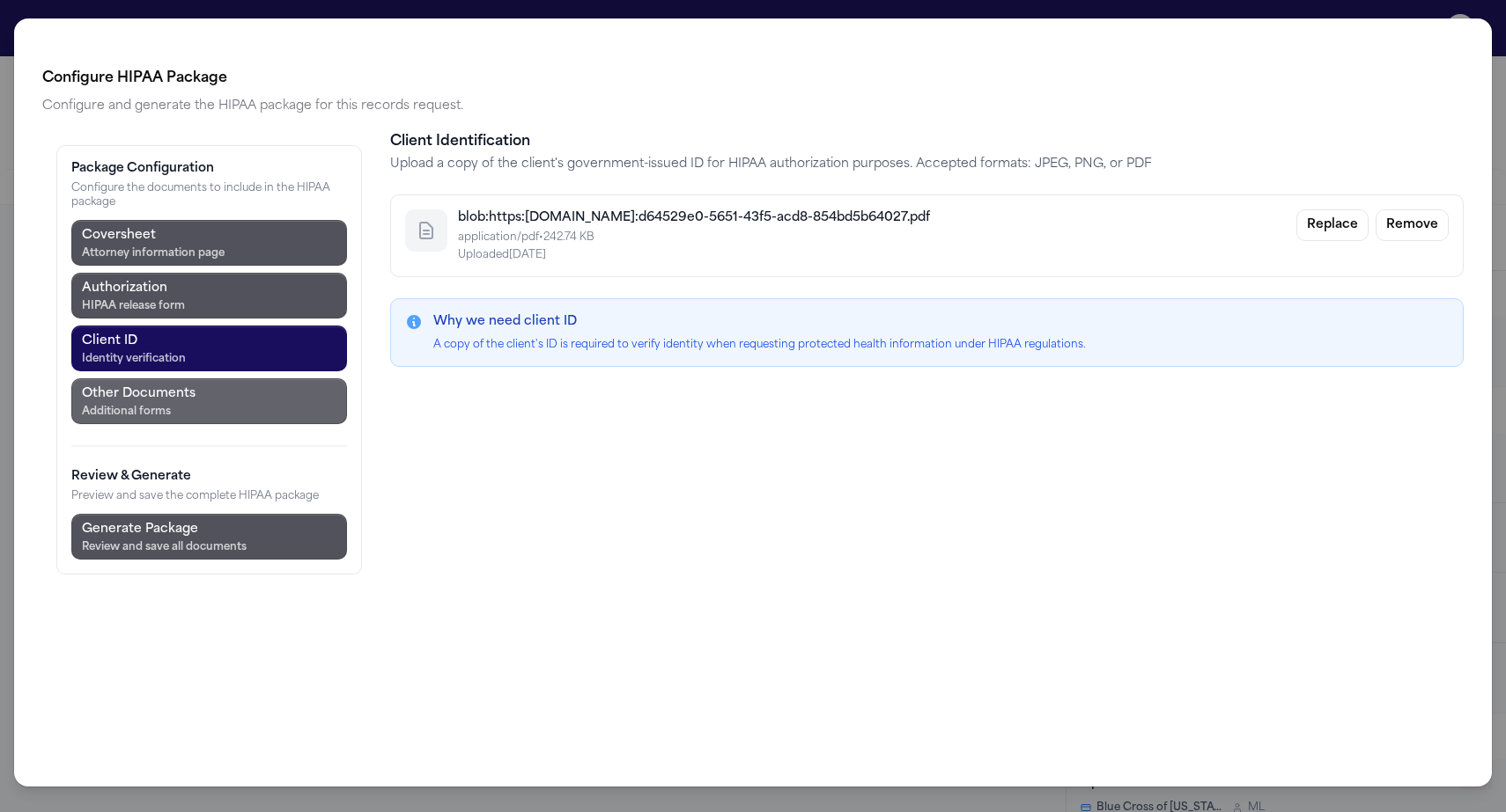
click at [95, 405] on div "Additional forms" at bounding box center [138, 411] width 113 height 14
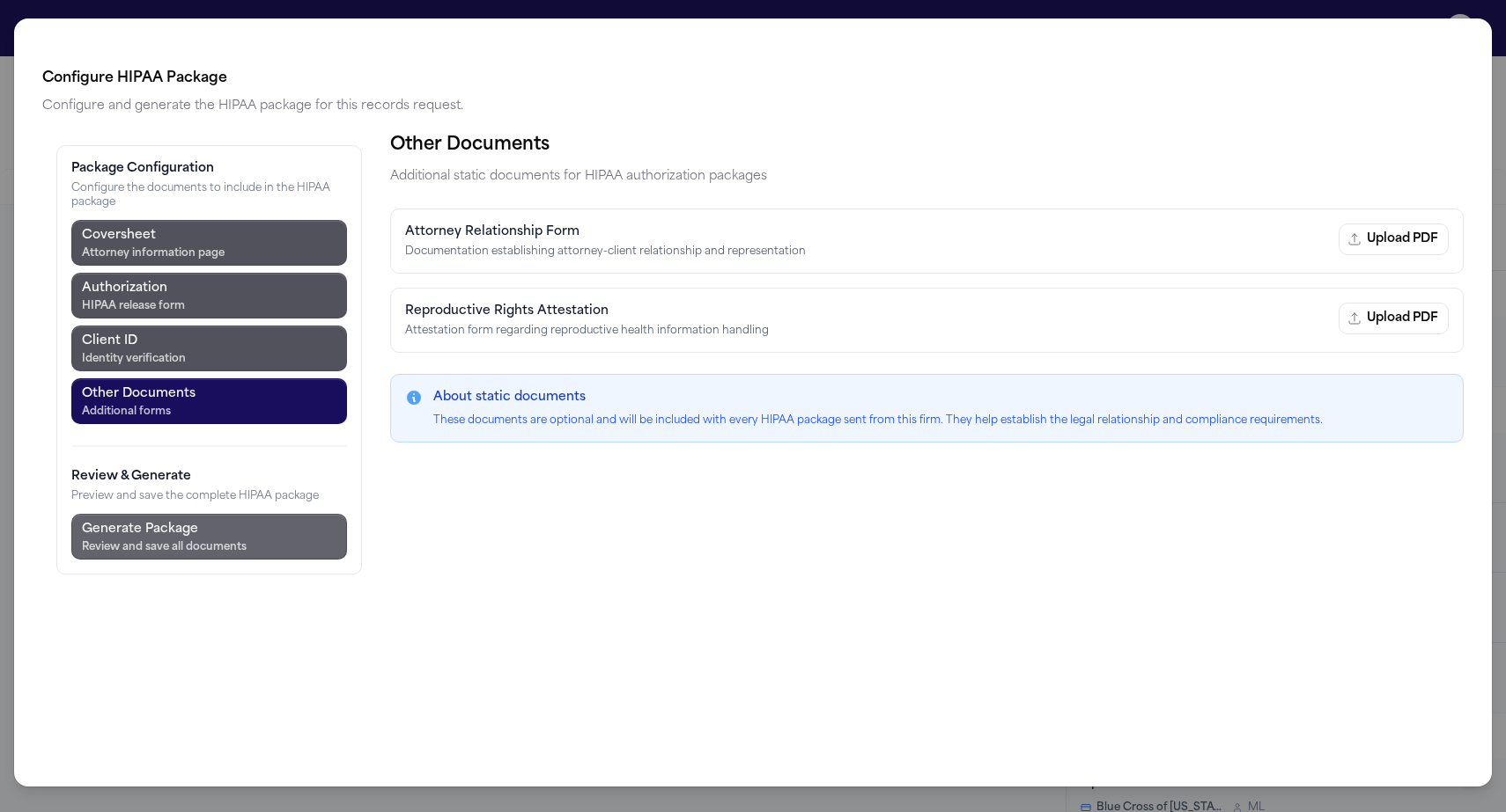
click at [92, 540] on div "Review and save all documents" at bounding box center [164, 547] width 165 height 14
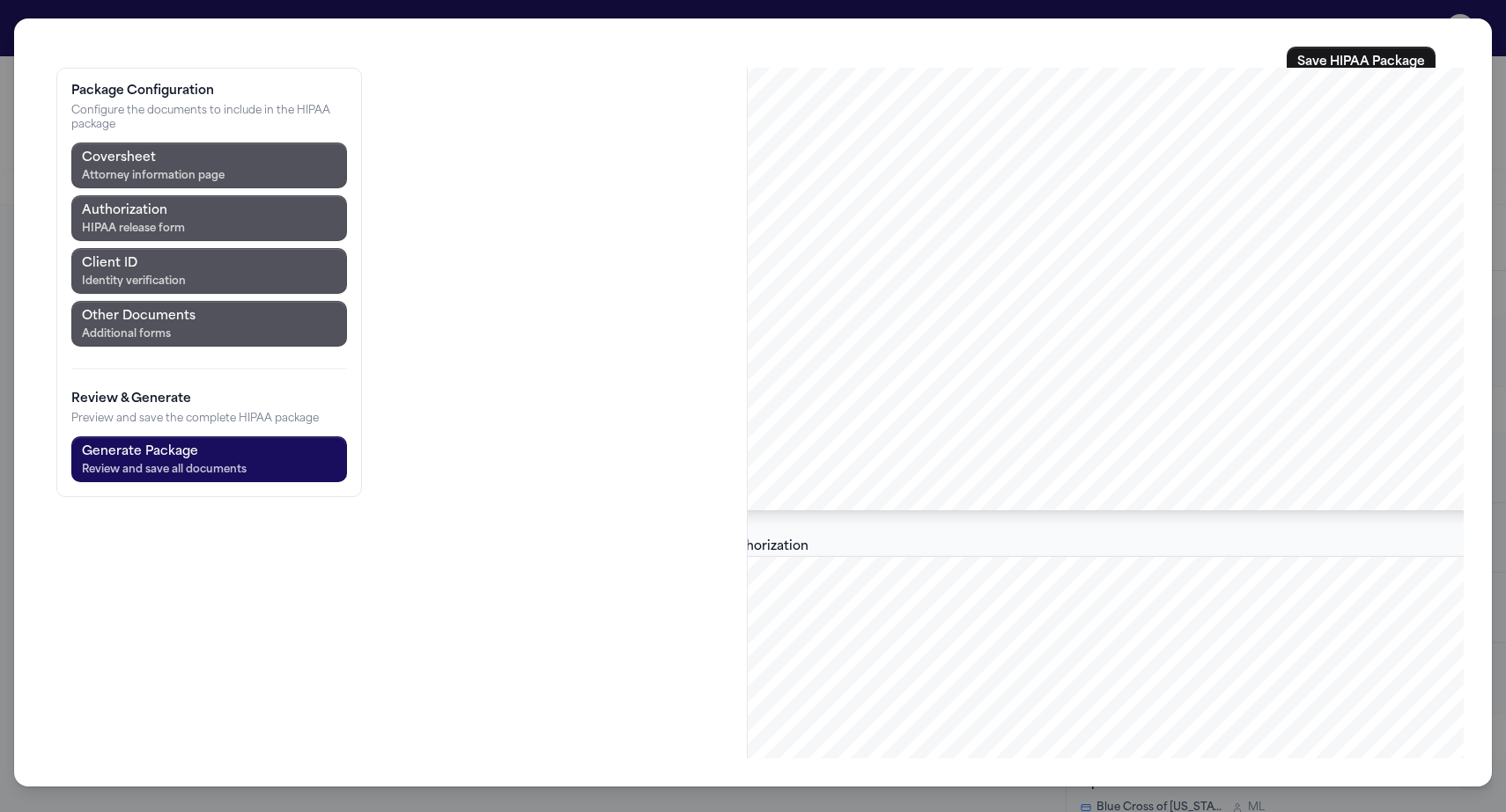
scroll to position [2791, 0]
click at [106, 463] on div "Review and save all documents" at bounding box center [164, 469] width 165 height 14
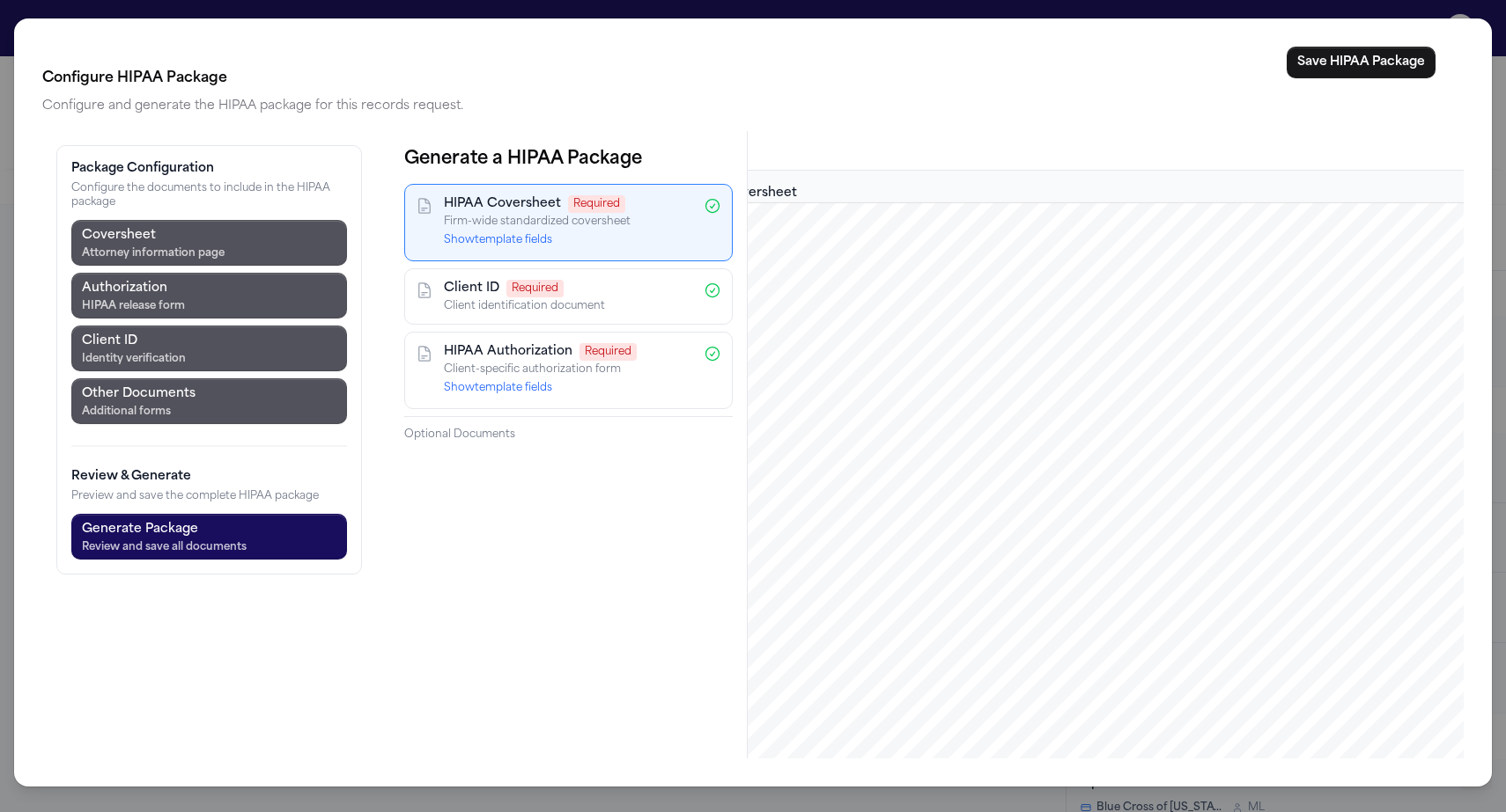
click at [1405, 38] on div "Configure HIPAA Package Configure and generate the HIPAA package for this recor…" at bounding box center [753, 403] width 1477 height 769
click at [1401, 47] on button "Save HIPAA Package" at bounding box center [1360, 63] width 148 height 31
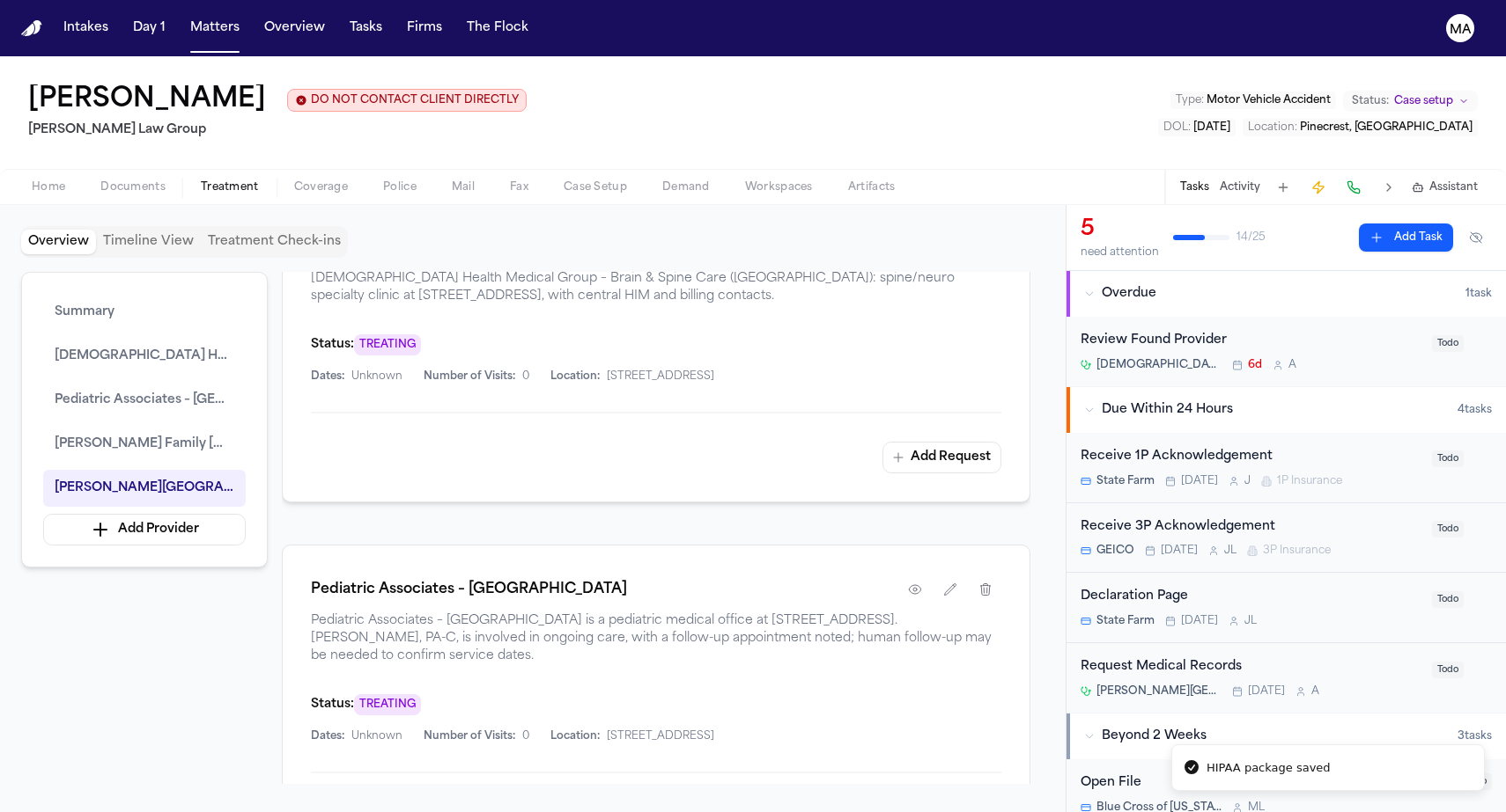
scroll to position [900, 0]
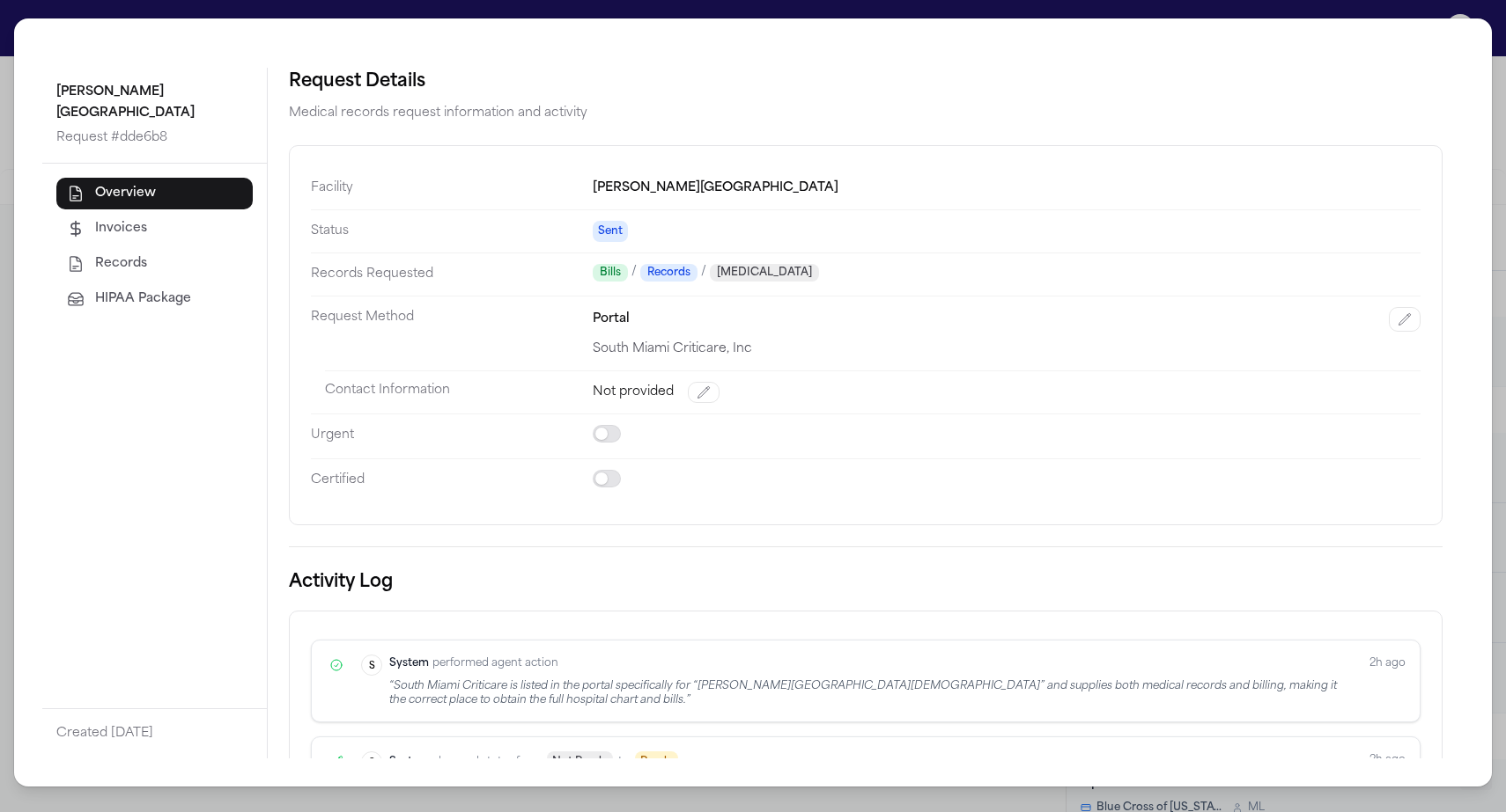
click at [593, 221] on span "Sent" at bounding box center [611, 231] width 35 height 21
click at [407, 19] on div "[PERSON_NAME][GEOGRAPHIC_DATA][DEMOGRAPHIC_DATA] Request # dde6b8 Overview Invo…" at bounding box center [753, 406] width 1506 height 812
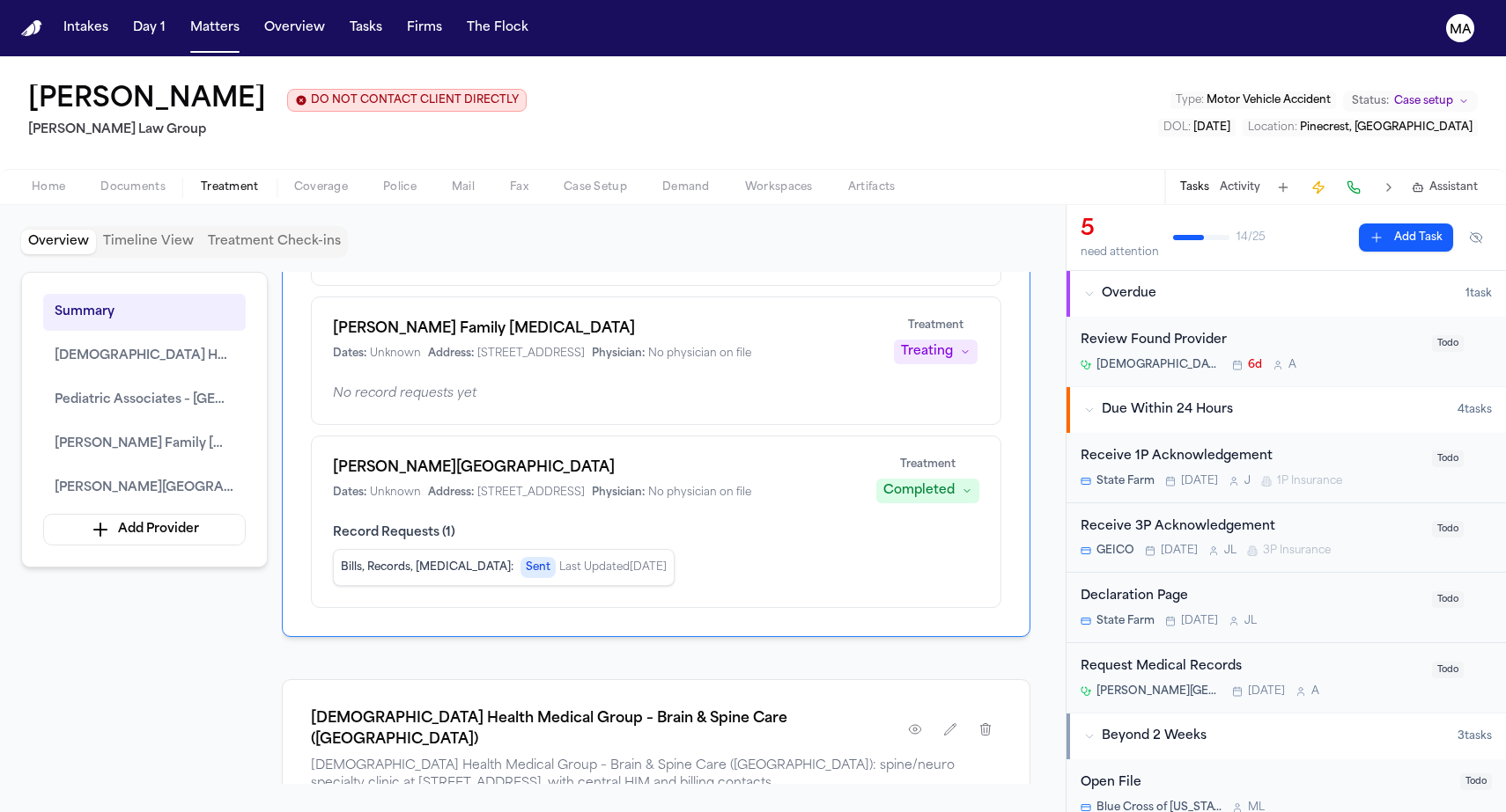
scroll to position [420, 0]
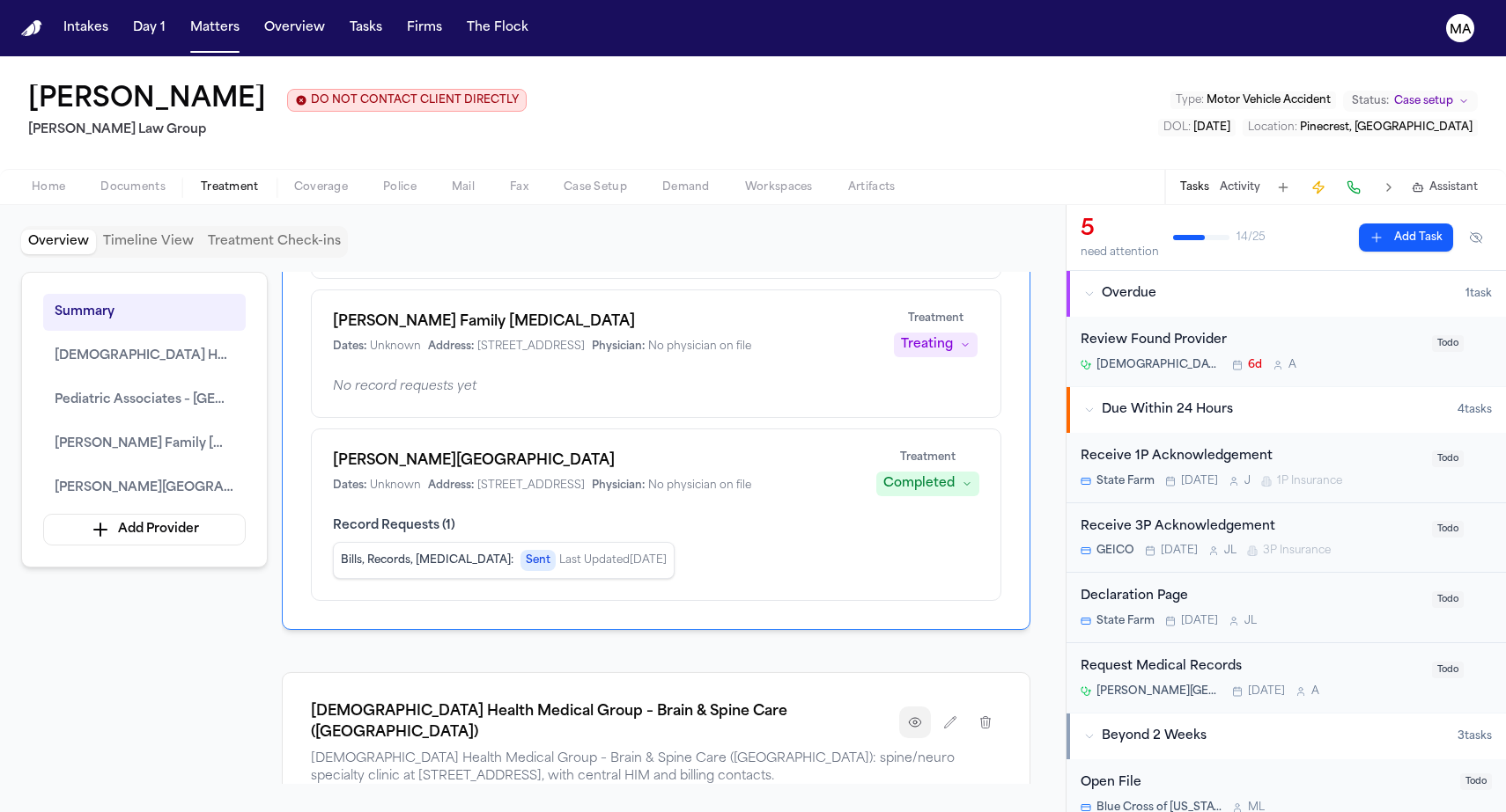
click at [931, 707] on button "button" at bounding box center [915, 723] width 31 height 31
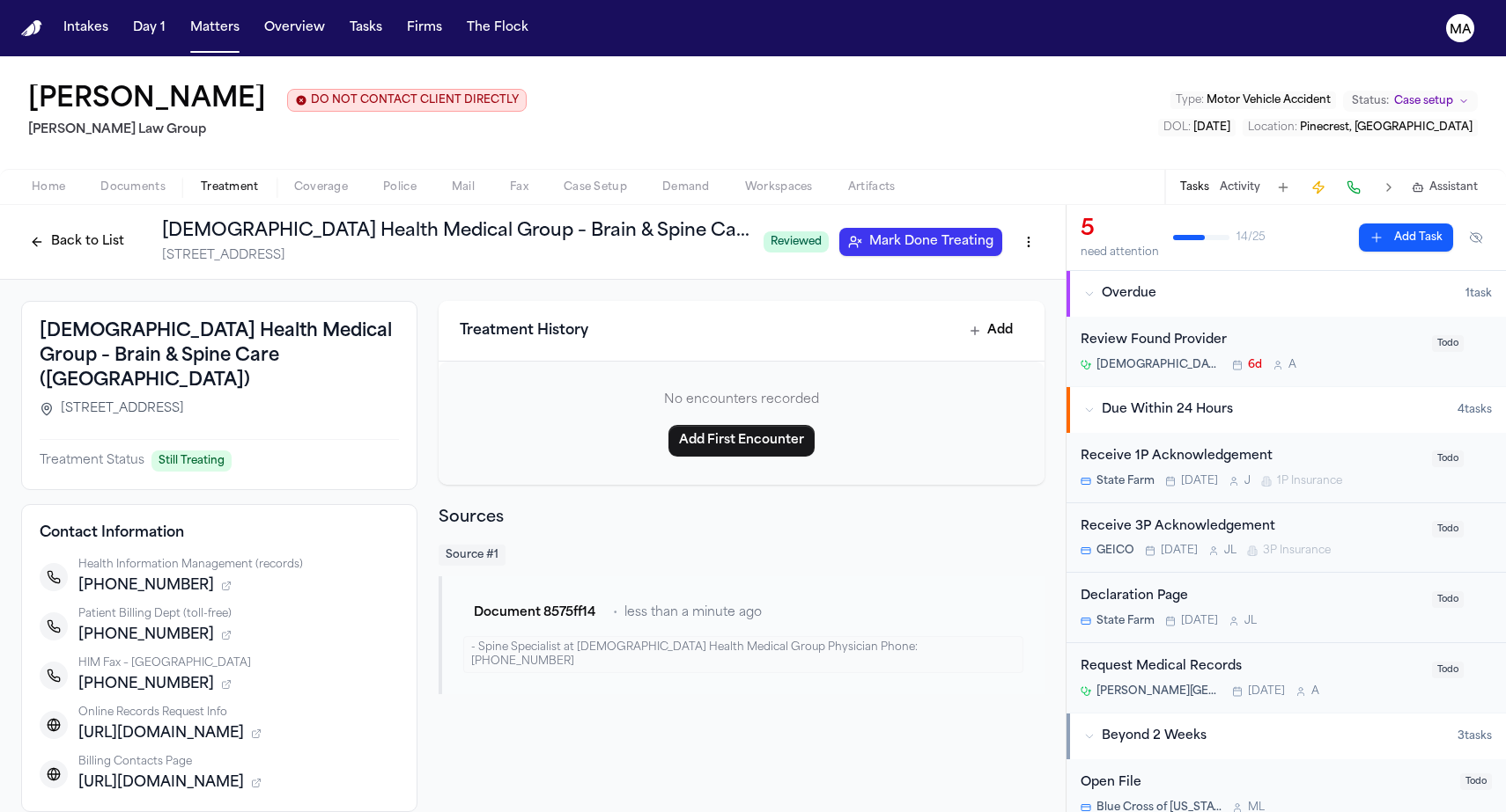
click at [133, 228] on button "Back to List" at bounding box center [77, 241] width 112 height 29
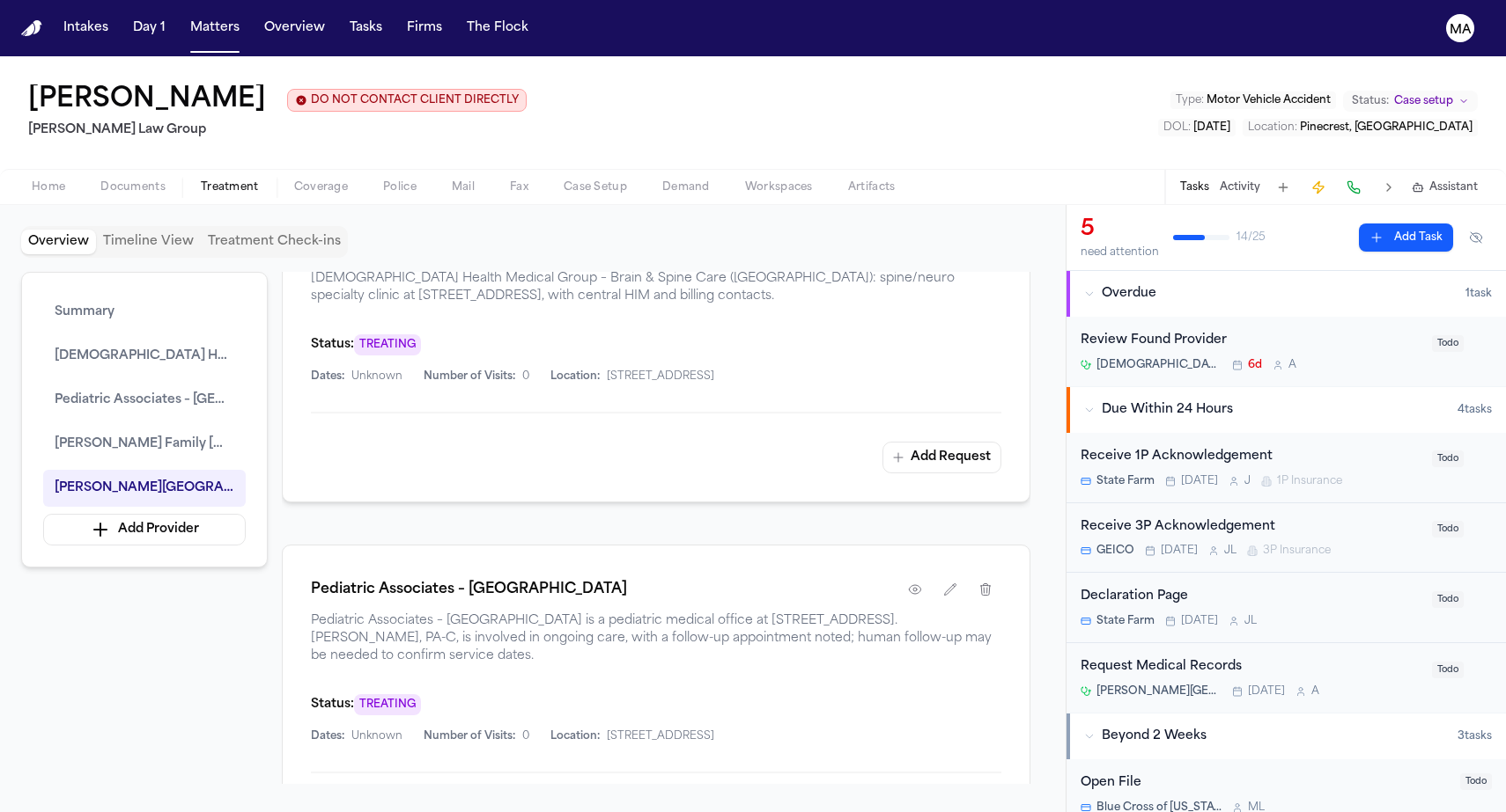
scroll to position [900, 0]
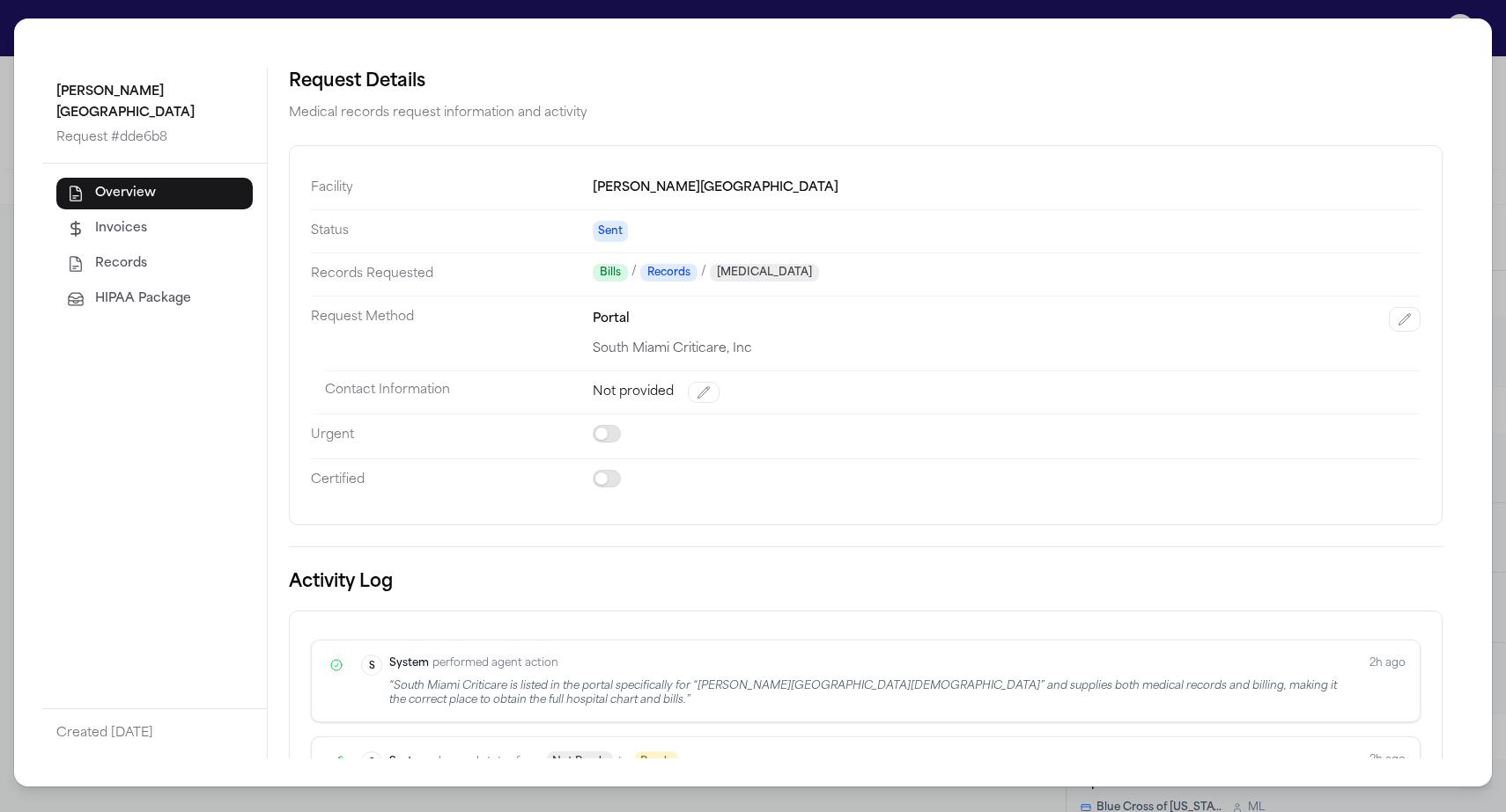
click at [338, 613] on div "Request Details Medical records request information and activity Facility West …" at bounding box center [865, 414] width 1196 height 691
click at [459, 13] on div "West Kendall Baptist Hospital Request # dde6b8 Overview Invoices Records HIPAA …" at bounding box center [753, 406] width 1506 height 812
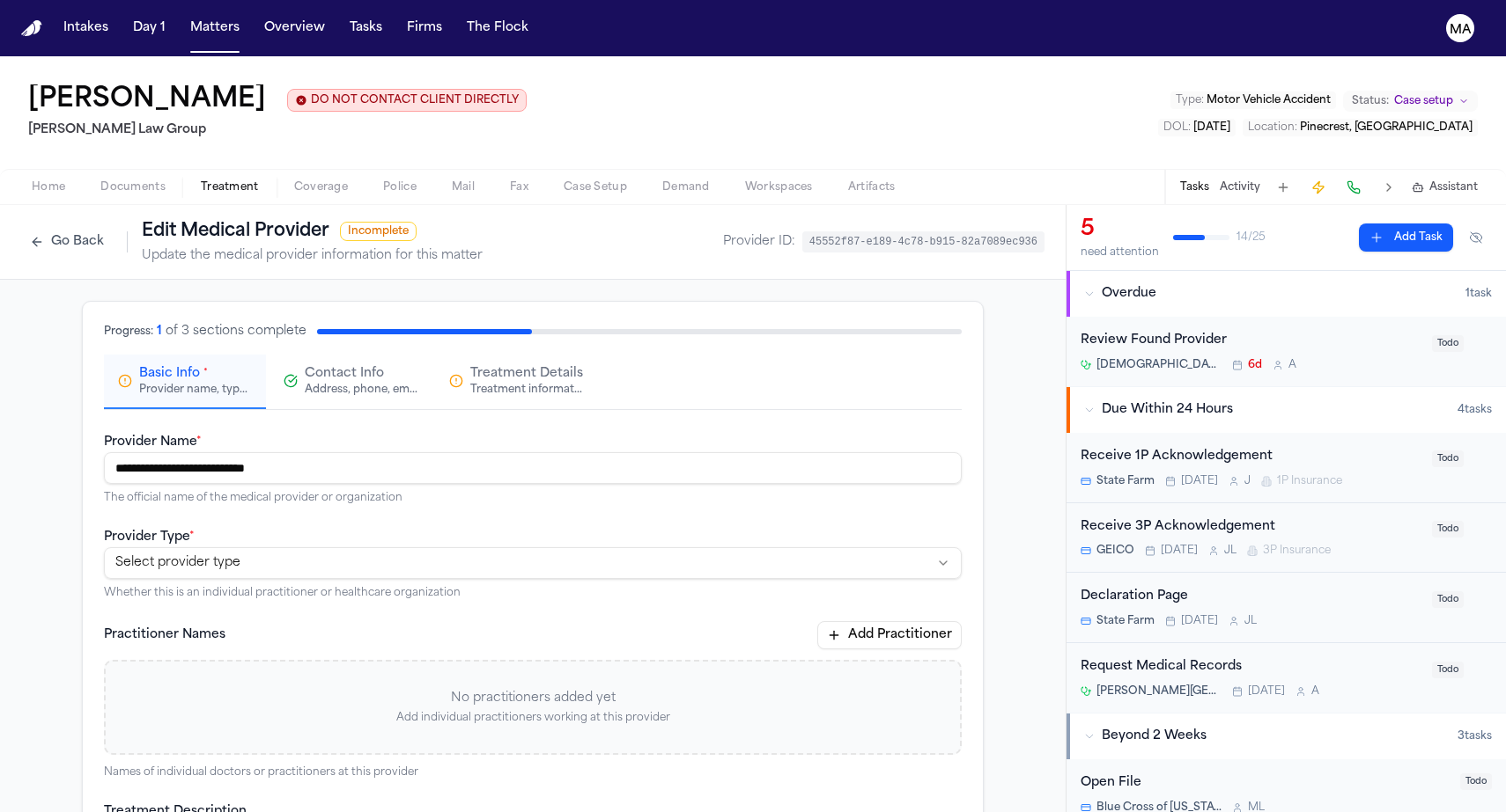
click at [534, 365] on span "Treatment Details" at bounding box center [527, 373] width 113 height 18
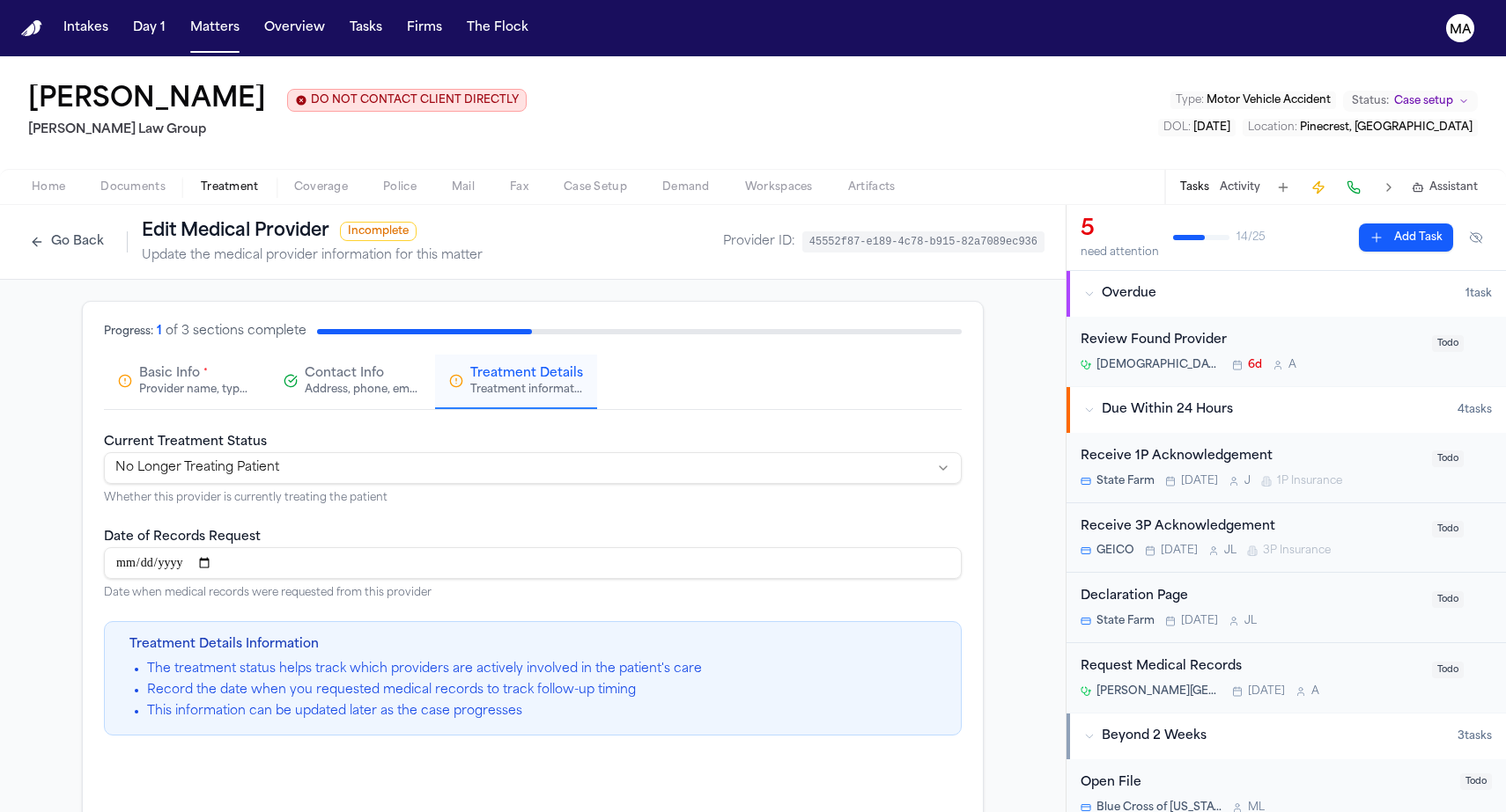
click at [384, 365] on span "Contact Info" at bounding box center [344, 373] width 79 height 18
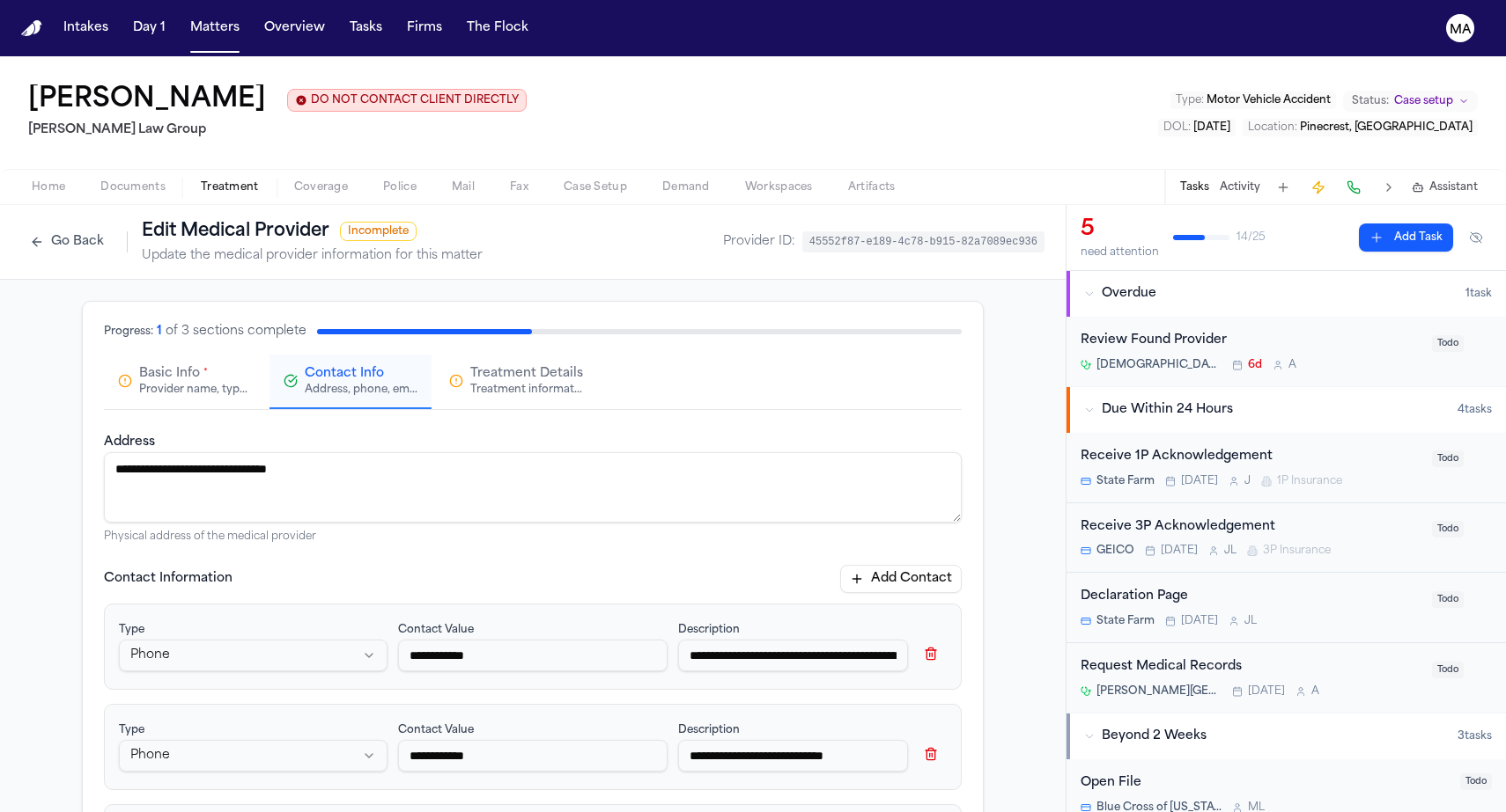
click at [252, 382] on div "Provider name, type, and general information" at bounding box center [196, 389] width 113 height 14
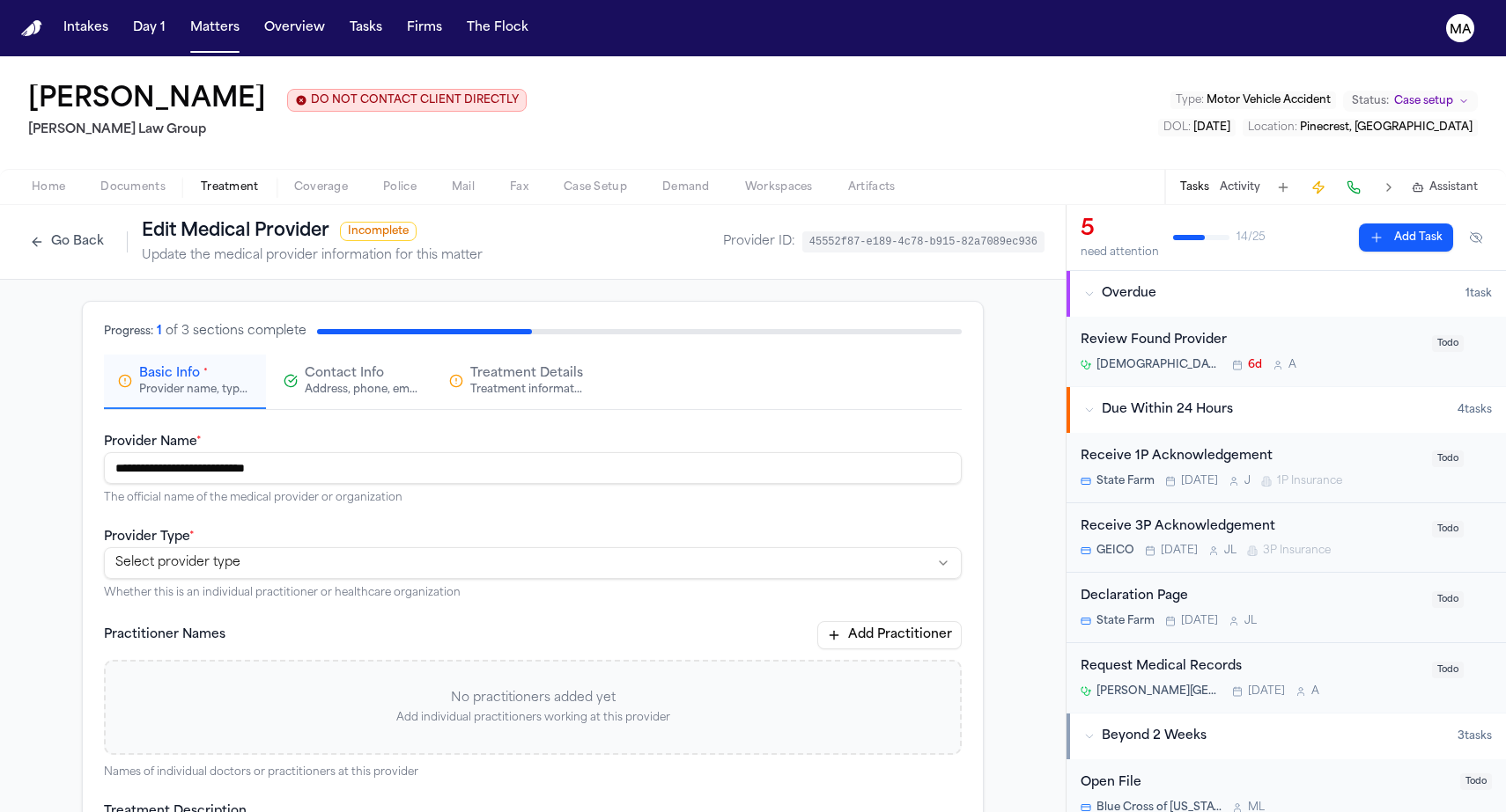
click at [57, 228] on button "Go Back" at bounding box center [66, 241] width 91 height 29
